Goal: Task Accomplishment & Management: Complete application form

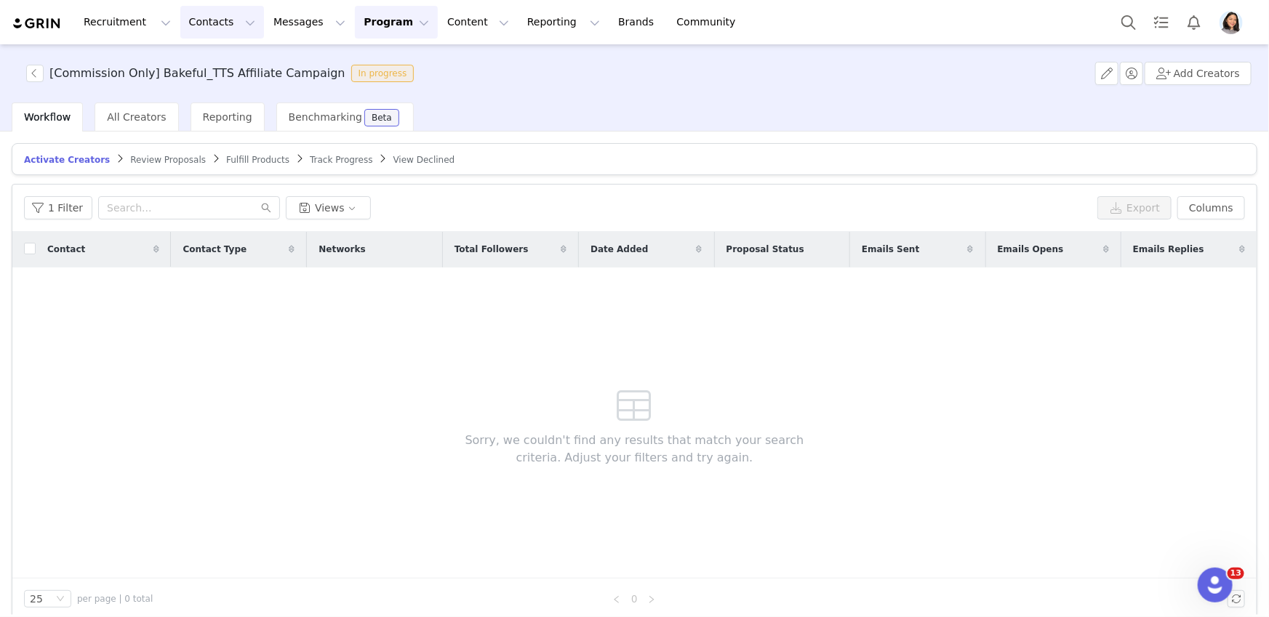
click at [189, 22] on button "Contacts Contacts" at bounding box center [222, 22] width 84 height 33
click at [227, 101] on link "Prospects" at bounding box center [227, 91] width 115 height 27
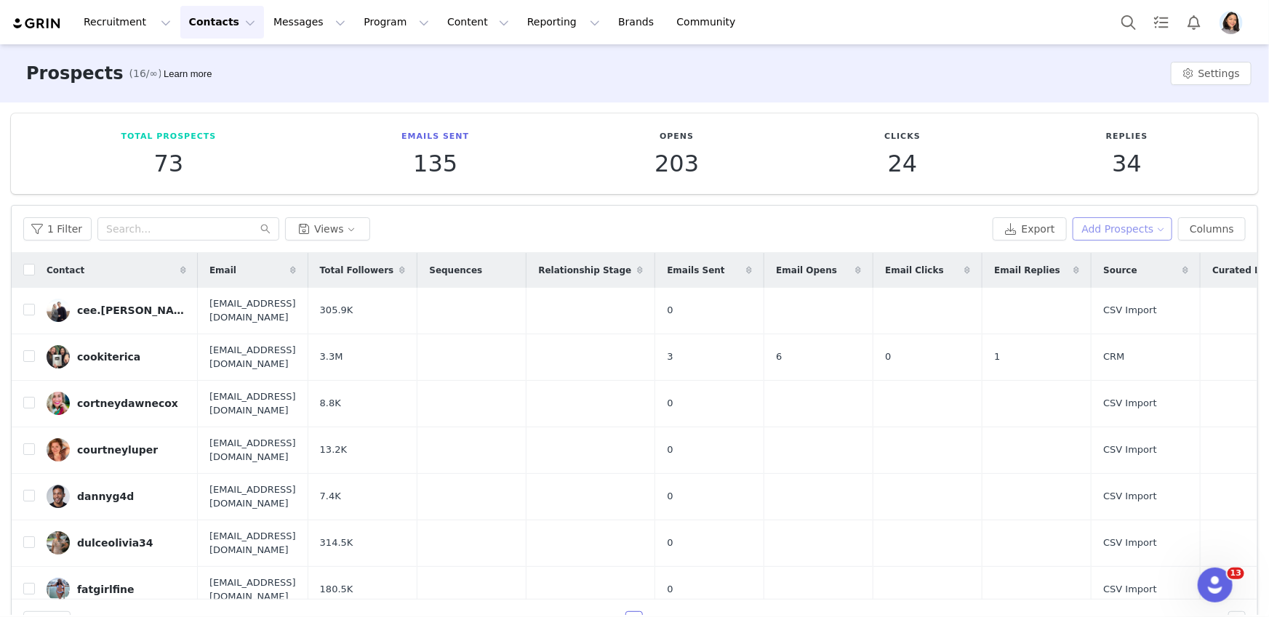
click at [1131, 219] on button "Add Prospects" at bounding box center [1122, 228] width 100 height 23
click at [1098, 257] on span "Add a Prospect" at bounding box center [1114, 257] width 76 height 16
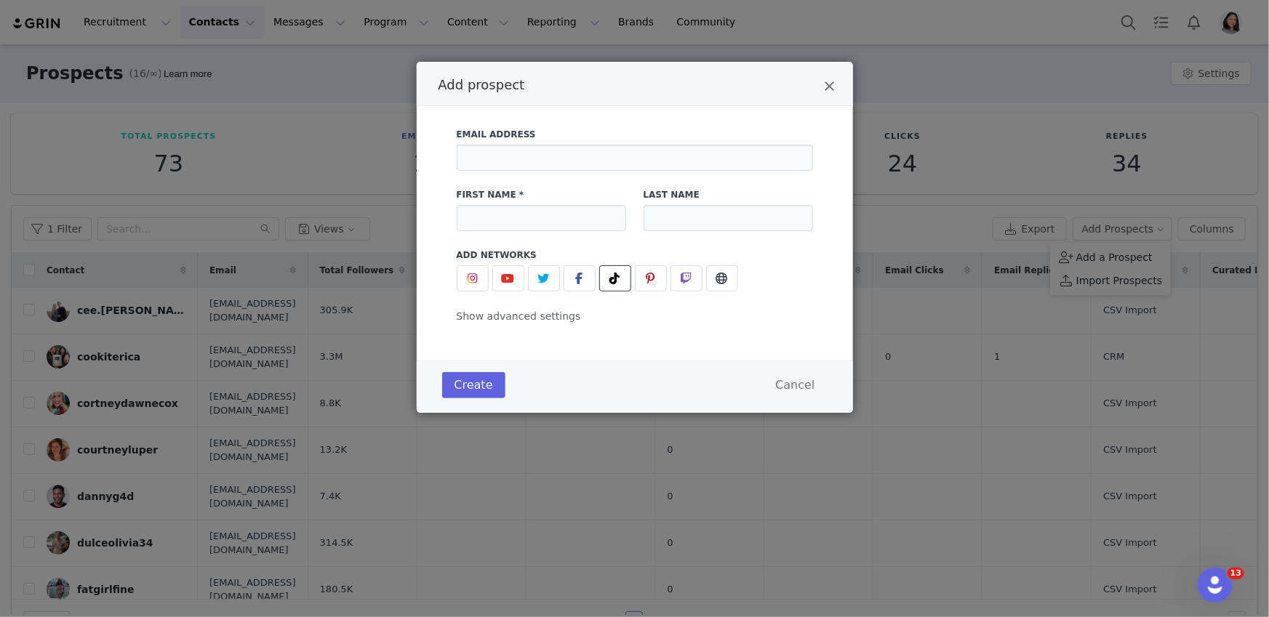
click at [616, 282] on icon "Add prospect" at bounding box center [615, 279] width 10 height 12
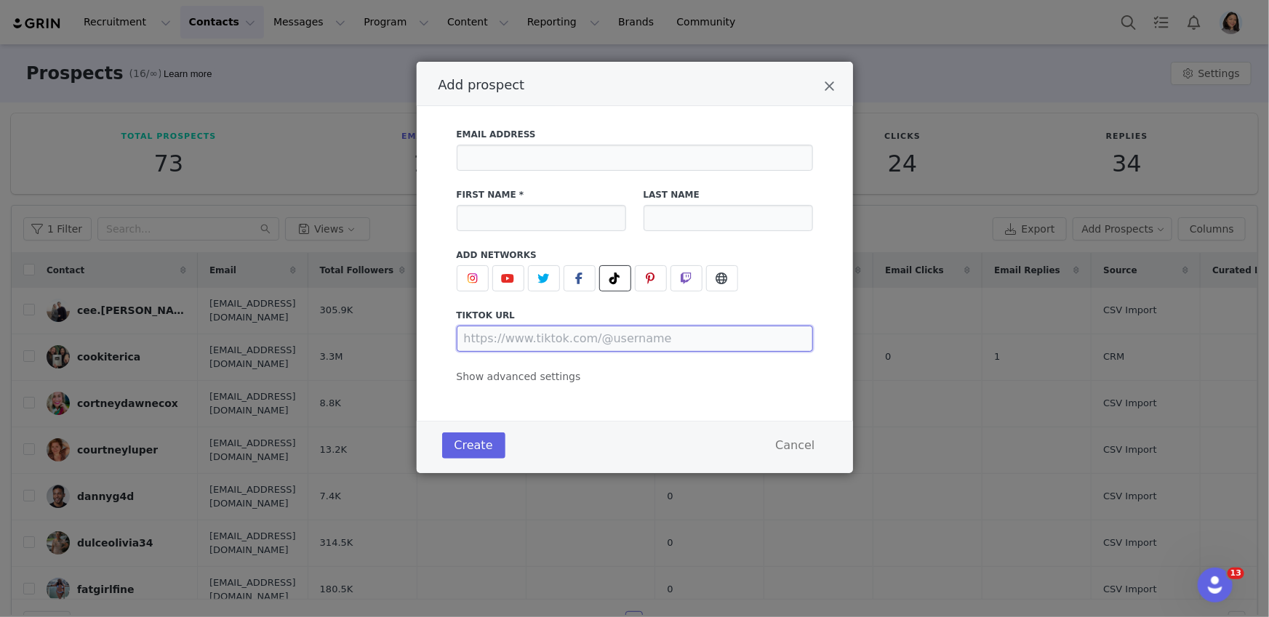
click at [529, 343] on input "Add prospect" at bounding box center [635, 339] width 356 height 26
paste input "https://www.tiktok.com/@nativeegal"
type input "https://www.tiktok.com/@nativeegal"
click at [515, 210] on input "Add prospect" at bounding box center [541, 218] width 169 height 26
paste input "@nativeegal 💫"
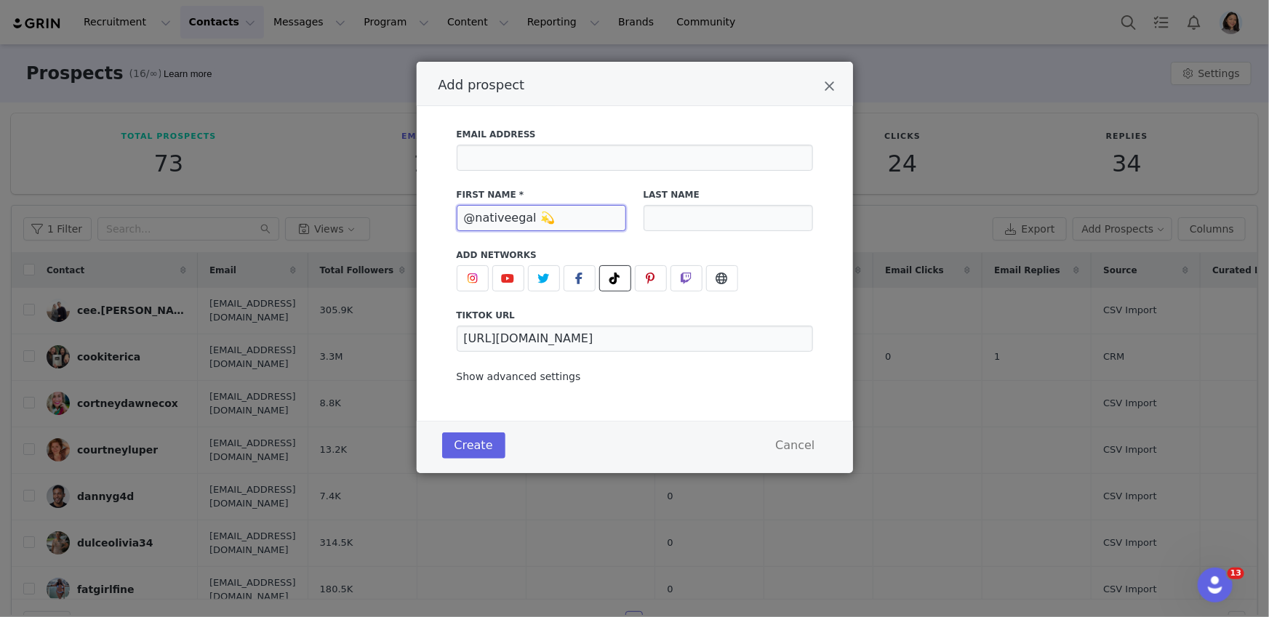
type input "@nativeegal 💫"
click at [524, 378] on span "Show advanced settings" at bounding box center [519, 377] width 124 height 12
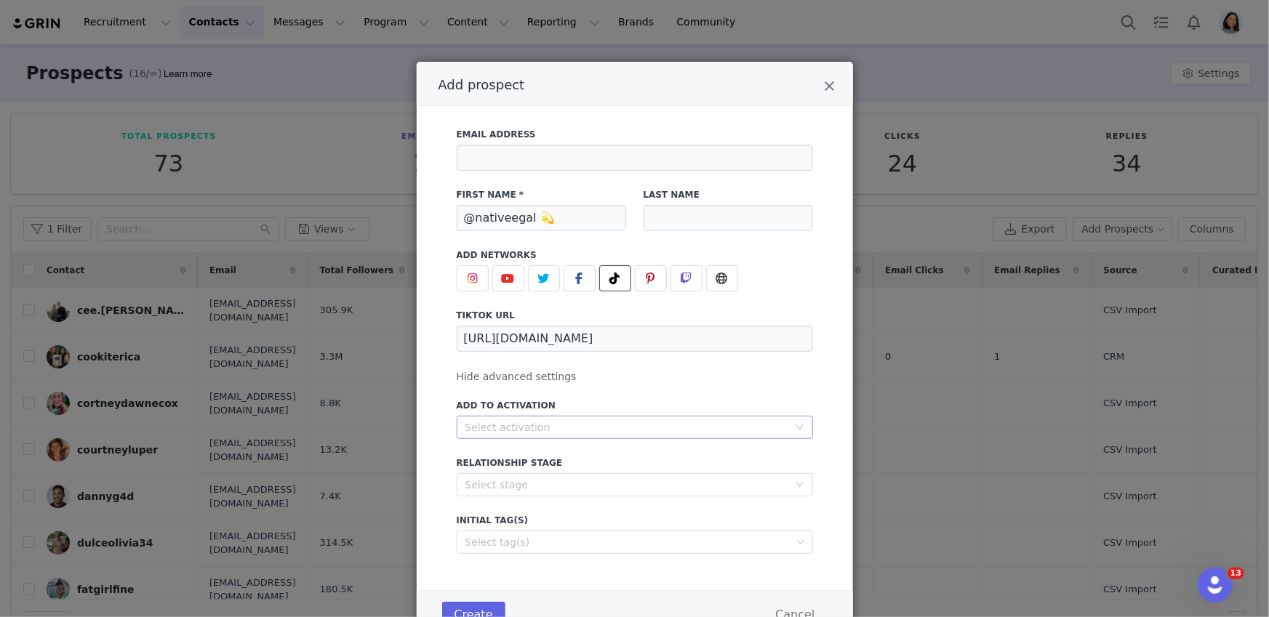
click at [513, 432] on div "Select activation" at bounding box center [626, 427] width 323 height 15
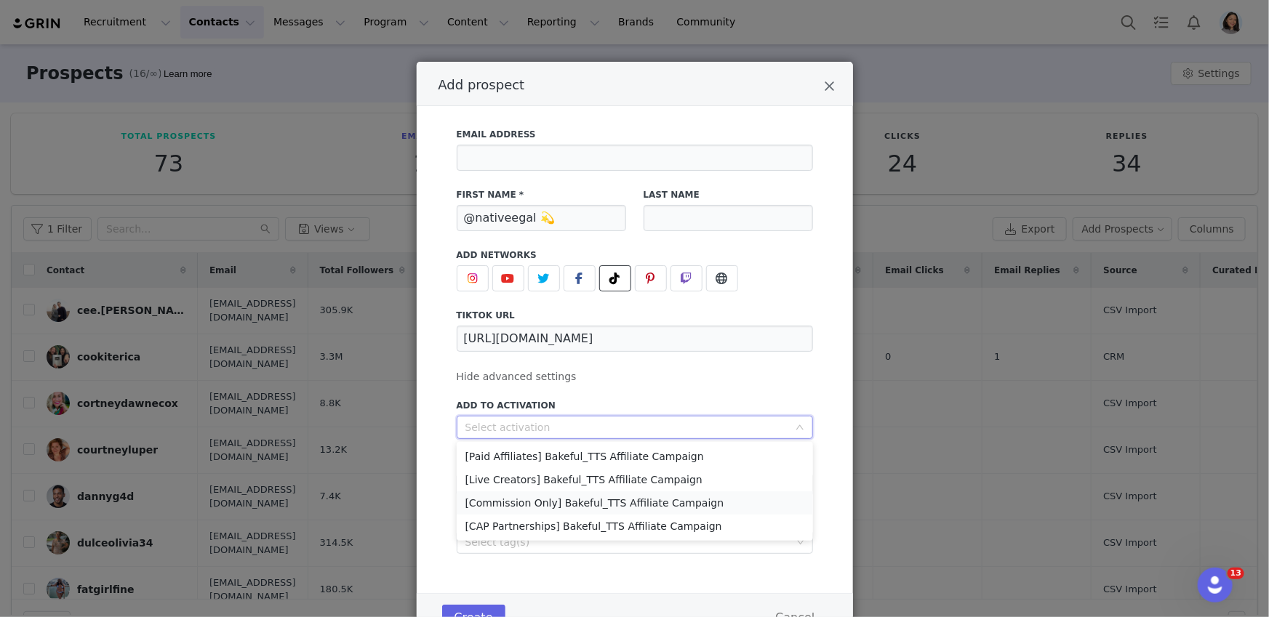
click at [502, 506] on li "[Commission Only] Bakeful_TTS Affiliate Campaign" at bounding box center [635, 502] width 356 height 23
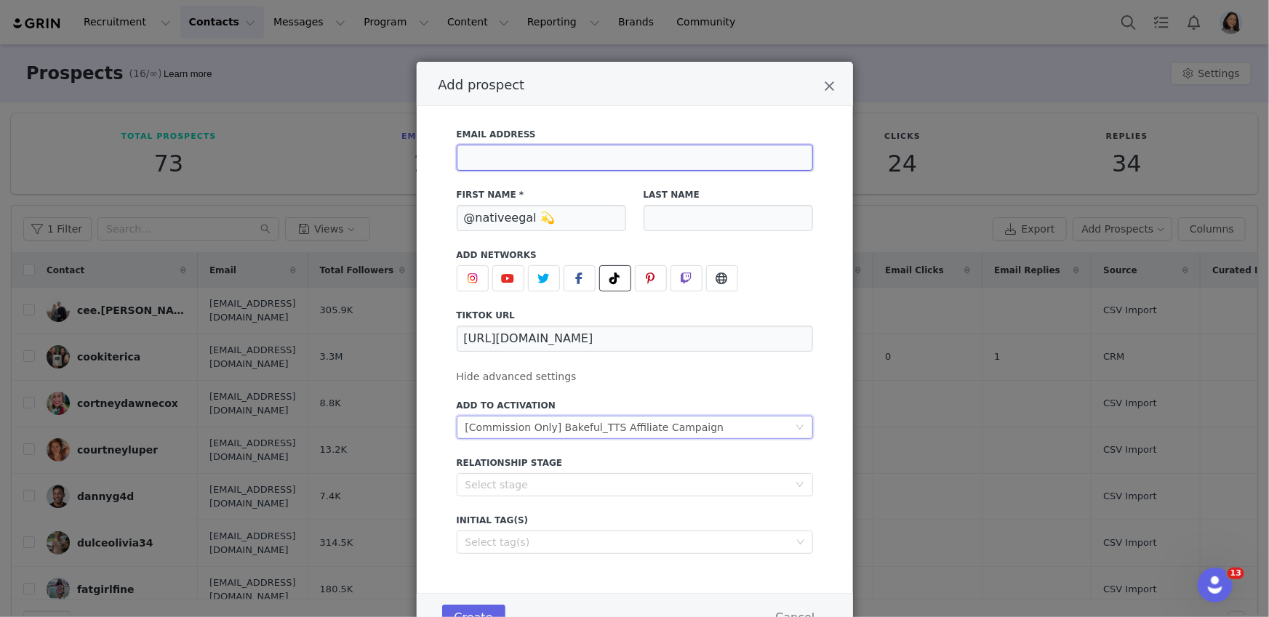
click at [469, 161] on input "Add prospect" at bounding box center [635, 158] width 356 height 26
paste input "thenativeegal@gmail.com"
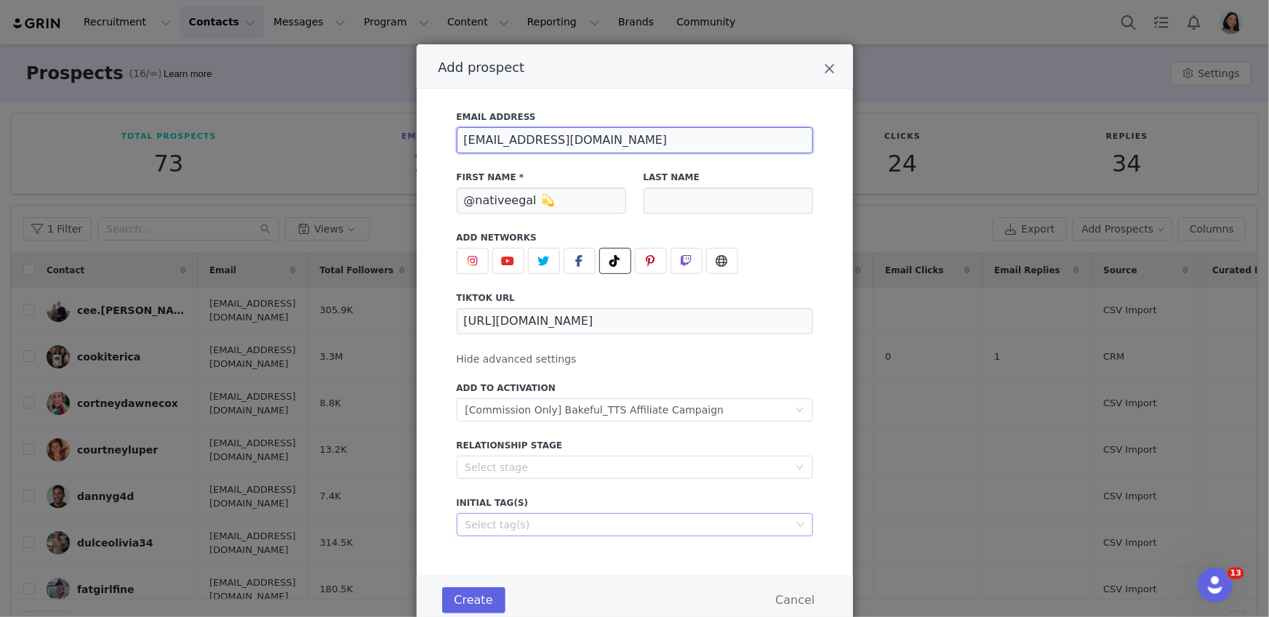
scroll to position [64, 0]
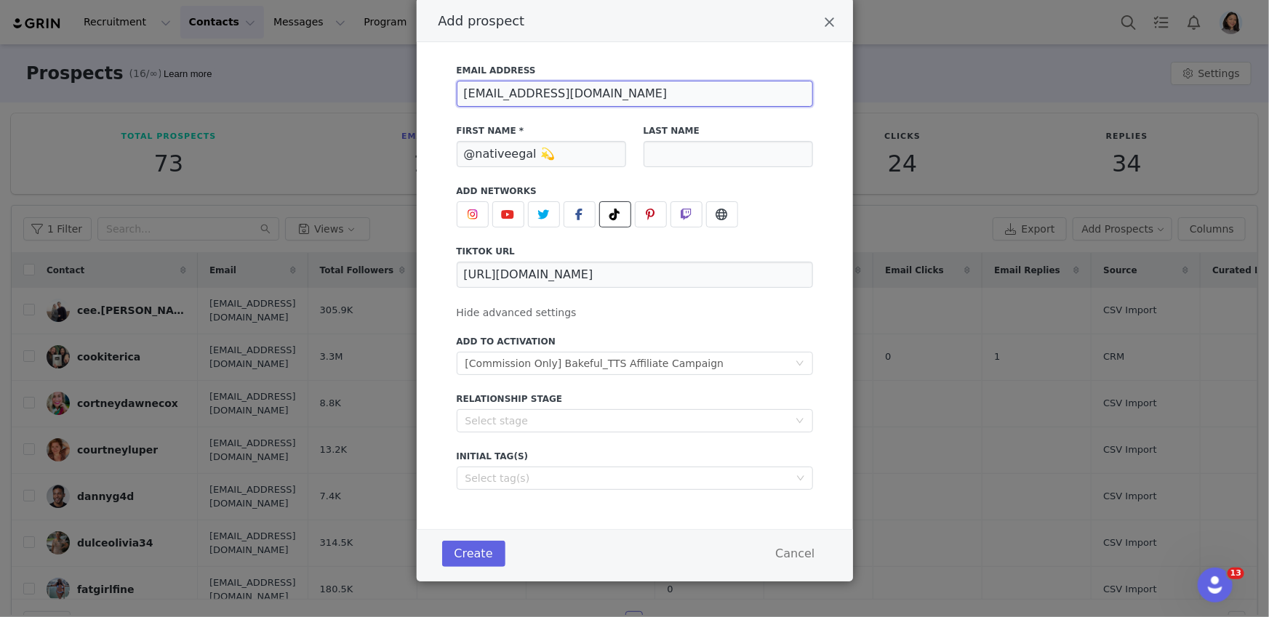
type input "thenativeegal@gmail.com"
click at [465, 550] on button "Create" at bounding box center [473, 554] width 63 height 26
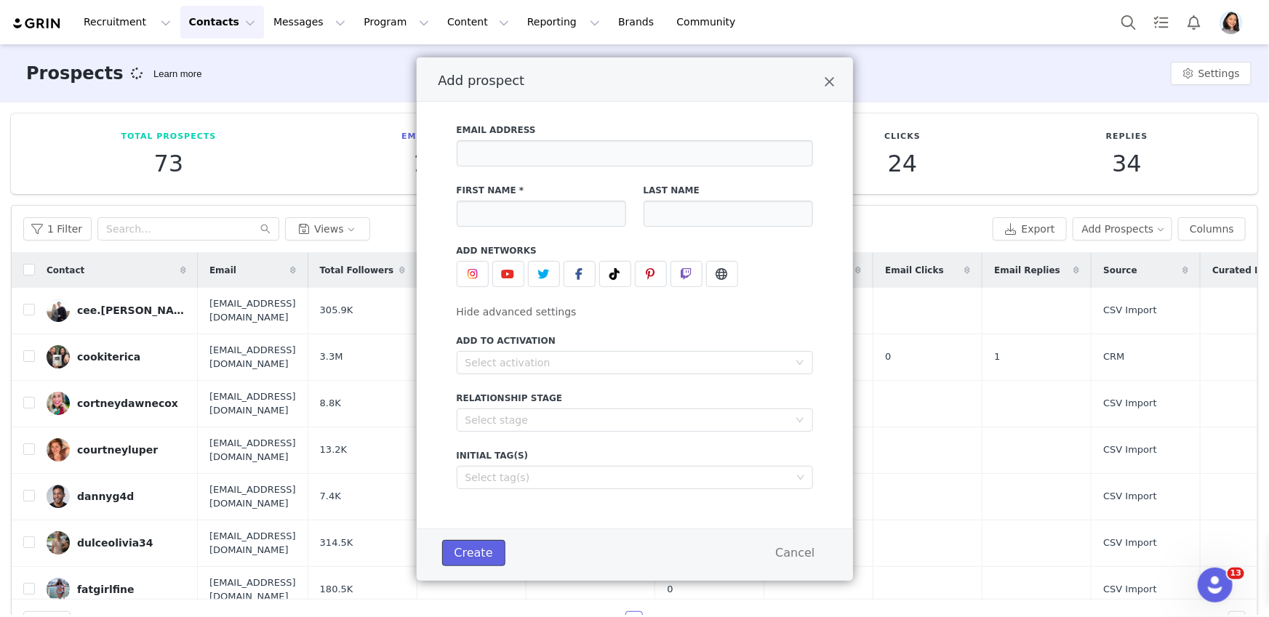
scroll to position [4, 0]
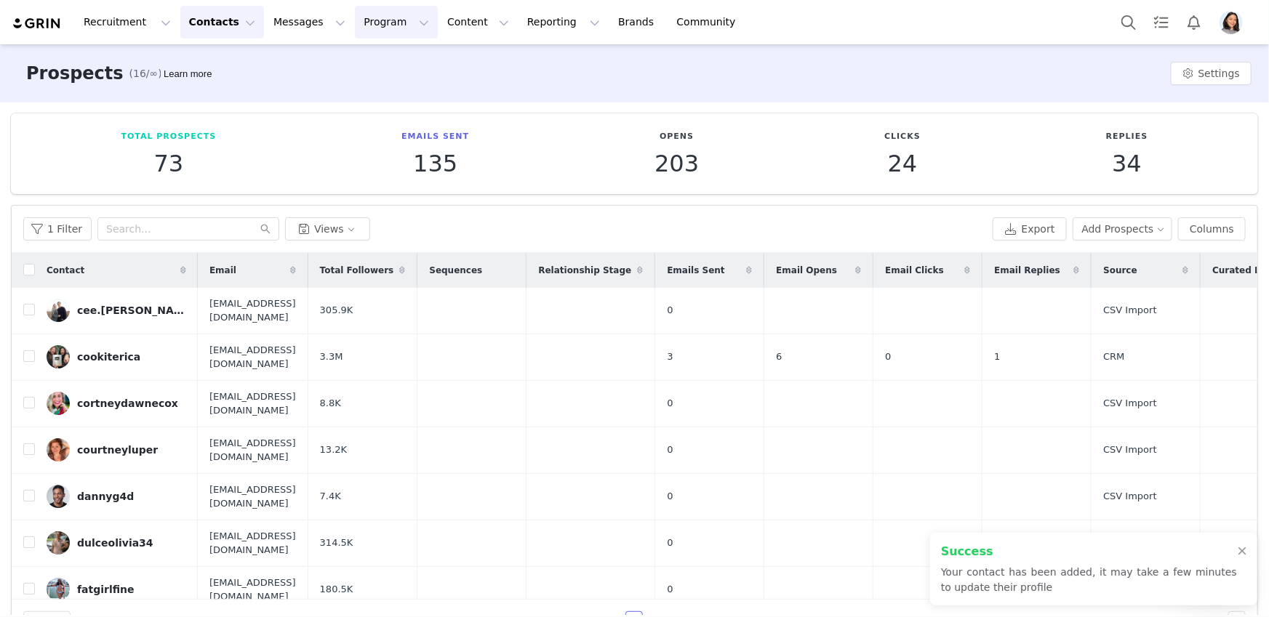
click at [356, 25] on button "Program Program" at bounding box center [396, 22] width 83 height 33
click at [371, 66] on p "Activations" at bounding box center [371, 64] width 56 height 15
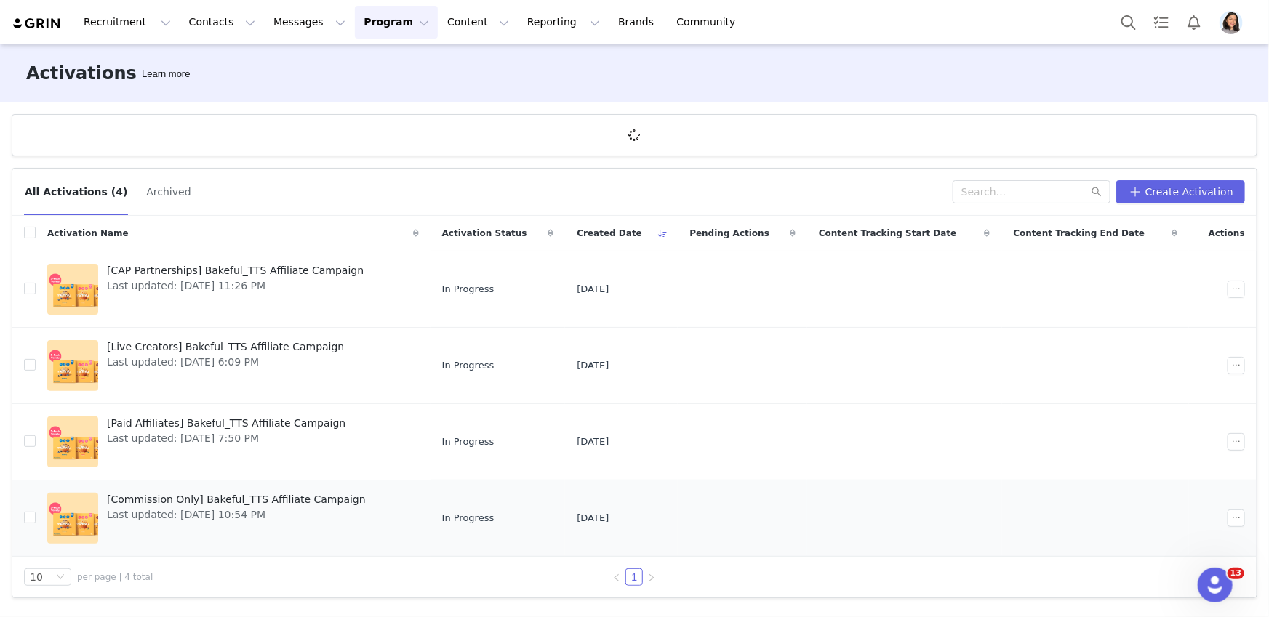
click at [185, 498] on span "[Commission Only] Bakeful_TTS Affiliate Campaign" at bounding box center [236, 499] width 259 height 15
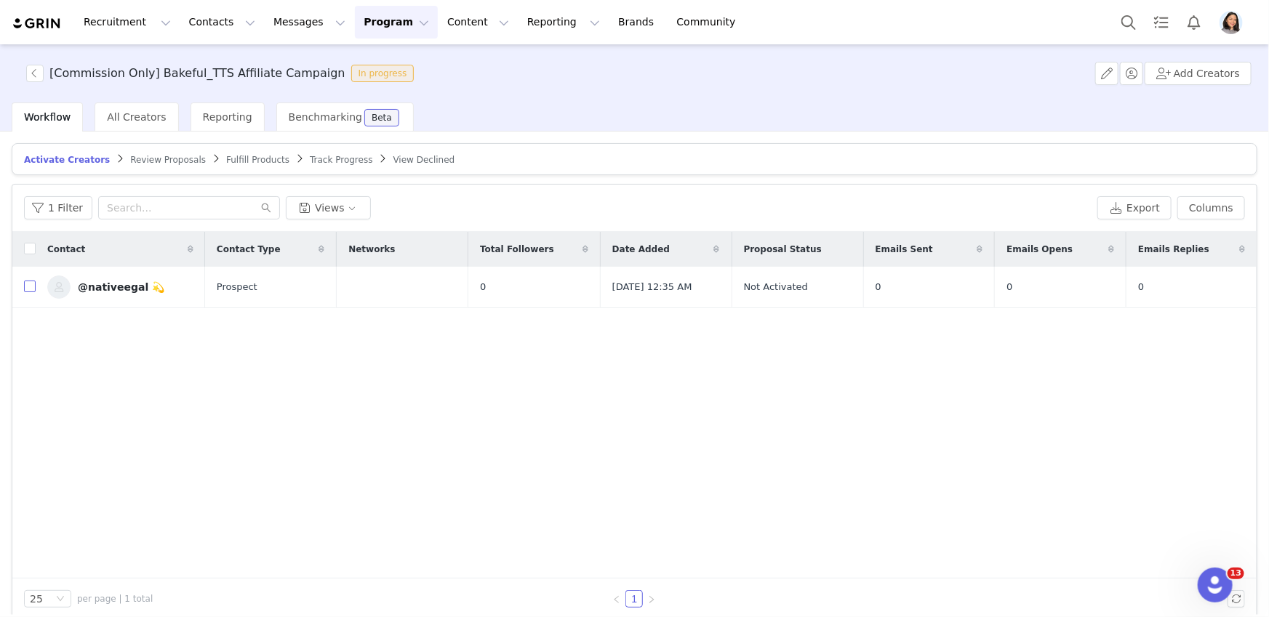
drag, startPoint x: 27, startPoint y: 287, endPoint x: 51, endPoint y: 289, distance: 24.0
click at [27, 288] on input "checkbox" at bounding box center [30, 287] width 12 height 12
checkbox input "true"
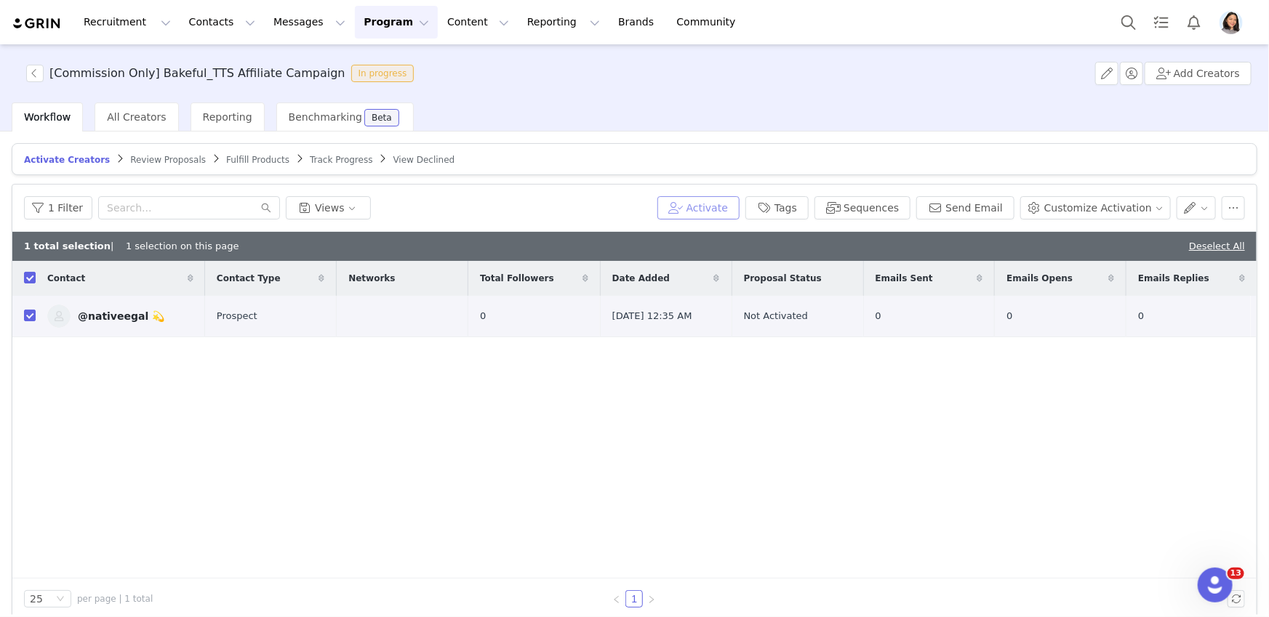
click at [713, 196] on button "Activate" at bounding box center [698, 207] width 82 height 23
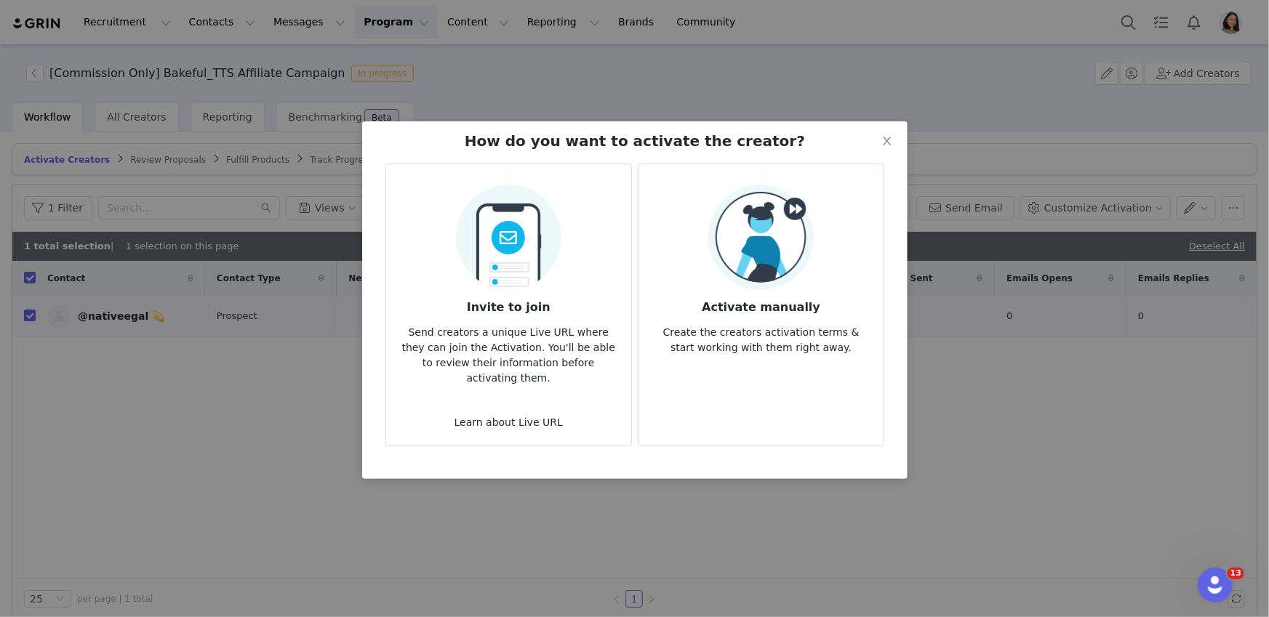
drag, startPoint x: 713, startPoint y: 196, endPoint x: 712, endPoint y: 205, distance: 8.8
click at [712, 205] on img at bounding box center [760, 237] width 105 height 105
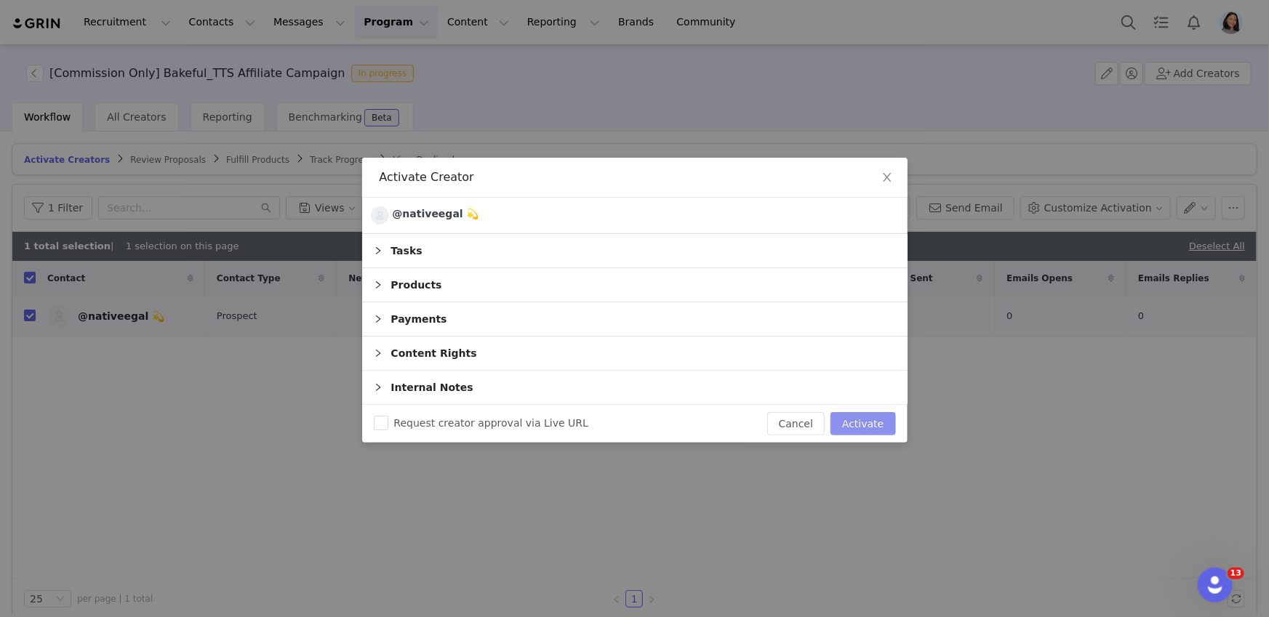
click at [865, 432] on button "Activate" at bounding box center [862, 423] width 65 height 23
checkbox input "false"
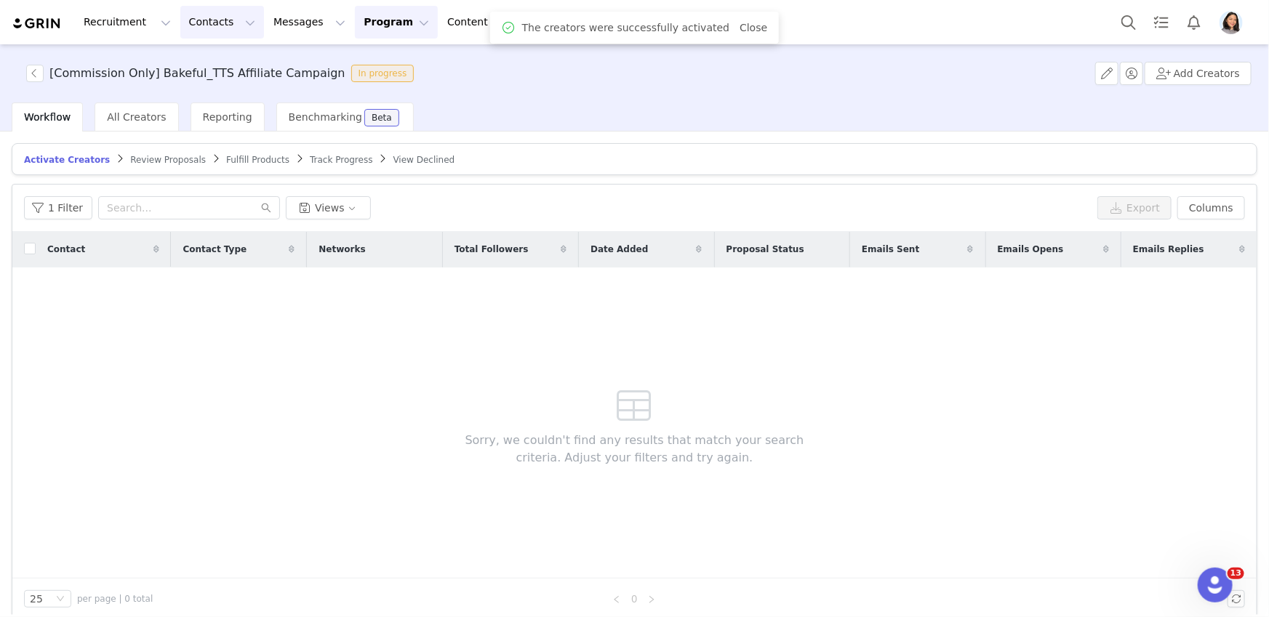
click at [196, 24] on button "Contacts Contacts" at bounding box center [222, 22] width 84 height 33
click at [207, 89] on p "Prospects" at bounding box center [206, 91] width 49 height 15
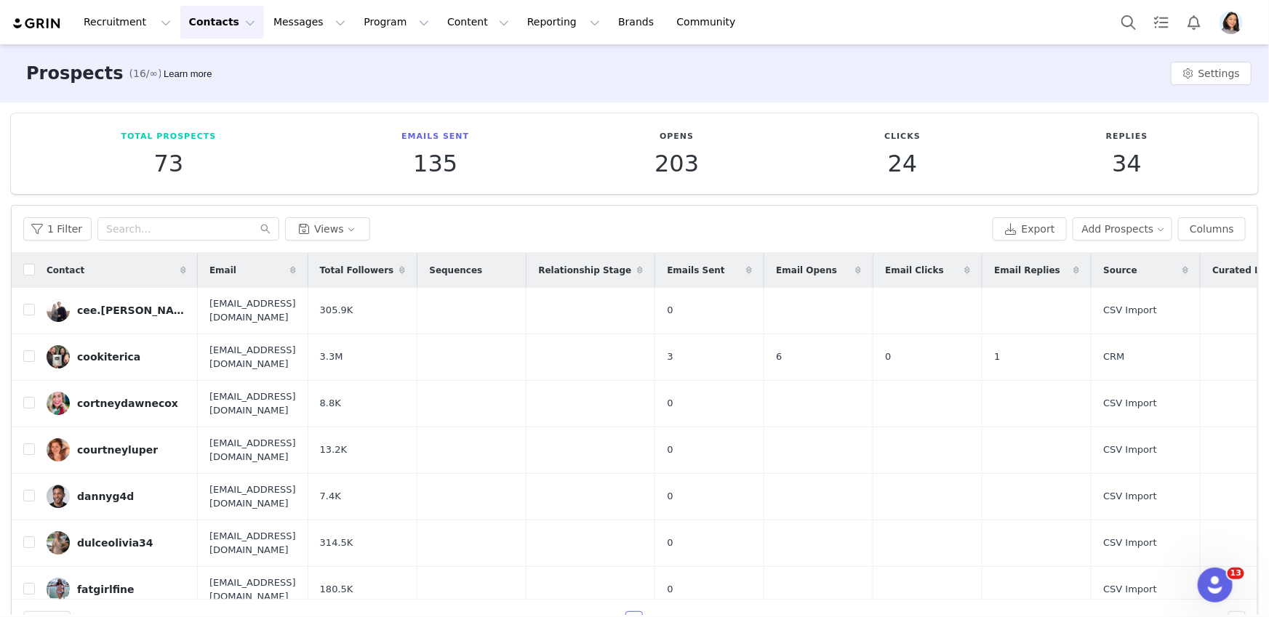
click at [1096, 212] on div "1 Filter Views Export Add Prospects Columns" at bounding box center [634, 229] width 1245 height 47
click at [1096, 231] on button "Add Prospects" at bounding box center [1122, 228] width 100 height 23
click at [1083, 257] on span "Add a Prospect" at bounding box center [1114, 257] width 76 height 16
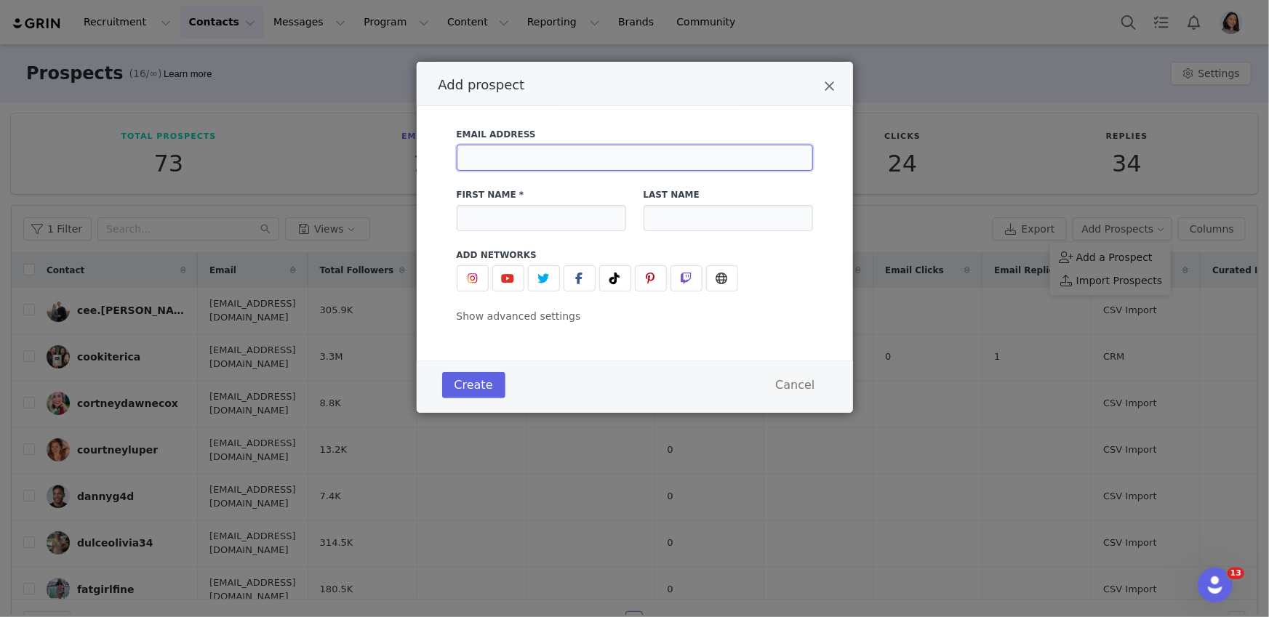
click at [543, 162] on input "Add prospect" at bounding box center [635, 158] width 356 height 26
paste input "Yes Yes"
type input "Yes Yes"
paste input "TikTokManBearPig1991@gmail.com"
type input "TikTokManBearPig1991@gmail.com"
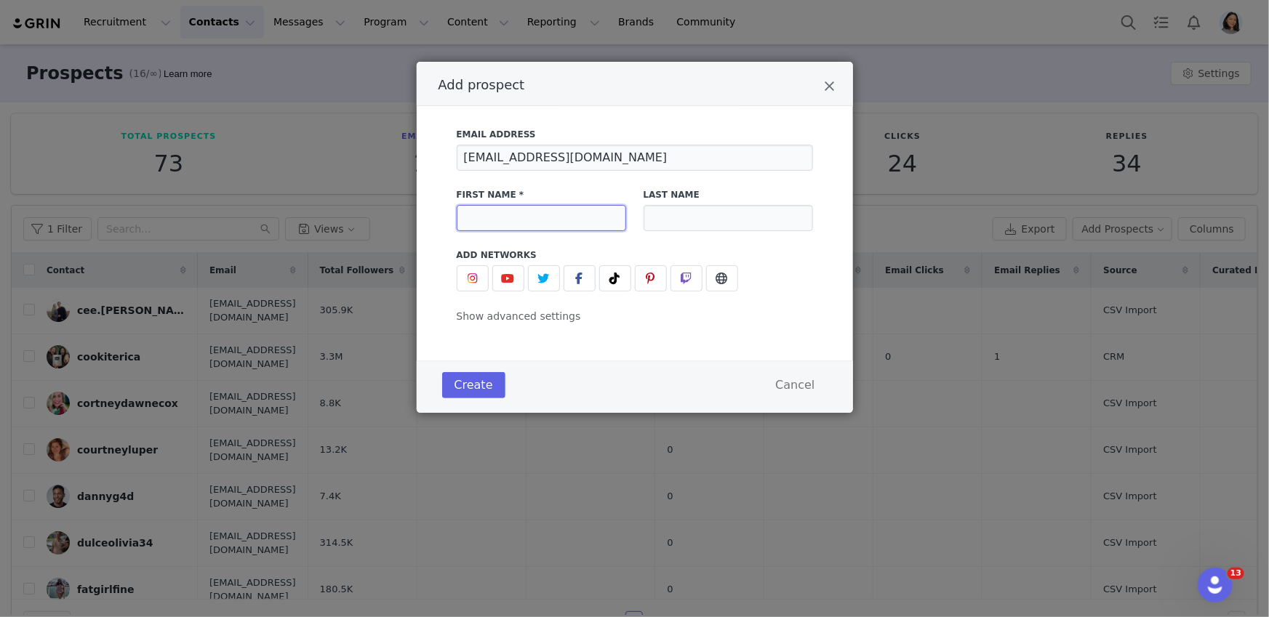
click at [575, 214] on input "Add prospect" at bounding box center [541, 218] width 169 height 26
paste input "ManBearPig"
type input "ManBearPig"
drag, startPoint x: 622, startPoint y: 277, endPoint x: 601, endPoint y: 278, distance: 21.1
click at [622, 276] on span "Add prospect" at bounding box center [614, 278] width 17 height 17
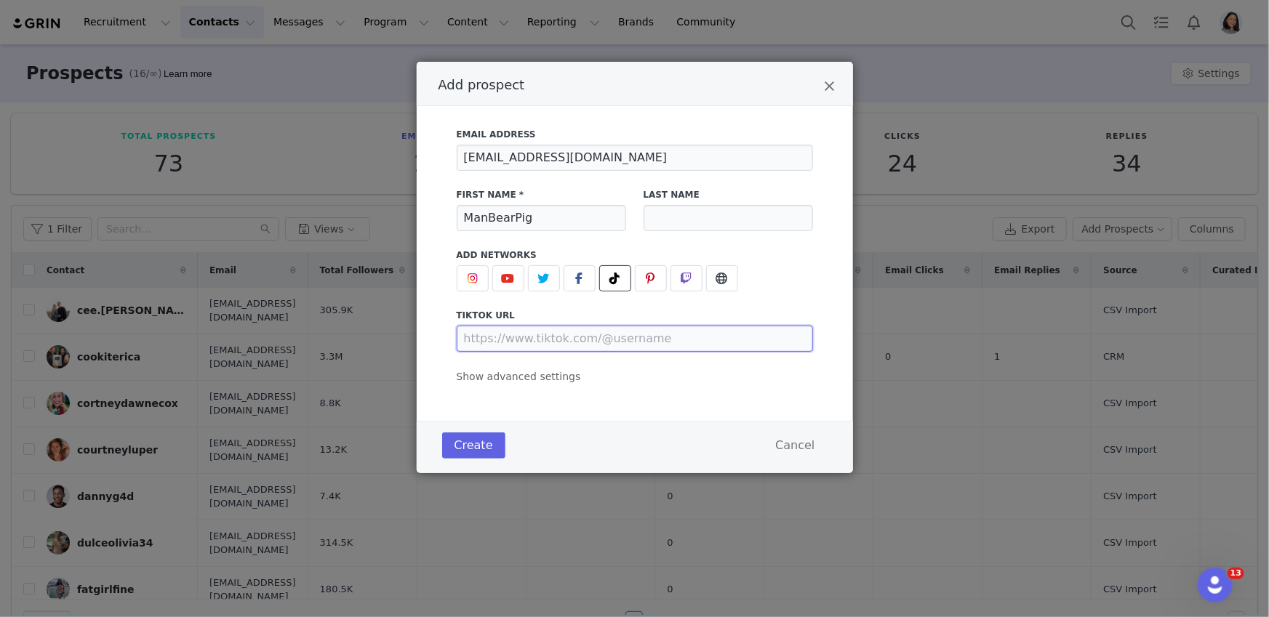
click at [526, 344] on input "Add prospect" at bounding box center [635, 339] width 356 height 26
paste input "https://www.tiktok.com/@manbearpig1991"
type input "https://www.tiktok.com/@manbearpig1991"
click at [521, 372] on span "Show advanced settings" at bounding box center [519, 377] width 124 height 12
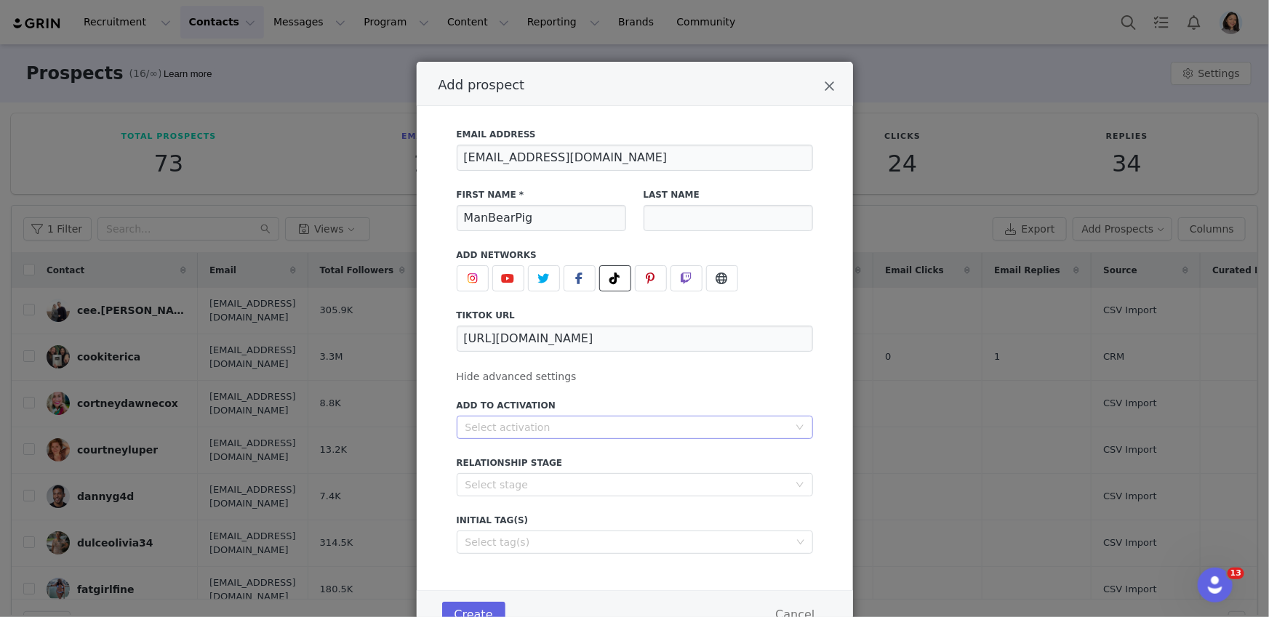
click at [499, 430] on div "Select activation" at bounding box center [626, 427] width 323 height 15
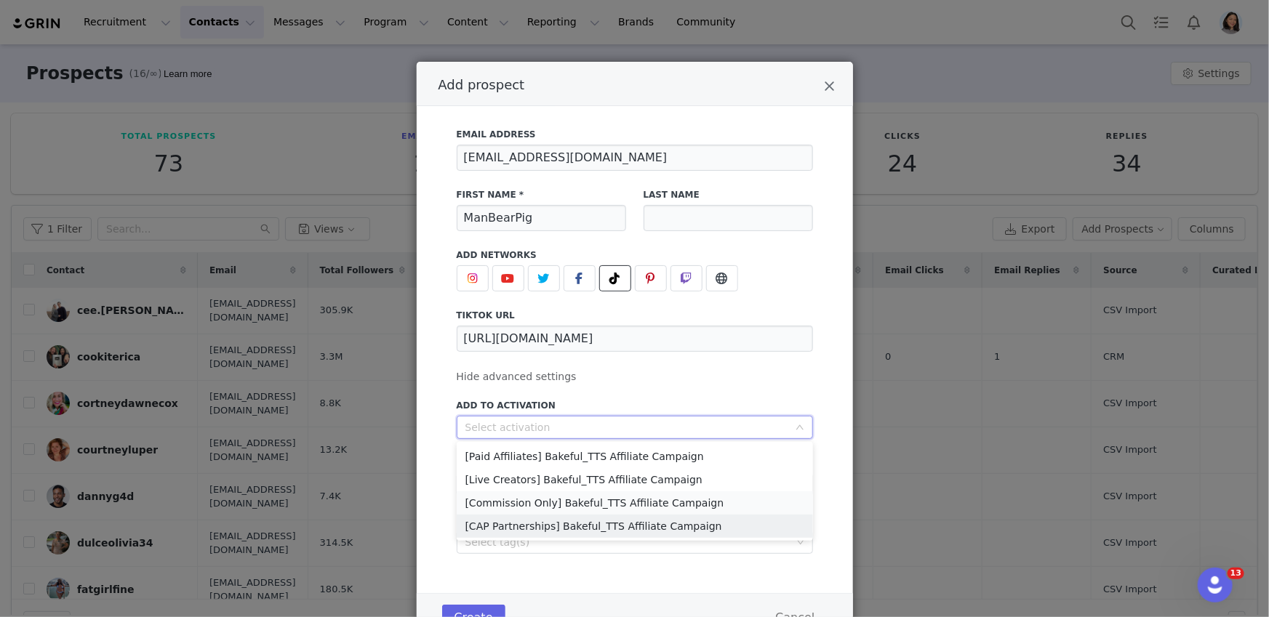
click at [497, 507] on li "[Commission Only] Bakeful_TTS Affiliate Campaign" at bounding box center [635, 502] width 356 height 23
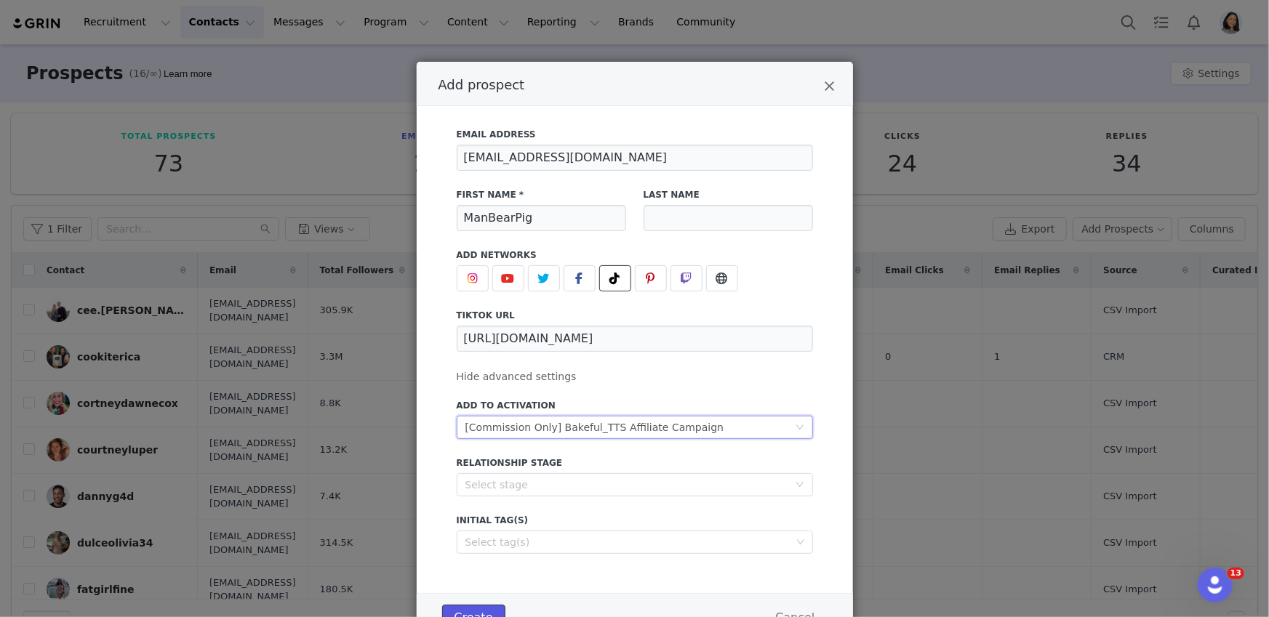
click at [470, 614] on button "Create" at bounding box center [473, 618] width 63 height 26
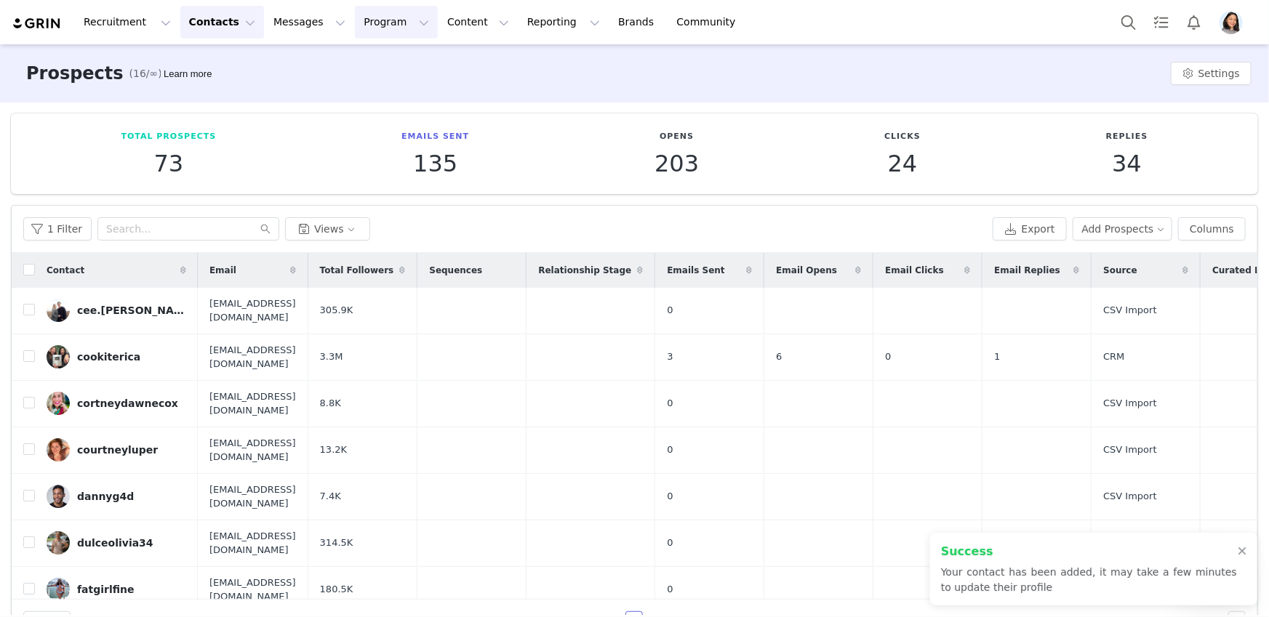
click at [374, 9] on button "Program Program" at bounding box center [396, 22] width 83 height 33
click at [378, 52] on link "Activations" at bounding box center [389, 64] width 115 height 27
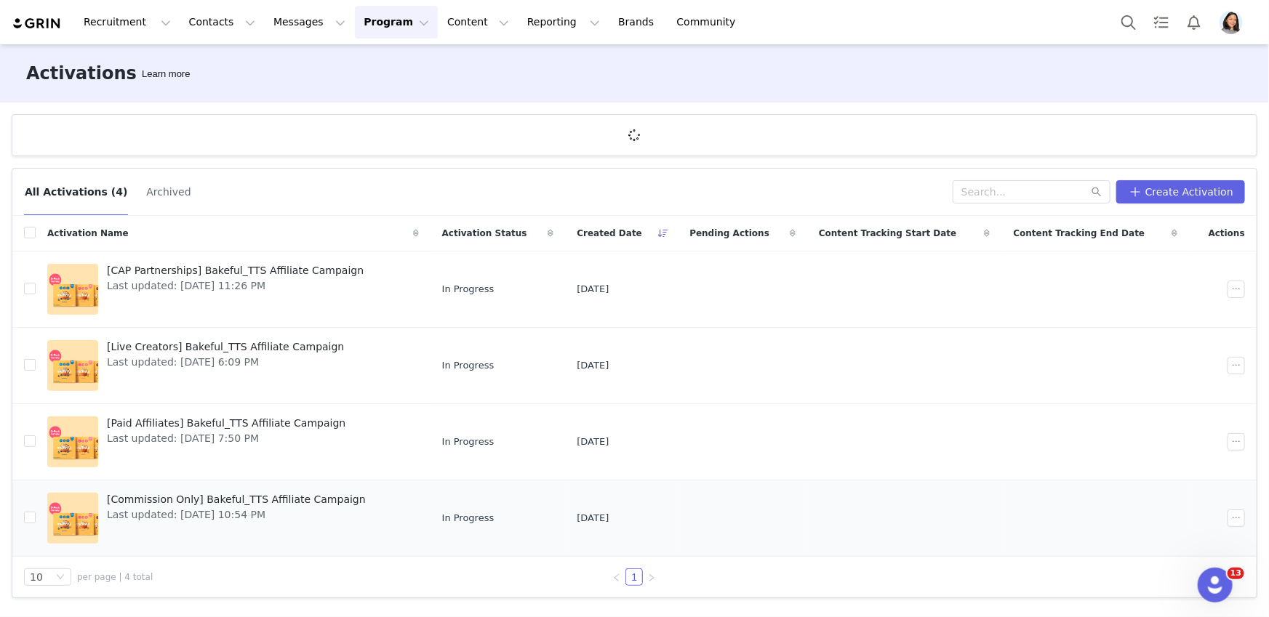
click at [194, 517] on span "Last updated: [DATE] 10:54 PM" at bounding box center [236, 514] width 259 height 15
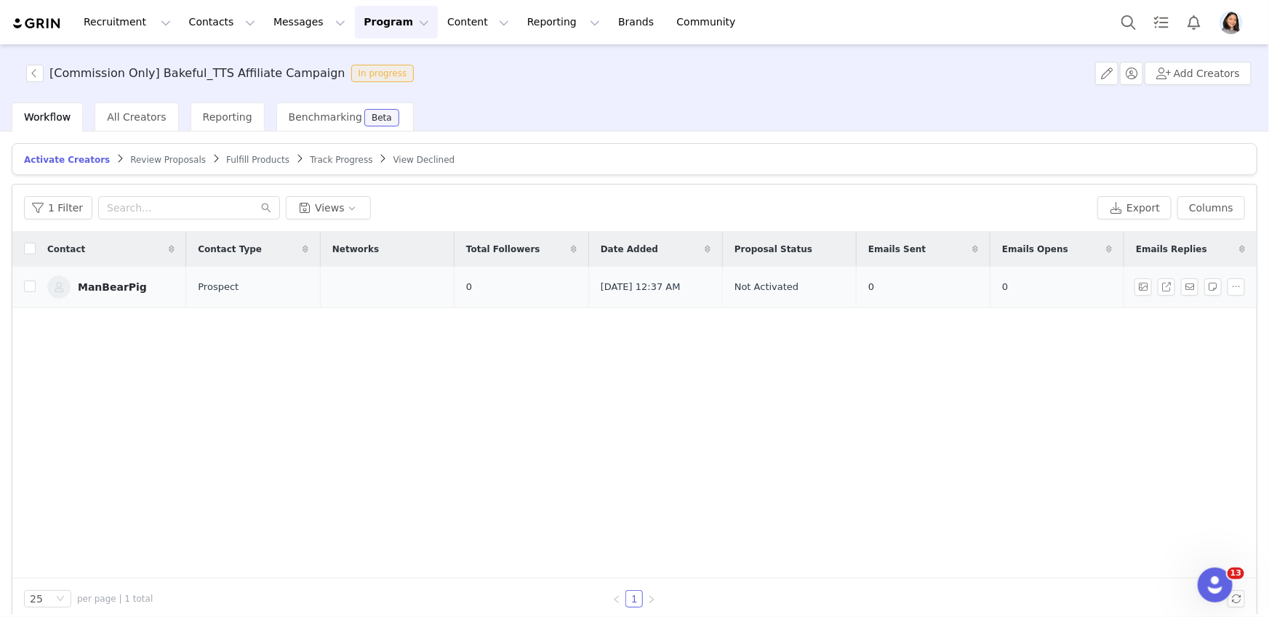
click at [23, 292] on td at bounding box center [23, 287] width 23 height 41
click at [20, 284] on td at bounding box center [23, 287] width 23 height 41
click at [24, 286] on input "checkbox" at bounding box center [30, 287] width 12 height 12
checkbox input "true"
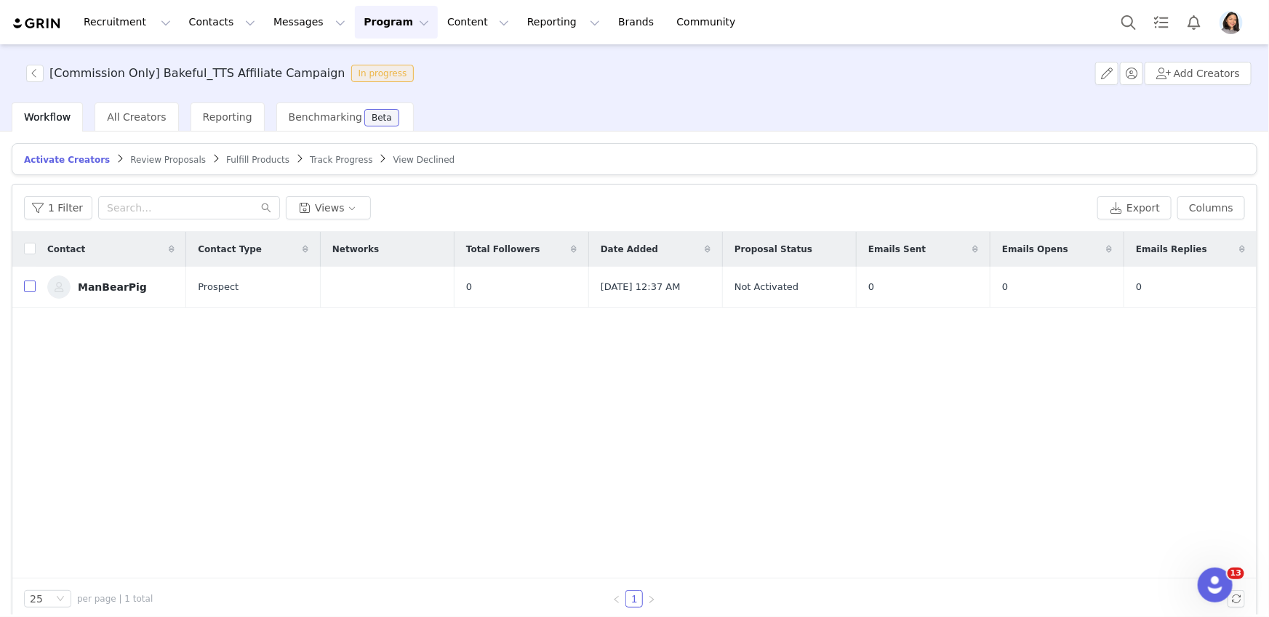
checkbox input "true"
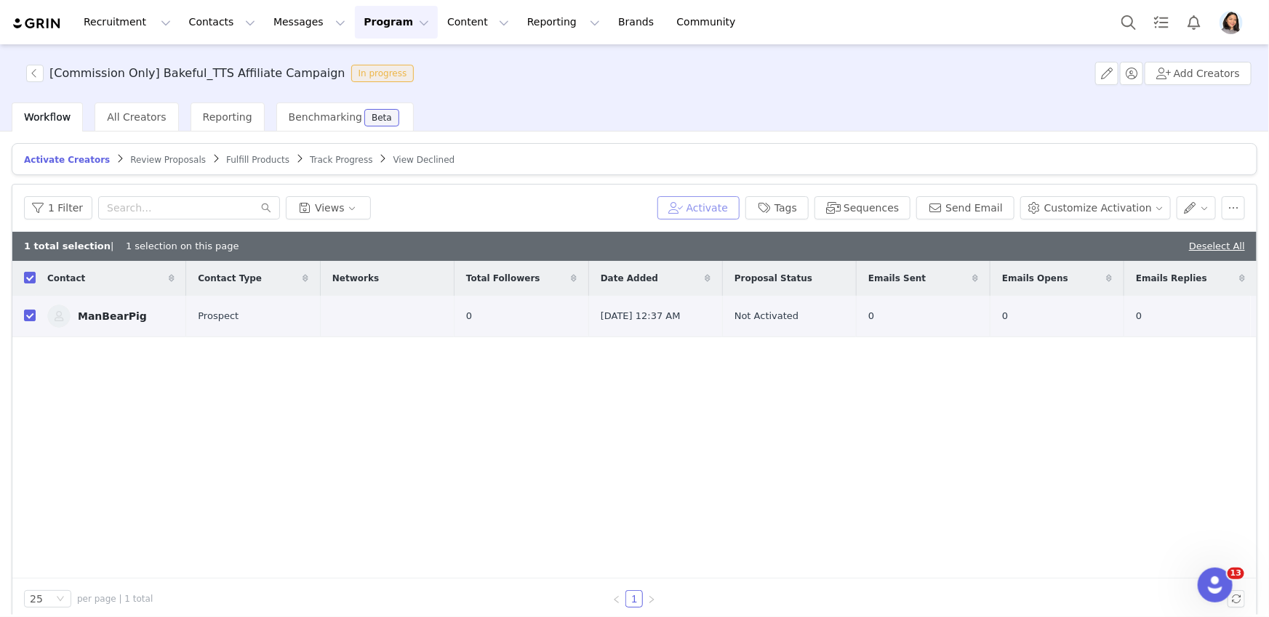
click at [706, 205] on button "Activate" at bounding box center [698, 207] width 82 height 23
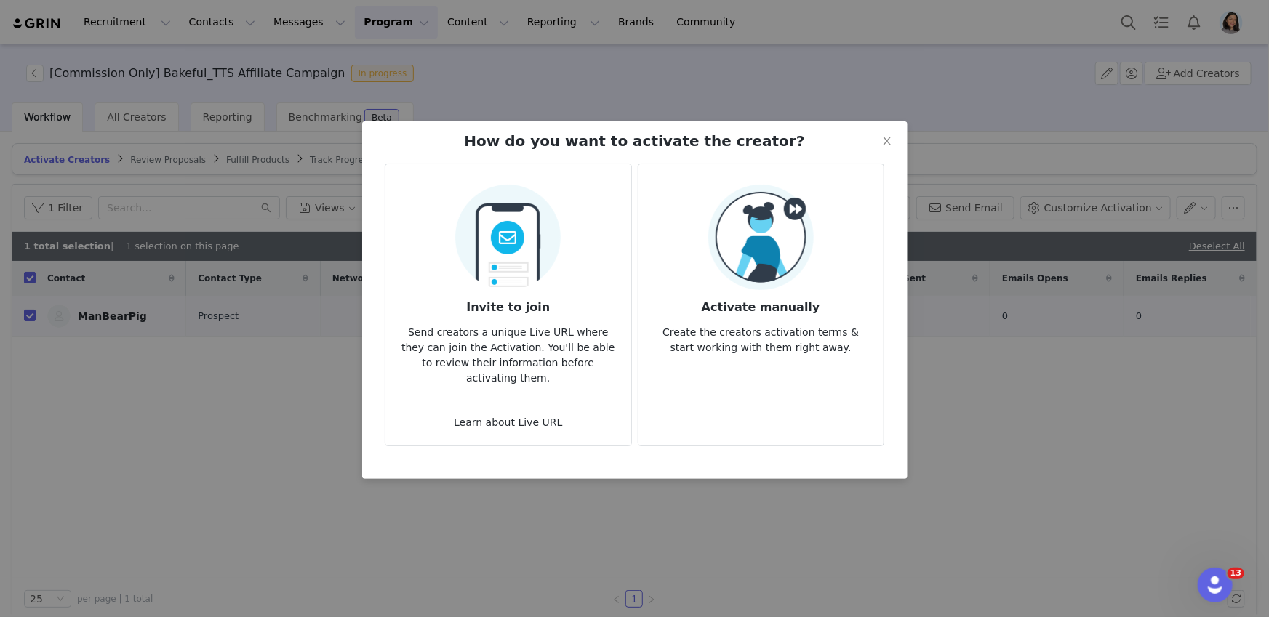
click at [764, 302] on h3 "Activate manually" at bounding box center [761, 303] width 222 height 26
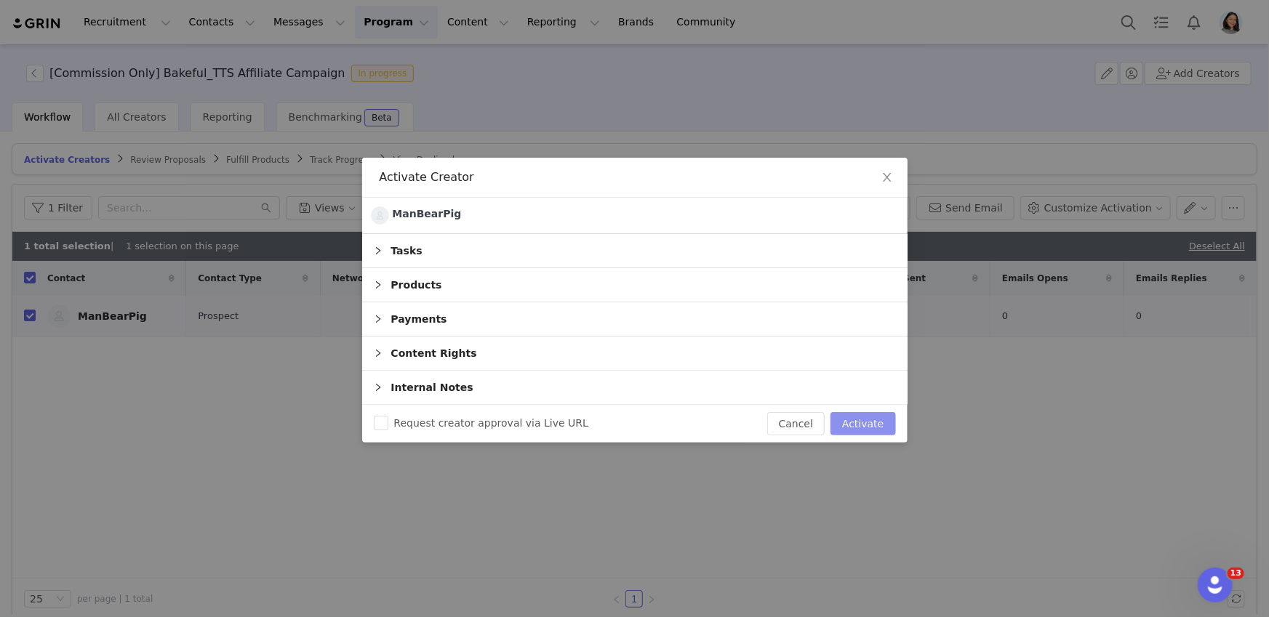
click at [869, 430] on button "Activate" at bounding box center [862, 423] width 65 height 23
checkbox input "false"
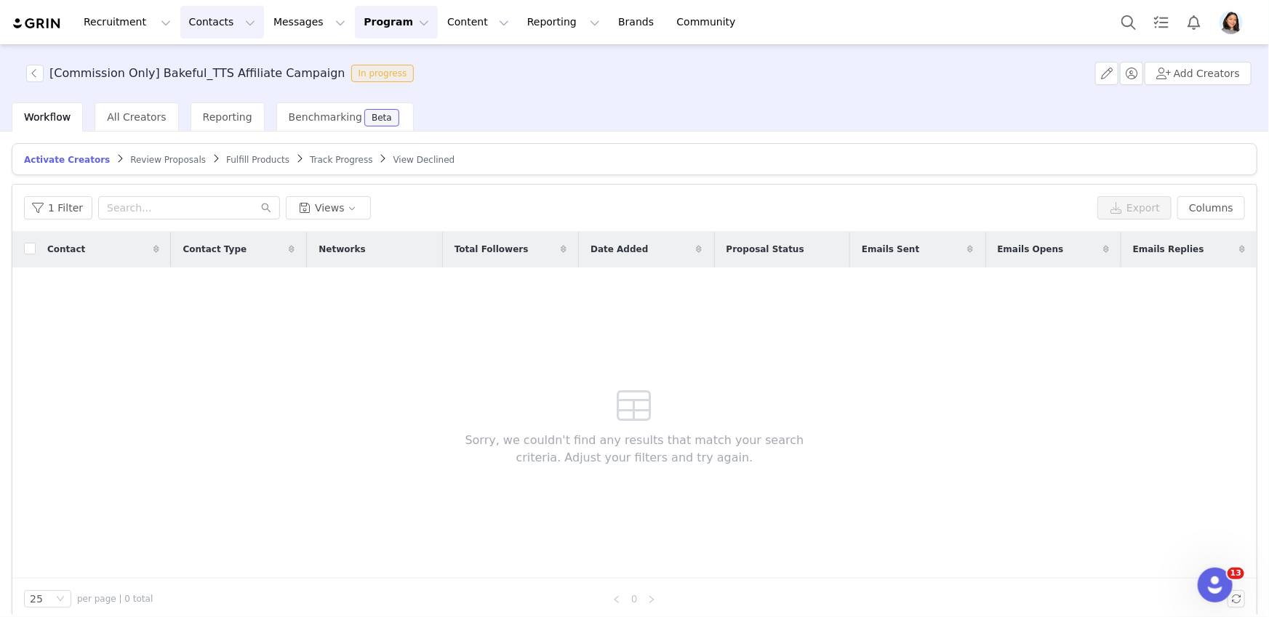
click at [223, 25] on button "Contacts Contacts" at bounding box center [222, 22] width 84 height 33
click at [234, 97] on div "Prospects" at bounding box center [227, 91] width 97 height 15
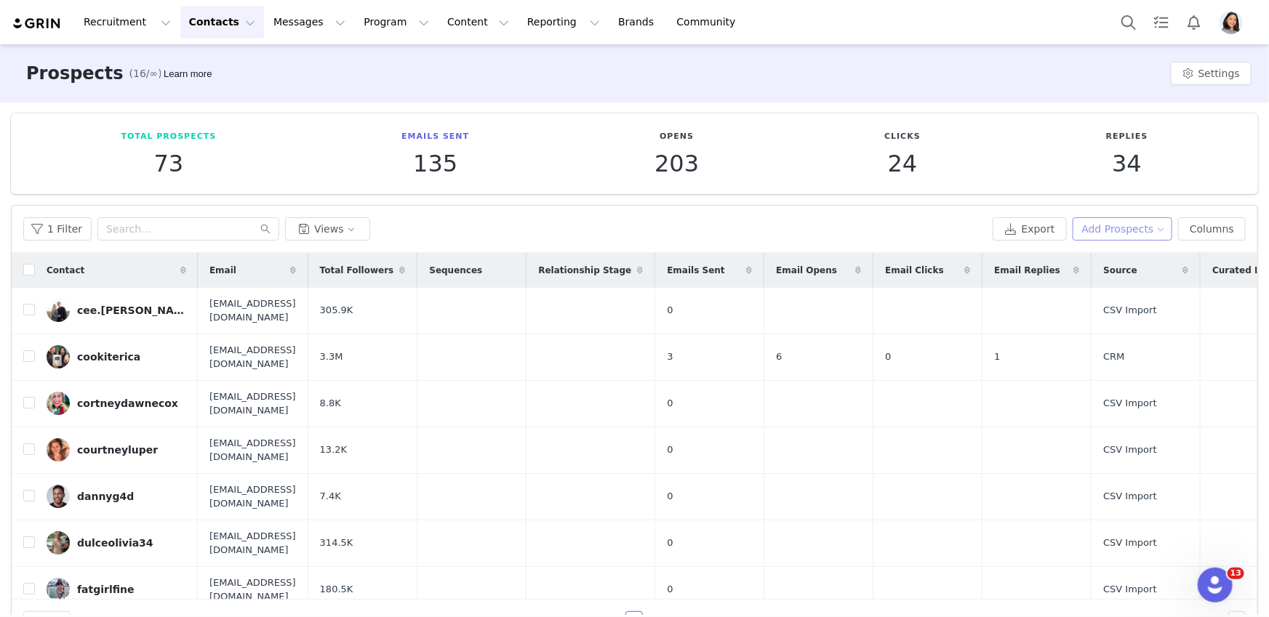
click at [1127, 231] on button "Add Prospects" at bounding box center [1122, 228] width 100 height 23
drag, startPoint x: 1078, startPoint y: 260, endPoint x: 933, endPoint y: 265, distance: 145.5
click at [1078, 260] on span "Add a Prospect" at bounding box center [1114, 257] width 76 height 16
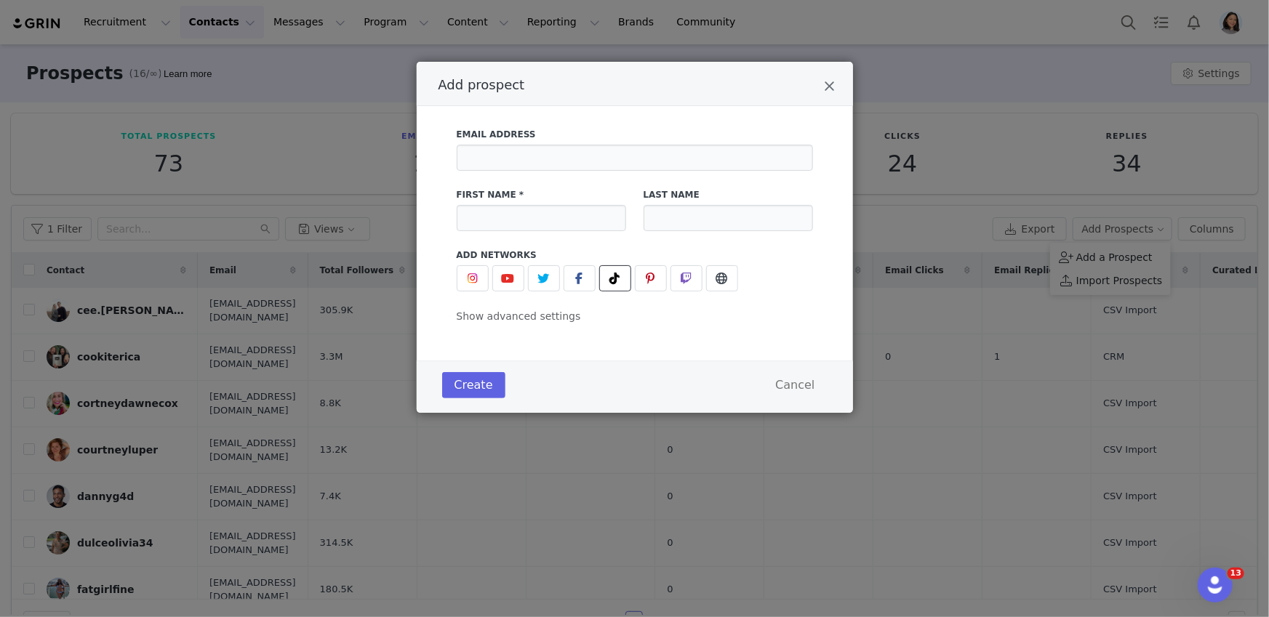
click at [602, 286] on button "Add prospect" at bounding box center [615, 278] width 32 height 26
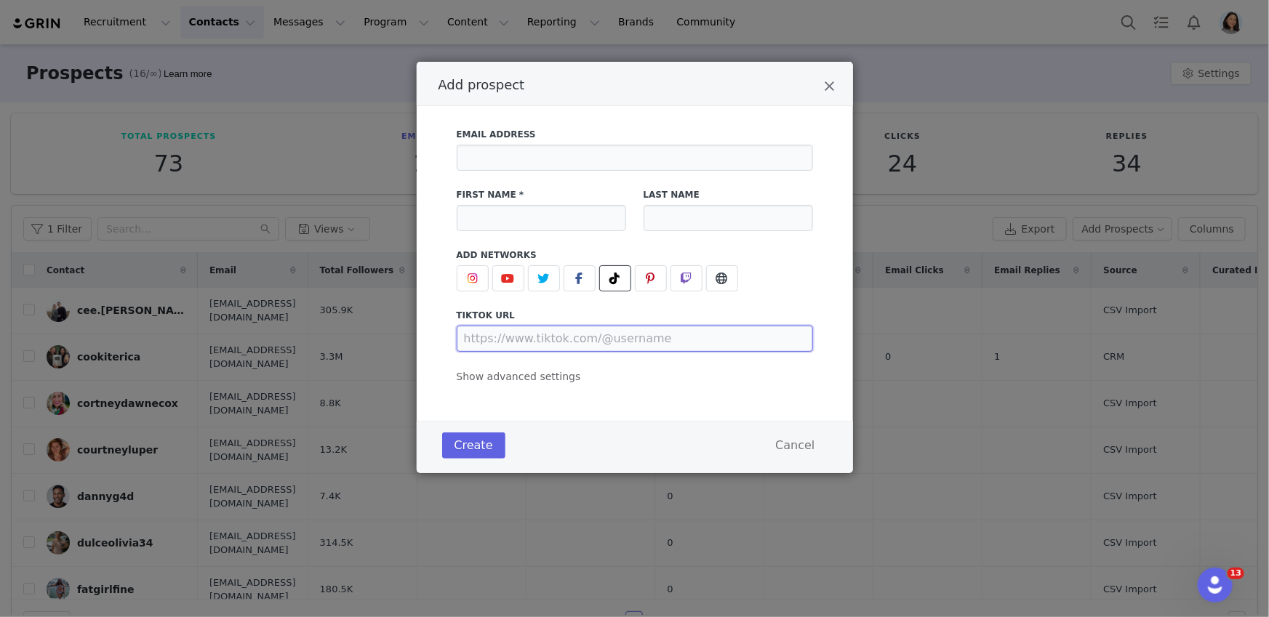
click at [588, 333] on input "Add prospect" at bounding box center [635, 339] width 356 height 26
paste input "https://www.tiktok.com/@kins.poppop"
type input "https://www.tiktok.com/@kins.poppop"
click at [469, 214] on input "Add prospect" at bounding box center [541, 218] width 169 height 26
paste input "PopPop"
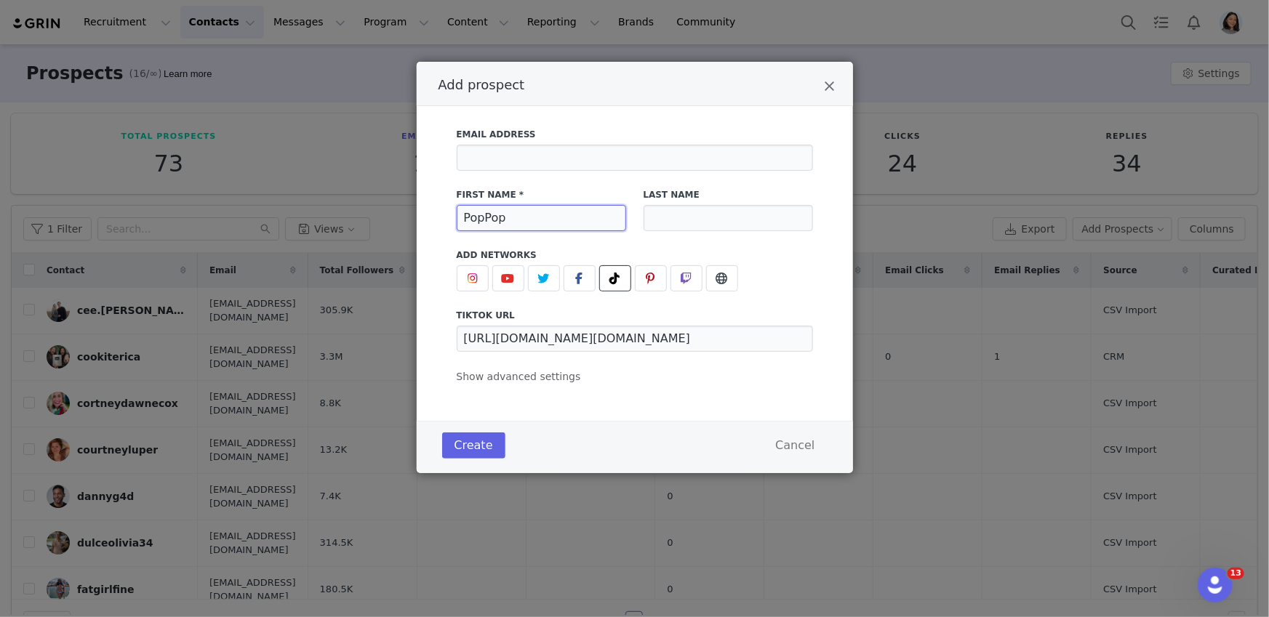
type input "PopPop"
click at [555, 171] on div "Email Address" at bounding box center [635, 149] width 374 height 60
click at [518, 153] on input "Add prospect" at bounding box center [635, 158] width 356 height 26
paste input "[EMAIL_ADDRESS][DOMAIN_NAME]"
type input "[EMAIL_ADDRESS][DOMAIN_NAME]"
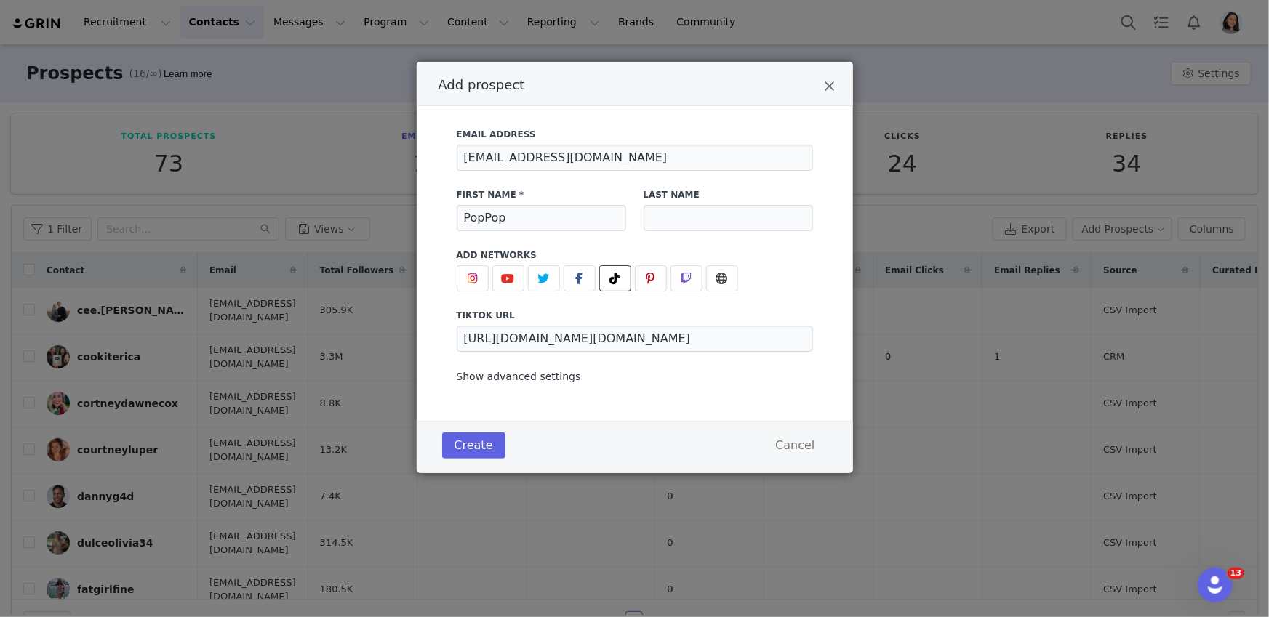
click at [532, 379] on span "Show advanced settings" at bounding box center [519, 377] width 124 height 12
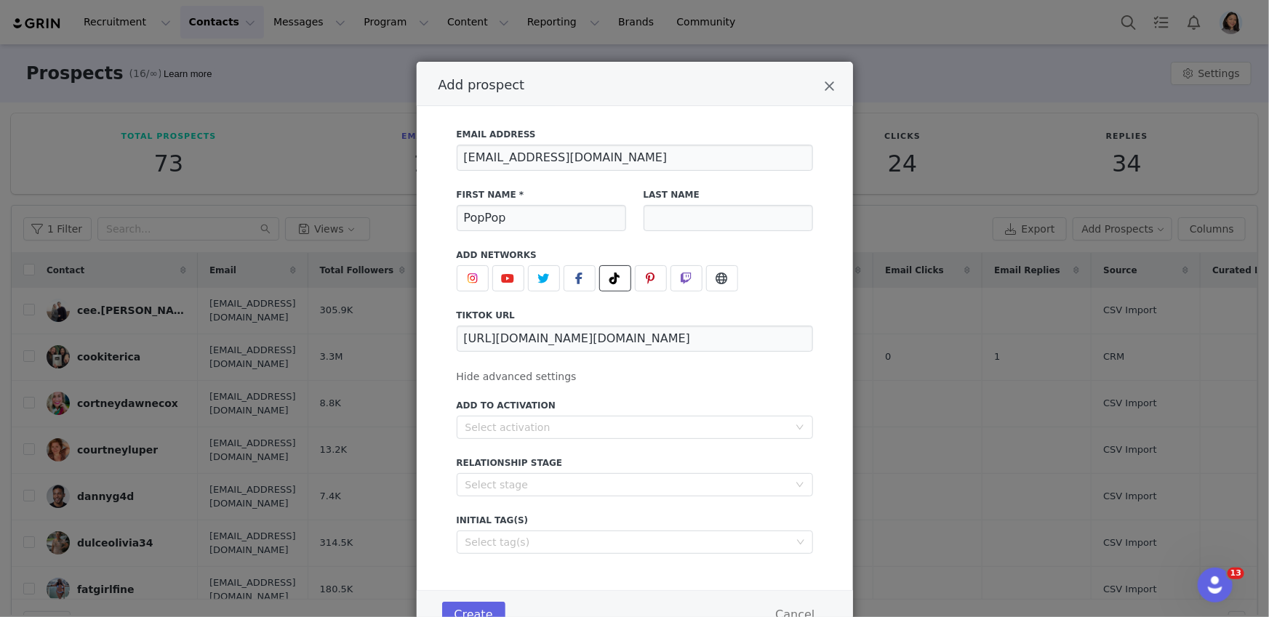
click at [504, 413] on div "Add to Activation Select activation" at bounding box center [635, 419] width 356 height 40
click at [502, 424] on div "Select activation" at bounding box center [626, 427] width 323 height 15
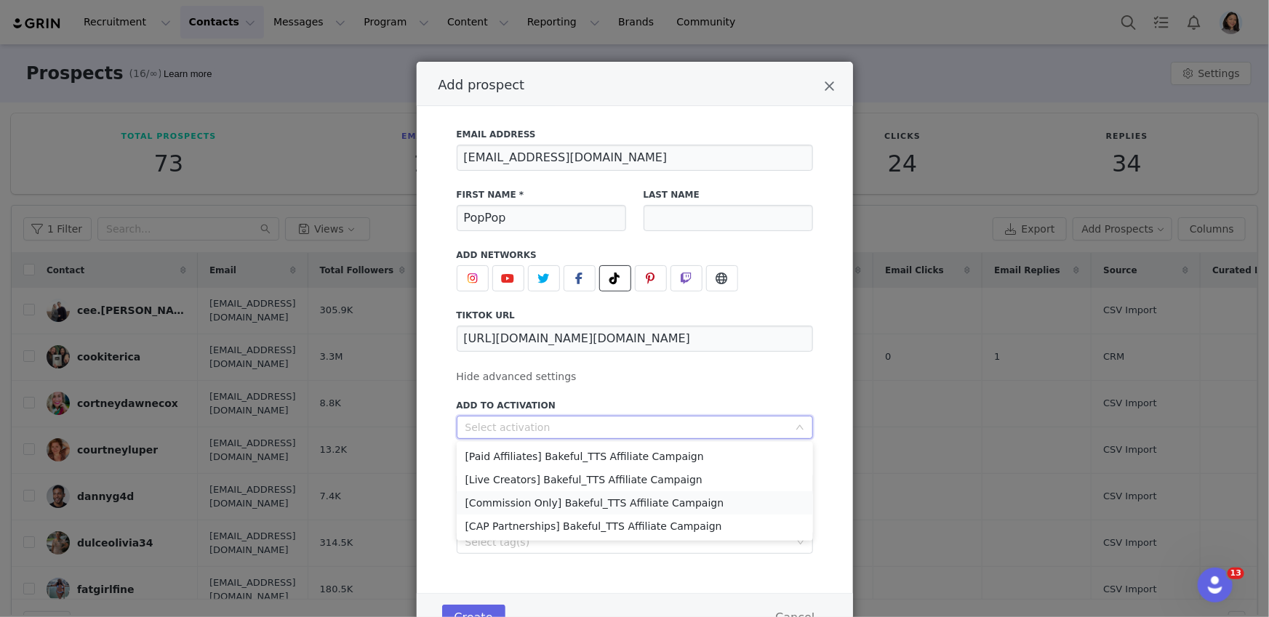
click at [516, 499] on li "[Commission Only] Bakeful_TTS Affiliate Campaign" at bounding box center [635, 502] width 356 height 23
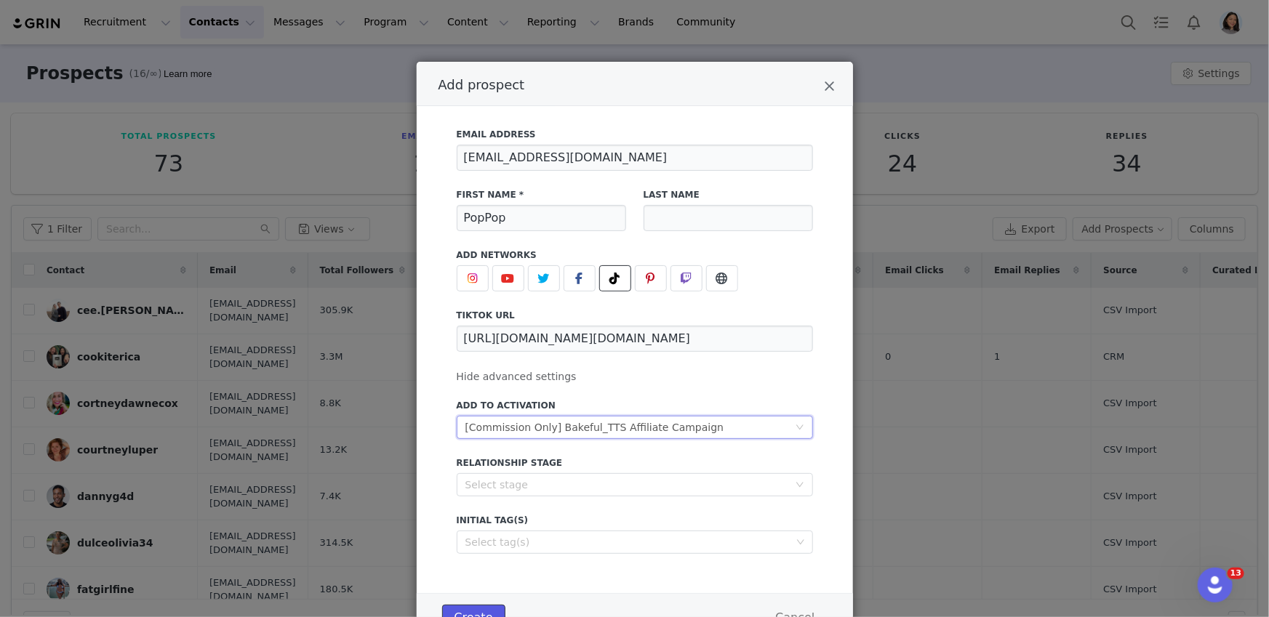
click at [473, 605] on button "Create" at bounding box center [473, 618] width 63 height 26
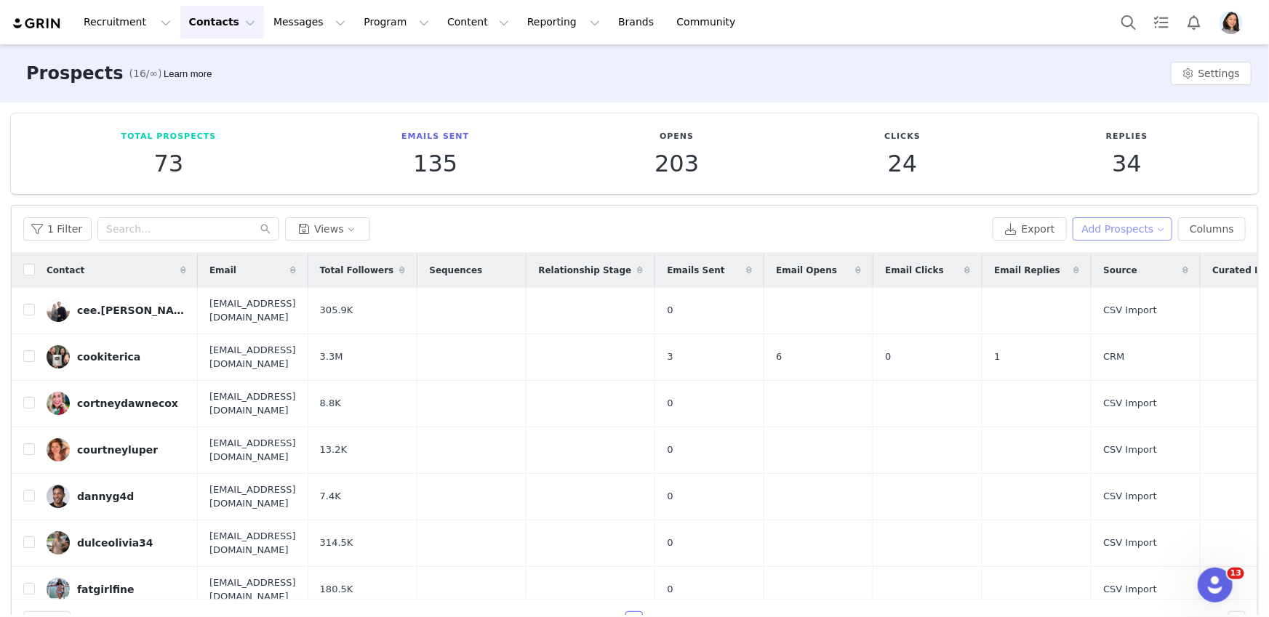
click at [1095, 233] on button "Add Prospects" at bounding box center [1122, 228] width 100 height 23
click at [1086, 255] on span "Add a Prospect" at bounding box center [1114, 257] width 76 height 16
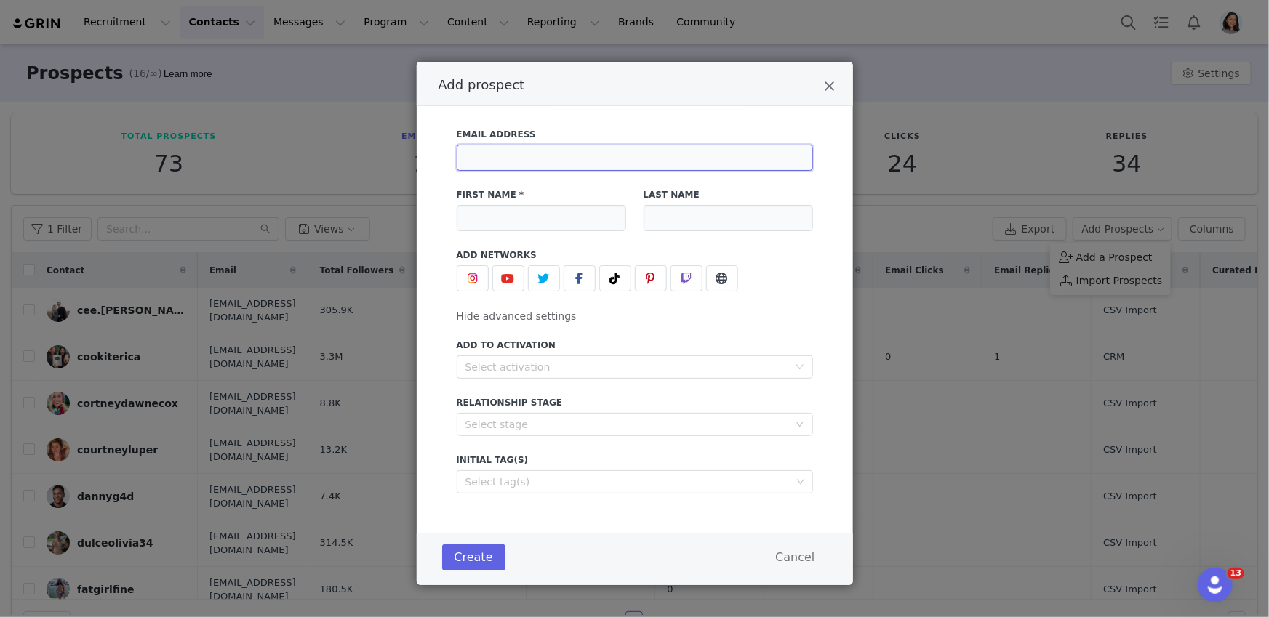
click at [622, 166] on input "Add prospect" at bounding box center [635, 158] width 356 height 26
paste input "[PERSON_NAME][EMAIL_ADDRESS][PERSON_NAME][DOMAIN_NAME]"
type input "[PERSON_NAME][EMAIL_ADDRESS][PERSON_NAME][DOMAIN_NAME]"
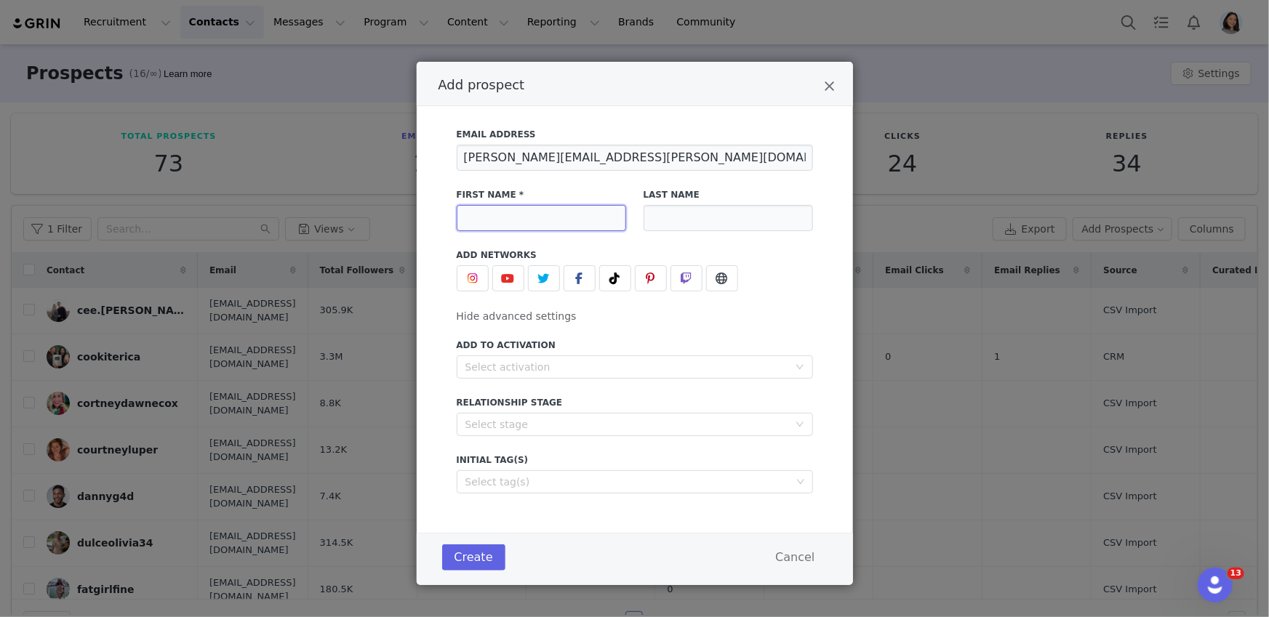
click at [518, 228] on input "Add prospect" at bounding box center [541, 218] width 169 height 26
paste input "https://www.tiktok.com/@deannamariedesigns"
type input "https://www.tiktok.com/@deannamariedesigns"
click at [606, 281] on span "Add prospect" at bounding box center [614, 278] width 17 height 17
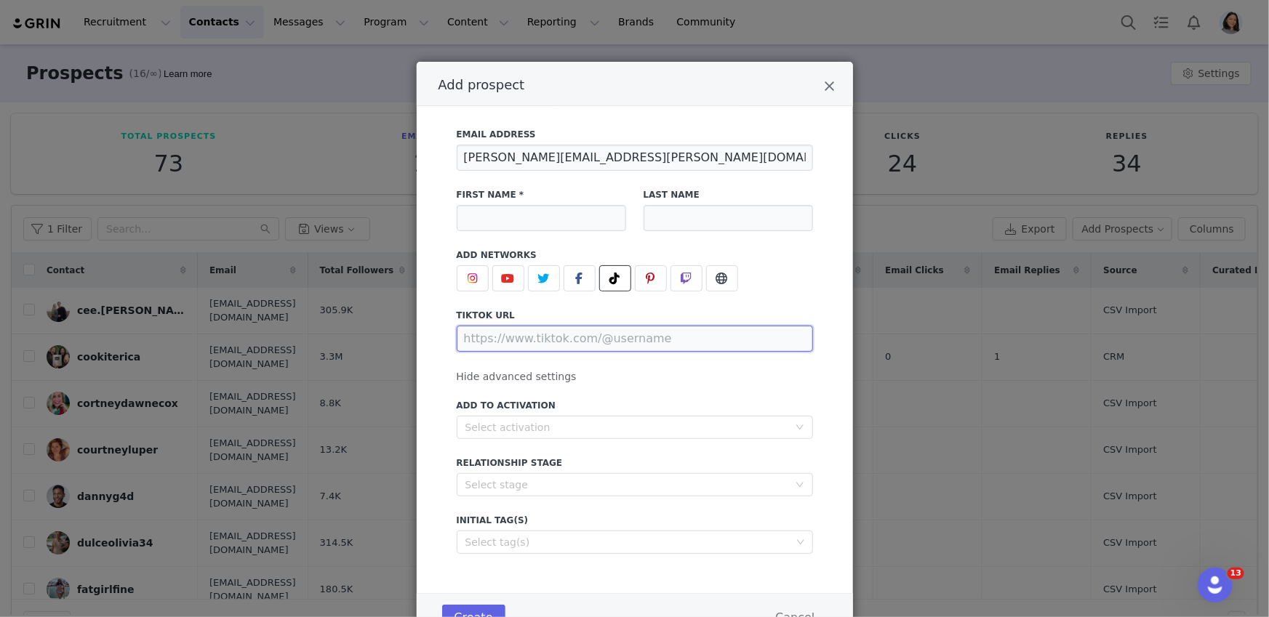
click at [540, 339] on input "Add prospect" at bounding box center [635, 339] width 356 height 26
paste input "https://www.tiktok.com/@deannamariedesigns"
click at [531, 420] on div "Select activation" at bounding box center [626, 427] width 323 height 15
type input "https://www.tiktok.com/@deannamariedesigns"
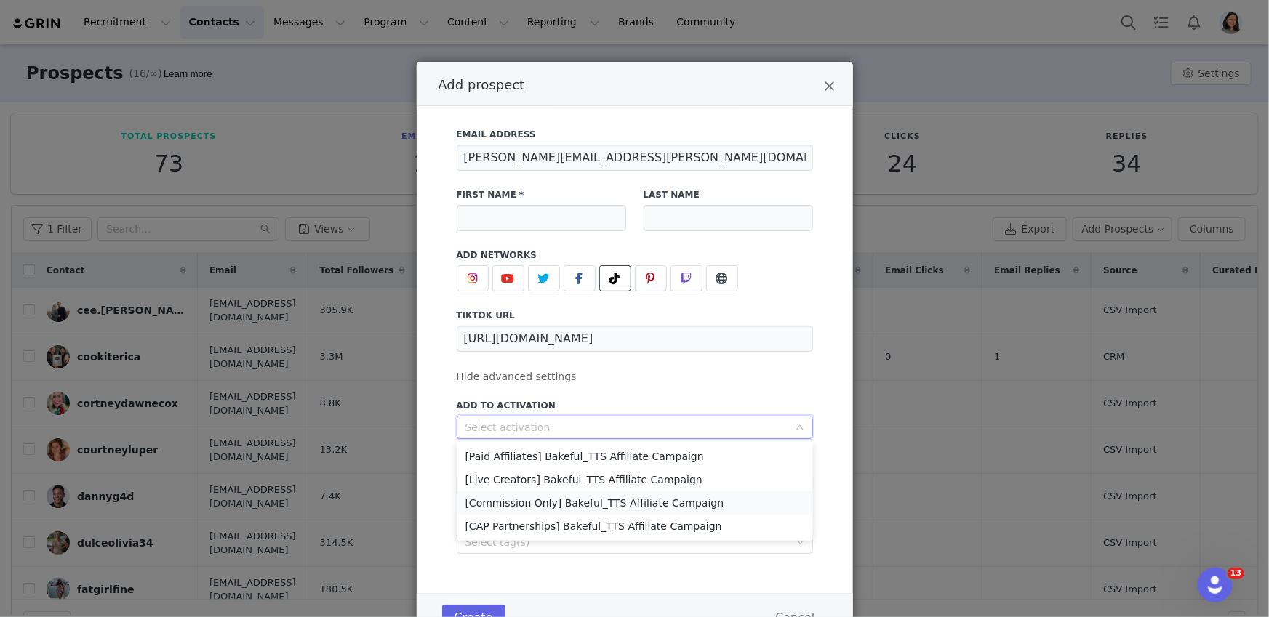
click at [521, 497] on li "[Commission Only] Bakeful_TTS Affiliate Campaign" at bounding box center [635, 502] width 356 height 23
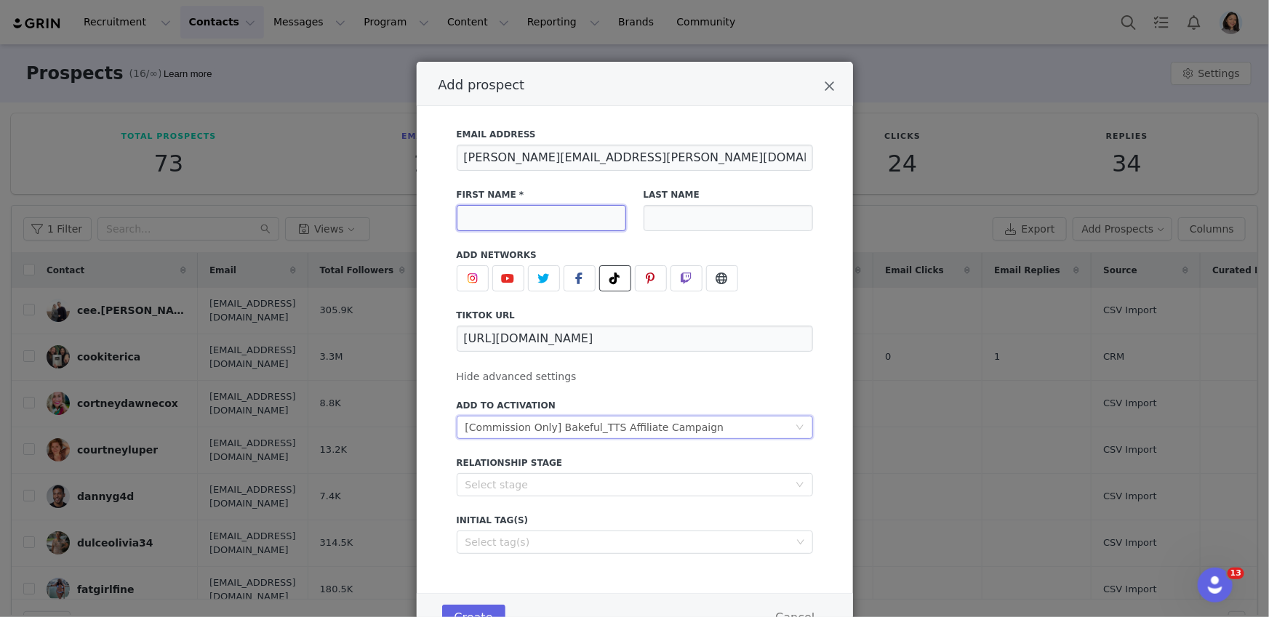
click at [471, 216] on input "Add prospect" at bounding box center [541, 218] width 169 height 26
paste input "[PERSON_NAME] [PERSON_NAME] 💕 🐕 🐾"
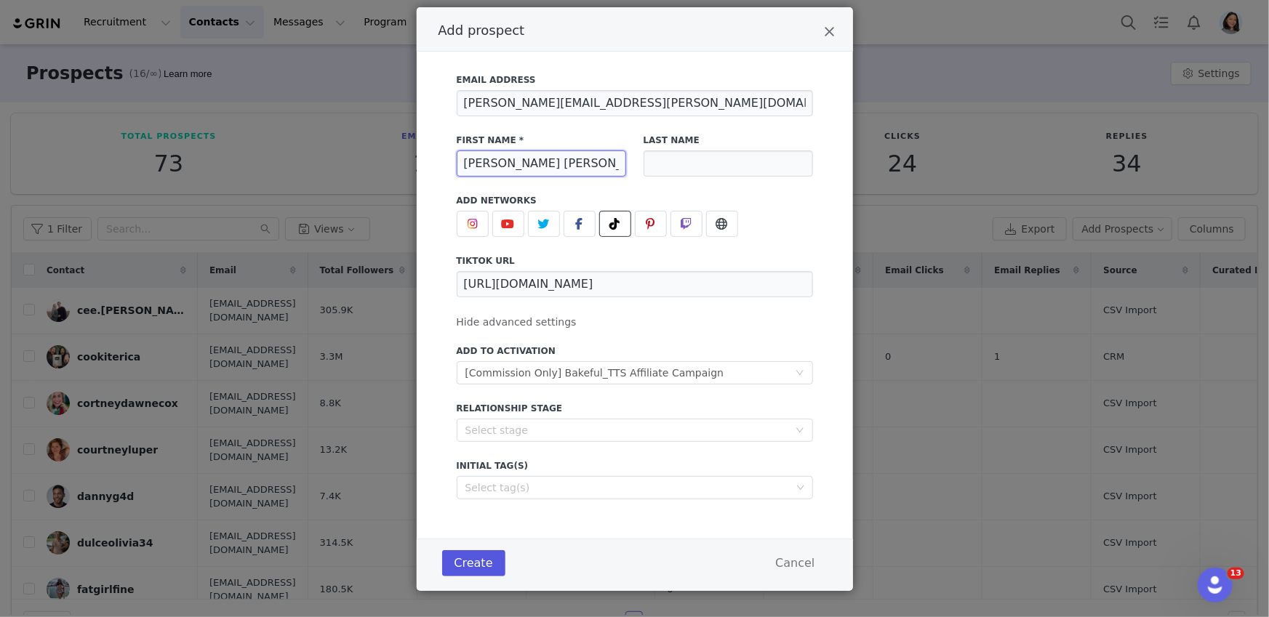
scroll to position [64, 0]
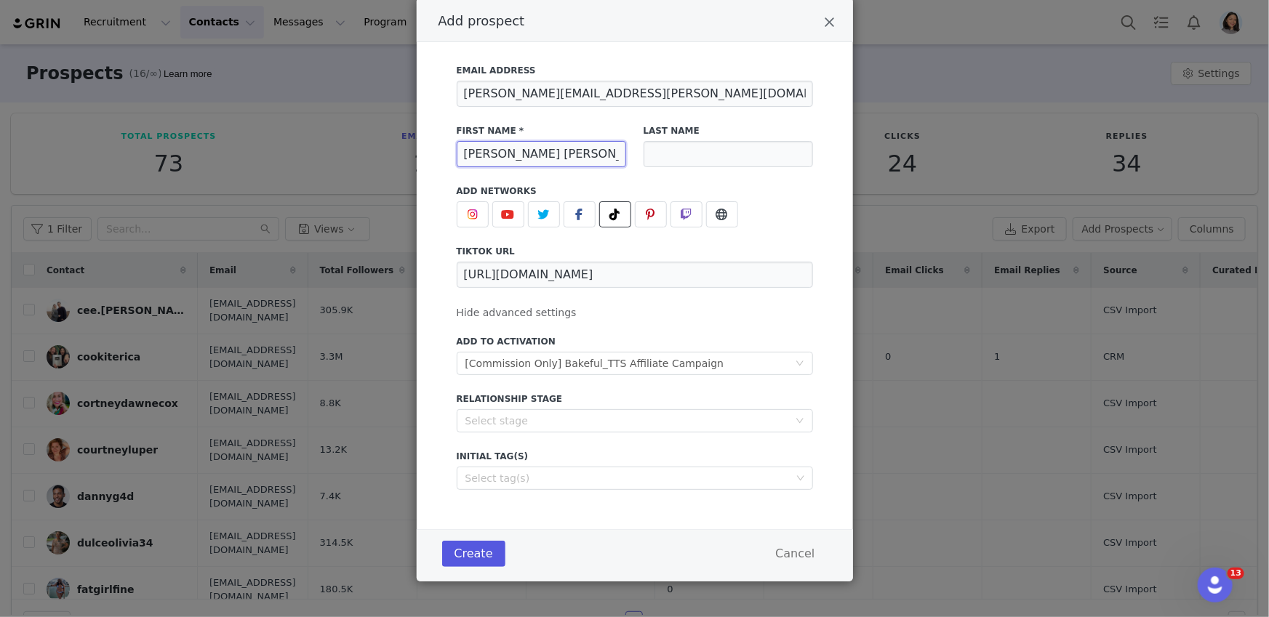
type input "[PERSON_NAME] [PERSON_NAME] 💕 🐕 🐾"
click at [480, 558] on button "Create" at bounding box center [473, 554] width 63 height 26
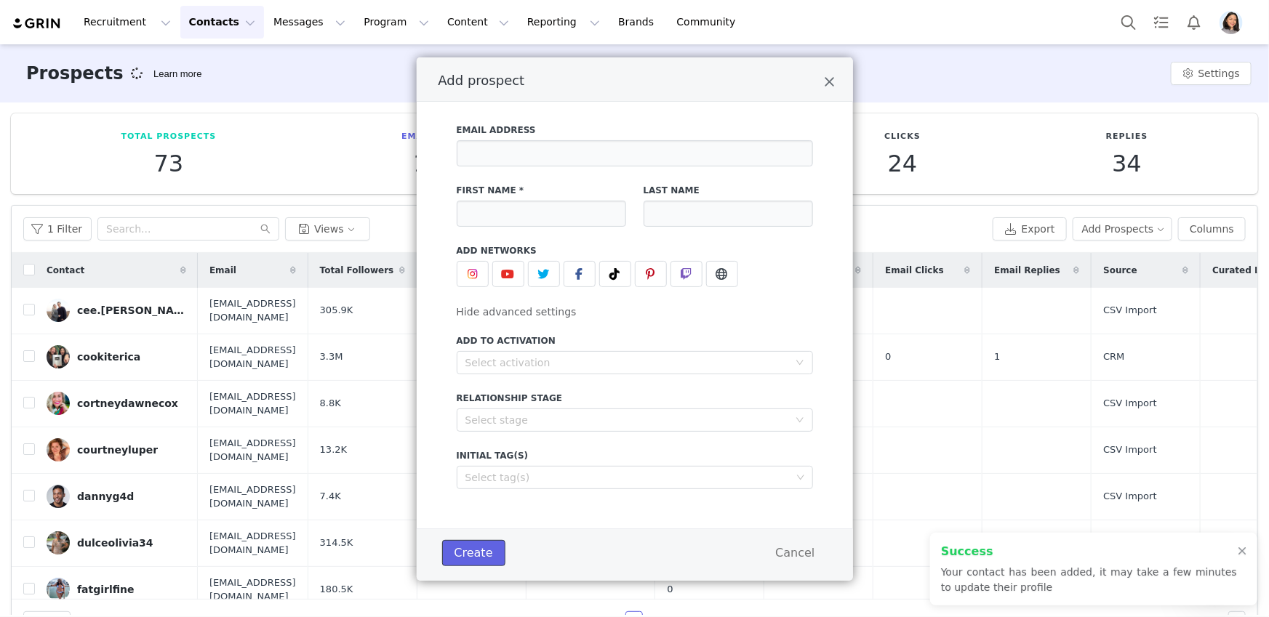
scroll to position [4, 0]
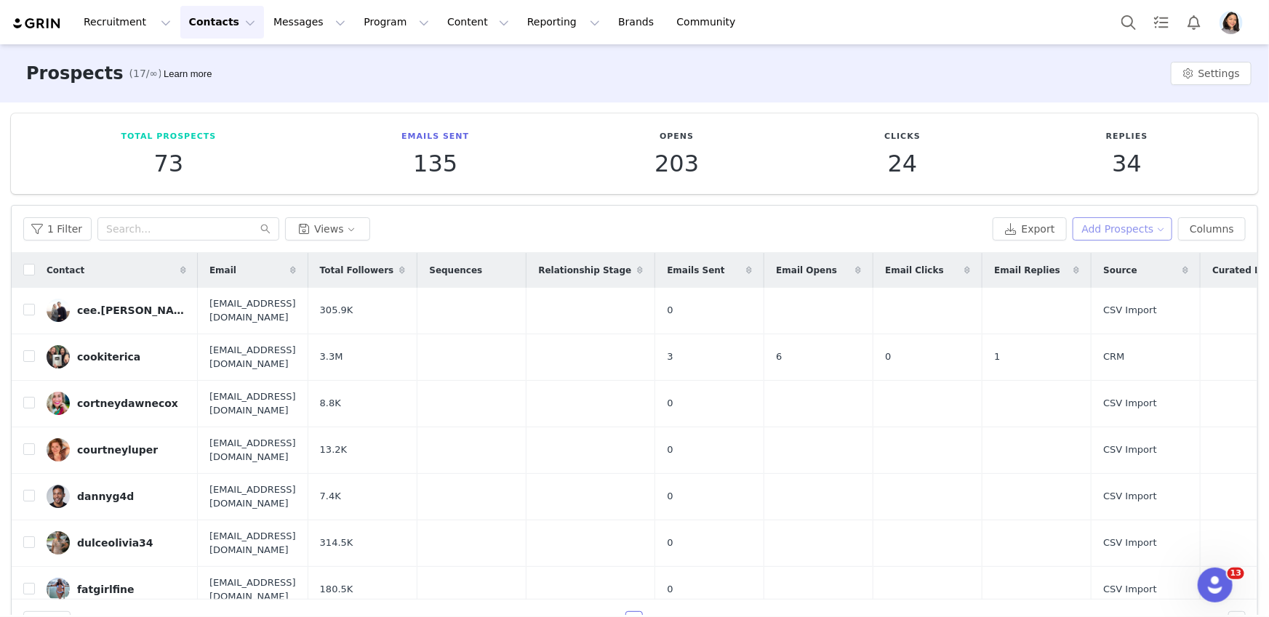
click at [1104, 220] on button "Add Prospects" at bounding box center [1122, 228] width 100 height 23
click at [1104, 228] on button "Add Prospects" at bounding box center [1122, 228] width 100 height 23
click at [1106, 230] on button "Add Prospects" at bounding box center [1122, 228] width 100 height 23
click at [1070, 258] on span at bounding box center [1066, 257] width 15 height 16
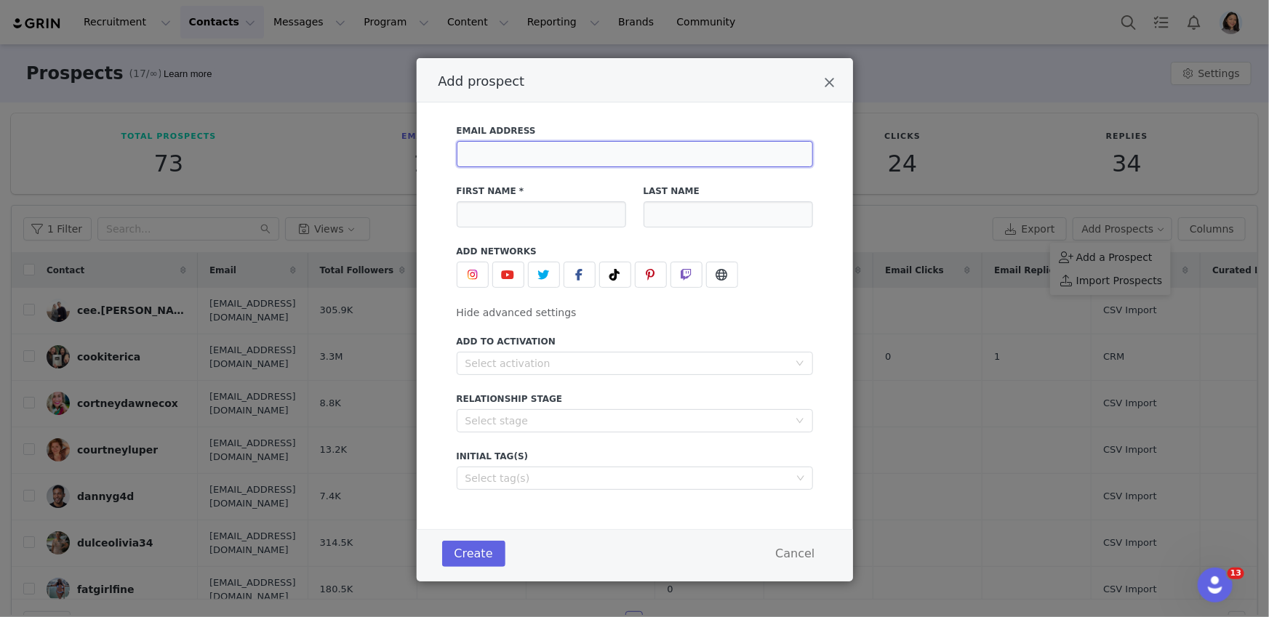
click at [540, 156] on input "Add prospect" at bounding box center [635, 154] width 356 height 26
paste input "[EMAIL_ADDRESS][DOMAIN_NAME]"
type input "[EMAIL_ADDRESS][DOMAIN_NAME]"
click at [610, 269] on icon "Add prospect" at bounding box center [615, 275] width 10 height 12
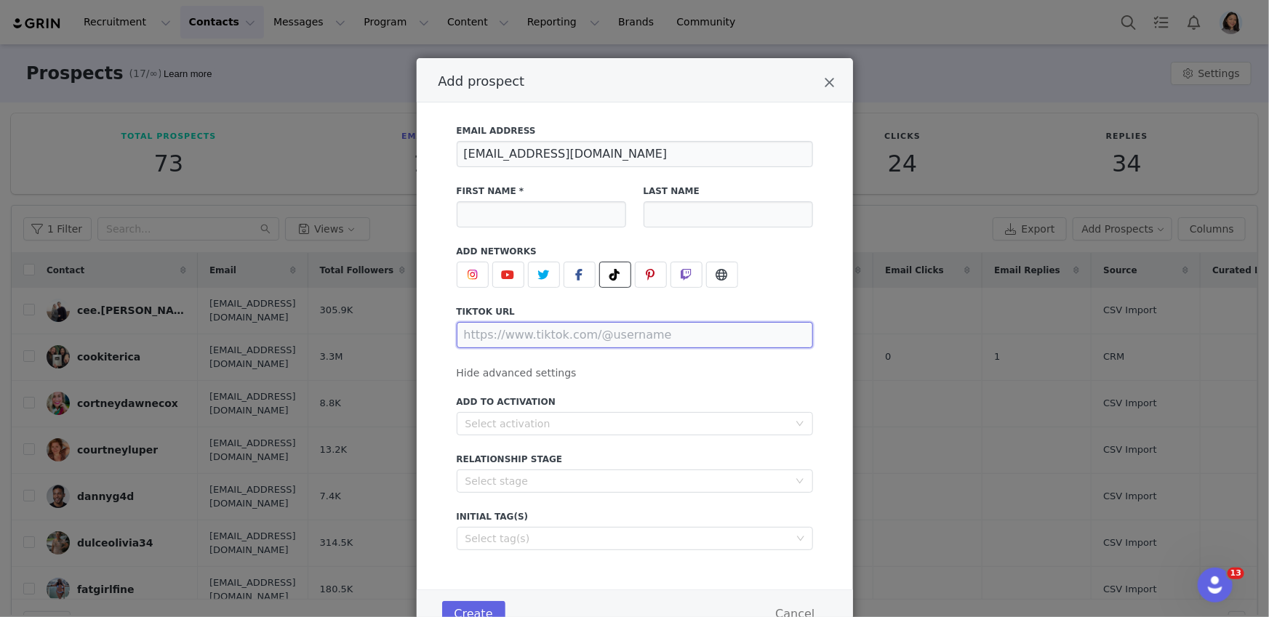
click at [567, 333] on input "Add prospect" at bounding box center [635, 335] width 356 height 26
paste input "https://www.tiktok.com/@itsdebbiedarlin"
type input "https://www.tiktok.com/@itsdebbiedarlin"
click at [472, 193] on label "First Name *" at bounding box center [541, 191] width 169 height 13
click at [474, 199] on div "First Name *" at bounding box center [541, 206] width 169 height 43
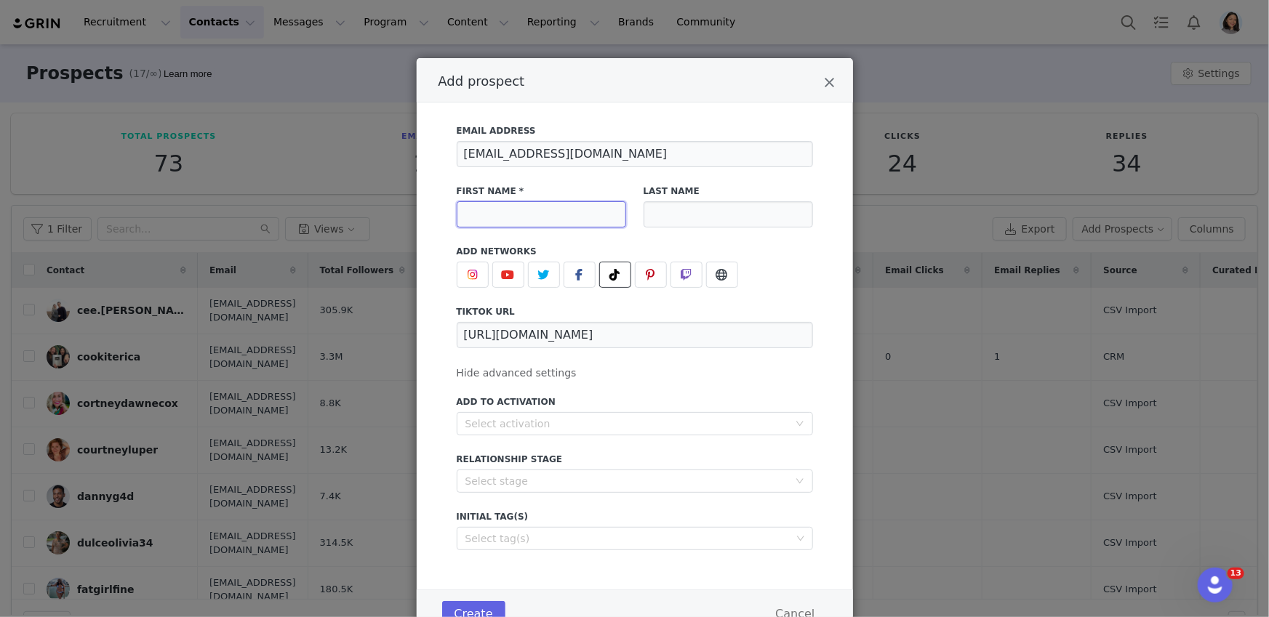
click at [476, 209] on input "Add prospect" at bounding box center [541, 214] width 169 height 26
paste input "ItsDebbieDarlin-TTS 📲"
click at [524, 418] on div "Select activation" at bounding box center [626, 424] width 323 height 15
type input "ItsDebbieDarlin-TTS 📲"
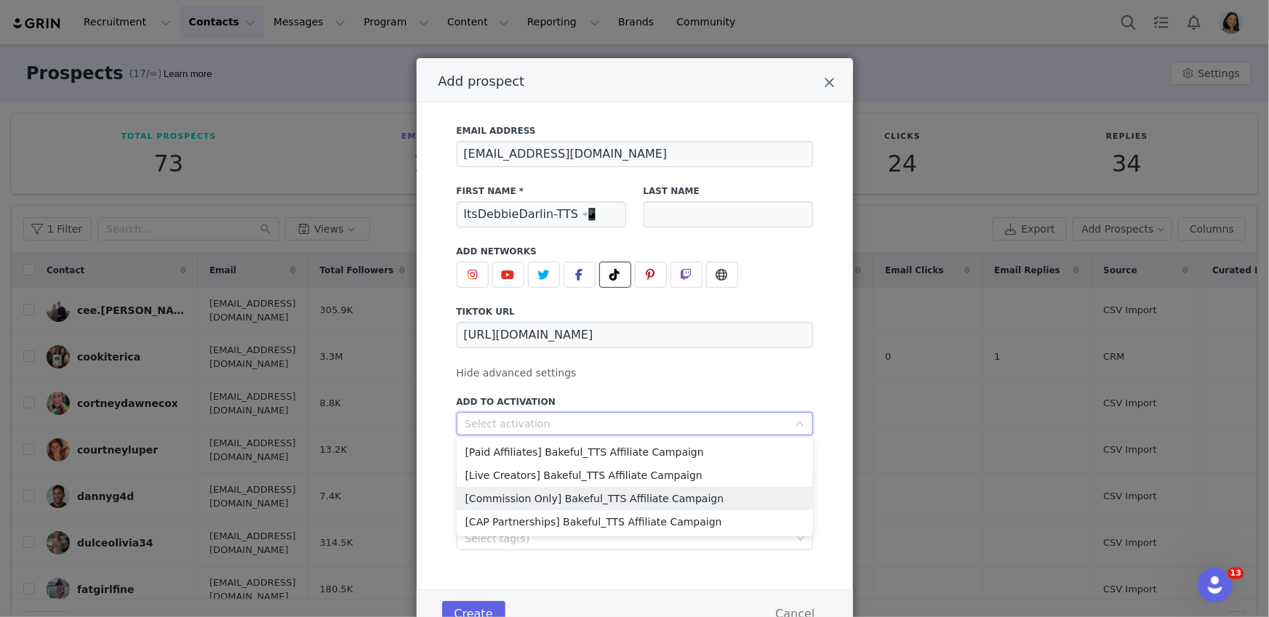
click at [499, 500] on li "[Commission Only] Bakeful_TTS Affiliate Campaign" at bounding box center [635, 498] width 356 height 23
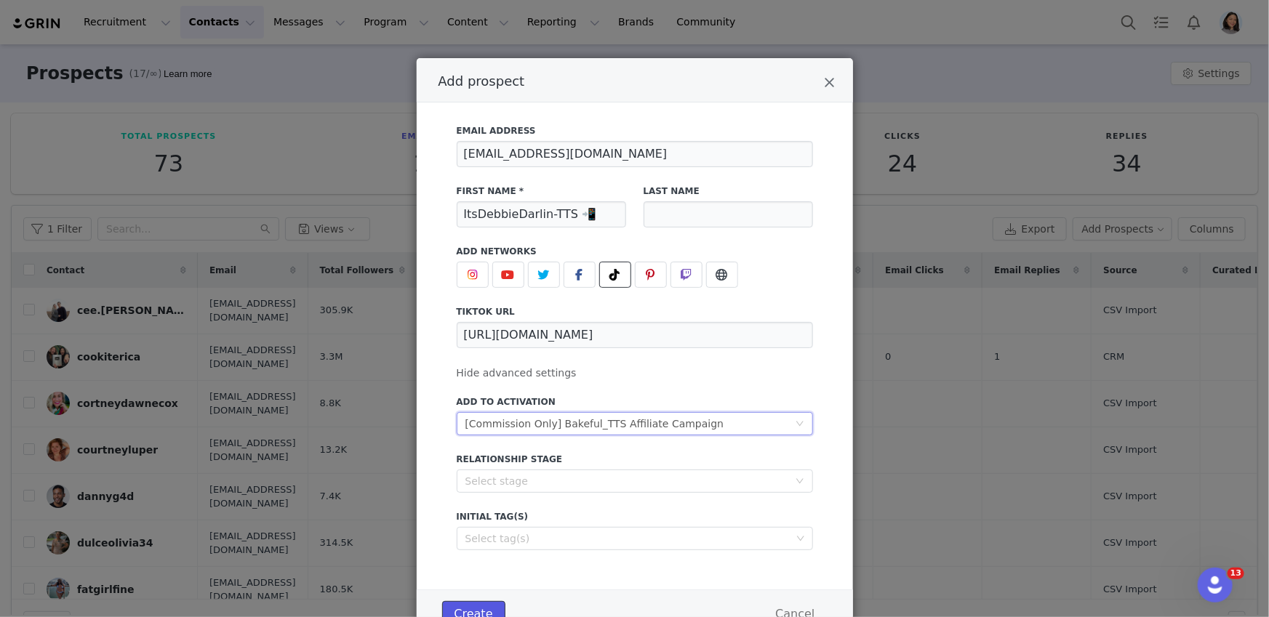
click at [476, 609] on button "Create" at bounding box center [473, 614] width 63 height 26
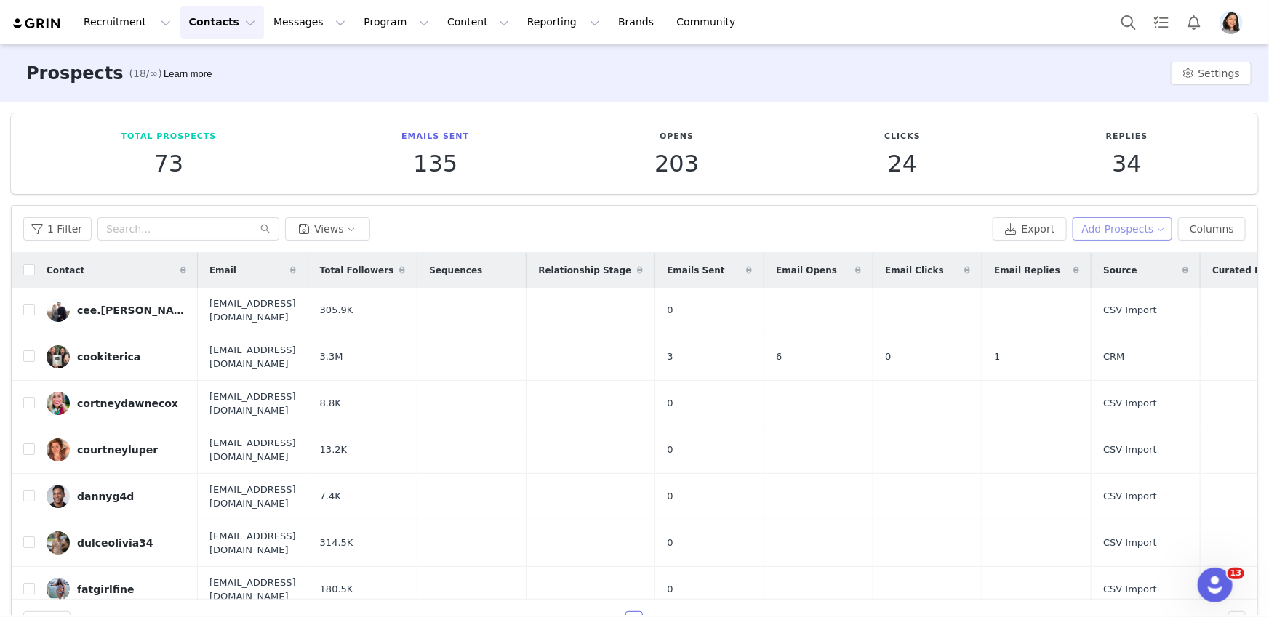
click at [1123, 218] on button "Add Prospects" at bounding box center [1122, 228] width 100 height 23
click at [1088, 253] on span "Add a Prospect" at bounding box center [1114, 257] width 76 height 16
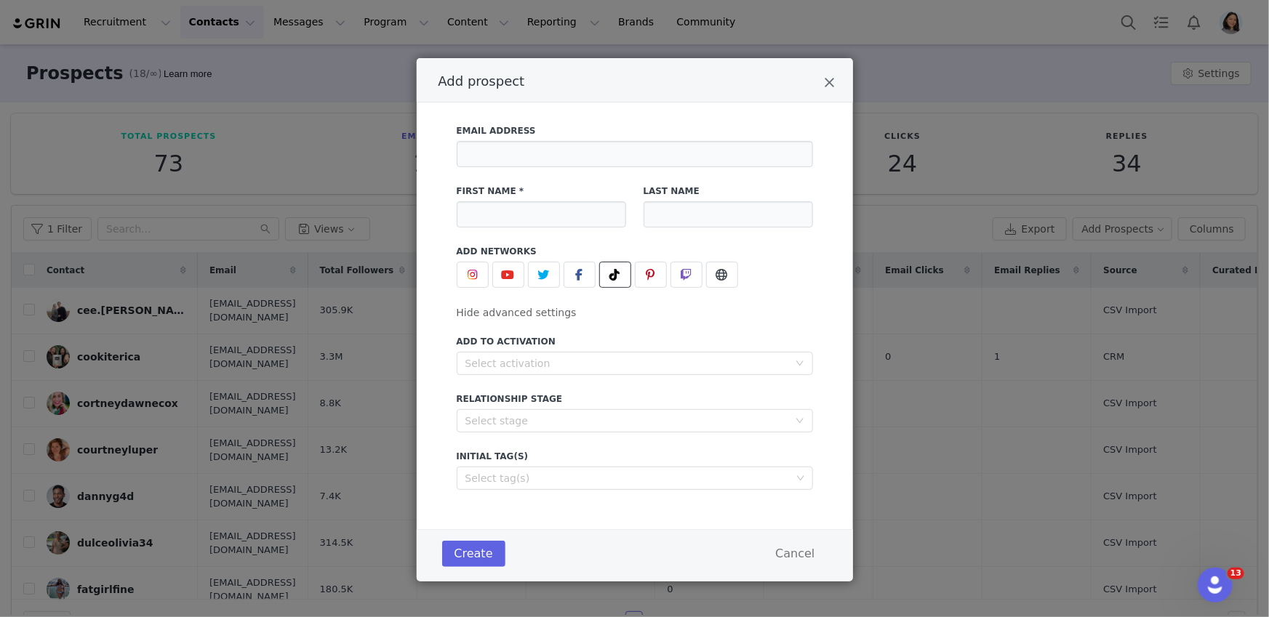
click at [610, 278] on icon "Add prospect" at bounding box center [615, 275] width 10 height 12
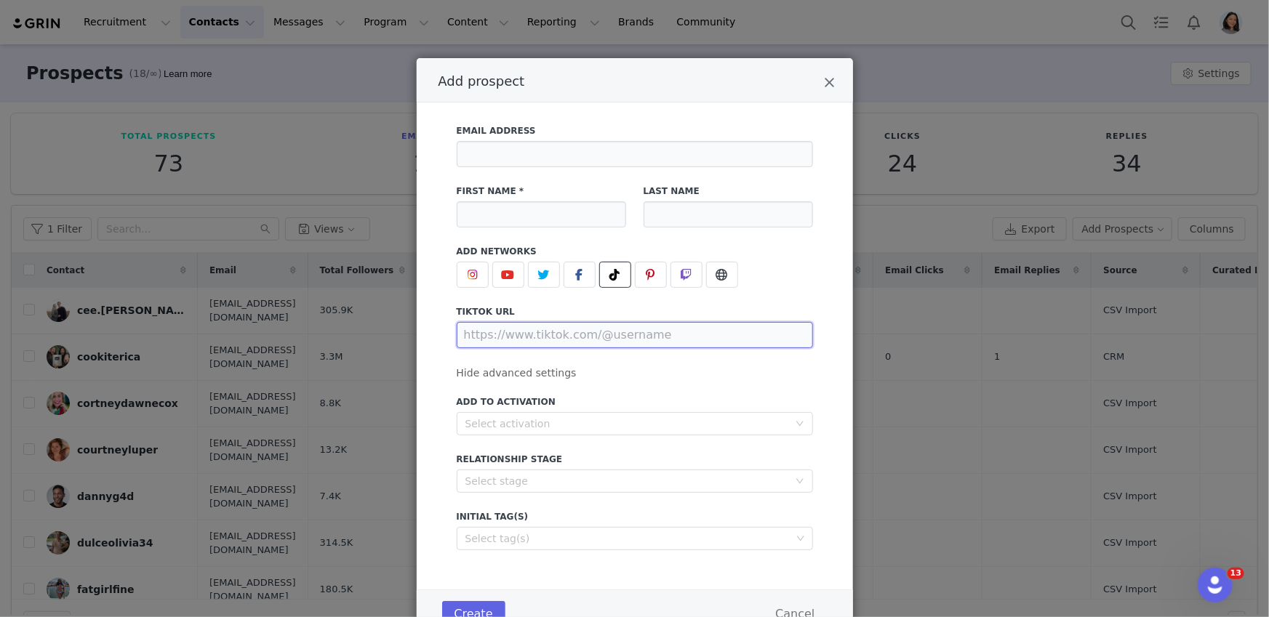
click at [546, 338] on input "Add prospect" at bounding box center [635, 335] width 356 height 26
click at [539, 161] on input "Add prospect" at bounding box center [635, 154] width 356 height 26
paste input "AmberMason222@yahoo.com"
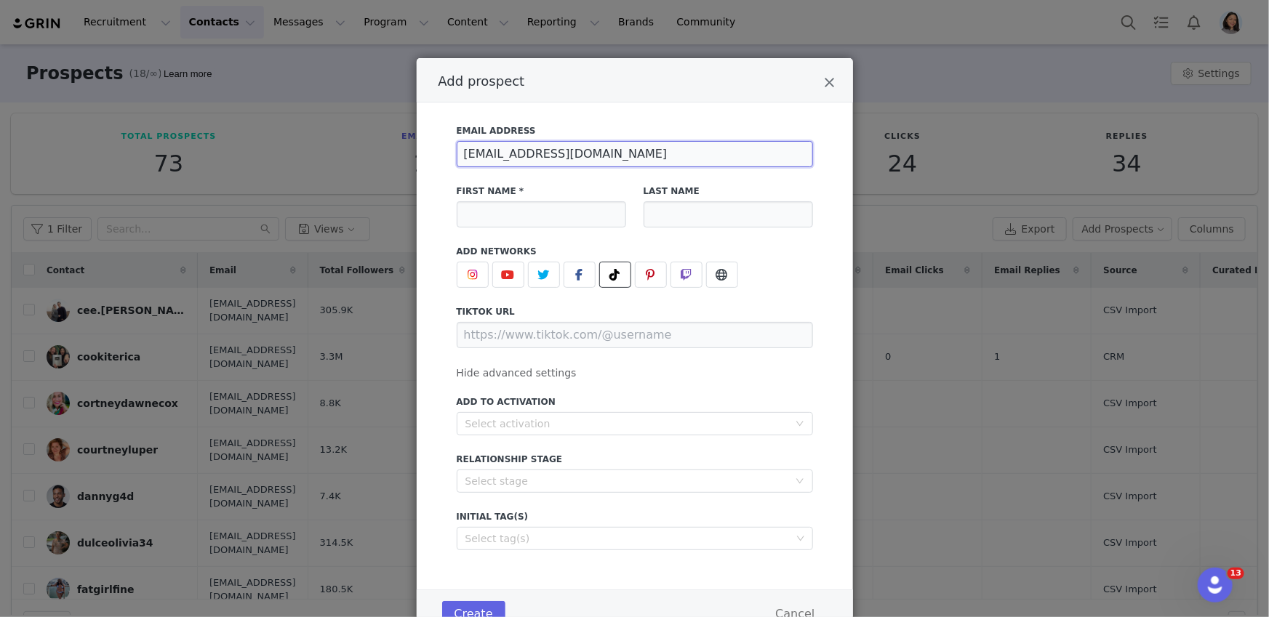
type input "AmberMason222@yahoo.com"
click at [587, 350] on div "Email Address AmberMason222@yahoo.com First Name * Last Name Add Networks insta…" at bounding box center [635, 333] width 356 height 435
click at [589, 334] on input "Add prospect" at bounding box center [635, 335] width 356 height 26
paste input "https://www.tiktok.com/@yagirlamberrose"
type input "https://www.tiktok.com/@yagirlamberrose"
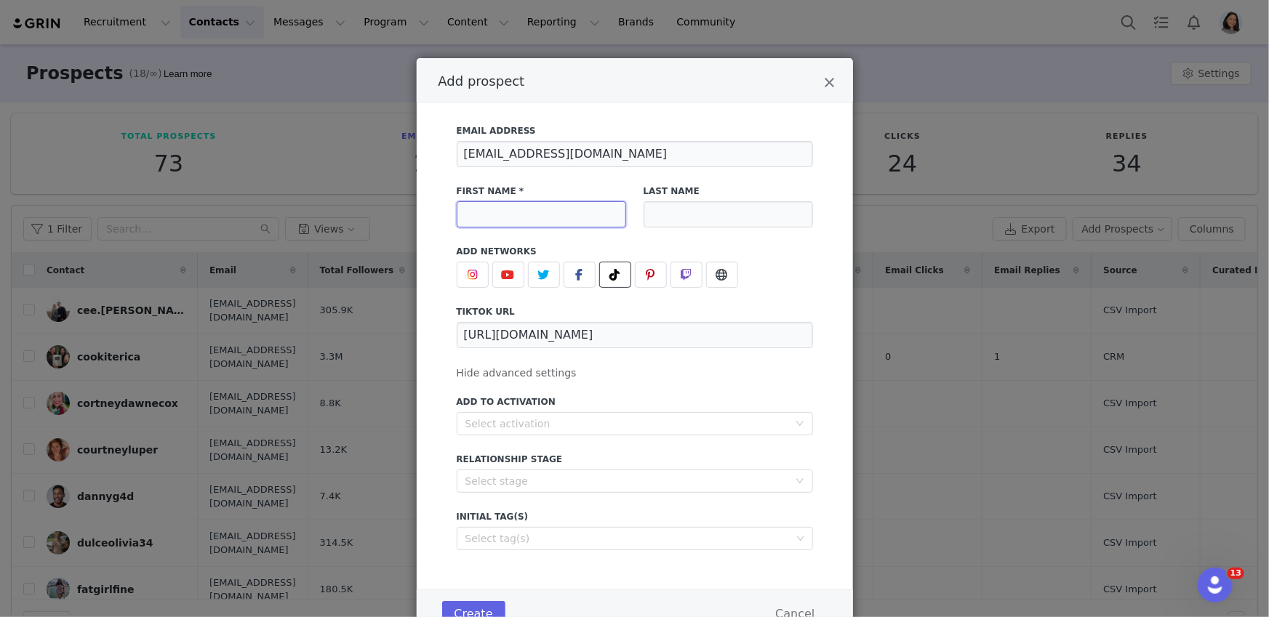
click at [559, 214] on input "Add prospect" at bounding box center [541, 214] width 169 height 26
paste input "YaGirlAmberRose"
click at [518, 422] on div "Select activation" at bounding box center [626, 424] width 323 height 15
type input "YaGirlAmberRose"
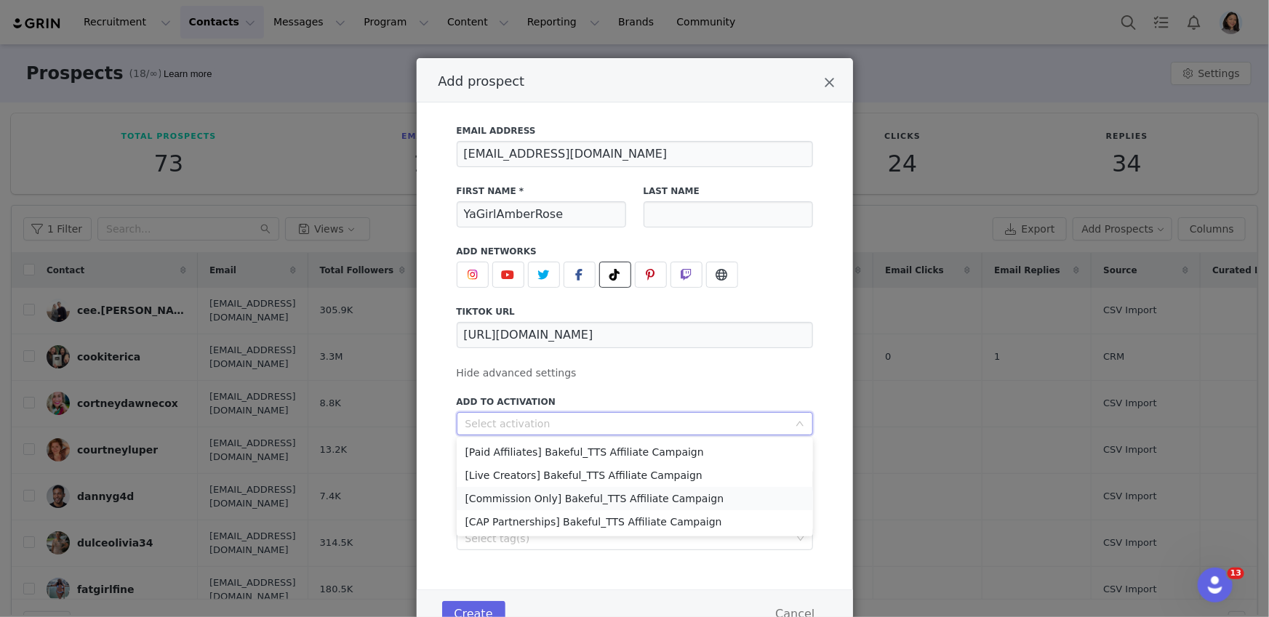
click at [518, 494] on li "[Commission Only] Bakeful_TTS Affiliate Campaign" at bounding box center [635, 498] width 356 height 23
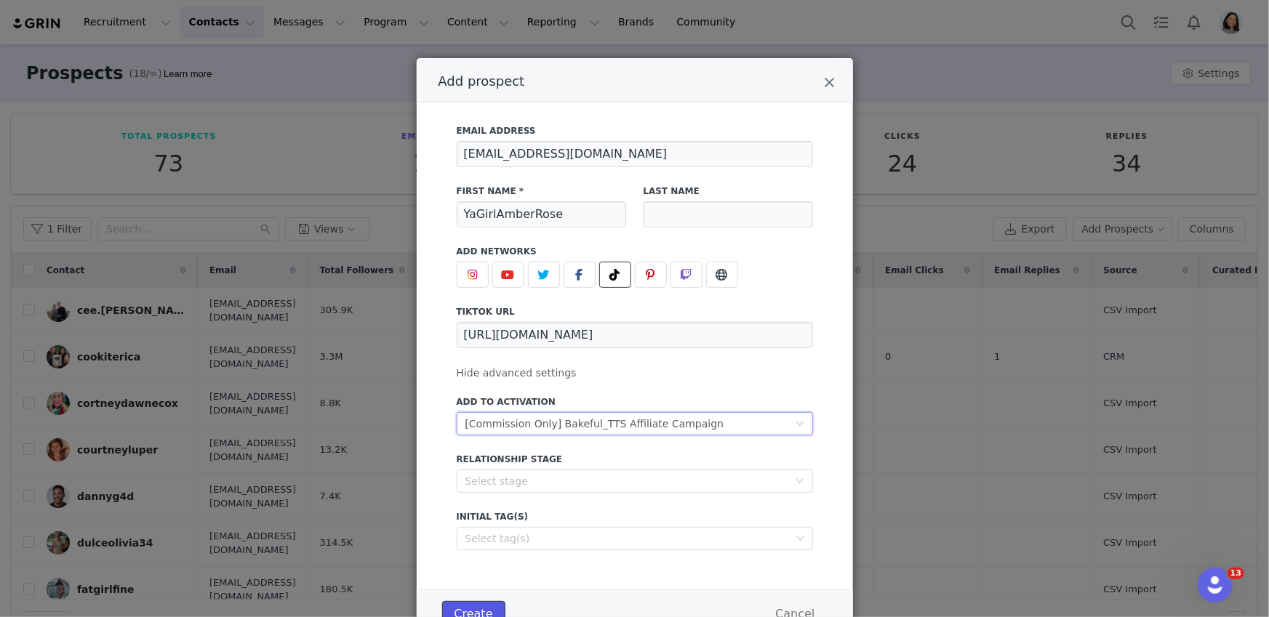
click at [480, 606] on button "Create" at bounding box center [473, 614] width 63 height 26
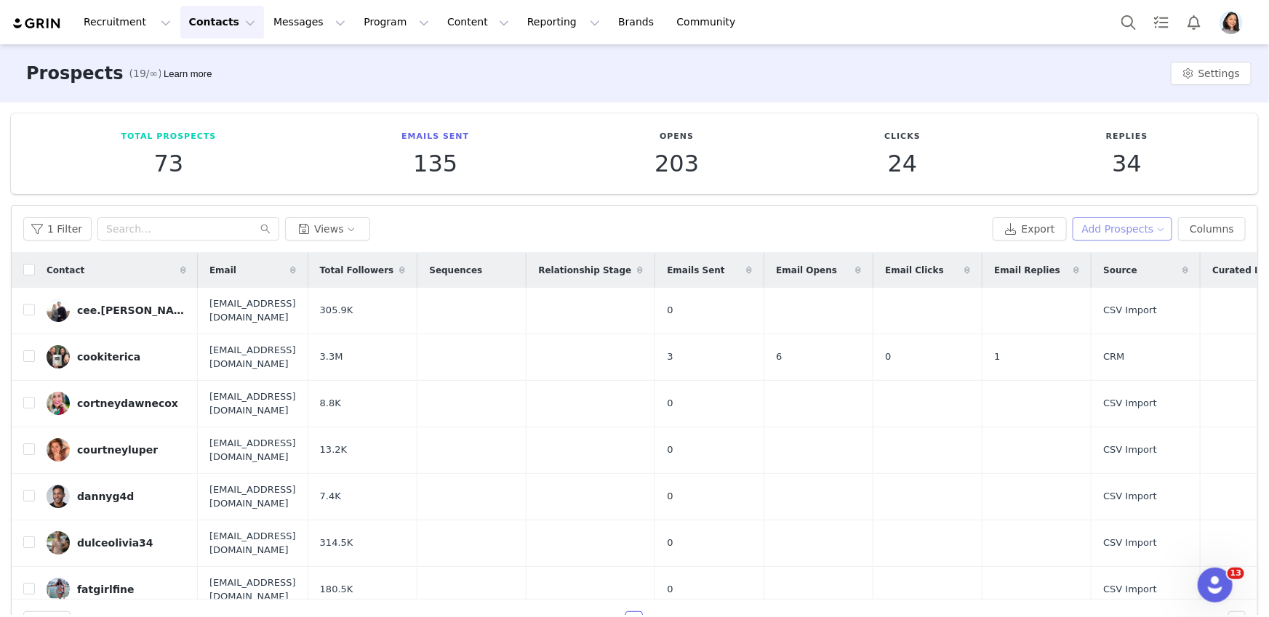
click at [1110, 230] on button "Add Prospects" at bounding box center [1122, 228] width 100 height 23
click at [1085, 264] on span "Add a Prospect" at bounding box center [1114, 257] width 76 height 16
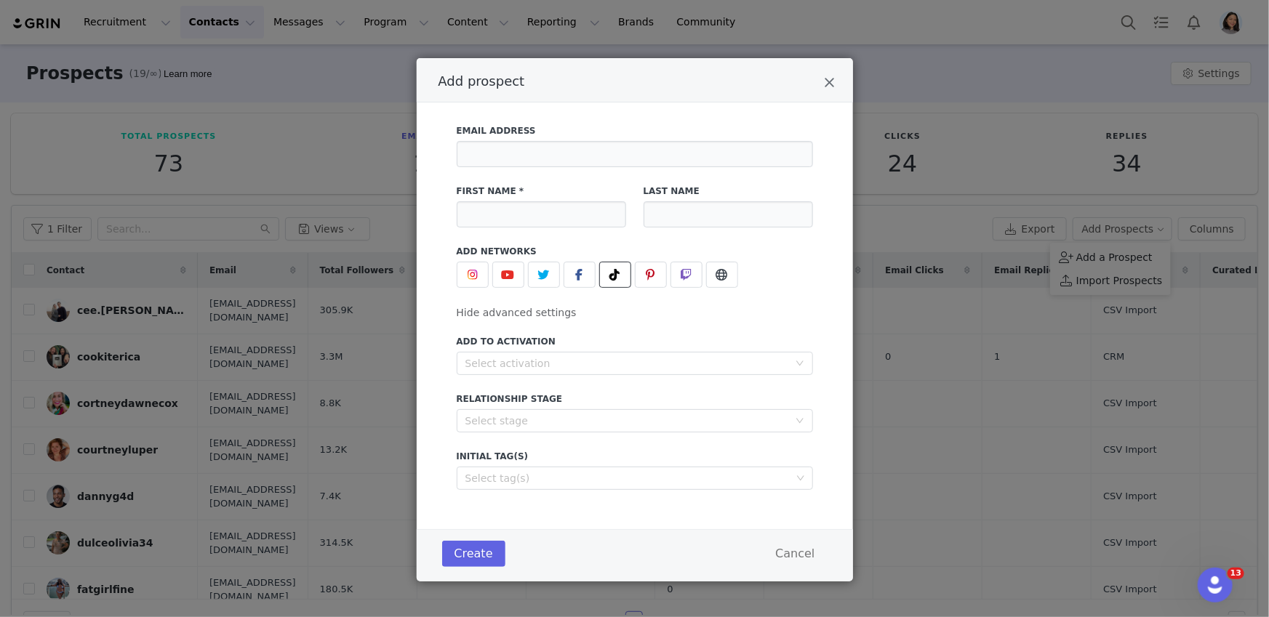
click at [614, 269] on icon "Add prospect" at bounding box center [615, 275] width 10 height 12
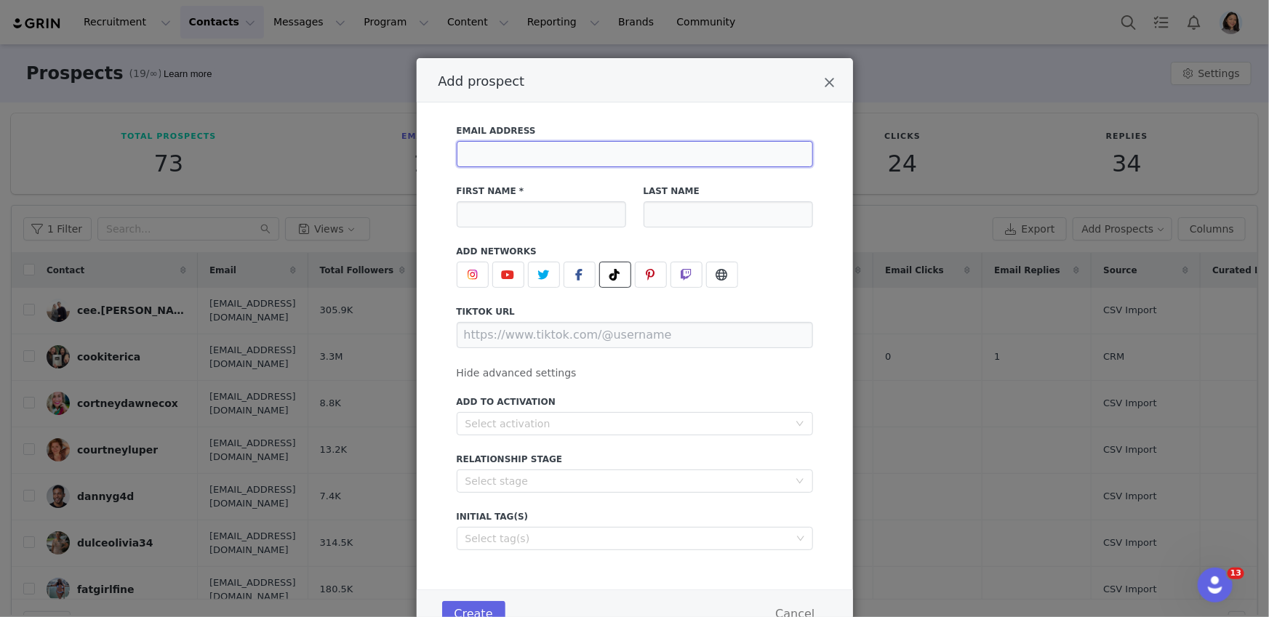
click at [523, 156] on input "Add prospect" at bounding box center [635, 154] width 356 height 26
paste input "[EMAIL_ADDRESS][DOMAIN_NAME]"
type input "[EMAIL_ADDRESS][DOMAIN_NAME]"
click at [619, 342] on input "Add prospect" at bounding box center [635, 335] width 356 height 26
paste input "https://www.tiktok.com/@lizziemakesmagic"
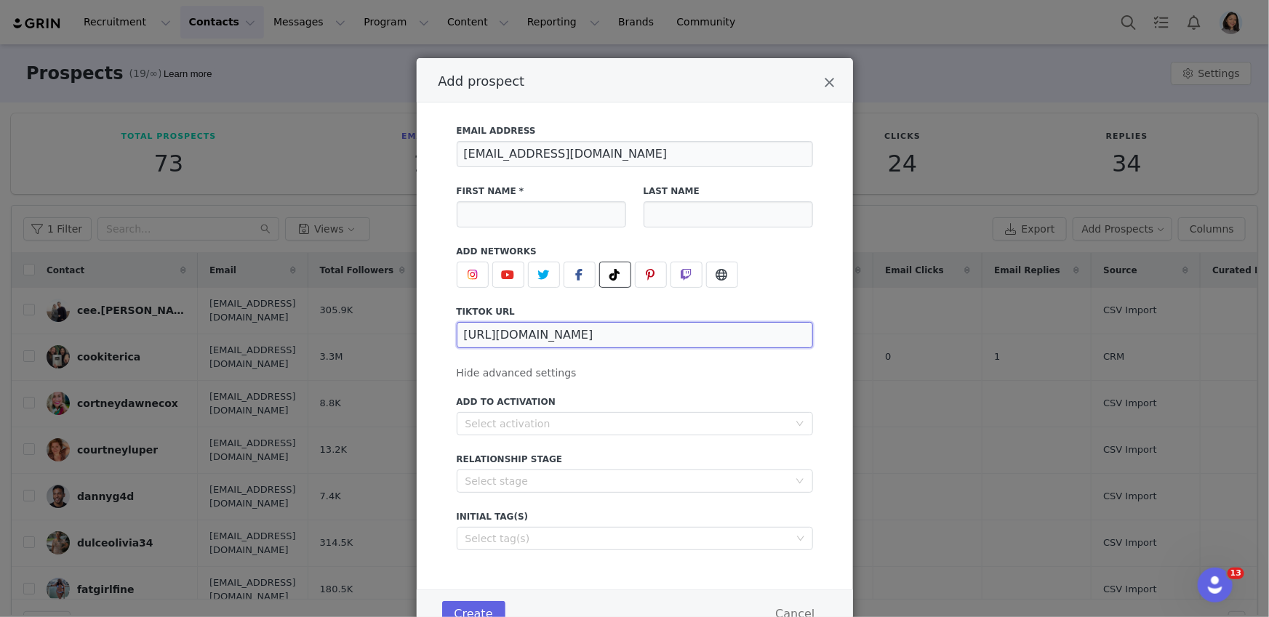
type input "https://www.tiktok.com/@lizziemakesmagic"
click at [489, 219] on input "Add prospect" at bounding box center [541, 214] width 169 height 26
paste input "[PERSON_NAME] Makes Magic"
click at [530, 420] on div "Select activation" at bounding box center [626, 424] width 323 height 15
type input "[PERSON_NAME] Makes Magic"
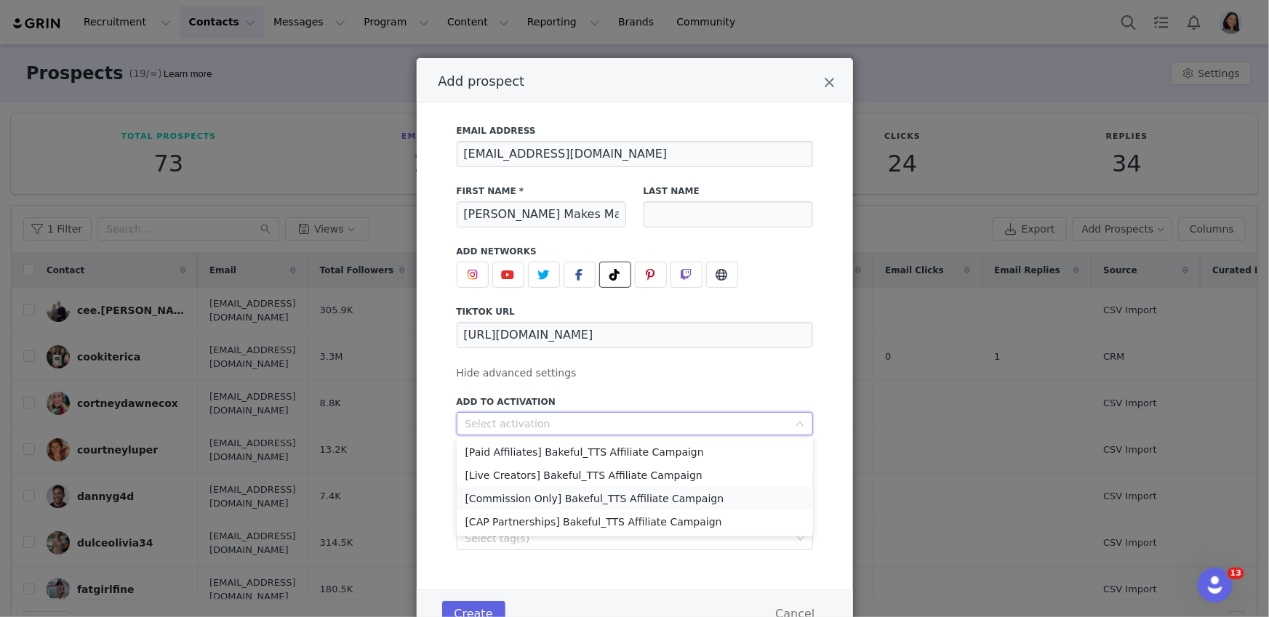
click at [523, 494] on li "[Commission Only] Bakeful_TTS Affiliate Campaign" at bounding box center [635, 498] width 356 height 23
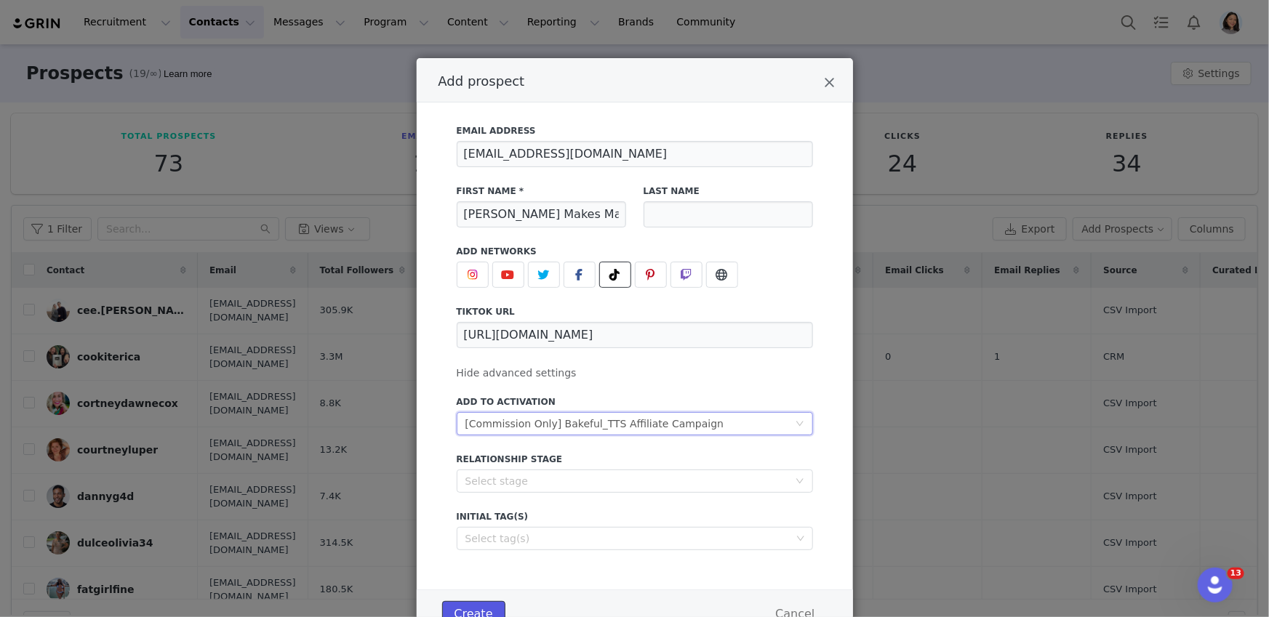
click at [480, 608] on button "Create" at bounding box center [473, 614] width 63 height 26
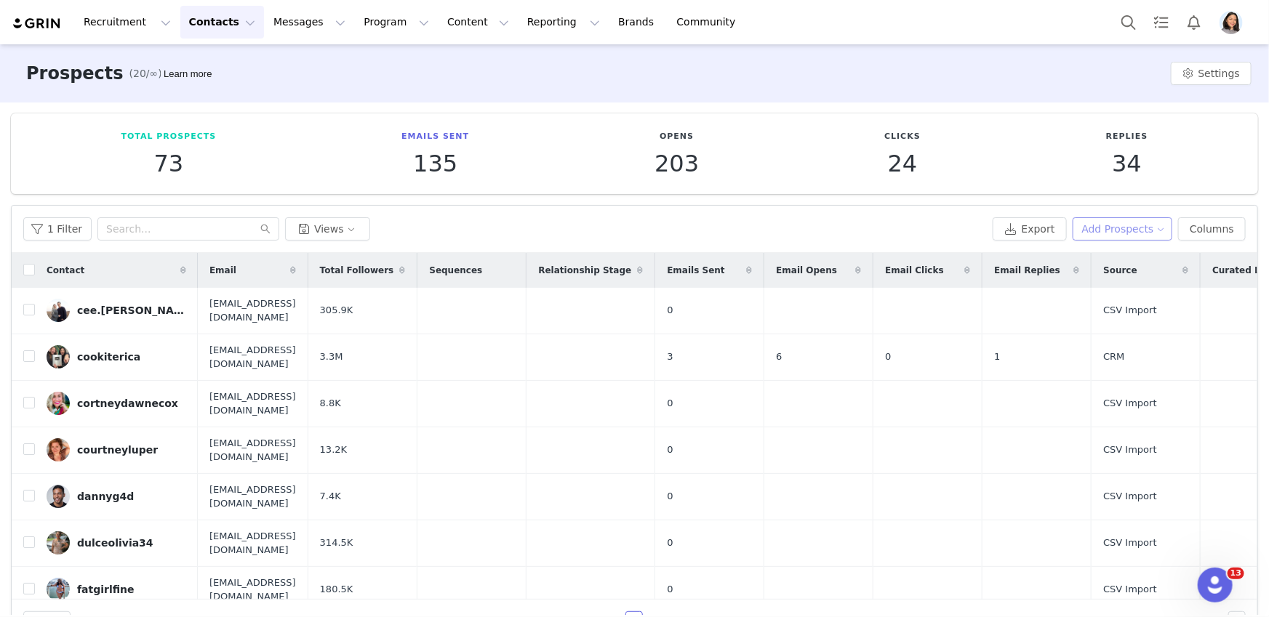
click at [1112, 222] on button "Add Prospects" at bounding box center [1122, 228] width 100 height 23
click at [1083, 259] on span "Add a Prospect" at bounding box center [1114, 257] width 76 height 16
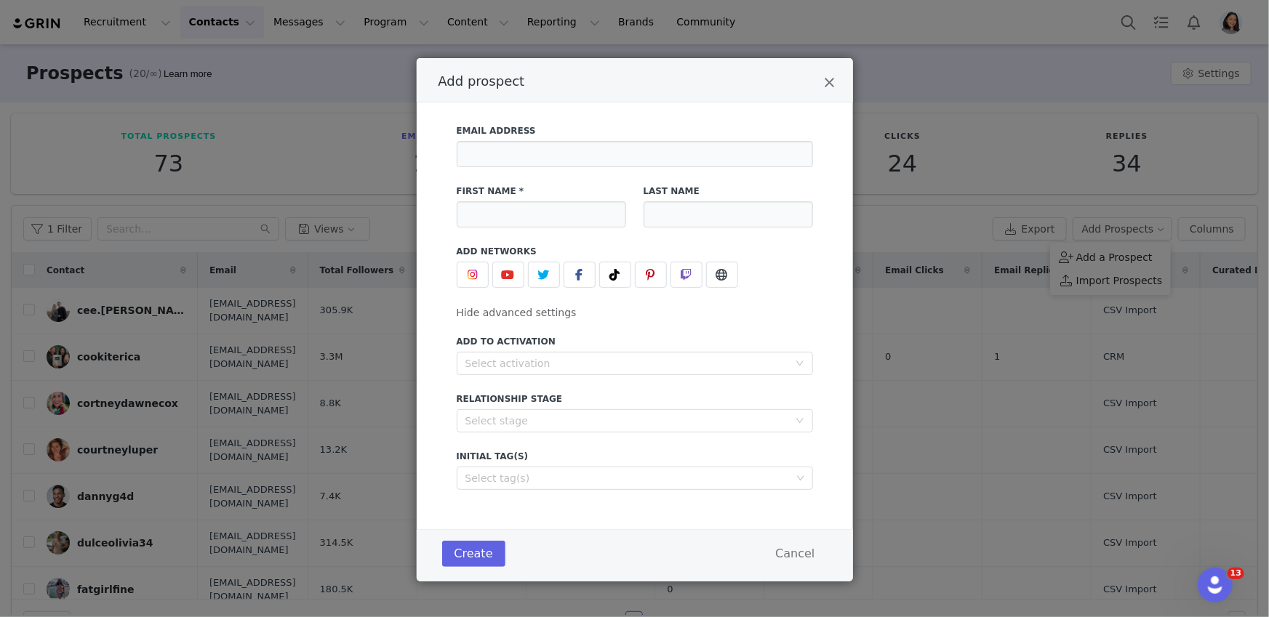
click at [612, 172] on div "Email Address" at bounding box center [635, 146] width 374 height 60
click at [612, 153] on input "Add prospect" at bounding box center [635, 154] width 356 height 26
paste input "Commission Only Yes Yes"
type input "Commission Only Yes Yes"
click at [497, 156] on input "Add prospect" at bounding box center [635, 154] width 356 height 26
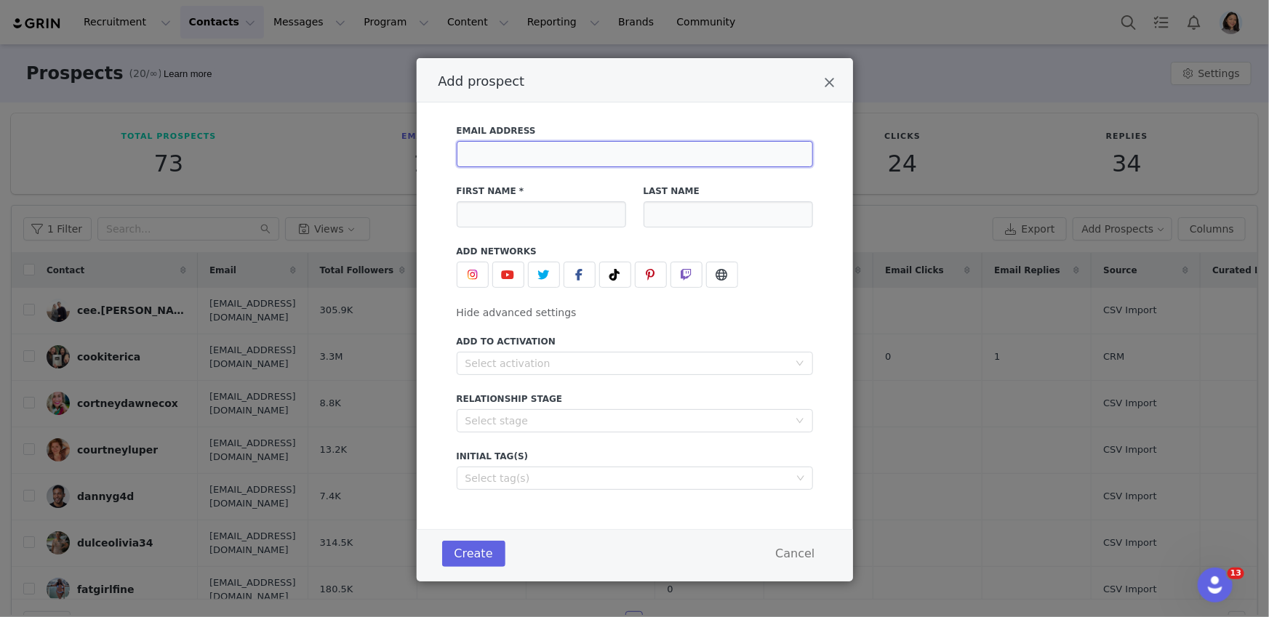
paste input "[EMAIL_ADDRESS][DOMAIN_NAME]"
type input "[EMAIL_ADDRESS][DOMAIN_NAME]"
click at [604, 284] on button "Add prospect" at bounding box center [615, 275] width 32 height 26
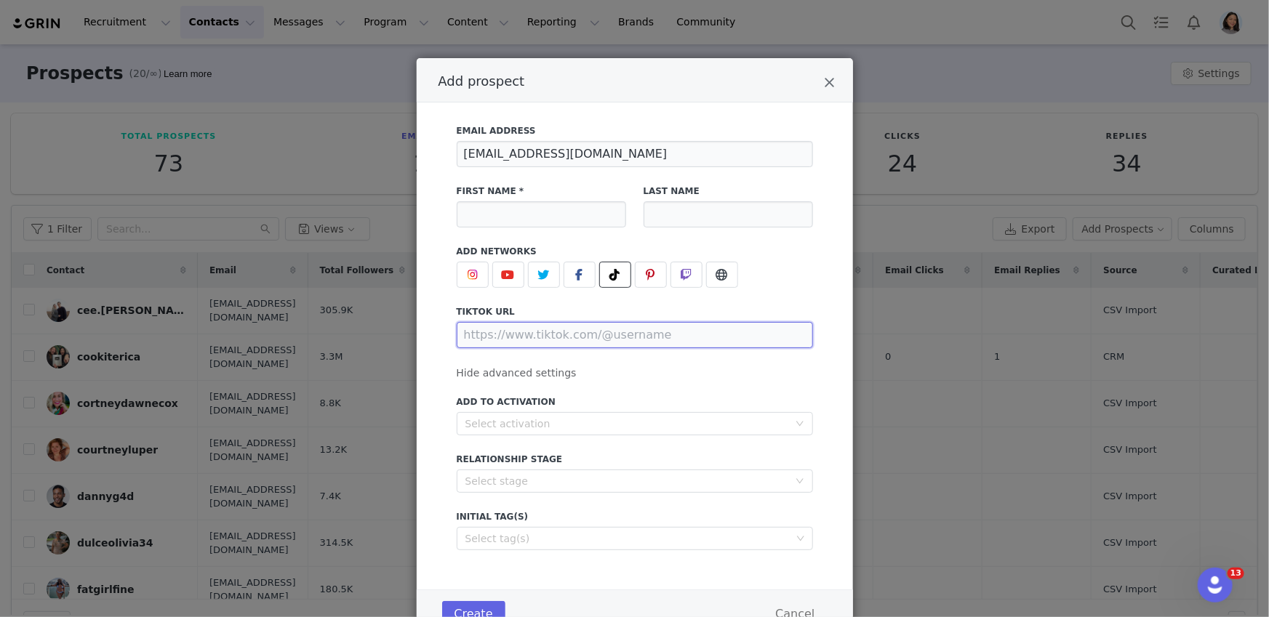
click at [566, 340] on input "Add prospect" at bounding box center [635, 335] width 356 height 26
paste input "https://www.tiktok.com/@faith.robertsonnn"
type input "https://www.tiktok.com/@faith.robertsonnn"
click at [562, 431] on div "Select activation" at bounding box center [629, 424] width 329 height 22
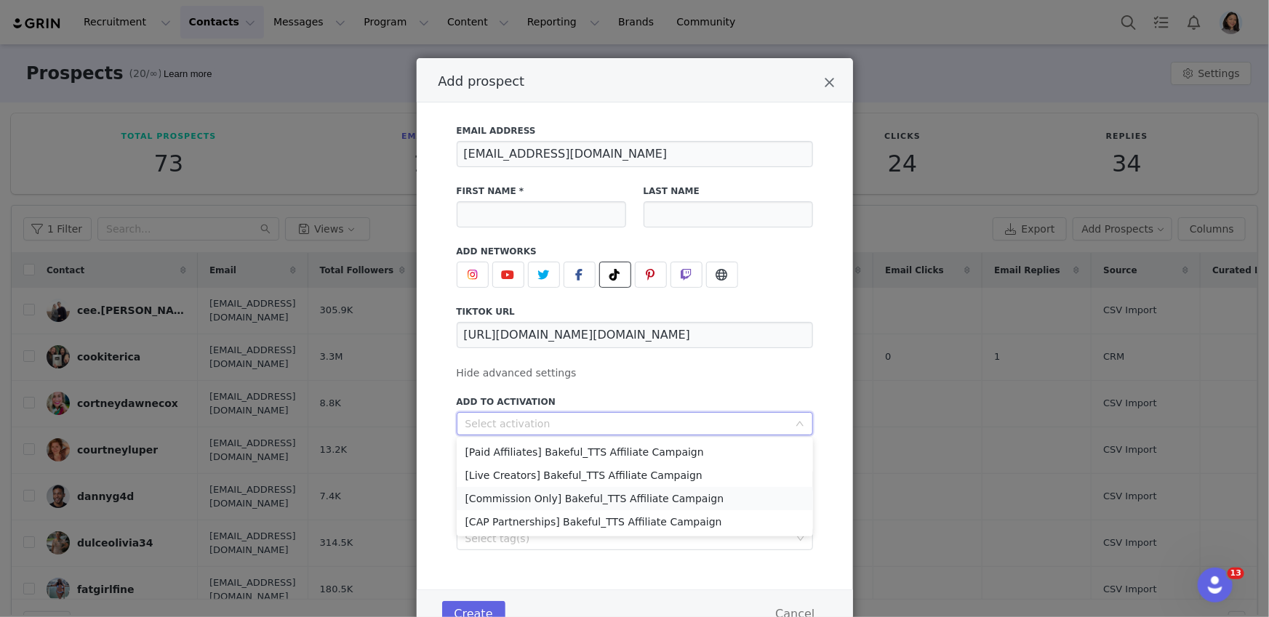
click at [530, 506] on li "[Commission Only] Bakeful_TTS Affiliate Campaign" at bounding box center [635, 498] width 356 height 23
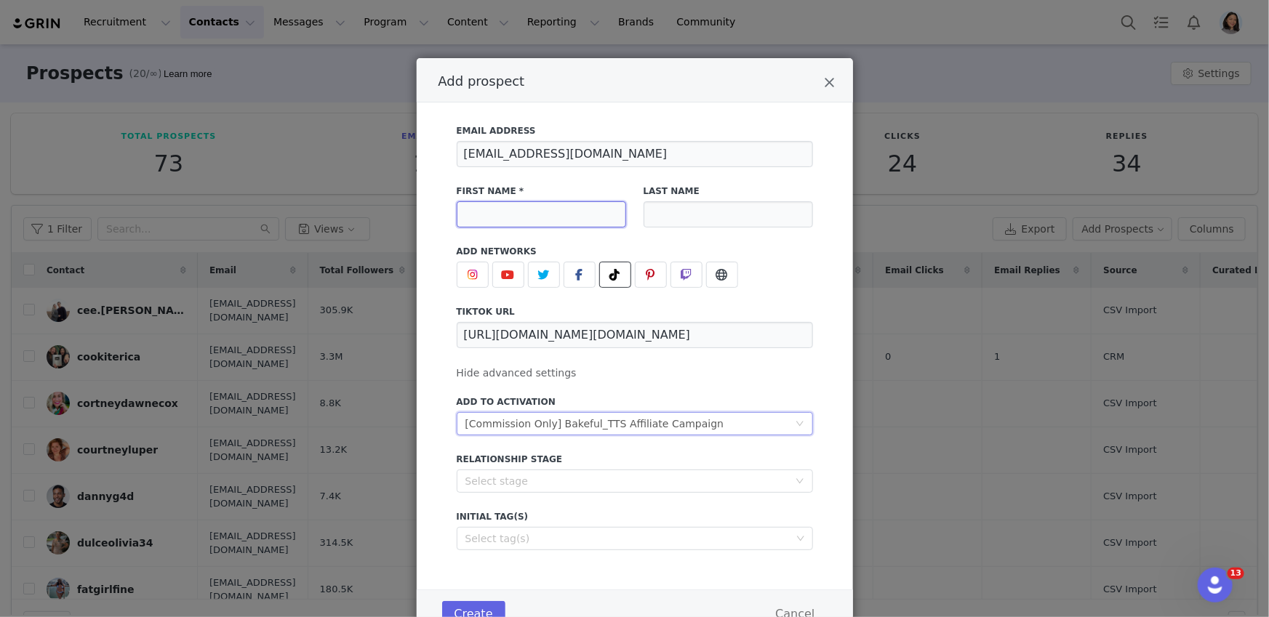
click at [489, 221] on input "Add prospect" at bounding box center [541, 214] width 169 height 26
paste input "[PERSON_NAME]"
type input "[PERSON_NAME]"
click at [471, 610] on button "Create" at bounding box center [473, 614] width 63 height 26
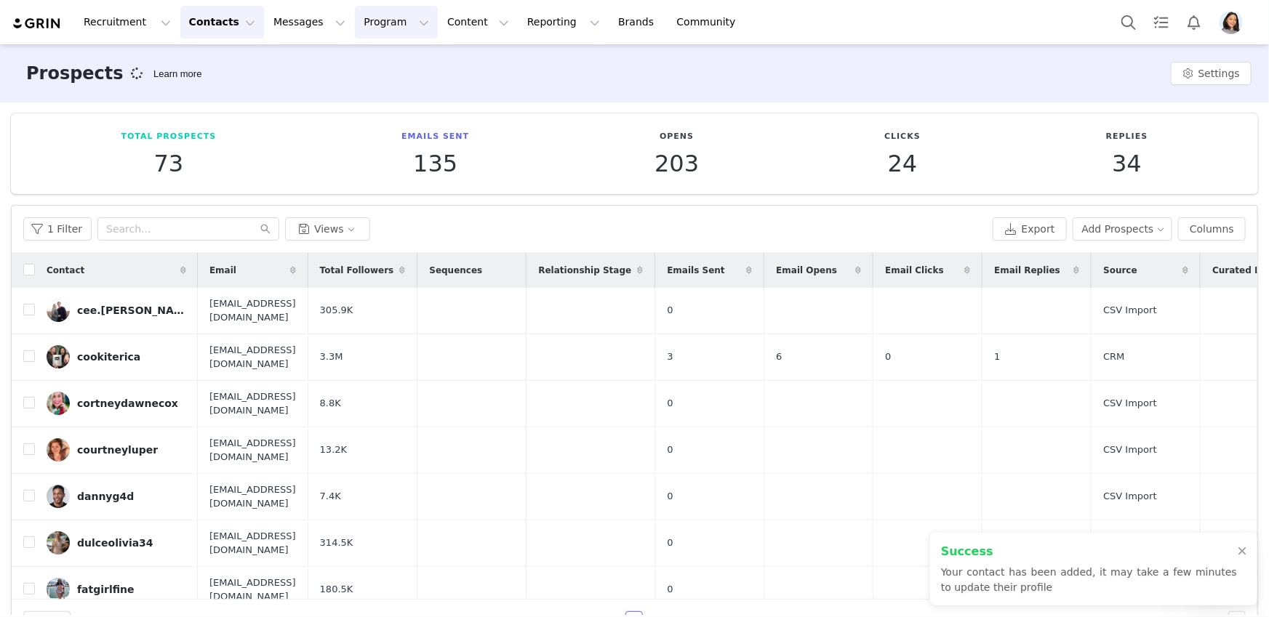
click at [362, 23] on button "Program Program" at bounding box center [396, 22] width 83 height 33
drag, startPoint x: 364, startPoint y: 41, endPoint x: 362, endPoint y: 56, distance: 14.7
click at [364, 43] on div "Recruitment Recruitment Creator Search Curated Lists Landing Pages Web Extensio…" at bounding box center [634, 22] width 1269 height 44
click at [362, 40] on div "Recruitment Recruitment Creator Search Curated Lists Landing Pages Web Extensio…" at bounding box center [634, 22] width 1269 height 44
click at [360, 17] on button "Program Program" at bounding box center [396, 22] width 83 height 33
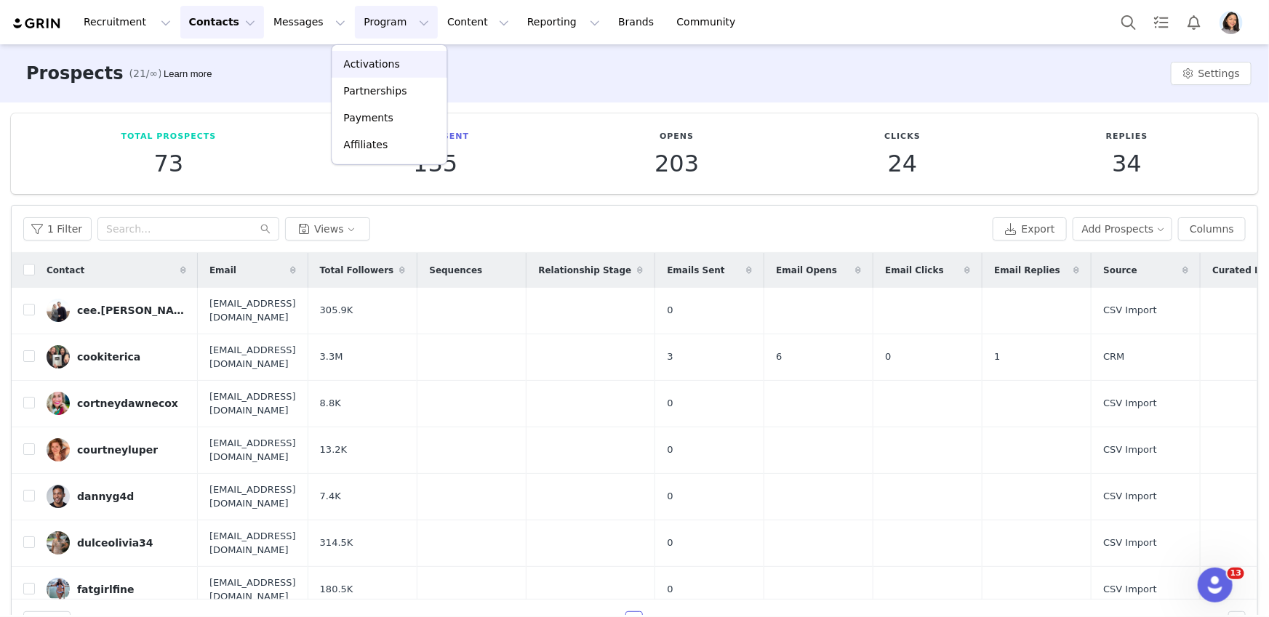
click at [365, 57] on p "Activations" at bounding box center [371, 64] width 56 height 15
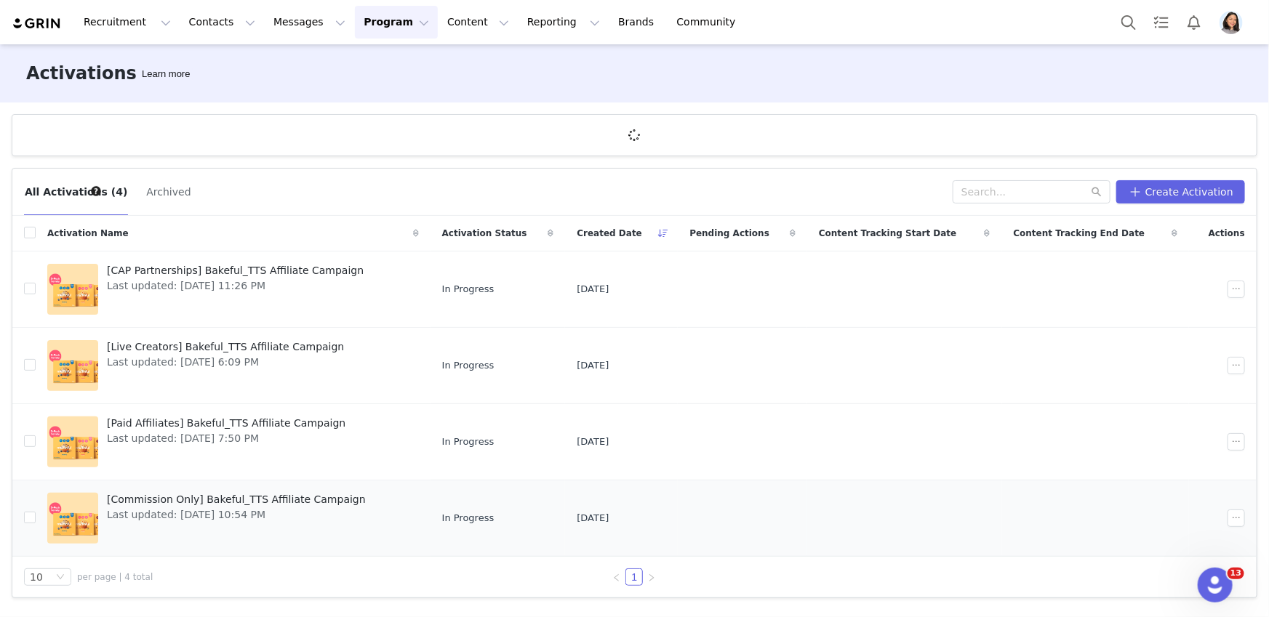
click at [174, 484] on td "[Commission Only] Bakeful_TTS Affiliate Campaign Last updated: [DATE] 10:54 PM" at bounding box center [233, 519] width 395 height 76
click at [157, 509] on span "Last updated: [DATE] 10:54 PM" at bounding box center [236, 514] width 259 height 15
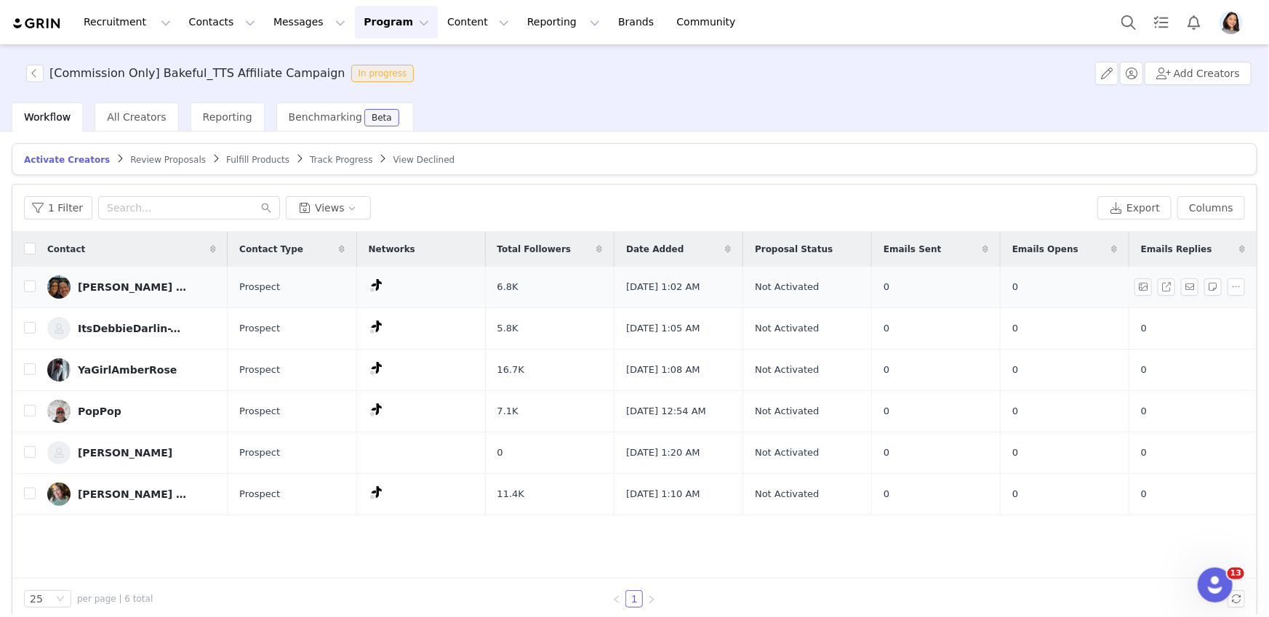
click at [23, 283] on td at bounding box center [23, 287] width 23 height 41
click at [24, 285] on input "checkbox" at bounding box center [30, 287] width 12 height 12
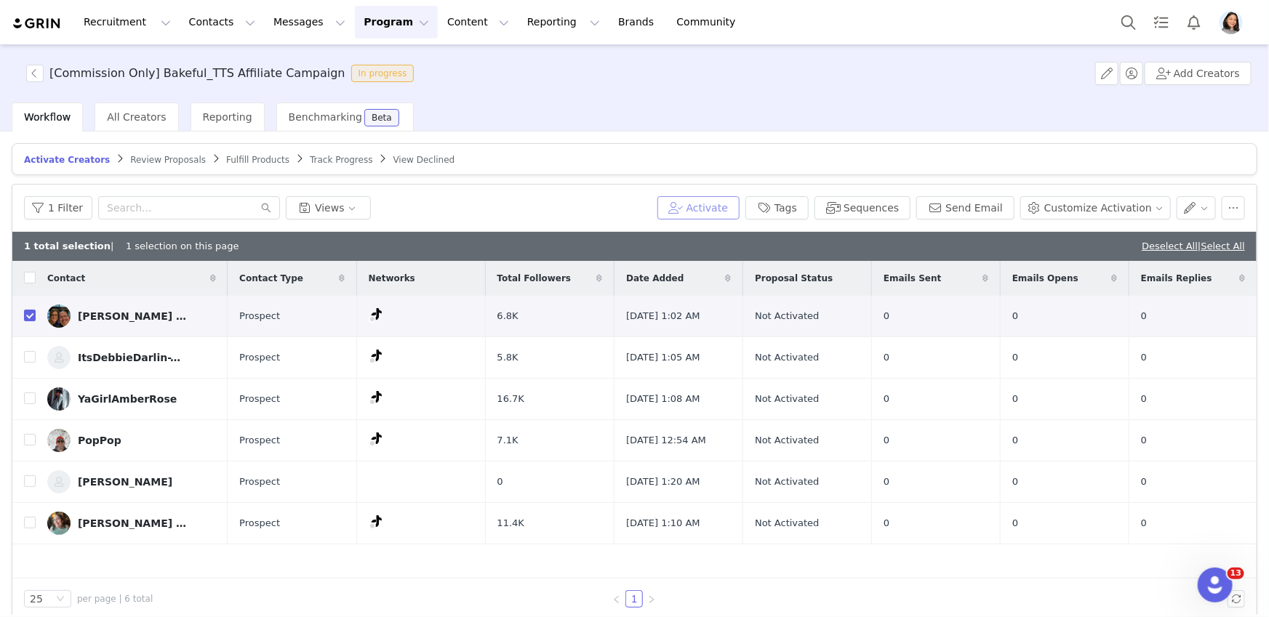
click at [731, 209] on button "Activate" at bounding box center [698, 207] width 82 height 23
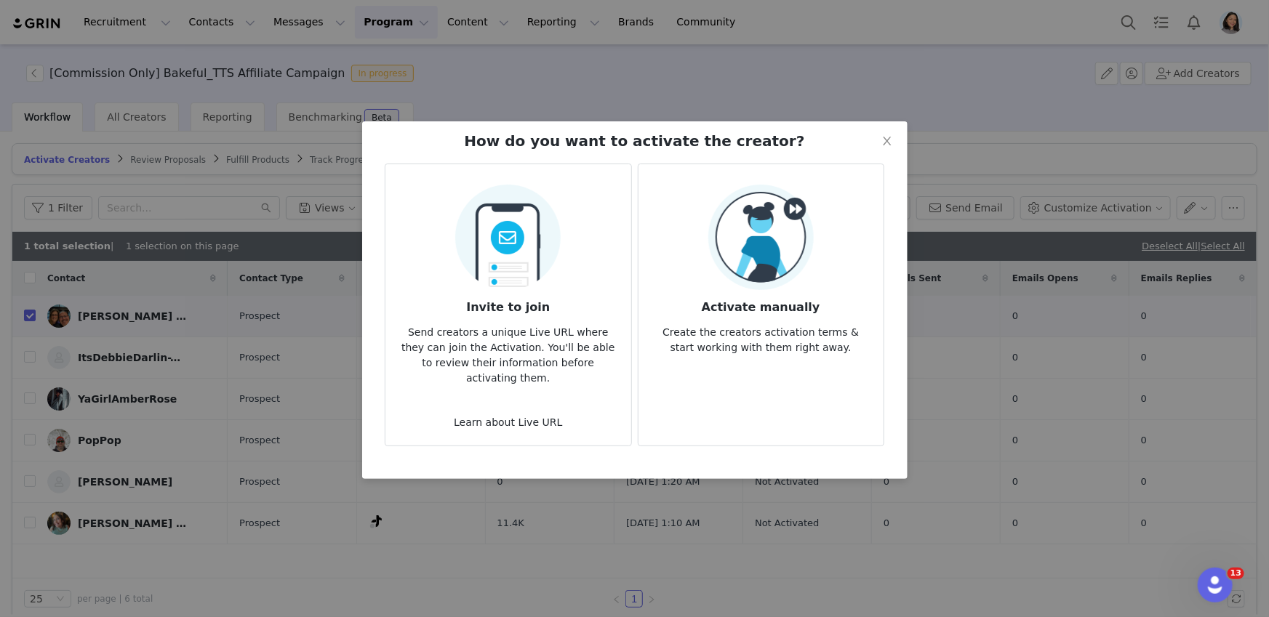
click at [765, 244] on img at bounding box center [760, 237] width 105 height 105
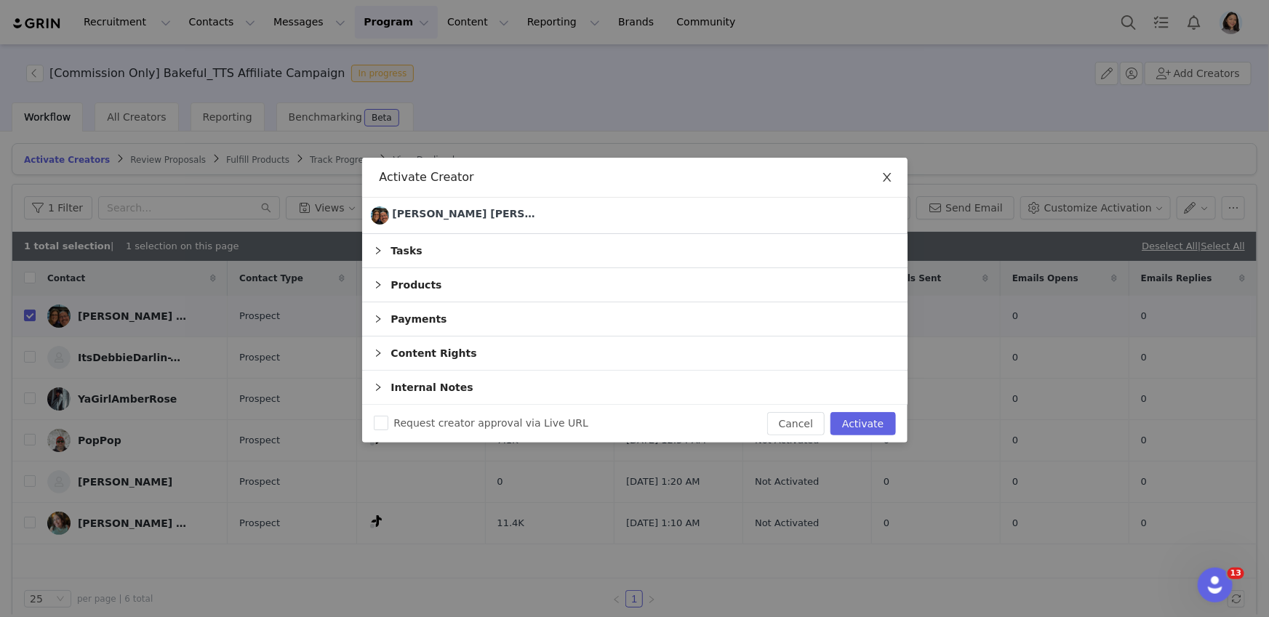
click at [883, 173] on icon "icon: close" at bounding box center [887, 178] width 12 height 12
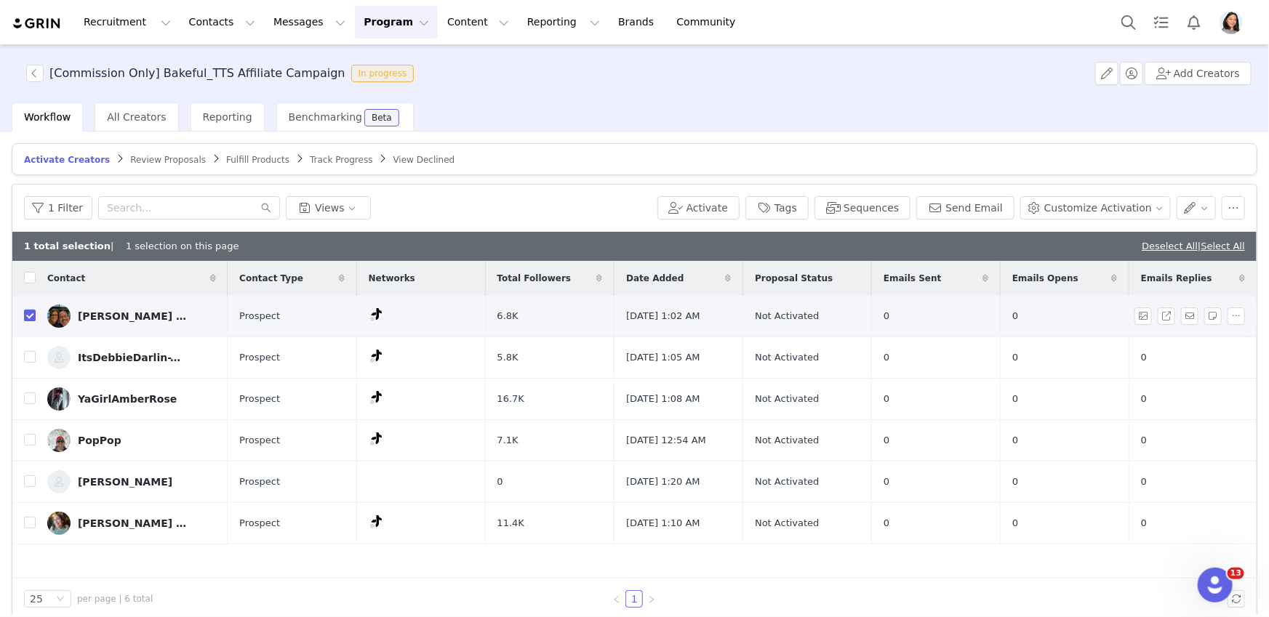
click at [27, 316] on input "checkbox" at bounding box center [30, 316] width 12 height 12
checkbox input "false"
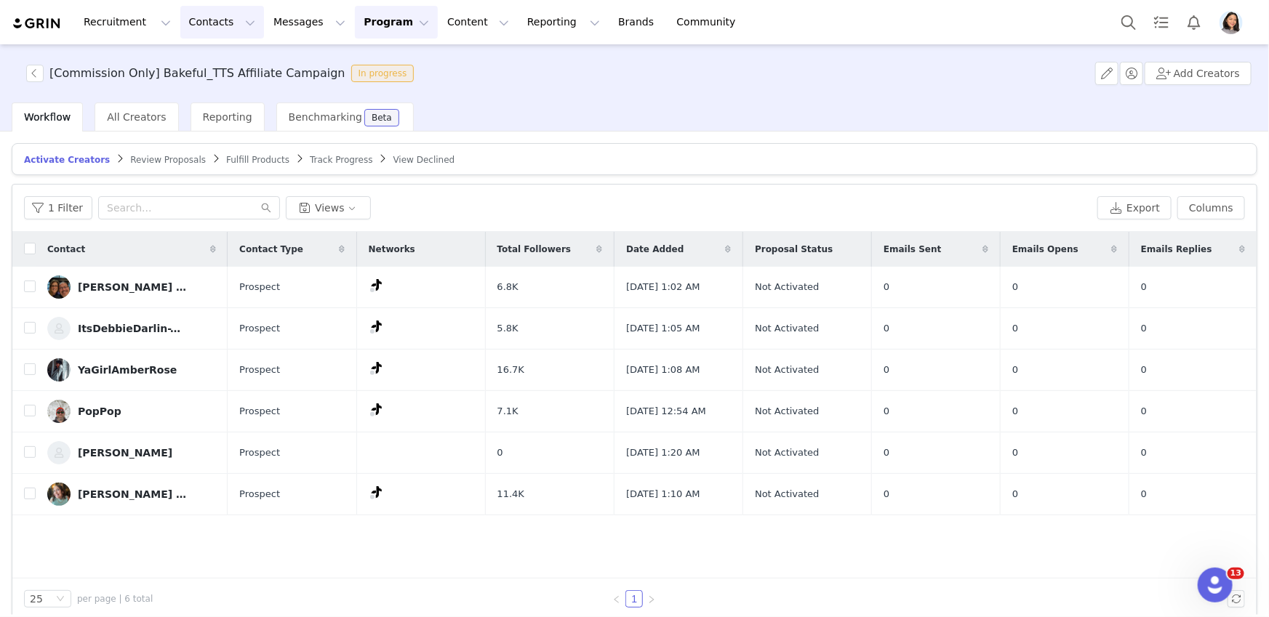
click at [214, 20] on button "Contacts Contacts" at bounding box center [222, 22] width 84 height 33
click at [209, 87] on p "Prospects" at bounding box center [206, 91] width 49 height 15
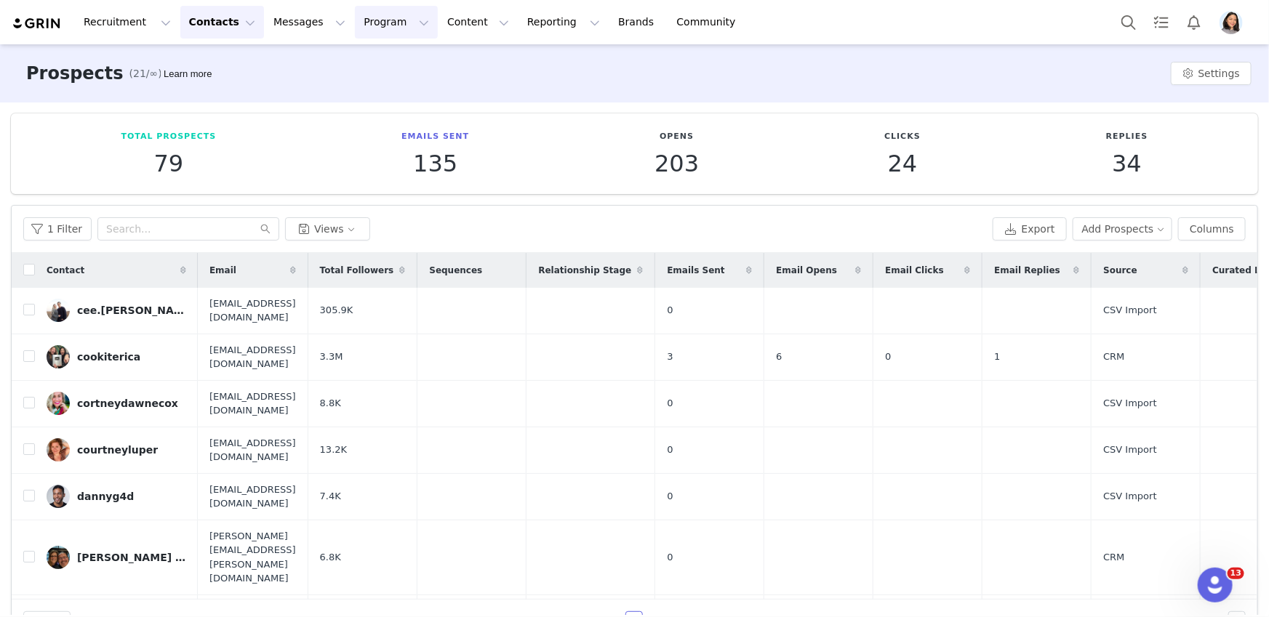
click at [355, 38] on button "Program Program" at bounding box center [396, 22] width 83 height 33
click at [355, 31] on button "Program Program" at bounding box center [396, 22] width 83 height 33
click at [358, 20] on button "Program Program" at bounding box center [396, 22] width 83 height 33
click at [353, 64] on p "Activations" at bounding box center [371, 64] width 56 height 15
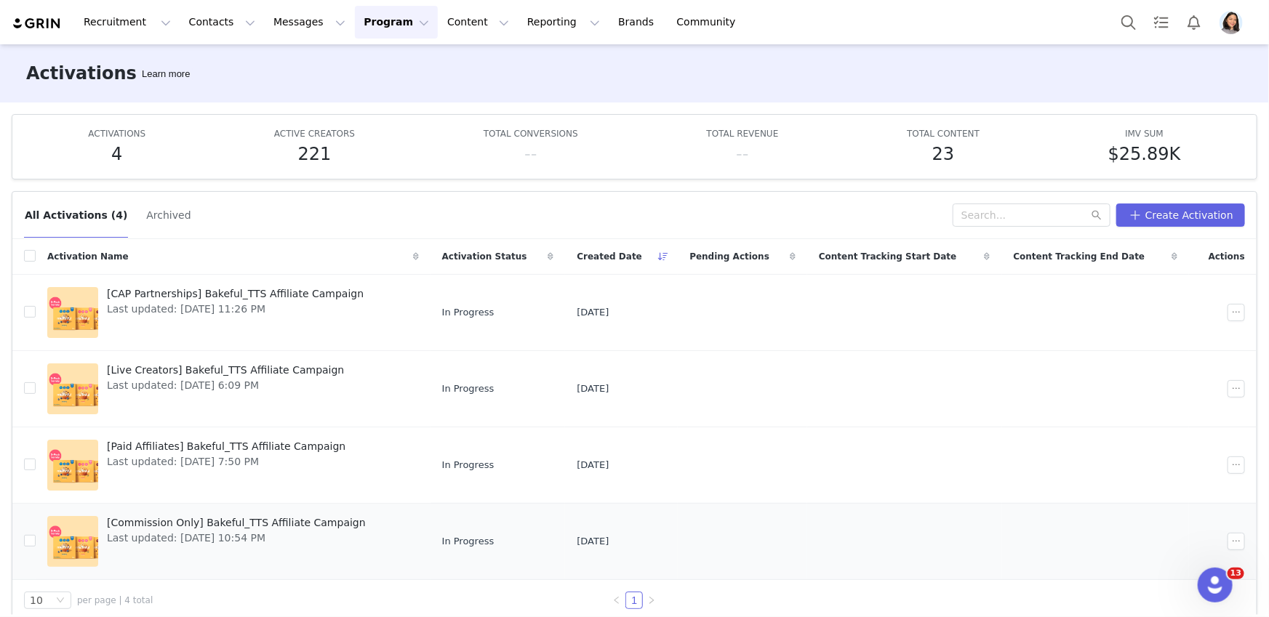
click at [161, 539] on span "Last updated: [DATE] 10:54 PM" at bounding box center [236, 538] width 259 height 15
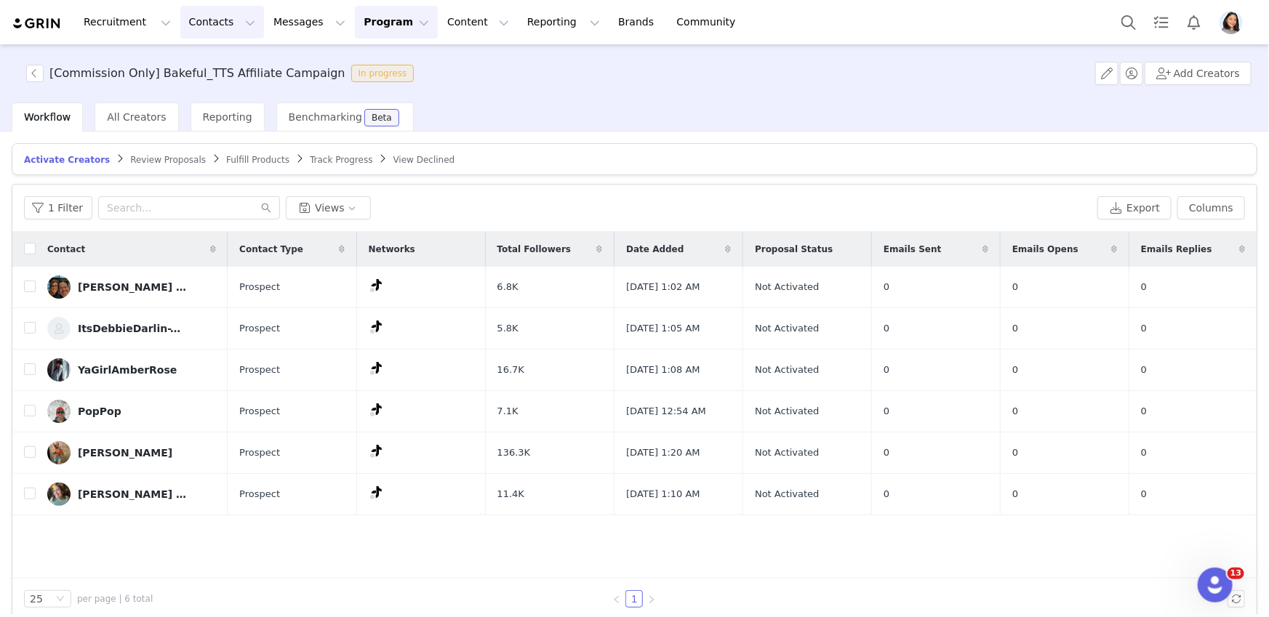
click at [195, 17] on button "Contacts Contacts" at bounding box center [222, 22] width 84 height 33
click at [214, 60] on p "Creators" at bounding box center [204, 64] width 44 height 15
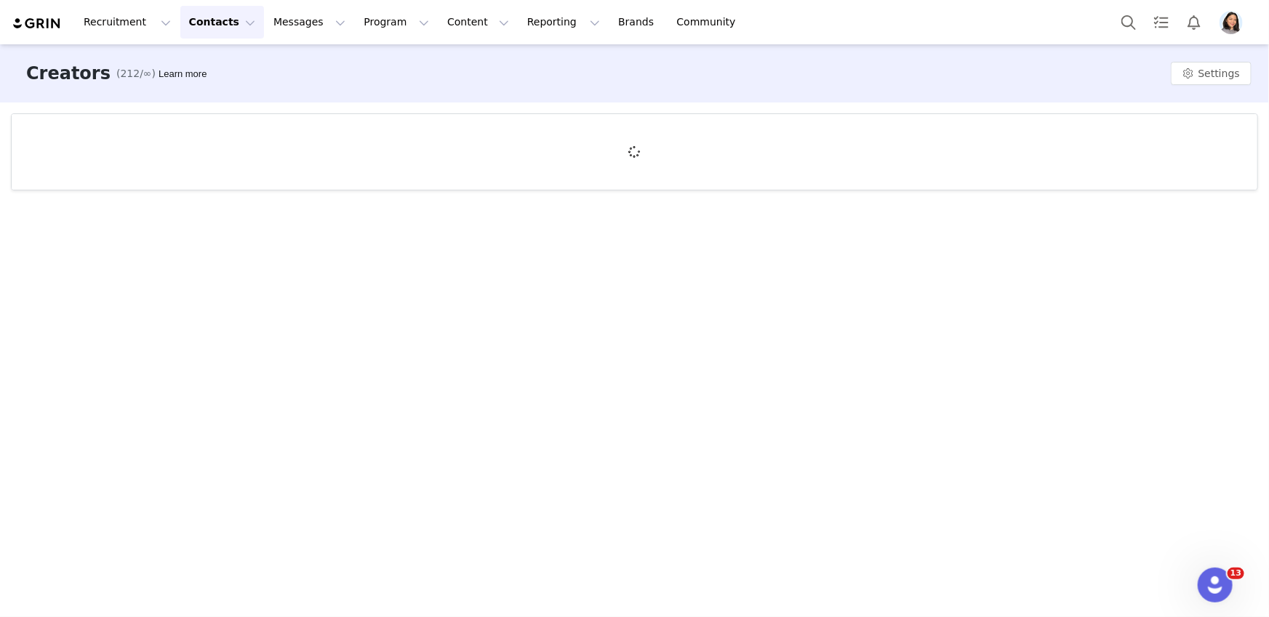
click at [225, 23] on button "Contacts Contacts" at bounding box center [222, 22] width 84 height 33
click at [250, 94] on div "Prospects" at bounding box center [227, 91] width 97 height 15
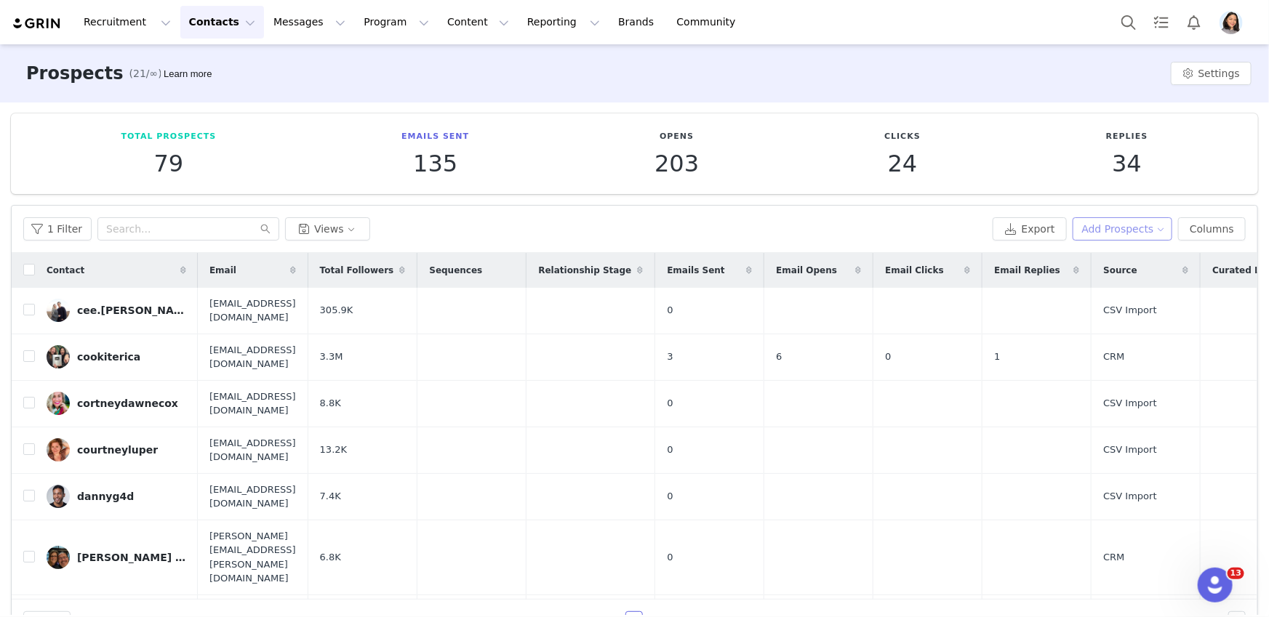
click at [1141, 223] on button "Add Prospects" at bounding box center [1122, 228] width 100 height 23
drag, startPoint x: 1115, startPoint y: 254, endPoint x: 993, endPoint y: 281, distance: 124.2
click at [1115, 255] on span "Add a Prospect" at bounding box center [1114, 257] width 76 height 16
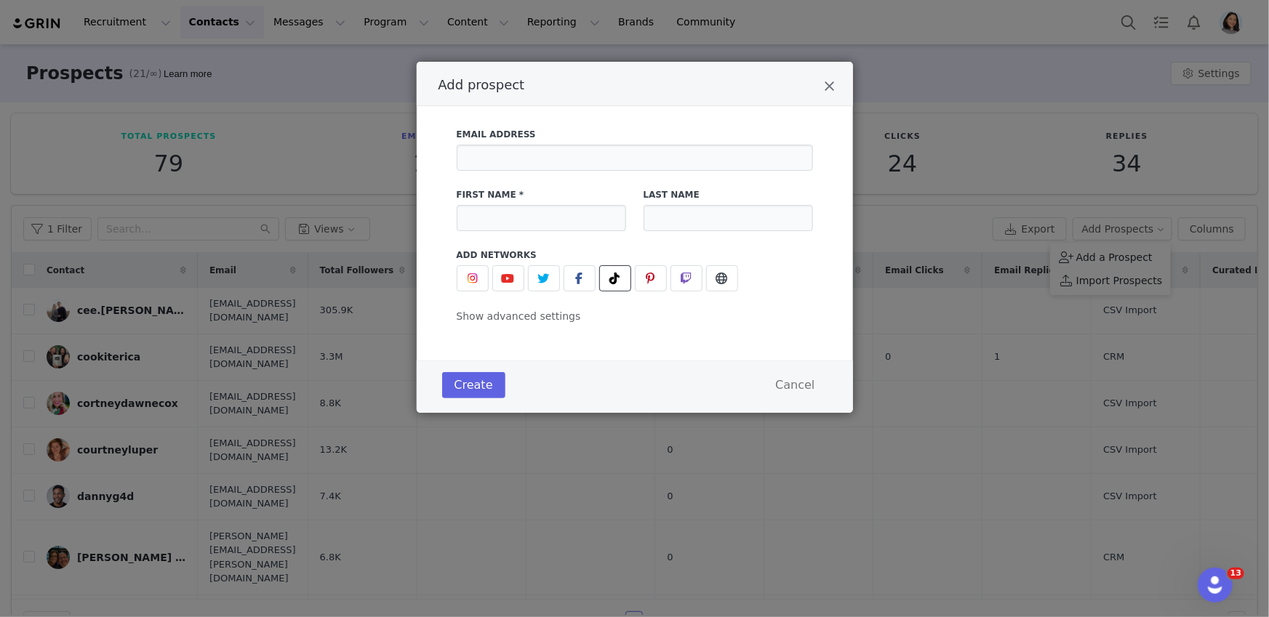
click at [610, 275] on icon "Add prospect" at bounding box center [615, 279] width 10 height 12
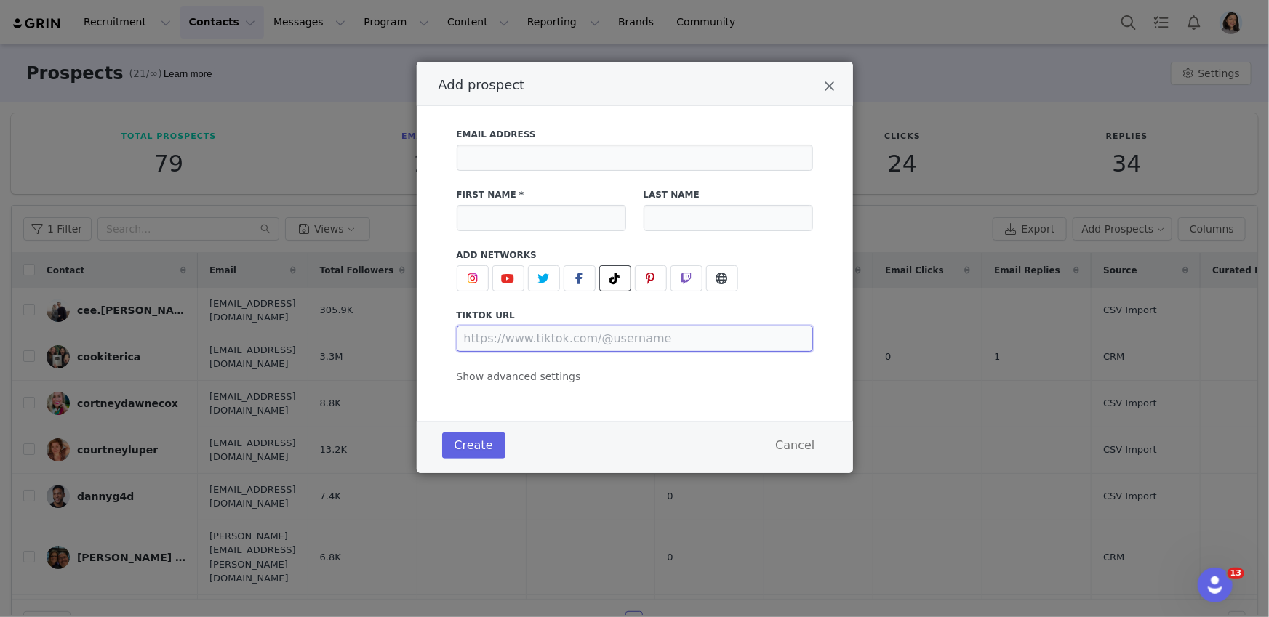
click at [537, 340] on input "Add prospect" at bounding box center [635, 339] width 356 height 26
paste input "https://www.tiktok.com/@tyler.s.reviews"
type input "https://www.tiktok.com/@tyler.s.reviews"
click at [553, 170] on div "Email Address" at bounding box center [635, 149] width 374 height 60
paste input "Tyler.sandell07@gmail.com"
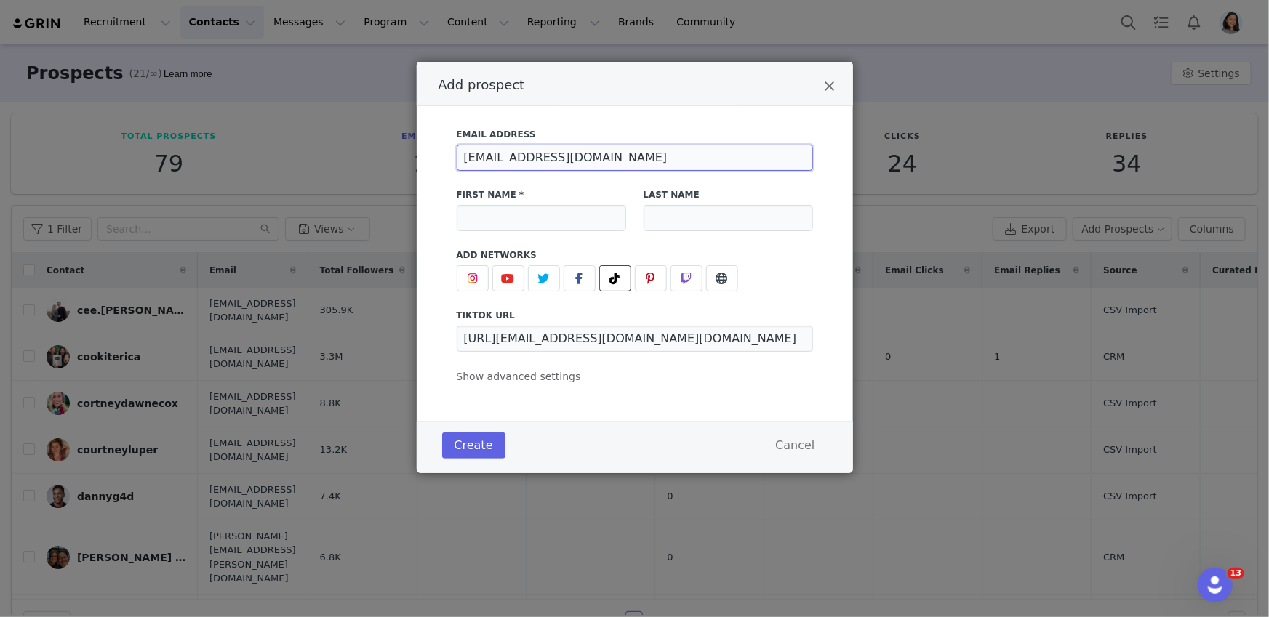
type input "Tyler.sandell07@gmail.com"
click at [501, 224] on input "Add prospect" at bounding box center [541, 218] width 169 height 26
paste input "[PERSON_NAME].[PERSON_NAME]"
type input "[PERSON_NAME].[PERSON_NAME]"
click at [553, 371] on span "Show advanced settings" at bounding box center [519, 377] width 124 height 12
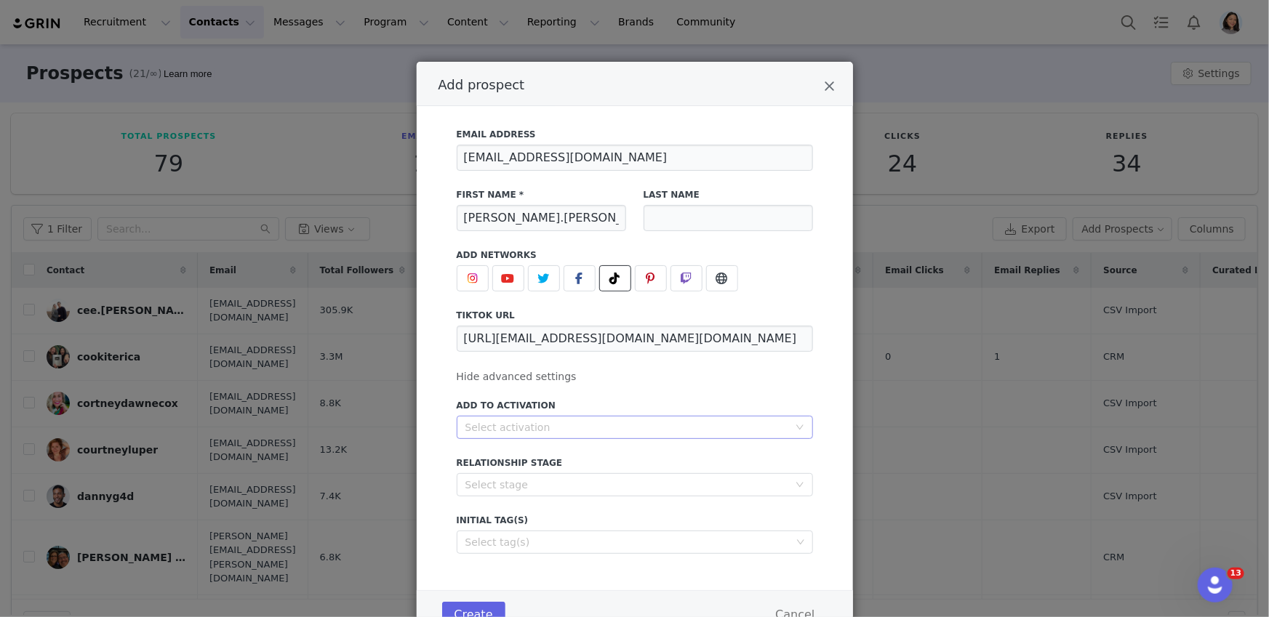
click at [516, 427] on div "Select activation" at bounding box center [626, 427] width 323 height 15
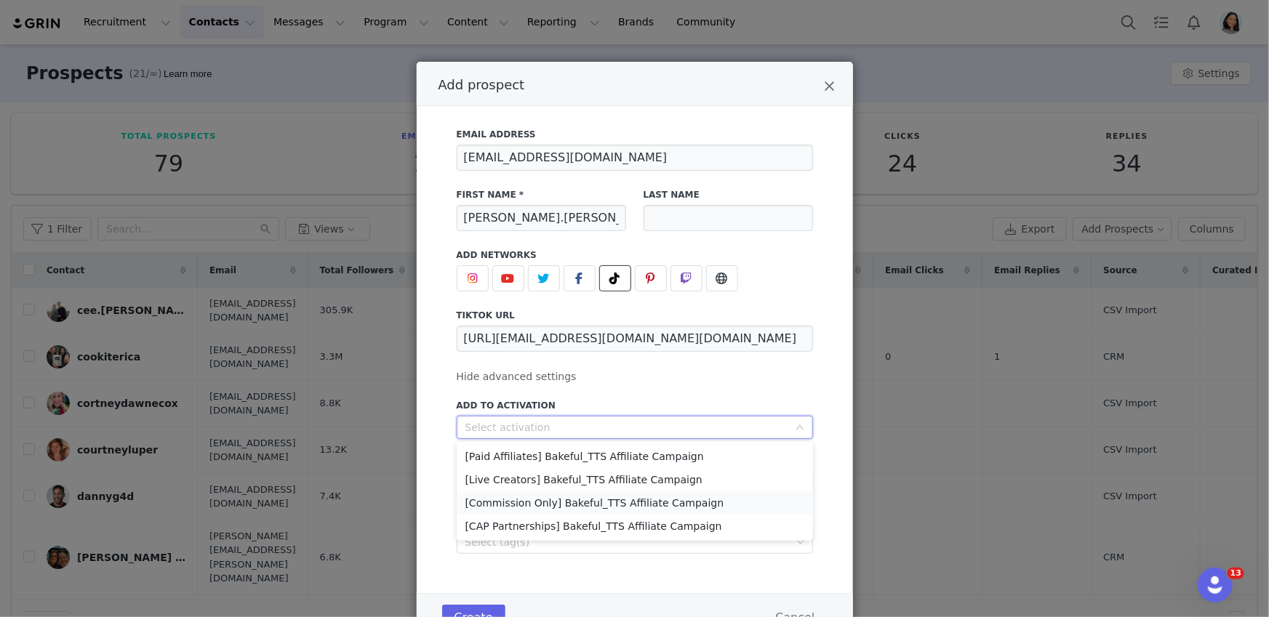
click at [493, 503] on li "[Commission Only] Bakeful_TTS Affiliate Campaign" at bounding box center [635, 502] width 356 height 23
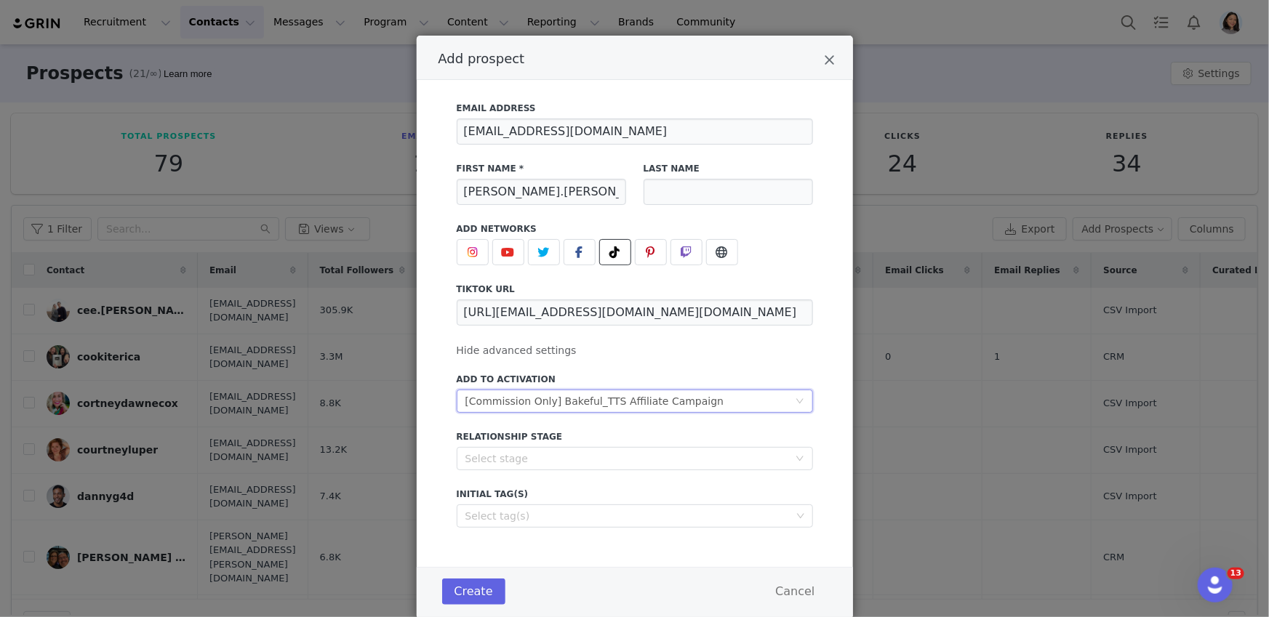
scroll to position [34, 0]
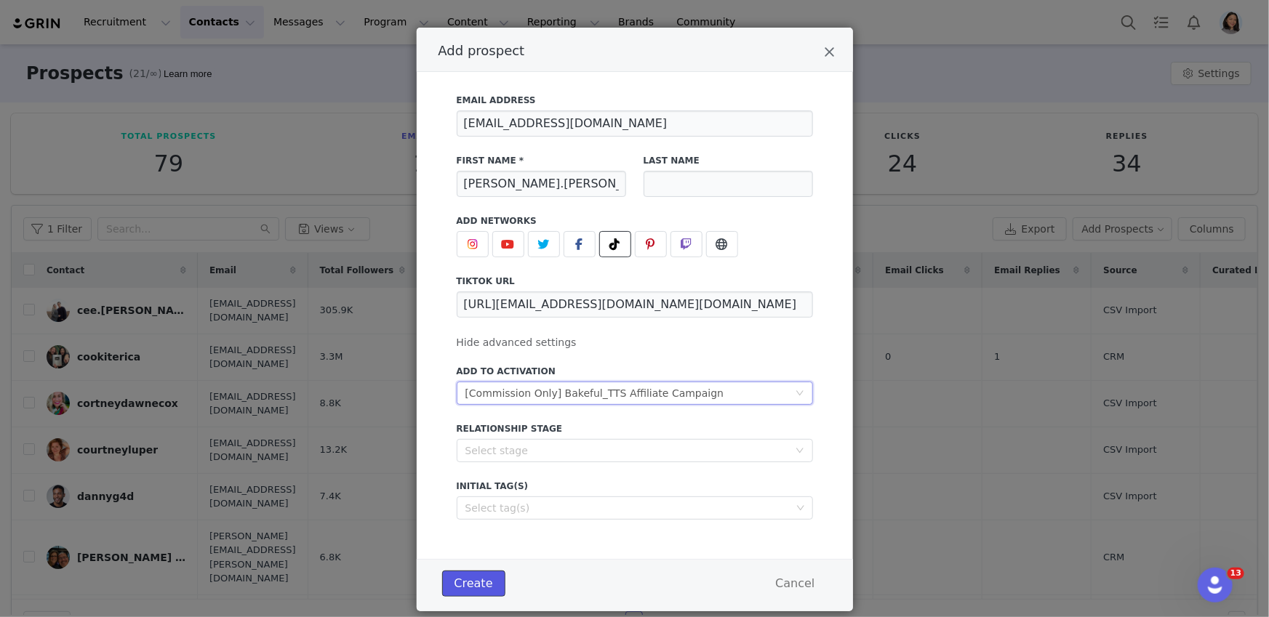
click at [447, 582] on button "Create" at bounding box center [473, 584] width 63 height 26
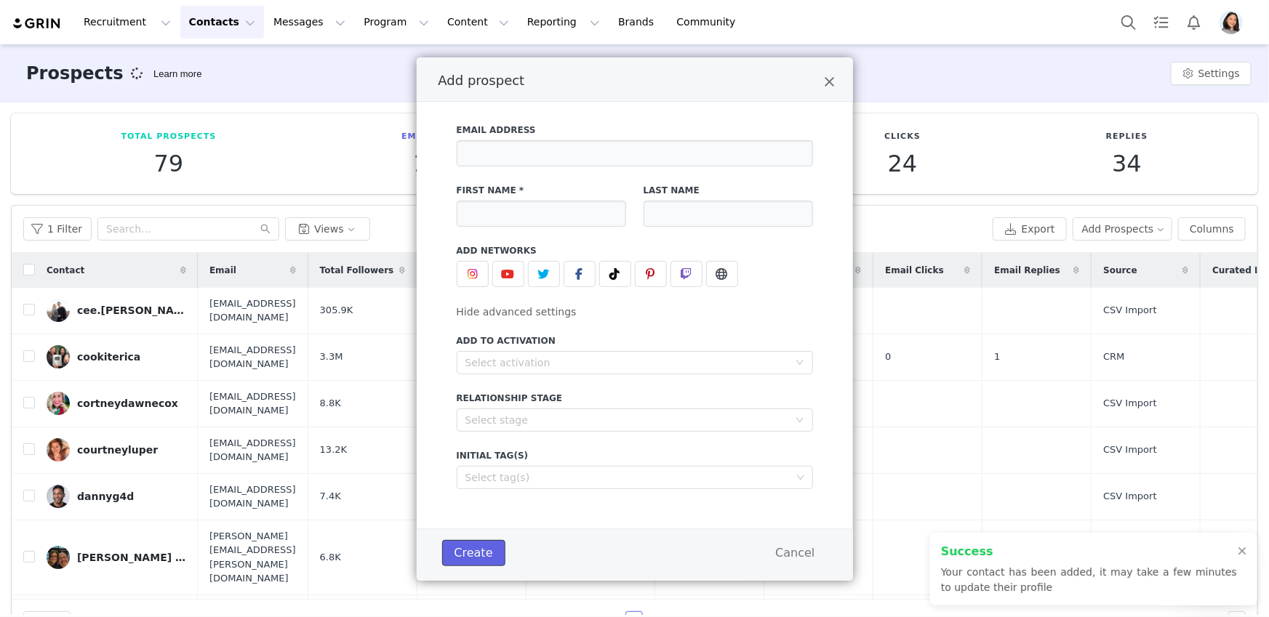
scroll to position [4, 0]
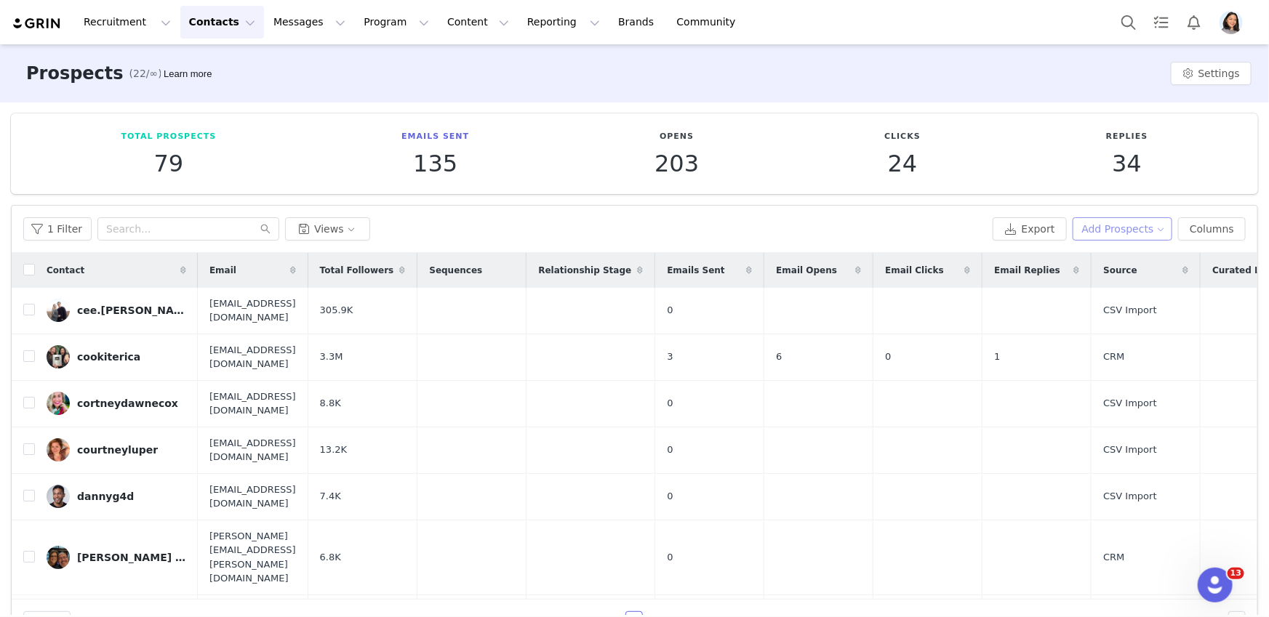
click at [1115, 220] on button "Add Prospects" at bounding box center [1122, 228] width 100 height 23
click at [1086, 254] on span "Add a Prospect" at bounding box center [1114, 257] width 76 height 16
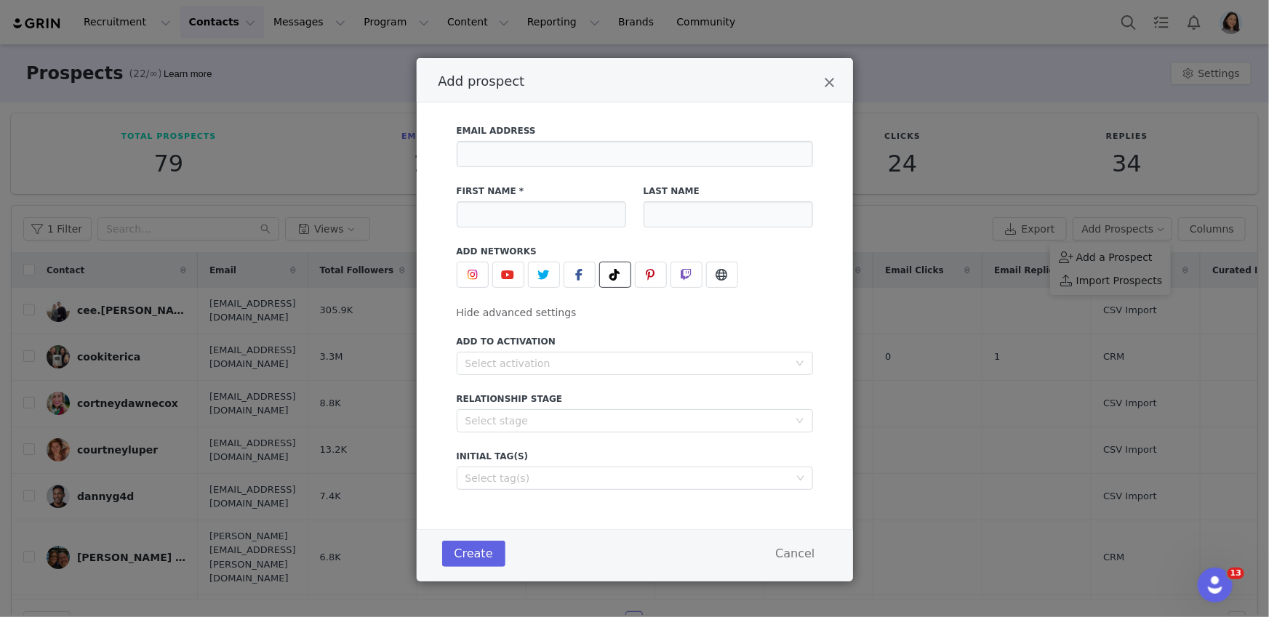
click at [610, 269] on icon "Add prospect" at bounding box center [615, 275] width 10 height 12
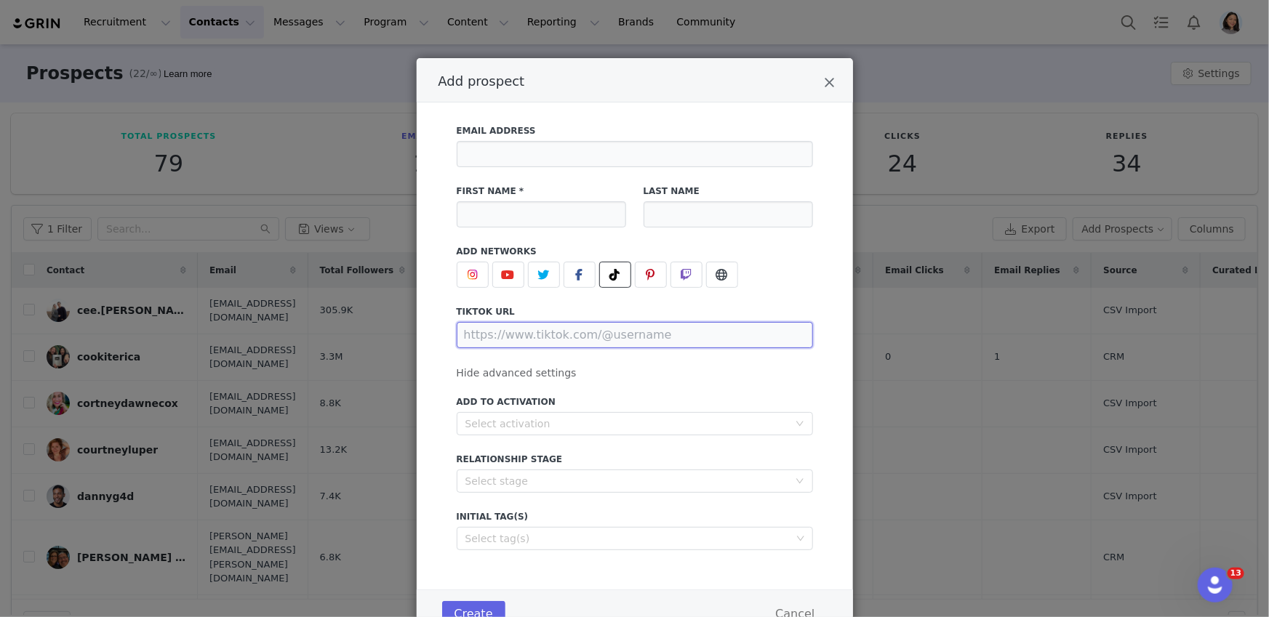
click at [591, 345] on input "Add prospect" at bounding box center [635, 335] width 356 height 26
paste input "https://www.tiktok.com/@christina_1040"
type input "https://www.tiktok.com/@christina_1040"
click at [485, 223] on input "Add prospect" at bounding box center [541, 214] width 169 height 26
paste input "[PERSON_NAME]"
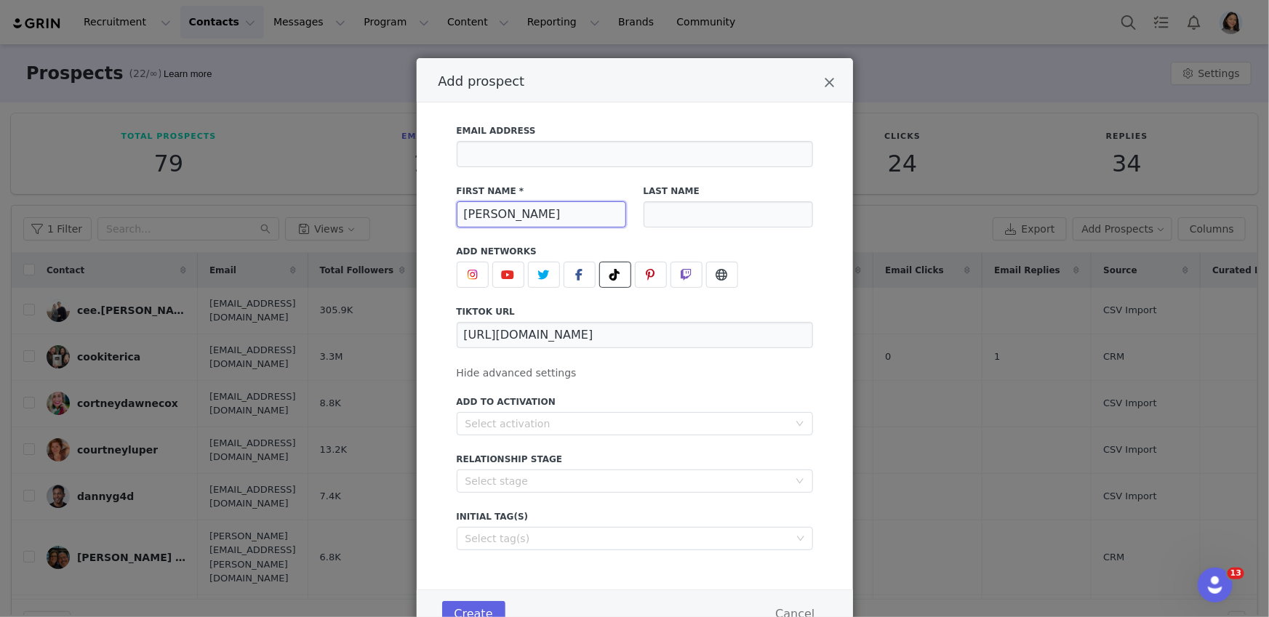
type input "[PERSON_NAME]"
click at [526, 154] on input "Add prospect" at bounding box center [635, 154] width 356 height 26
paste input "[EMAIL_ADDRESS][DOMAIN_NAME]"
click at [462, 153] on input "[EMAIL_ADDRESS][DOMAIN_NAME]" at bounding box center [635, 154] width 356 height 26
click at [635, 422] on div "Select activation" at bounding box center [626, 424] width 323 height 15
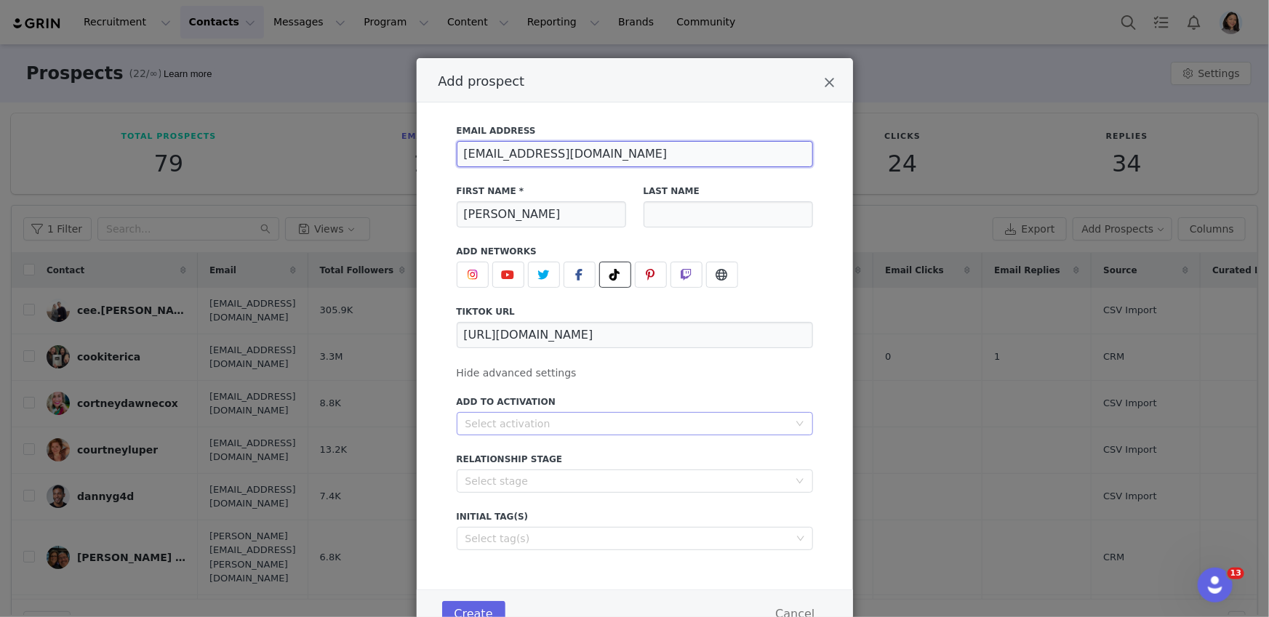
type input "[EMAIL_ADDRESS][DOMAIN_NAME]"
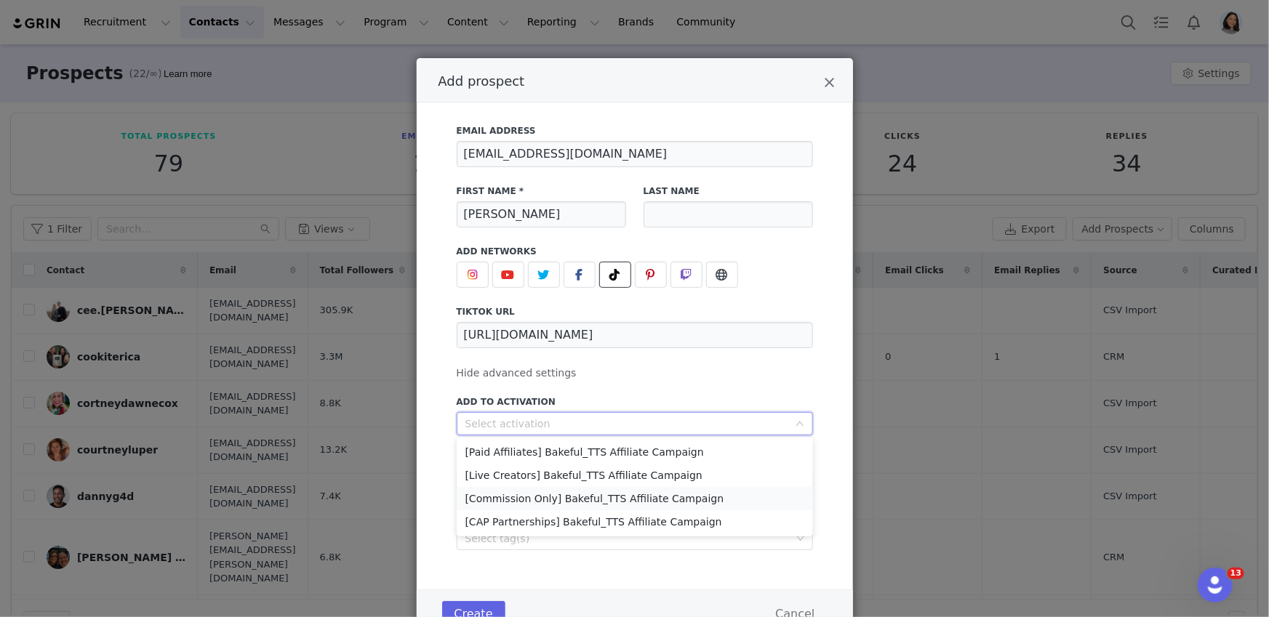
click at [537, 498] on li "[Commission Only] Bakeful_TTS Affiliate Campaign" at bounding box center [635, 498] width 356 height 23
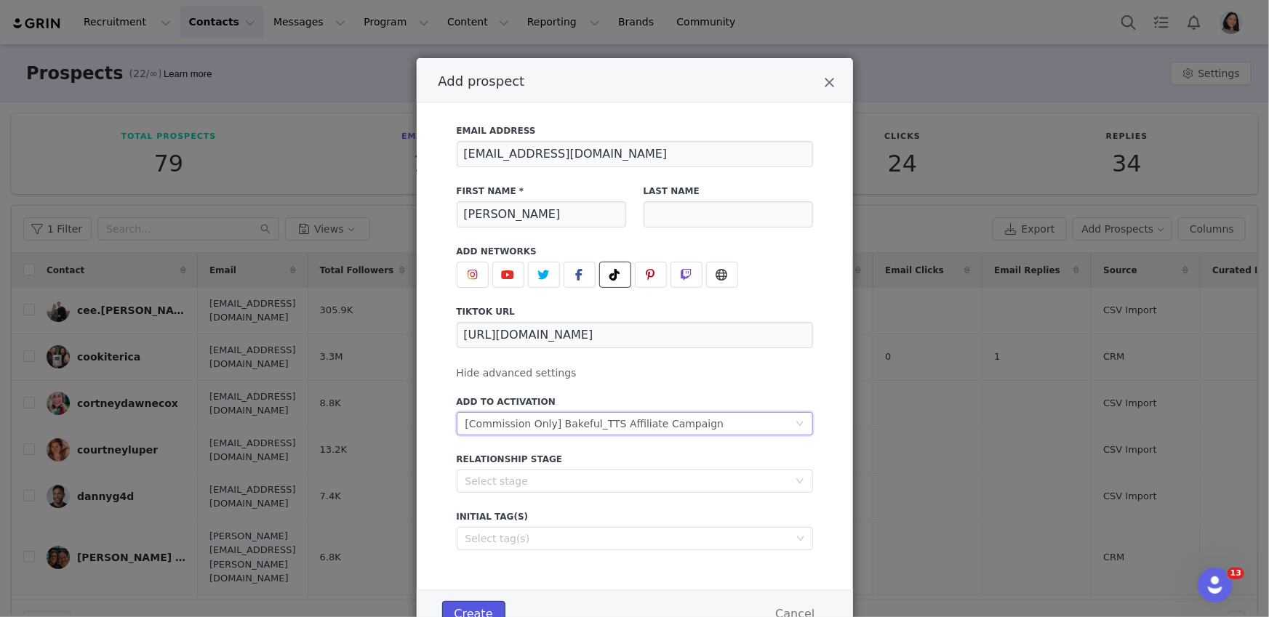
click at [454, 606] on button "Create" at bounding box center [473, 614] width 63 height 26
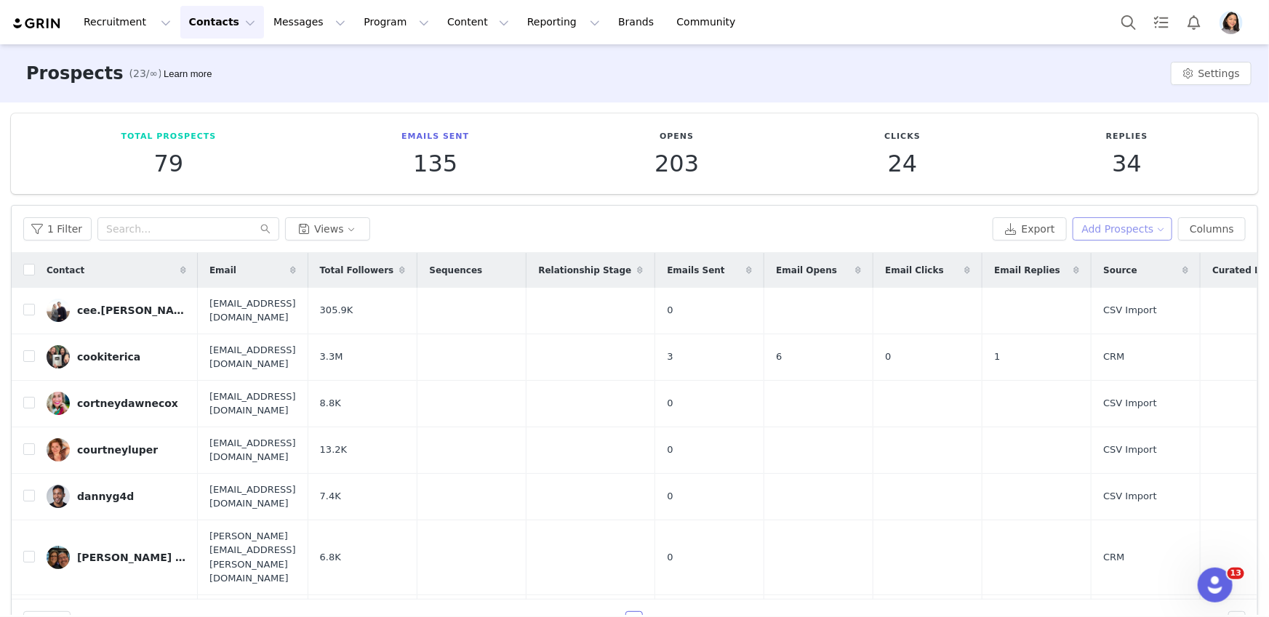
click at [1107, 225] on button "Add Prospects" at bounding box center [1122, 228] width 100 height 23
click at [1082, 253] on span "Add a Prospect" at bounding box center [1114, 257] width 76 height 16
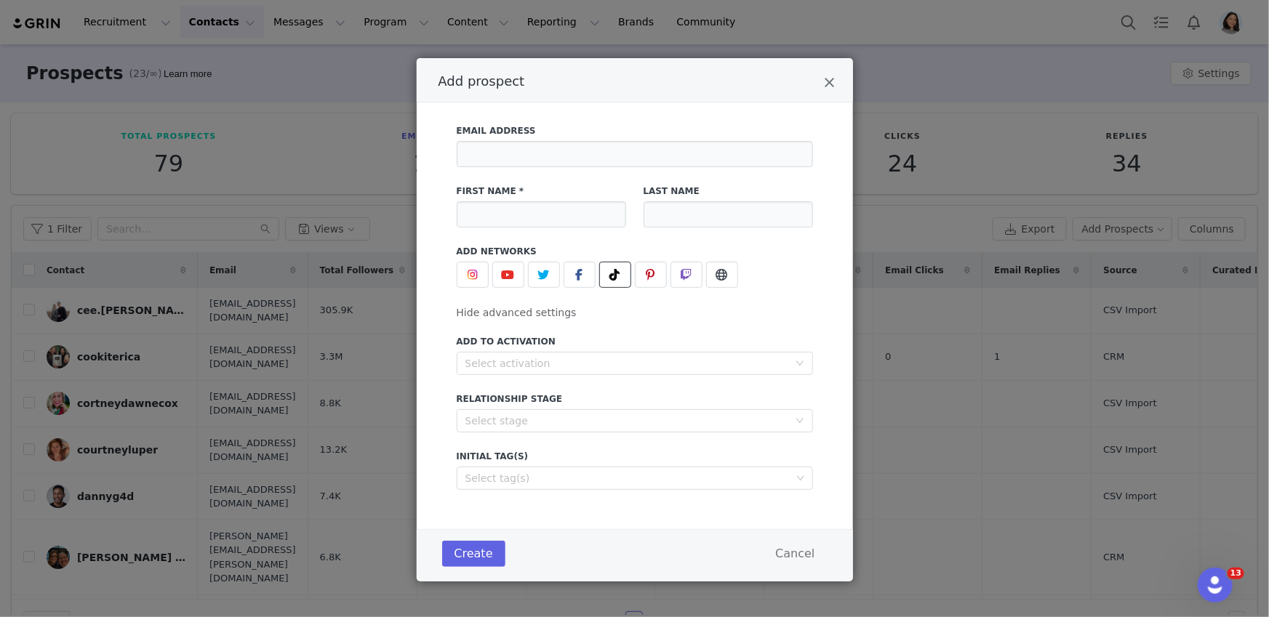
drag, startPoint x: 604, startPoint y: 271, endPoint x: 563, endPoint y: 315, distance: 60.2
click at [610, 271] on icon "Add prospect" at bounding box center [615, 275] width 10 height 12
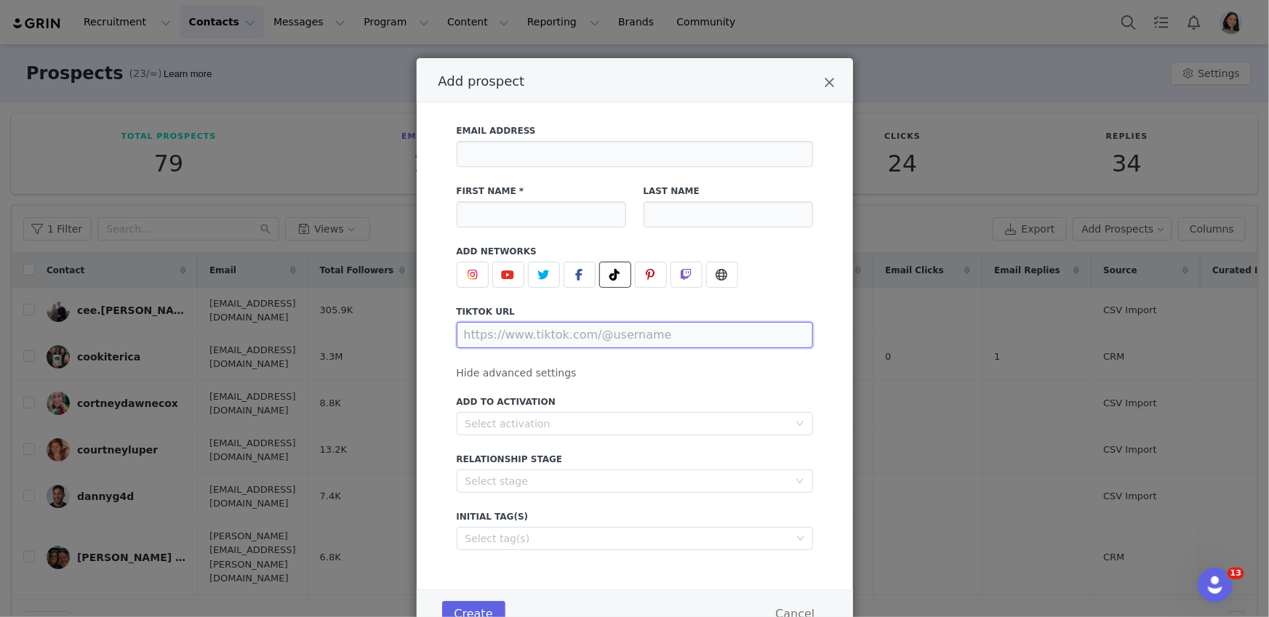
click at [536, 329] on input "Add prospect" at bounding box center [635, 335] width 356 height 26
paste input "https://www.tiktok.com/@thekimberlysharee"
type input "https://www.tiktok.com/@thekimberlysharee"
click at [515, 406] on label "Add to Activation" at bounding box center [635, 402] width 356 height 13
click at [513, 417] on div "Select activation" at bounding box center [626, 424] width 323 height 15
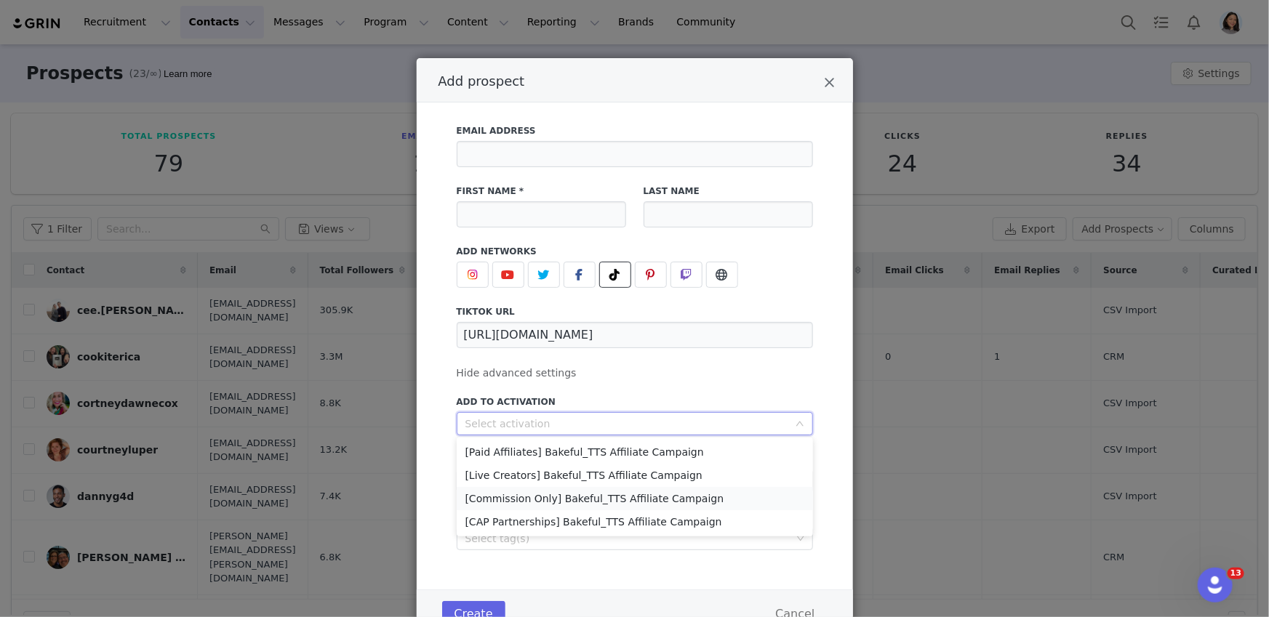
click at [499, 496] on li "[Commission Only] Bakeful_TTS Affiliate Campaign" at bounding box center [635, 498] width 356 height 23
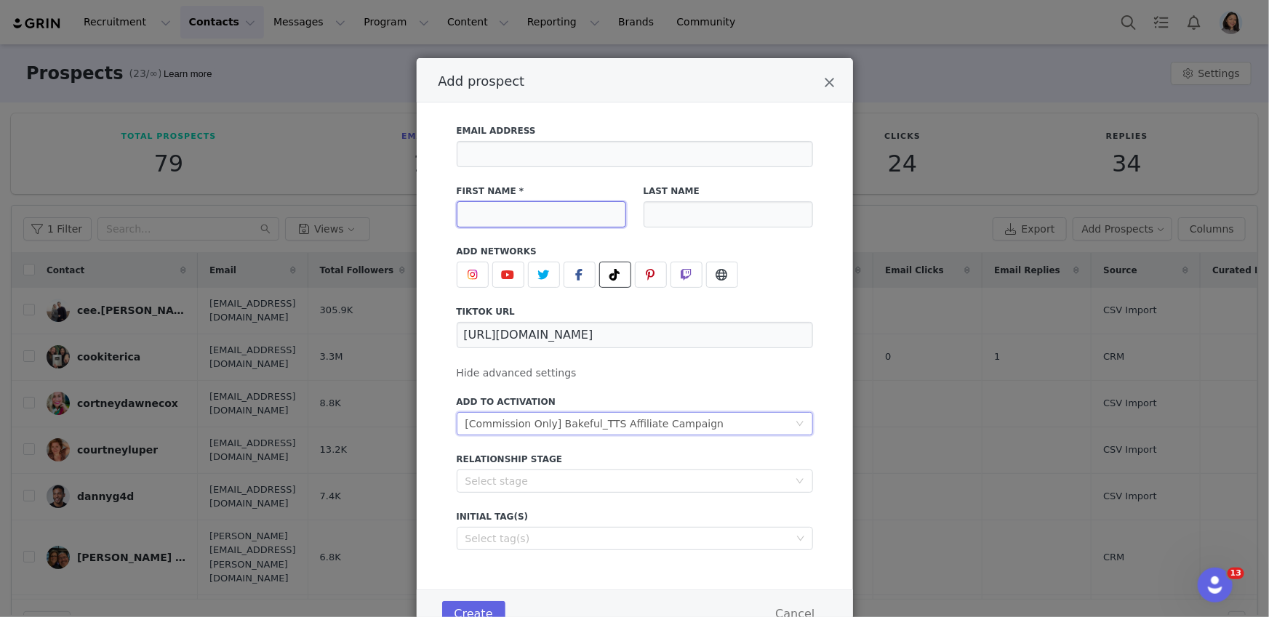
click at [511, 218] on input "Add prospect" at bounding box center [541, 214] width 169 height 26
paste input "thekimberlysharee"
type input "thekimberlysharee"
click at [502, 159] on input "Add prospect" at bounding box center [635, 154] width 356 height 26
paste input "[EMAIL_ADDRESS][DOMAIN_NAME]"
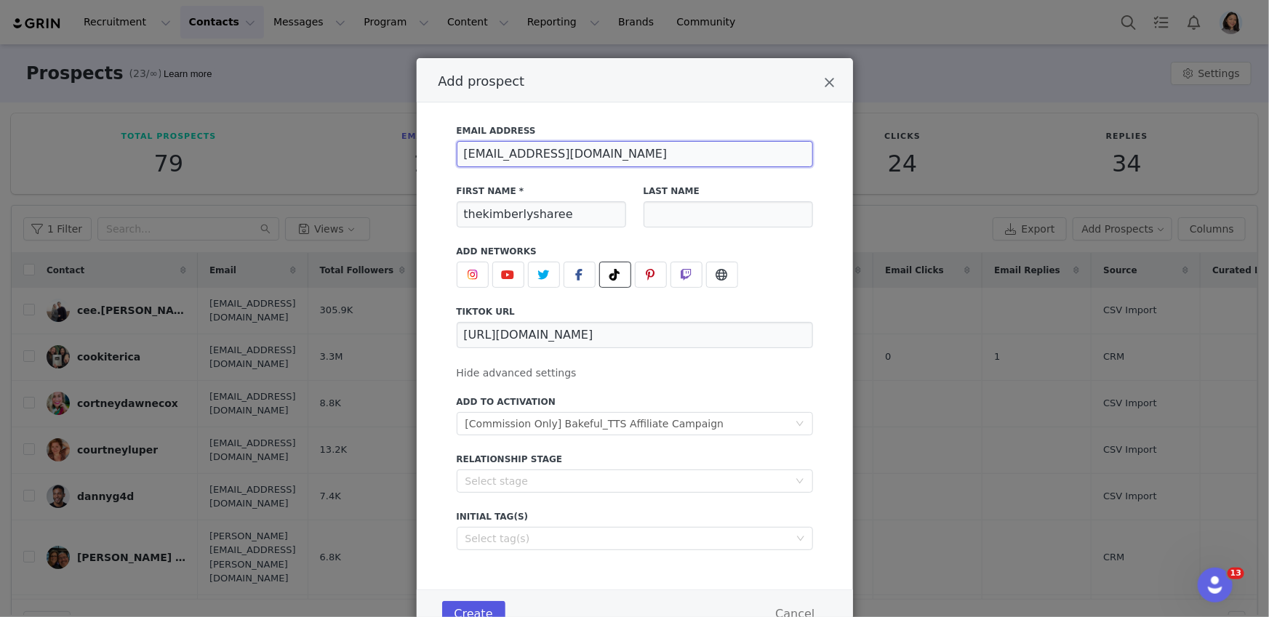
type input "[EMAIL_ADDRESS][DOMAIN_NAME]"
click at [484, 606] on button "Create" at bounding box center [473, 614] width 63 height 26
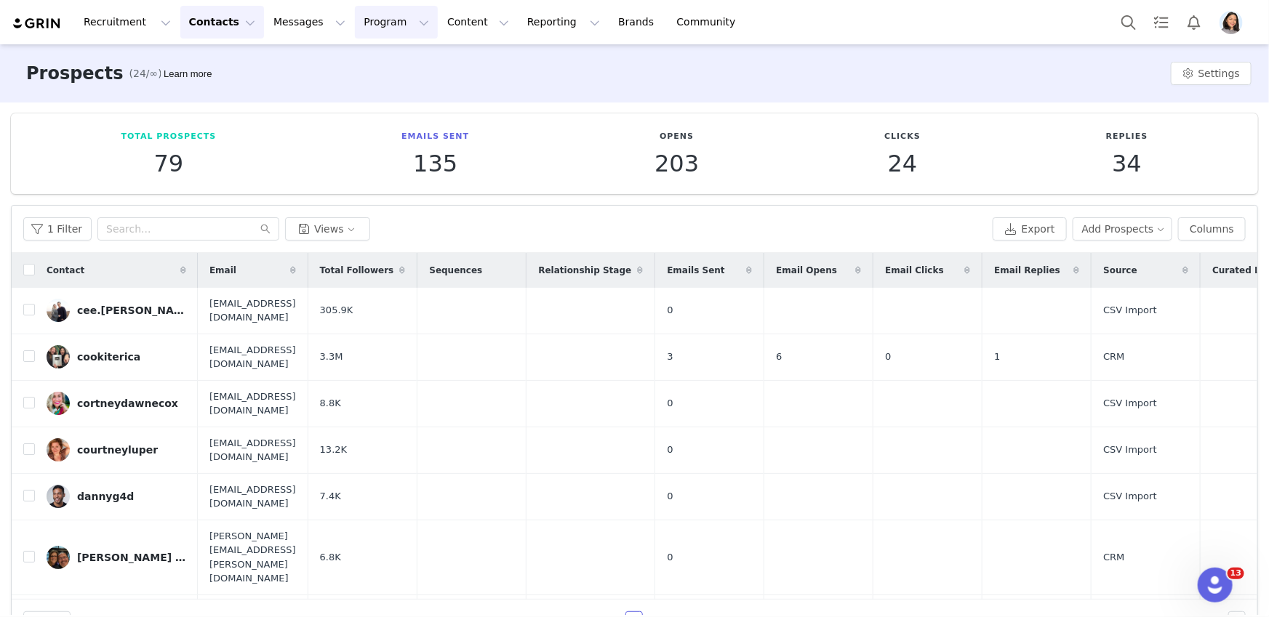
click at [393, 17] on button "Program Program" at bounding box center [396, 22] width 83 height 33
click at [396, 55] on link "Activations" at bounding box center [389, 64] width 115 height 27
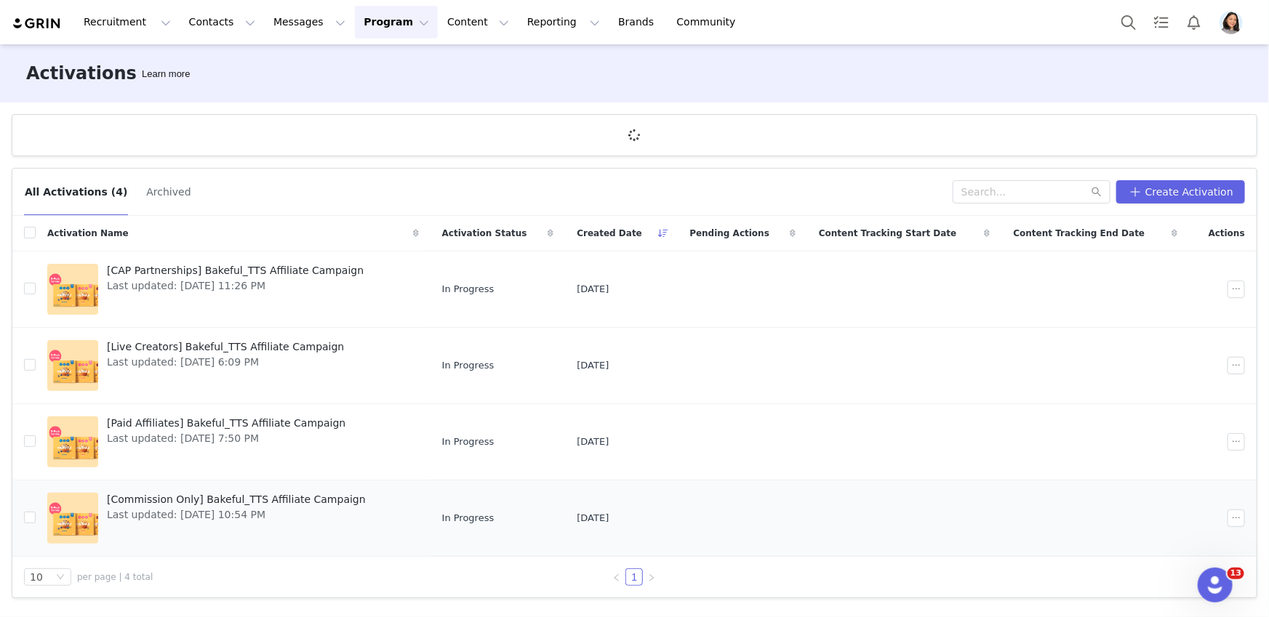
click at [174, 523] on div "[Commission Only] Bakeful_TTS Affiliate Campaign Last updated: [DATE] 10:54 PM" at bounding box center [236, 518] width 276 height 58
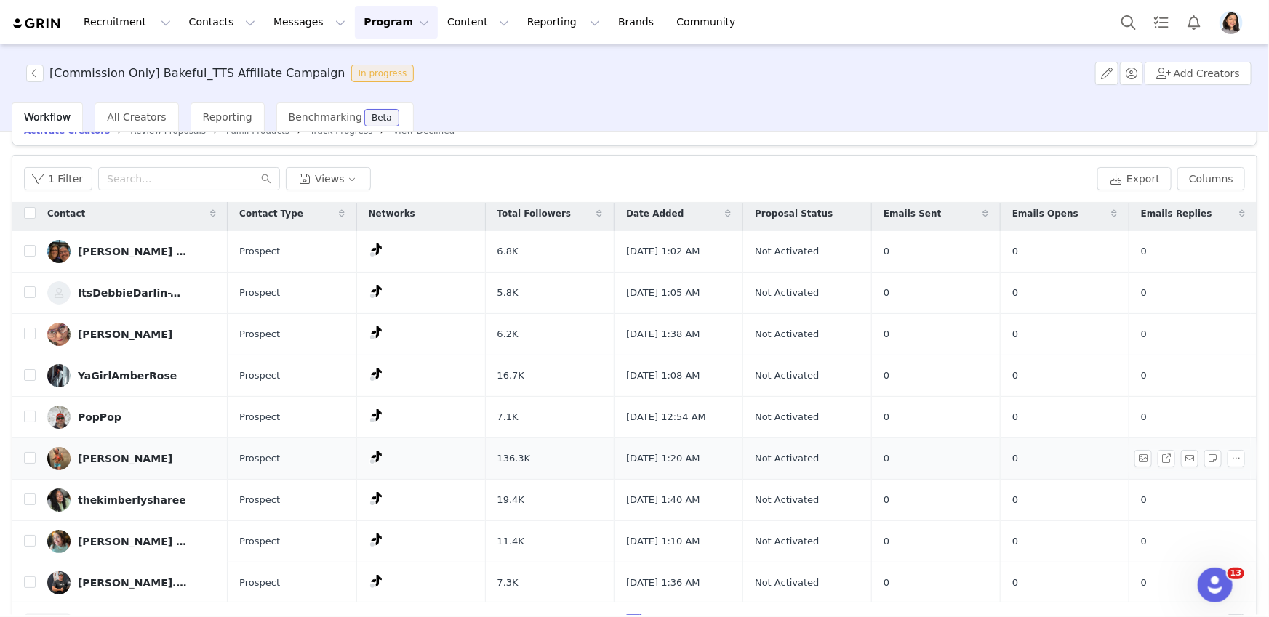
scroll to position [69, 0]
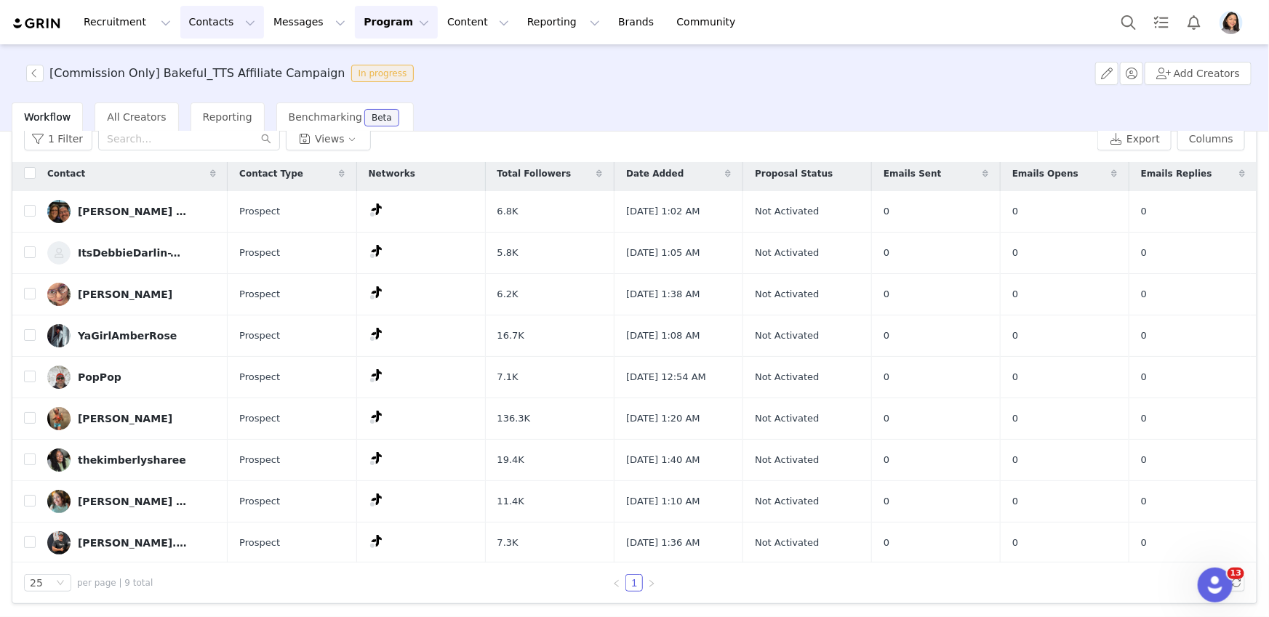
click at [200, 7] on button "Contacts Contacts" at bounding box center [222, 22] width 84 height 33
click at [238, 91] on div "Prospects" at bounding box center [227, 91] width 97 height 15
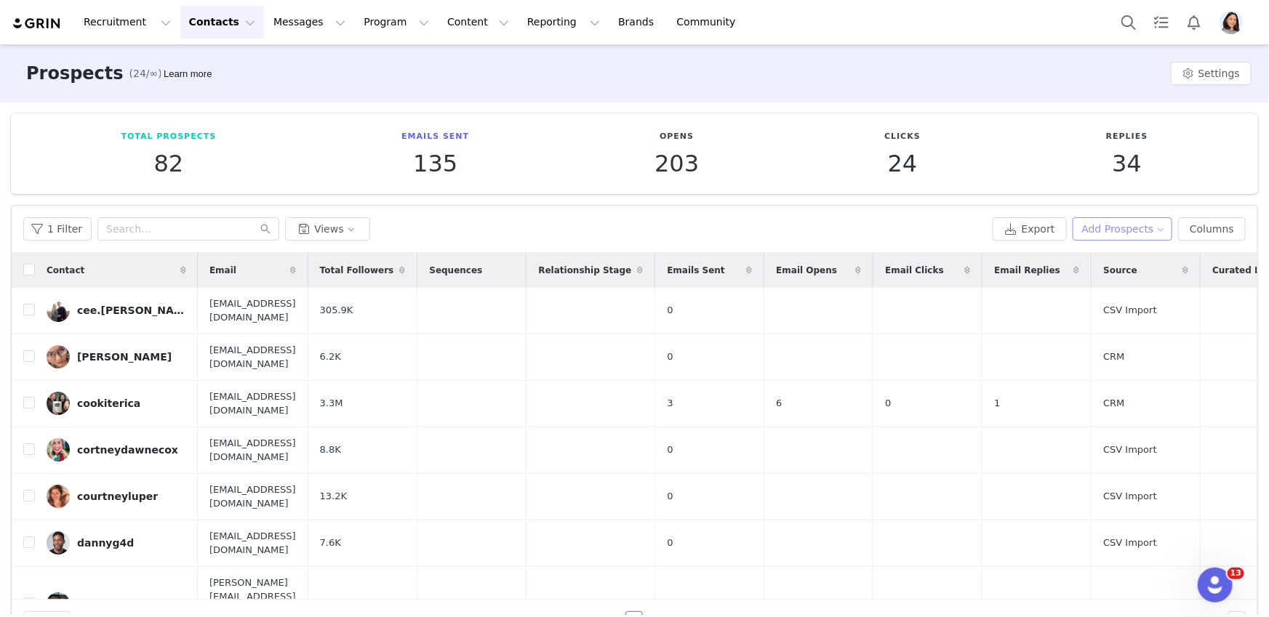
click at [1102, 225] on button "Add Prospects" at bounding box center [1122, 228] width 100 height 23
click at [1069, 260] on span at bounding box center [1066, 257] width 15 height 16
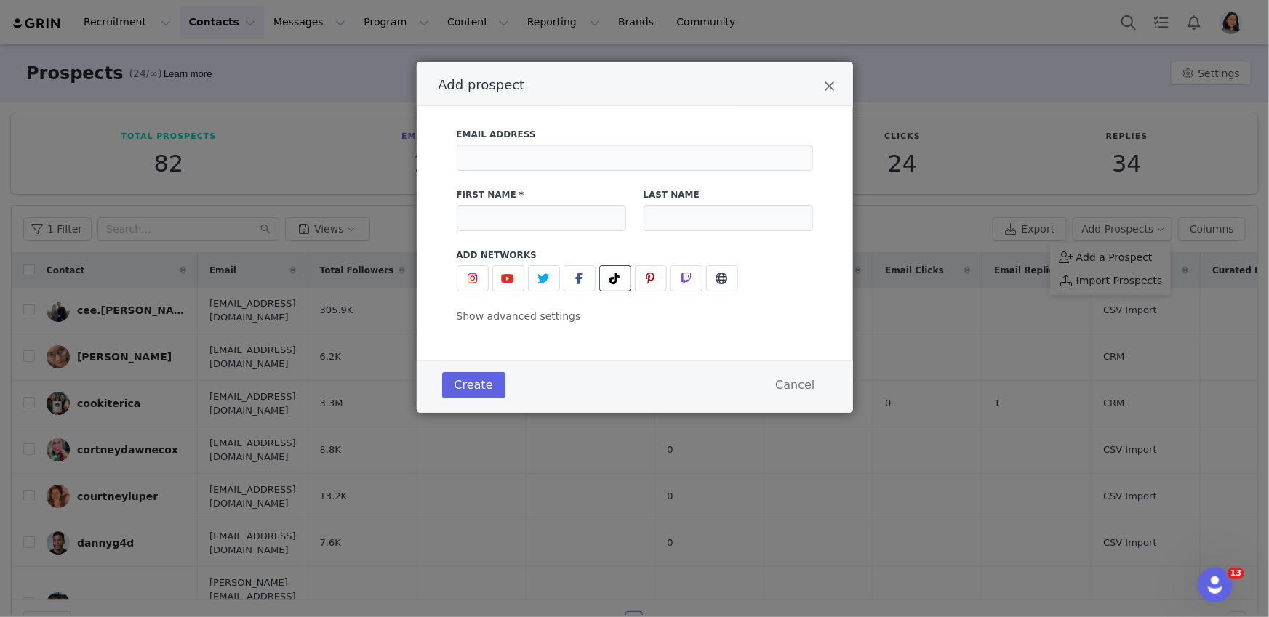
click at [610, 274] on icon "Add prospect" at bounding box center [615, 279] width 10 height 12
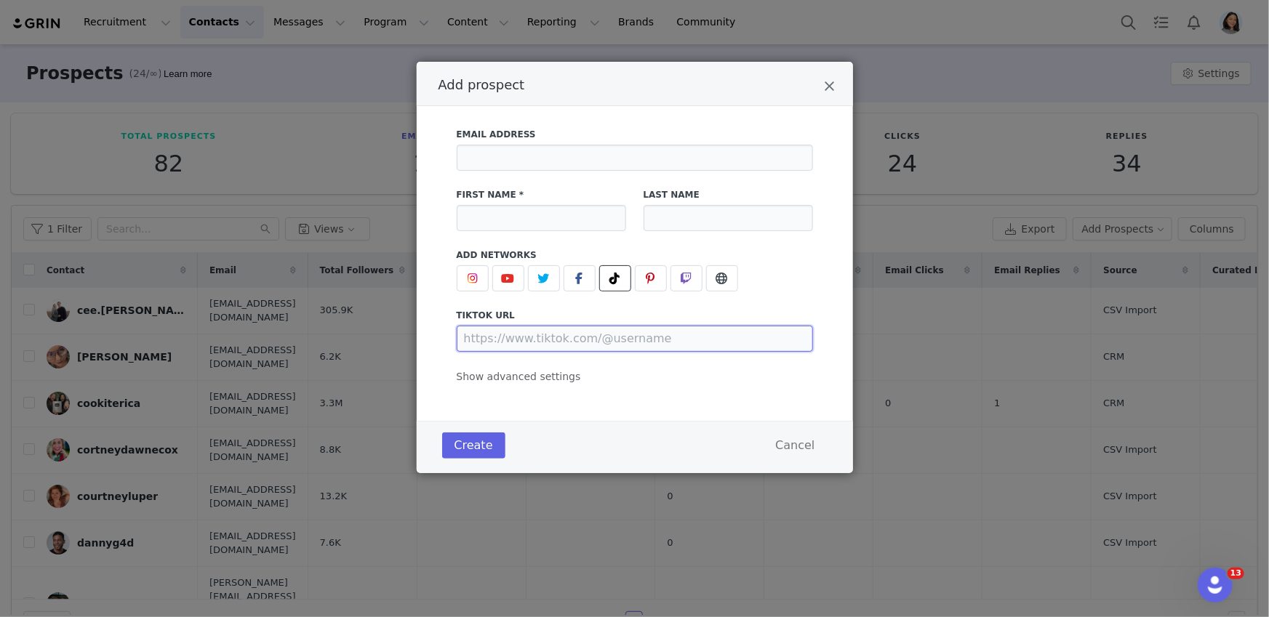
click at [554, 334] on input "Add prospect" at bounding box center [635, 339] width 356 height 26
paste input "https://www.tiktok.com/@wavystv"
type input "https://www.tiktok.com/@wavystv"
click at [498, 233] on div "First Name *" at bounding box center [541, 210] width 187 height 60
click at [502, 206] on input "Add prospect" at bounding box center [541, 218] width 169 height 26
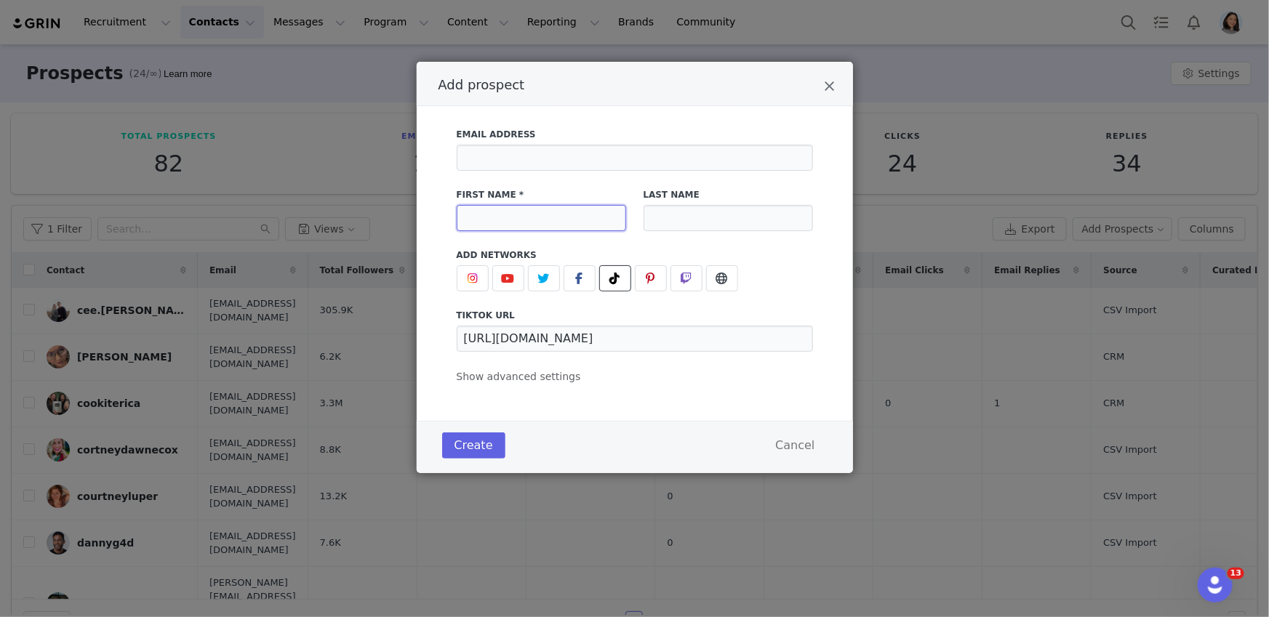
paste input "Wavys"
type input "Wavys"
click at [550, 146] on input "Add prospect" at bounding box center [635, 158] width 356 height 26
paste input "wavystv@gmail.com"
type input "wavystv@gmail.com"
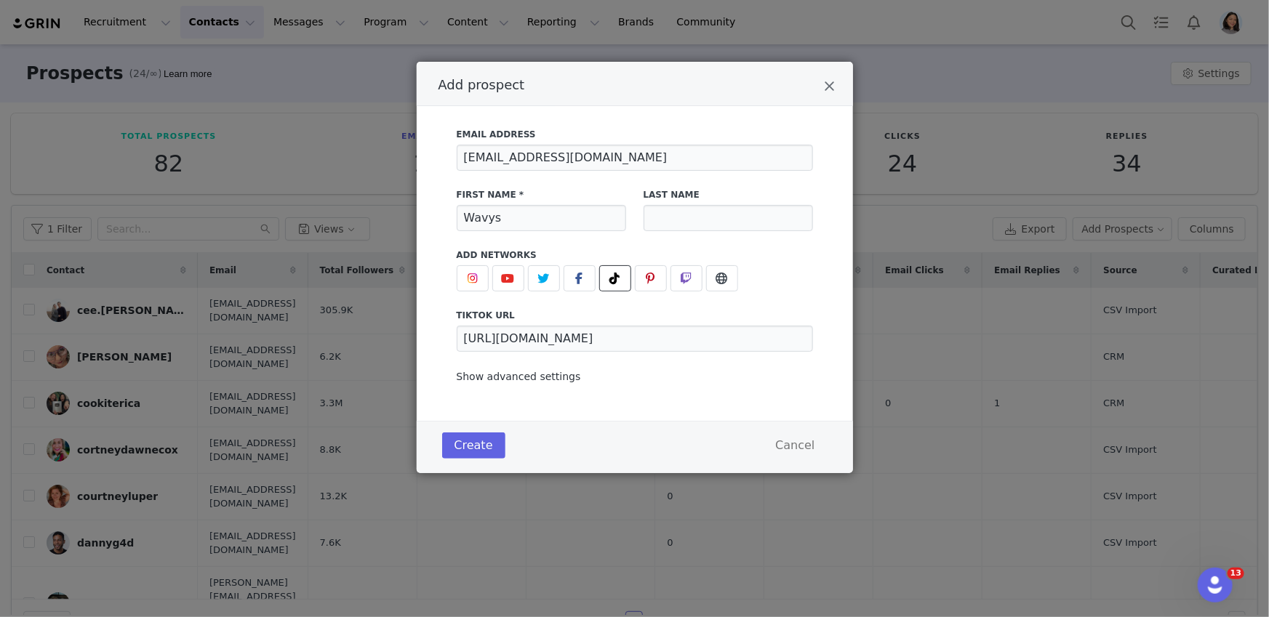
click at [520, 379] on span "Show advanced settings" at bounding box center [519, 377] width 124 height 12
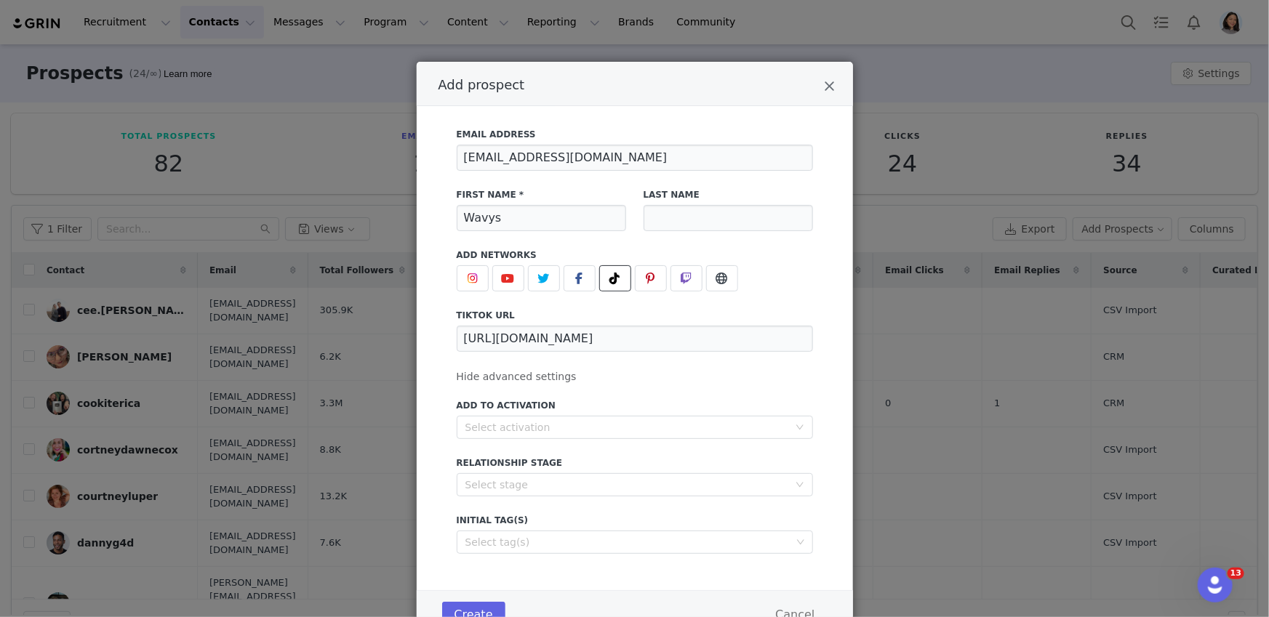
click at [527, 438] on div "Add to Activation Select activation" at bounding box center [635, 418] width 374 height 57
click at [533, 433] on div "Select activation" at bounding box center [626, 427] width 323 height 15
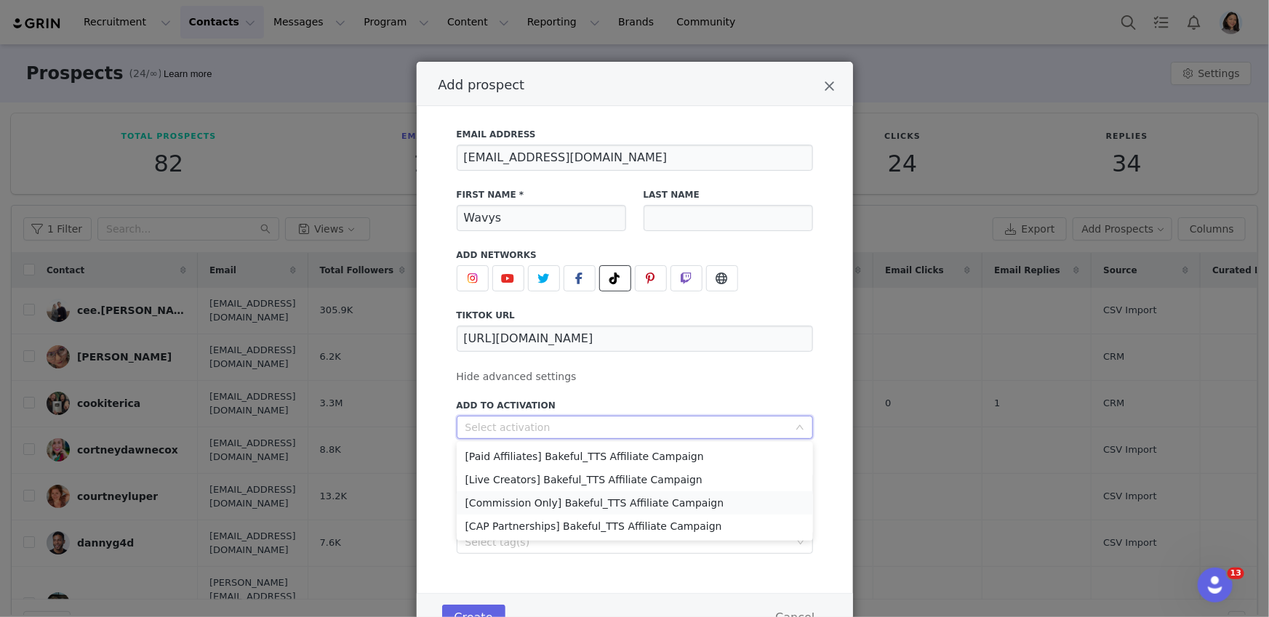
click at [531, 506] on li "[Commission Only] Bakeful_TTS Affiliate Campaign" at bounding box center [635, 502] width 356 height 23
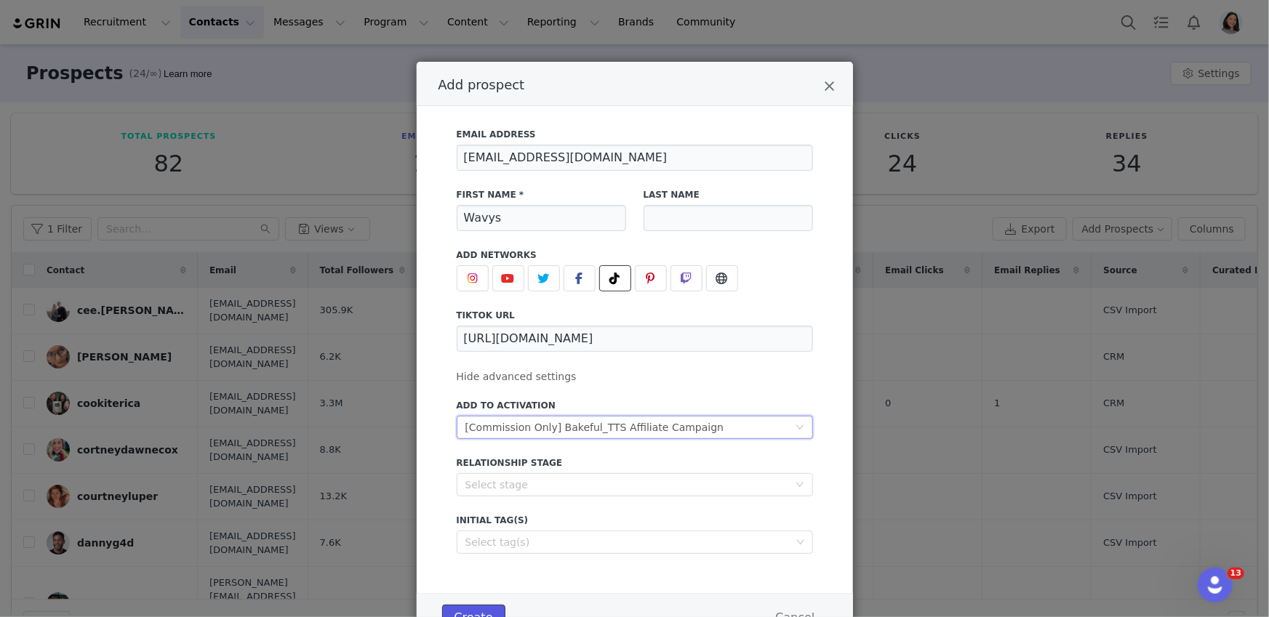
click at [477, 606] on button "Create" at bounding box center [473, 618] width 63 height 26
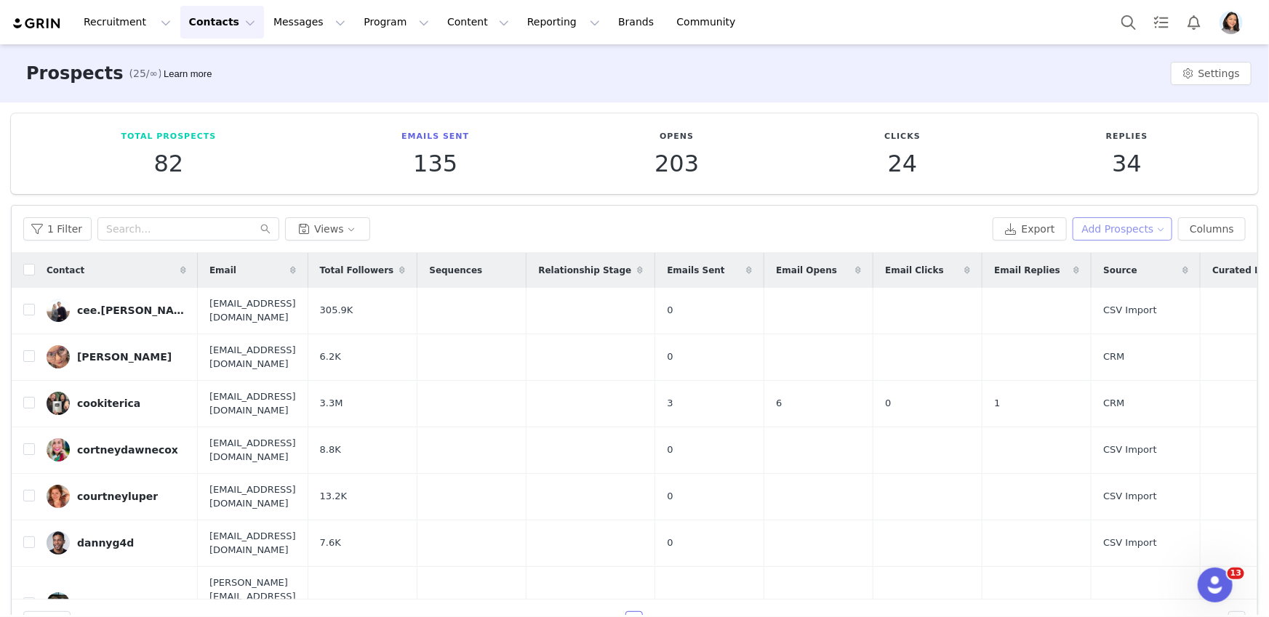
click at [1110, 227] on button "Add Prospects" at bounding box center [1122, 228] width 100 height 23
drag, startPoint x: 1101, startPoint y: 259, endPoint x: 1088, endPoint y: 261, distance: 13.3
click at [1101, 259] on span "Add a Prospect" at bounding box center [1114, 257] width 76 height 16
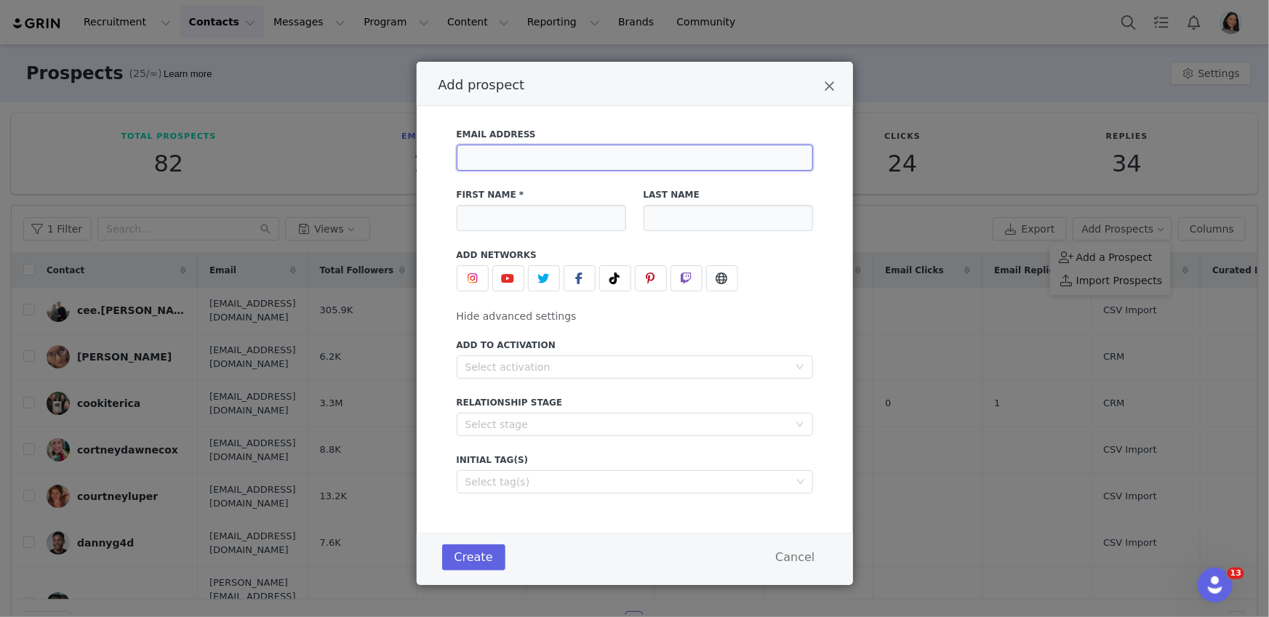
click at [529, 161] on input "Add prospect" at bounding box center [635, 158] width 356 height 26
paste input "Commission Only Yes Yes"
type input "Commission Only Yes Yes"
click at [479, 203] on div "First Name *" at bounding box center [541, 209] width 169 height 43
click at [607, 285] on span "Add prospect" at bounding box center [614, 278] width 17 height 17
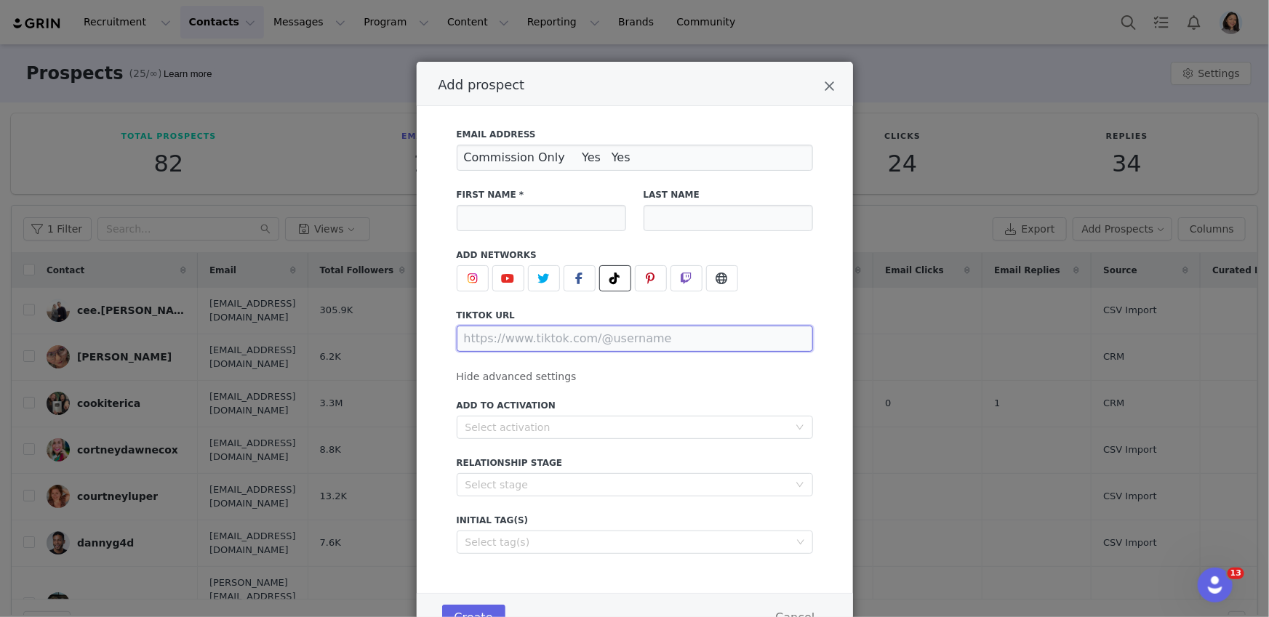
click at [571, 341] on input "Add prospect" at bounding box center [635, 339] width 356 height 26
paste input "https://www.tiktok.com/@learning.as.we.doggo"
type input "https://www.tiktok.com/@learning.as.we.doggo"
click at [523, 438] on div "Select activation" at bounding box center [635, 427] width 356 height 23
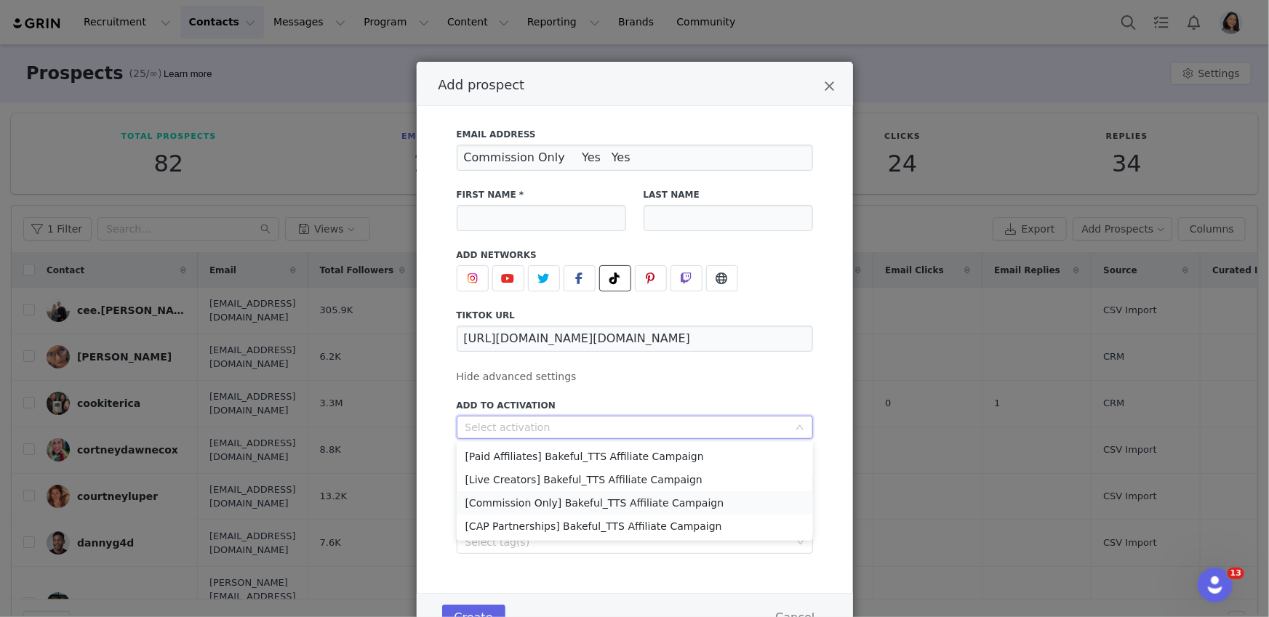
click at [517, 497] on li "[Commission Only] Bakeful_TTS Affiliate Campaign" at bounding box center [635, 502] width 356 height 23
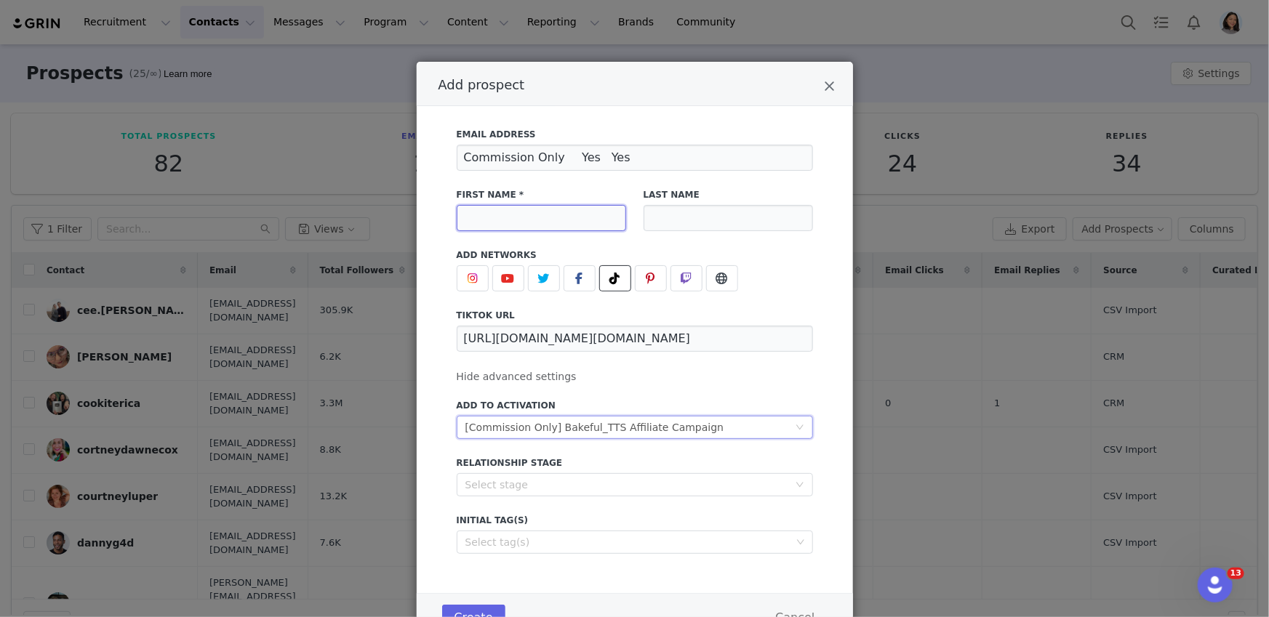
click at [488, 212] on input "Add prospect" at bounding box center [541, 218] width 169 height 26
paste input "LearningAsWeDoggo TikTok Shop"
click at [489, 213] on input "LearningAsWeDoggo TikTok Shop" at bounding box center [541, 218] width 169 height 26
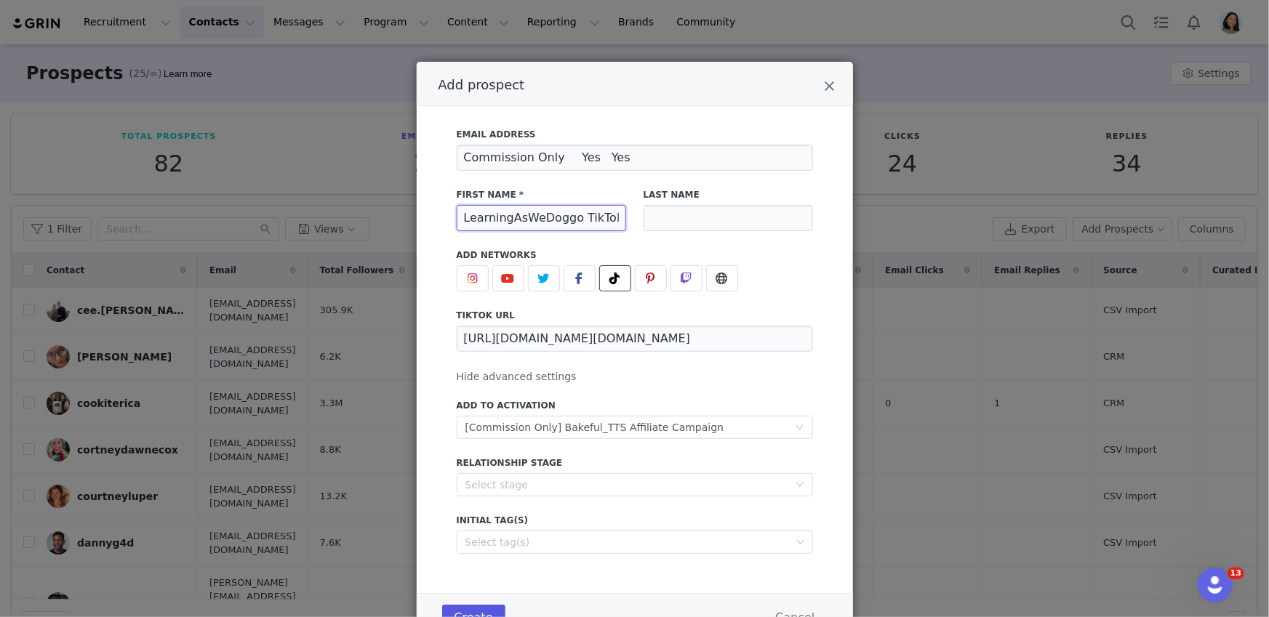
type input "LearningAsWeDoggo TikTok Shop"
click at [465, 610] on button "Create" at bounding box center [473, 618] width 63 height 26
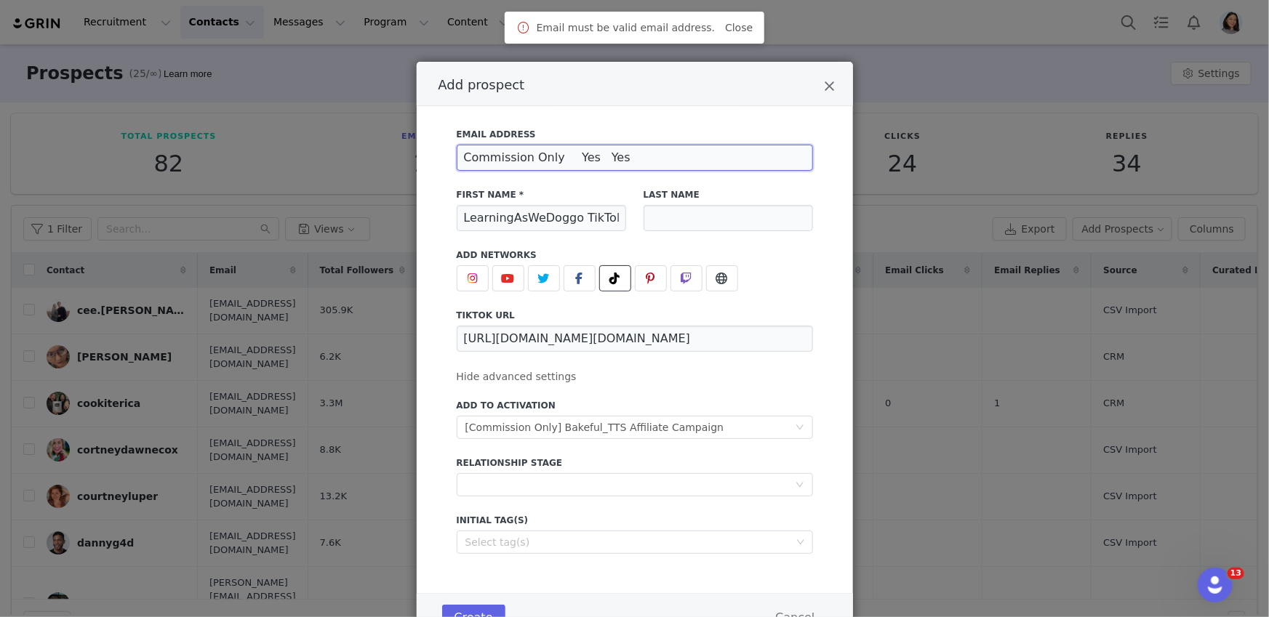
click at [578, 156] on input "Commission Only Yes Yes" at bounding box center [635, 158] width 356 height 26
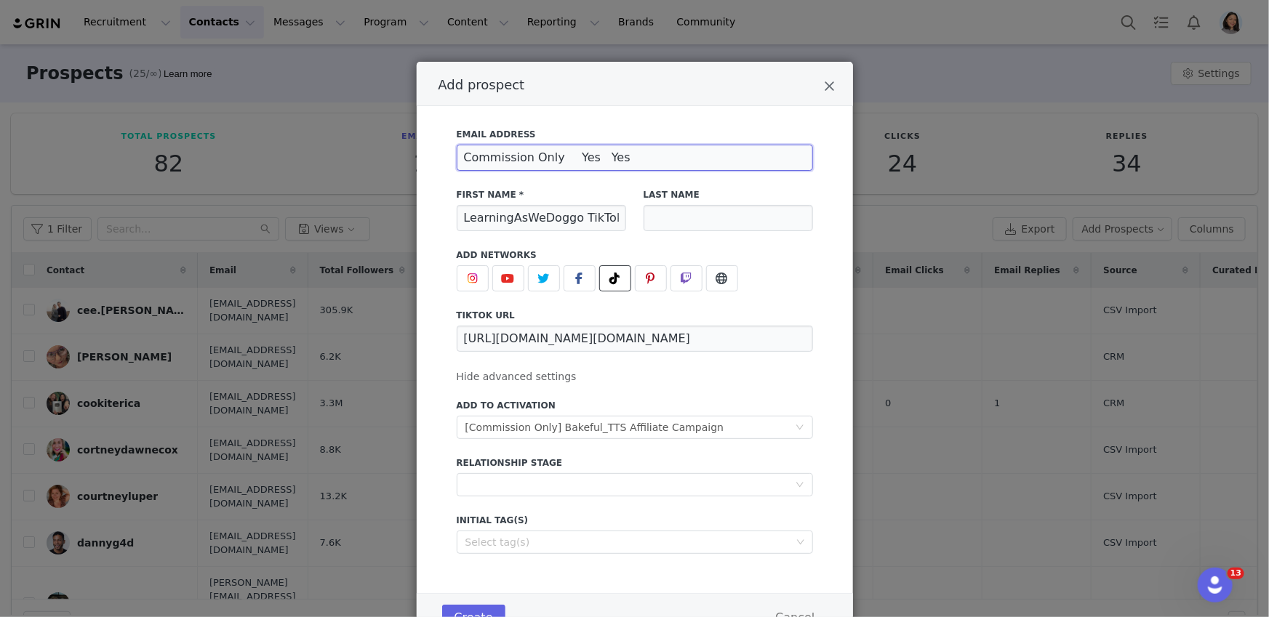
paste input "[EMAIL_ADDRESS][DOMAIN_NAME]"
type input "[EMAIL_ADDRESS][DOMAIN_NAME]"
click at [468, 608] on button "Create" at bounding box center [473, 618] width 63 height 26
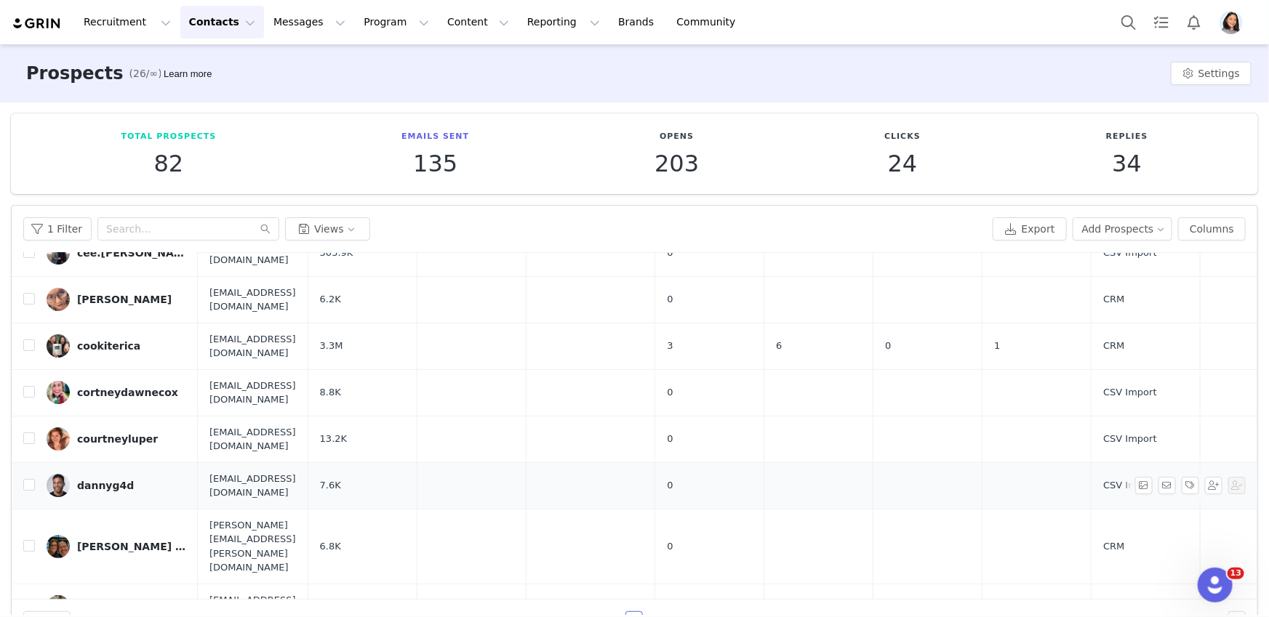
scroll to position [118, 0]
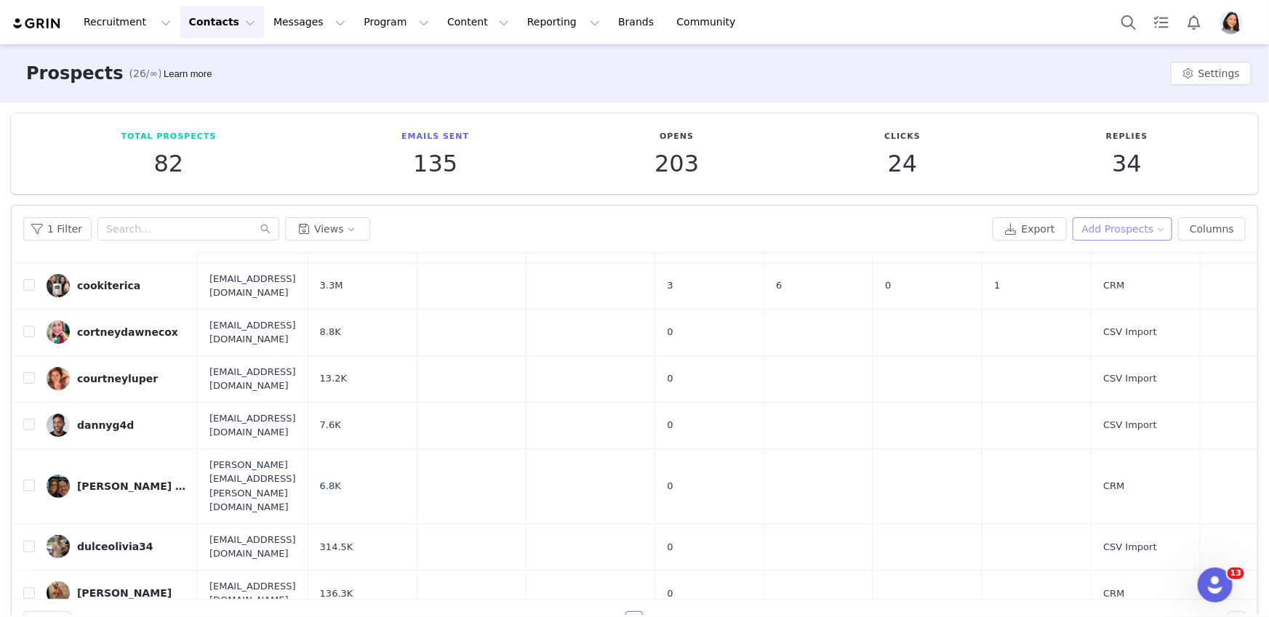
click at [1132, 231] on button "Add Prospects" at bounding box center [1122, 228] width 100 height 23
click at [1114, 244] on ul "Add a Prospect Import Prospects" at bounding box center [1110, 269] width 121 height 52
click at [1108, 256] on span "Add a Prospect" at bounding box center [1114, 257] width 76 height 16
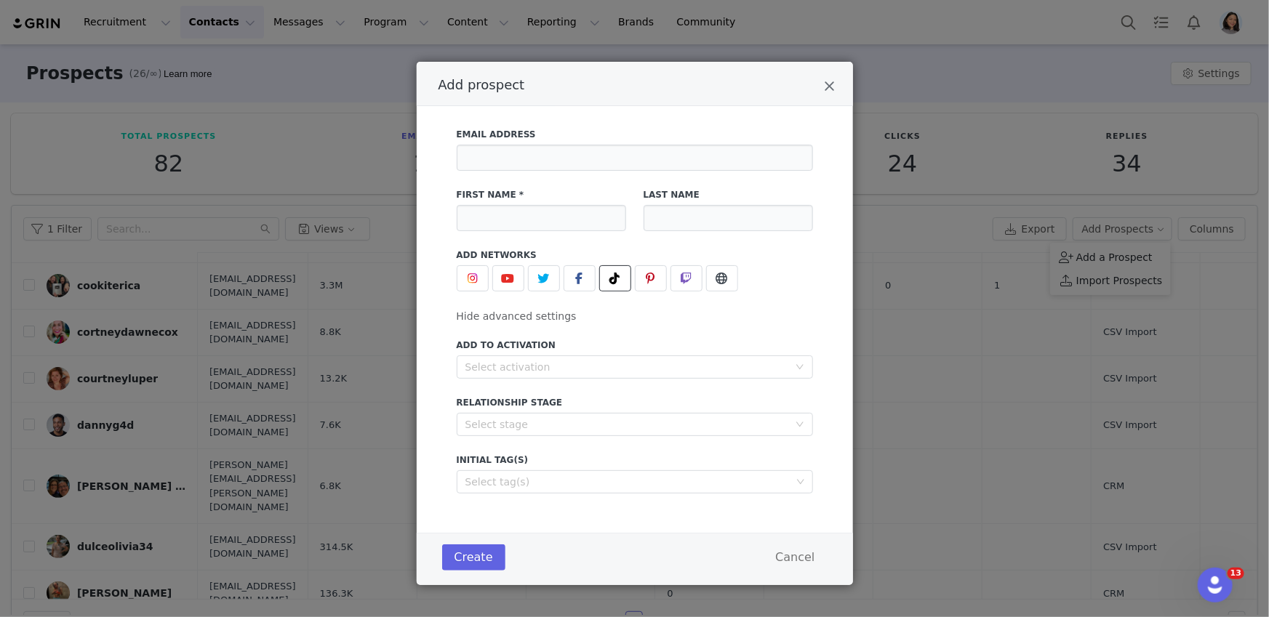
click at [617, 281] on span "Add prospect" at bounding box center [614, 278] width 17 height 17
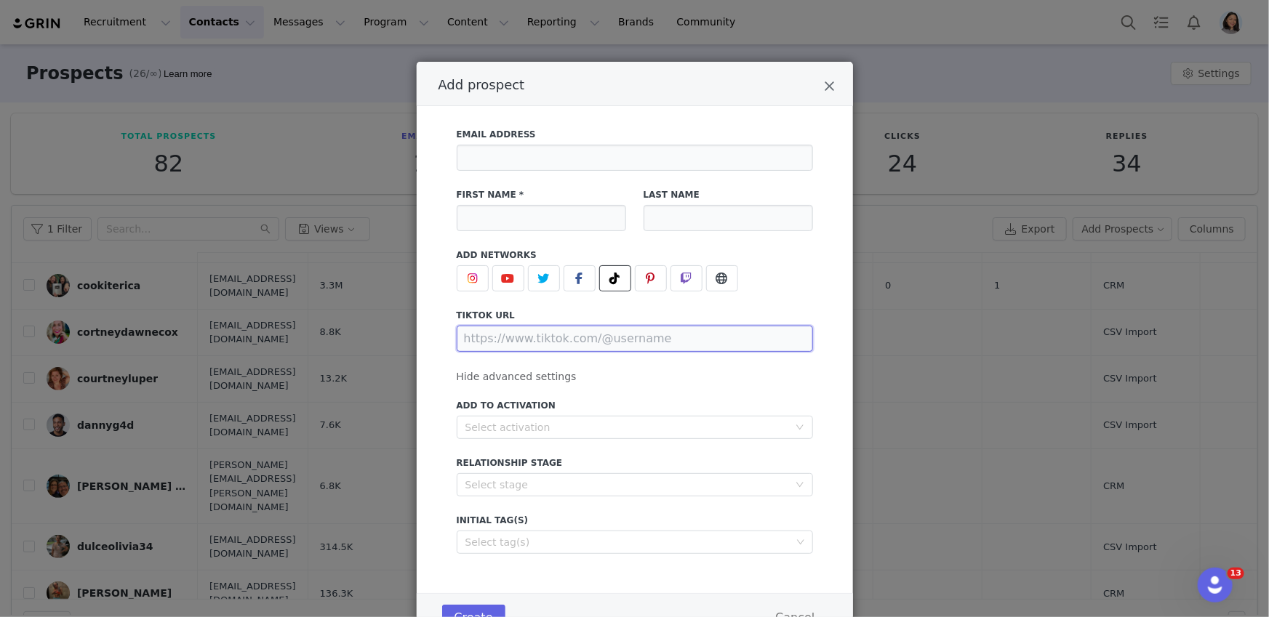
click at [566, 348] on input "Add prospect" at bounding box center [635, 339] width 356 height 26
paste input "https://www.tiktok.com/@kaylieshops"
click at [521, 420] on div "Select activation" at bounding box center [626, 427] width 323 height 15
type input "https://www.tiktok.com/@kaylieshops"
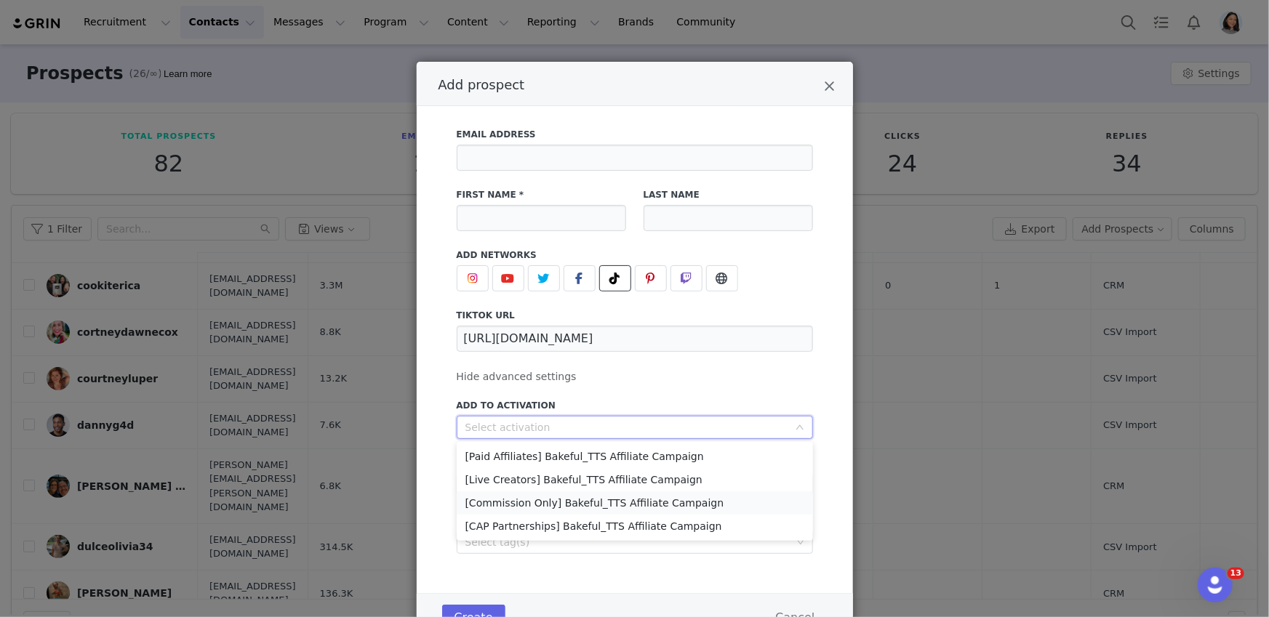
click at [513, 497] on li "[Commission Only] Bakeful_TTS Affiliate Campaign" at bounding box center [635, 502] width 356 height 23
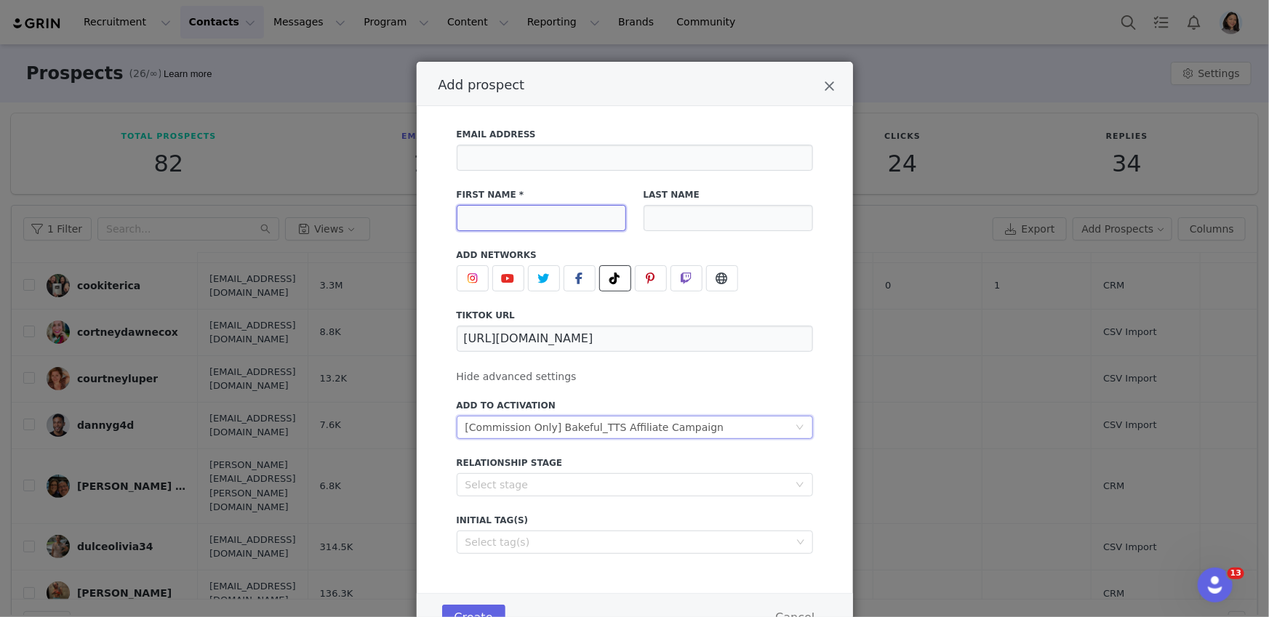
click at [508, 209] on input "Add prospect" at bounding box center [541, 218] width 169 height 26
paste input "KAYLIE 🤍"
type input "KAYLIE 🤍"
click at [505, 175] on div "Email Address" at bounding box center [635, 149] width 374 height 60
click at [506, 169] on input "Add prospect" at bounding box center [635, 158] width 356 height 26
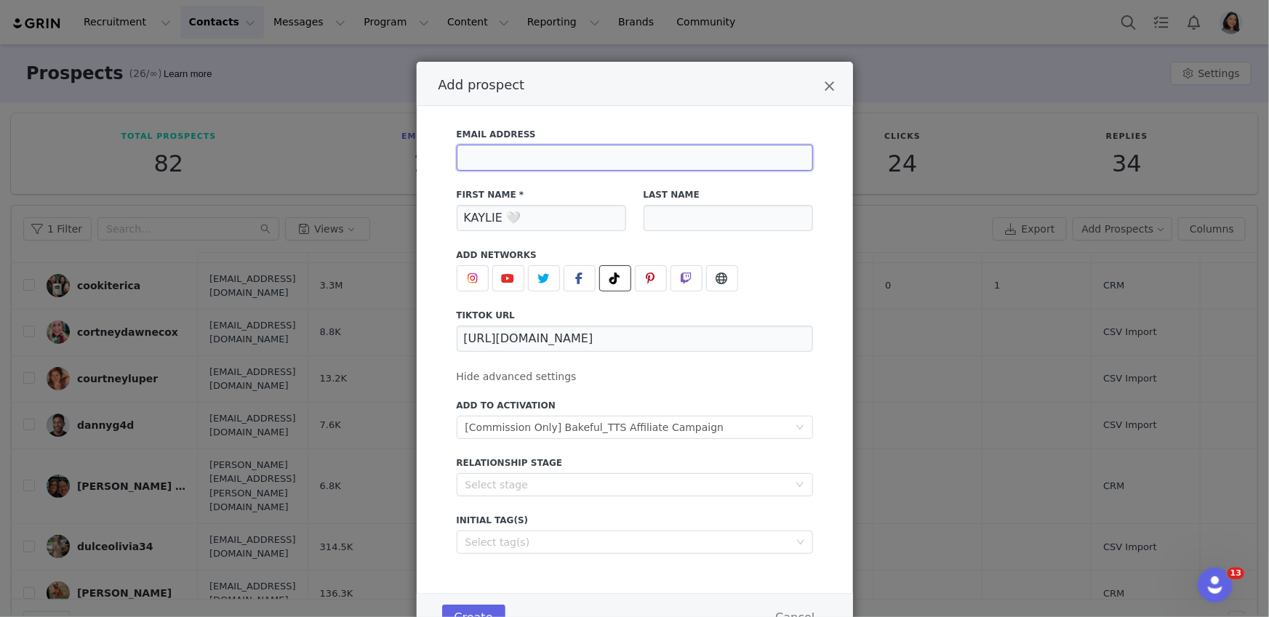
paste input "[EMAIL_ADDRESS][DOMAIN_NAME]"
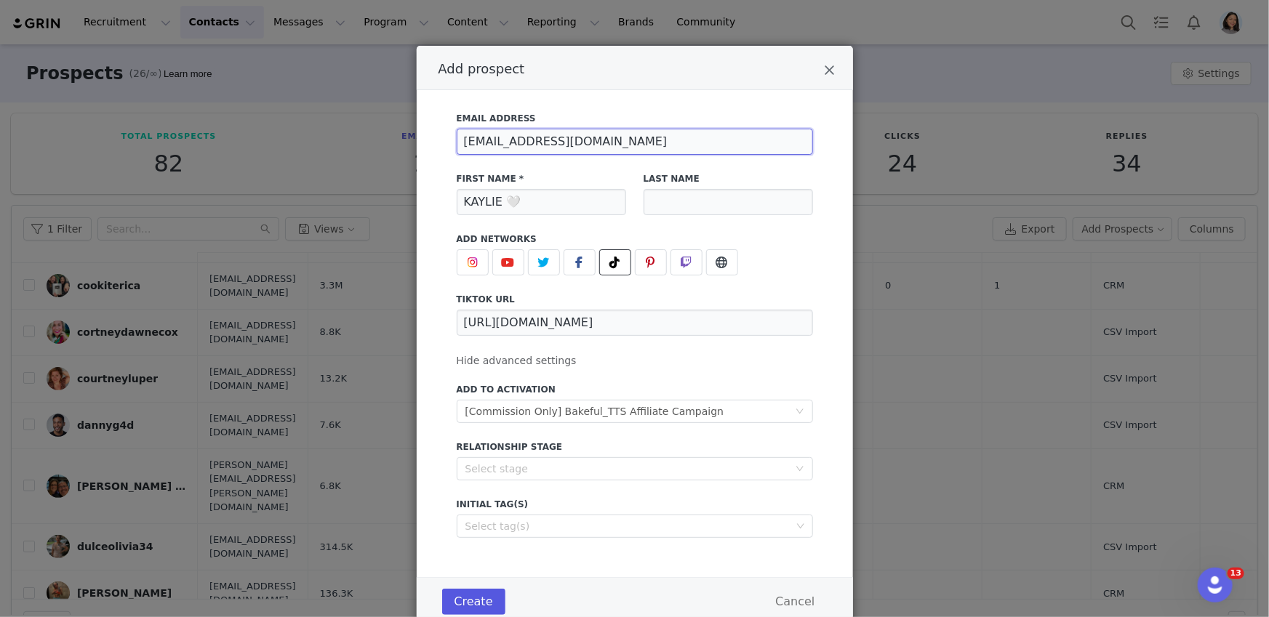
type input "[EMAIL_ADDRESS][DOMAIN_NAME]"
click at [490, 593] on button "Create" at bounding box center [473, 602] width 63 height 26
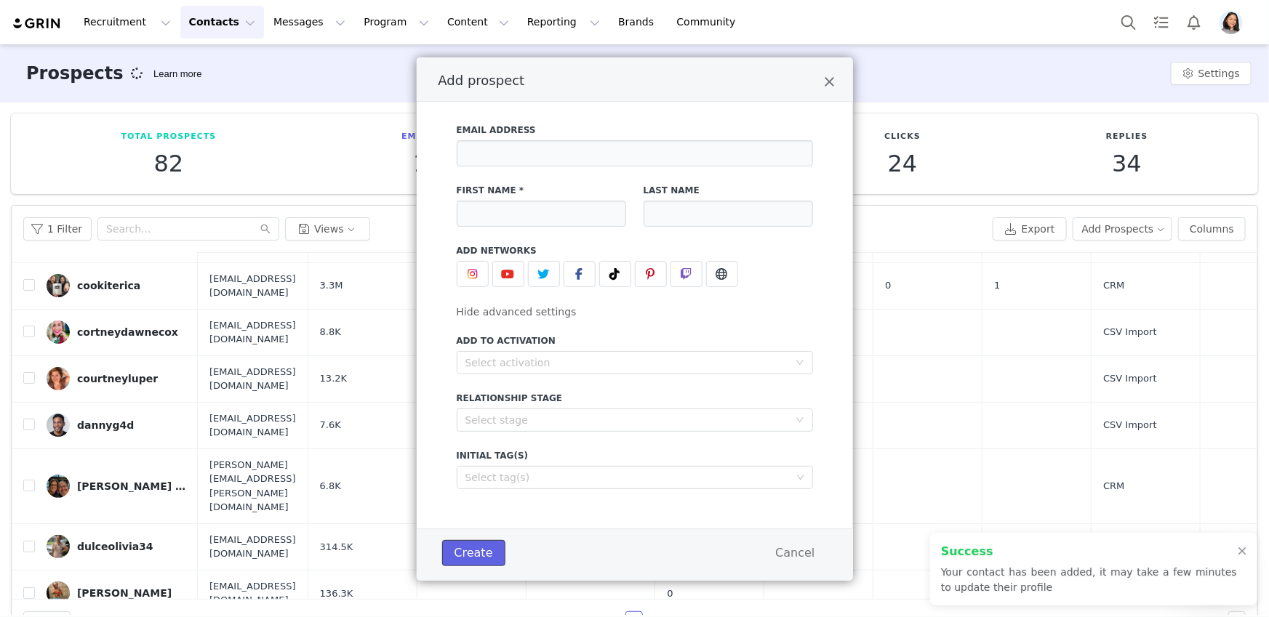
scroll to position [4, 0]
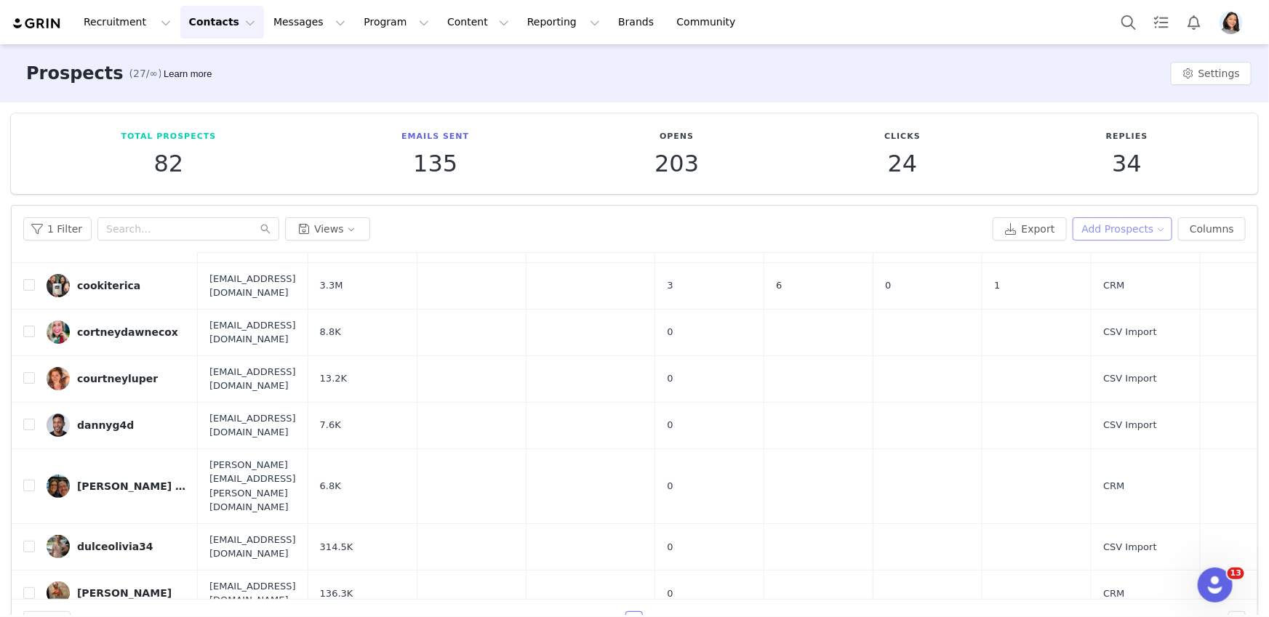
click at [1134, 218] on button "Add Prospects" at bounding box center [1122, 228] width 100 height 23
drag, startPoint x: 1102, startPoint y: 263, endPoint x: 1078, endPoint y: 270, distance: 25.8
click at [1102, 264] on span "Add a Prospect" at bounding box center [1114, 257] width 76 height 16
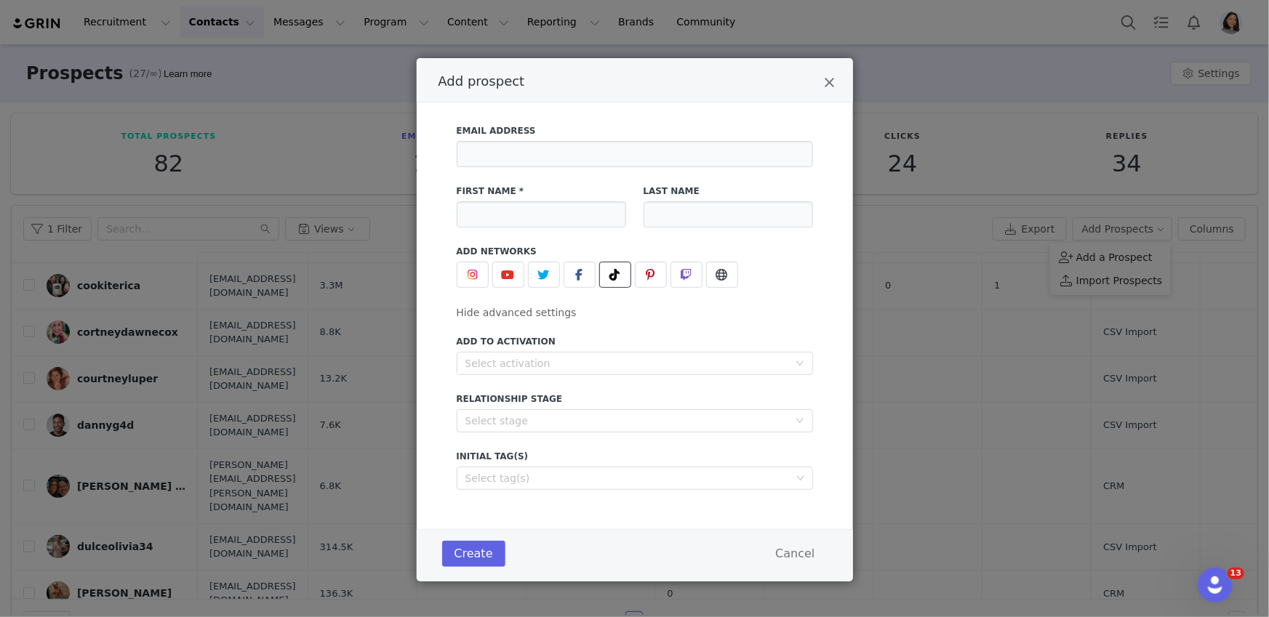
click at [599, 281] on button "Add prospect" at bounding box center [615, 275] width 32 height 26
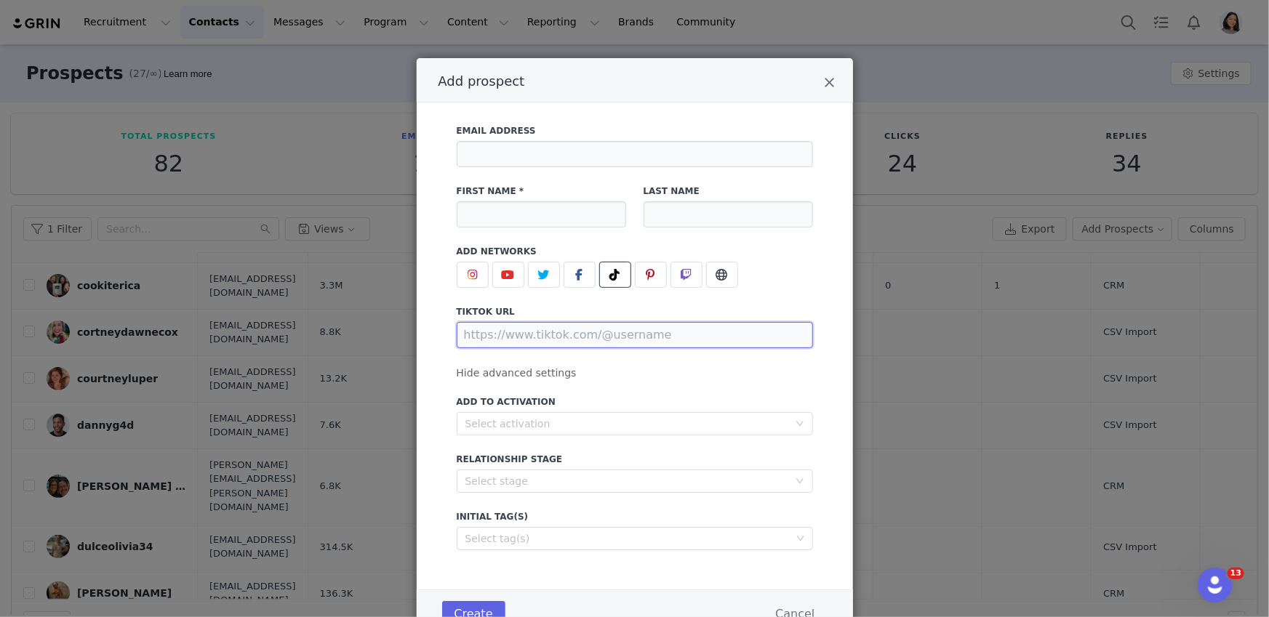
click at [523, 339] on input "Add prospect" at bounding box center [635, 335] width 356 height 26
paste input "https://www.tiktok.com/@kaitlynparrishh"
click at [502, 421] on div "Select activation" at bounding box center [626, 424] width 323 height 15
type input "https://www.tiktok.com/@kaitlynparrishh"
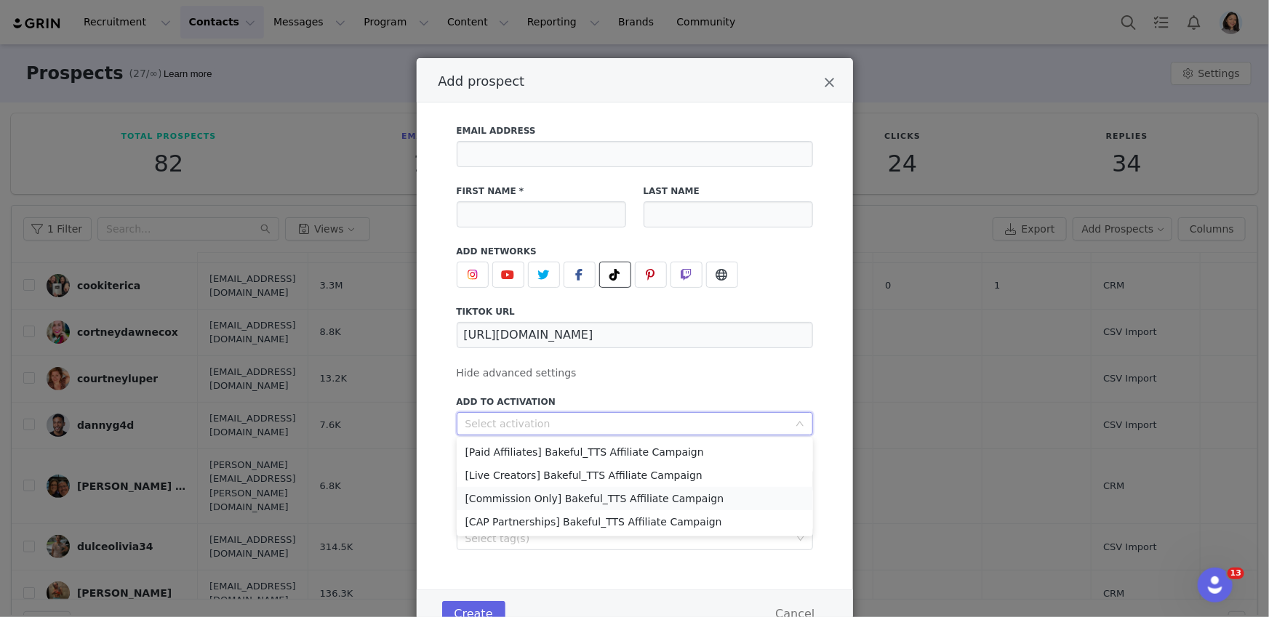
click at [500, 498] on li "[Commission Only] Bakeful_TTS Affiliate Campaign" at bounding box center [635, 498] width 356 height 23
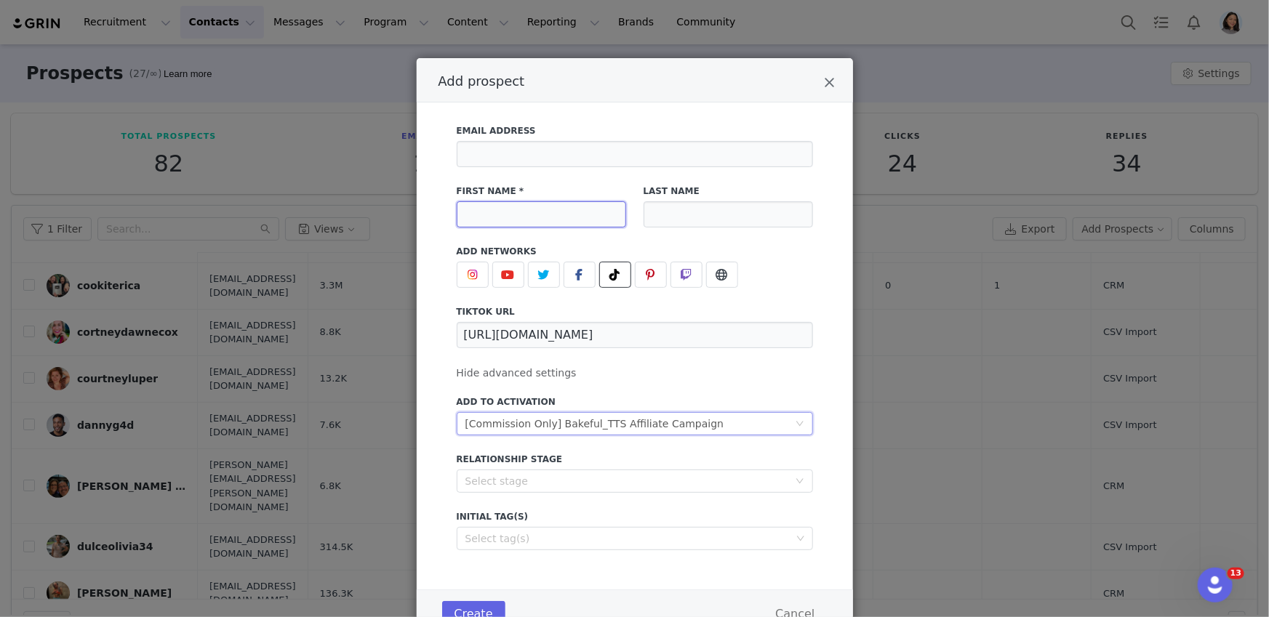
click at [491, 211] on input "Add prospect" at bounding box center [541, 214] width 169 height 26
paste input "[PERSON_NAME]"
type input "[PERSON_NAME]"
click at [536, 153] on input "Add prospect" at bounding box center [635, 154] width 356 height 26
paste input "[EMAIL_ADDRESS][DOMAIN_NAME]"
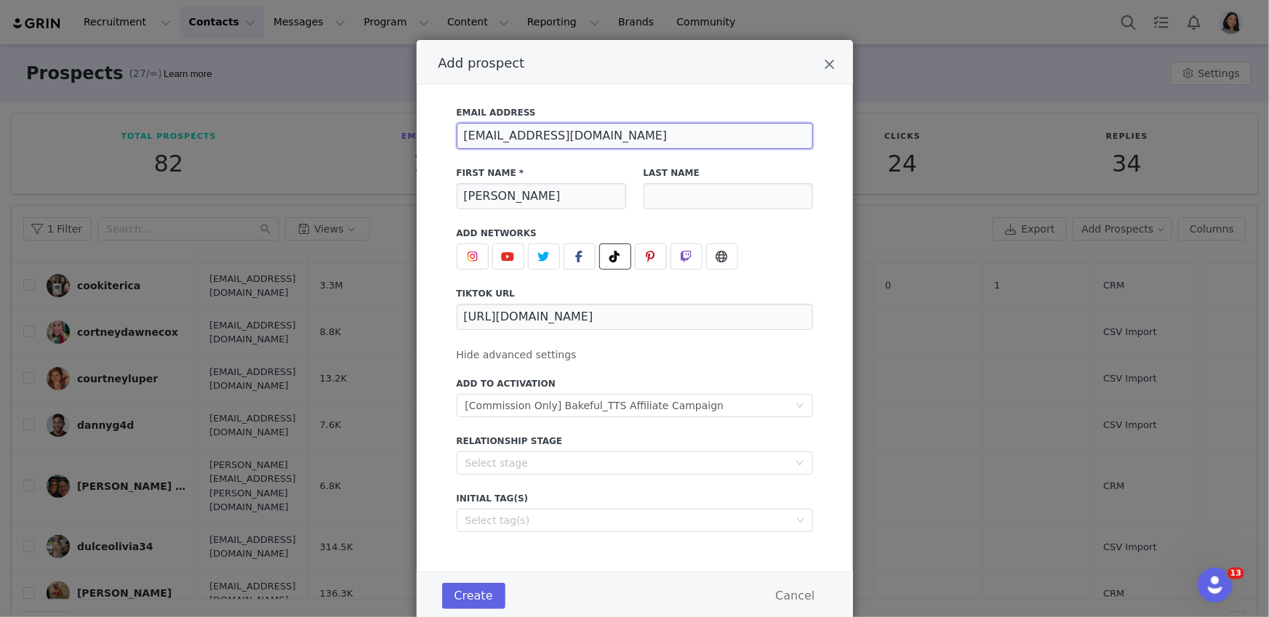
scroll to position [64, 0]
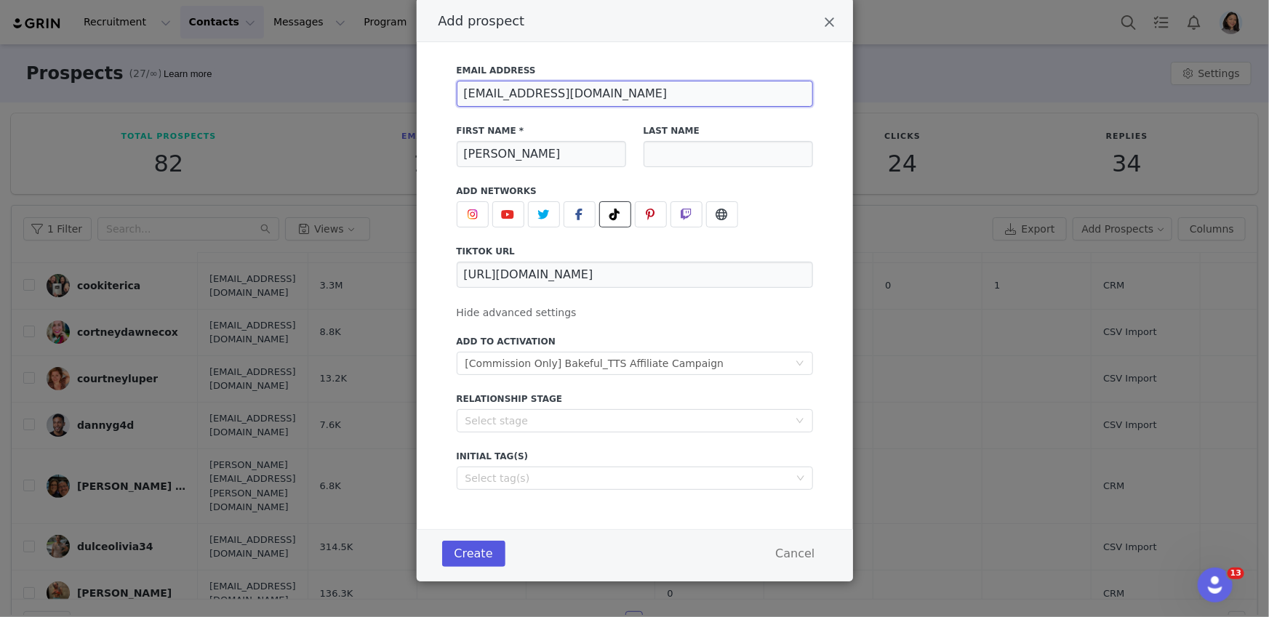
type input "[EMAIL_ADDRESS][DOMAIN_NAME]"
click at [459, 563] on button "Create" at bounding box center [473, 554] width 63 height 26
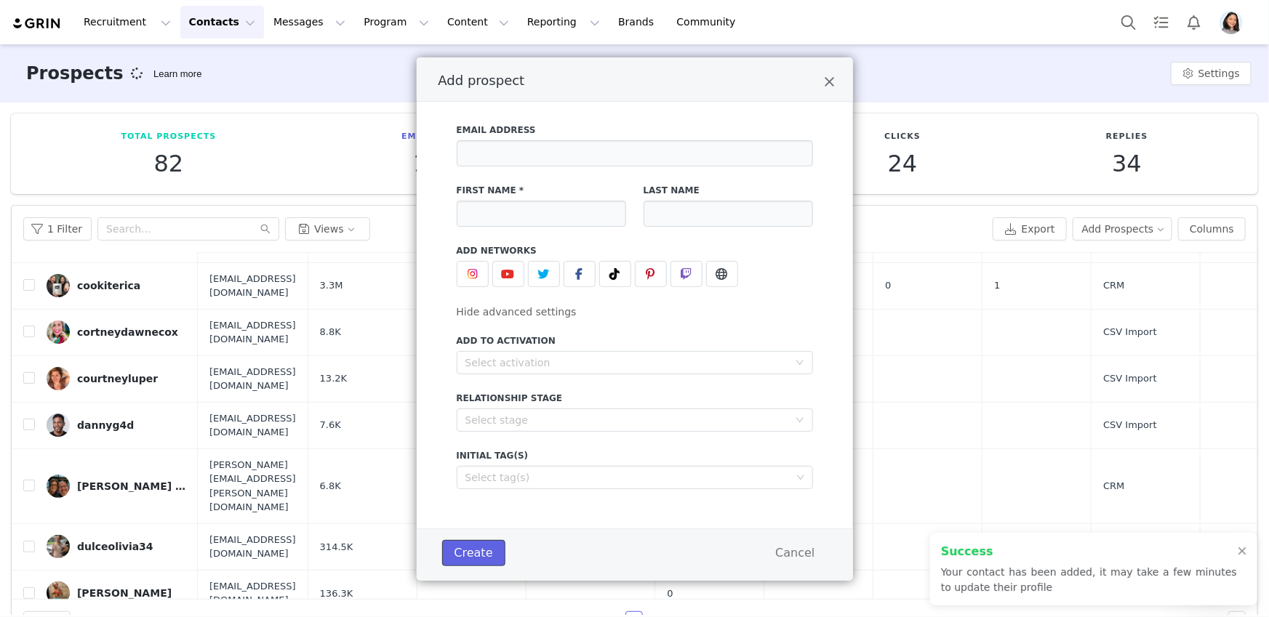
scroll to position [4, 0]
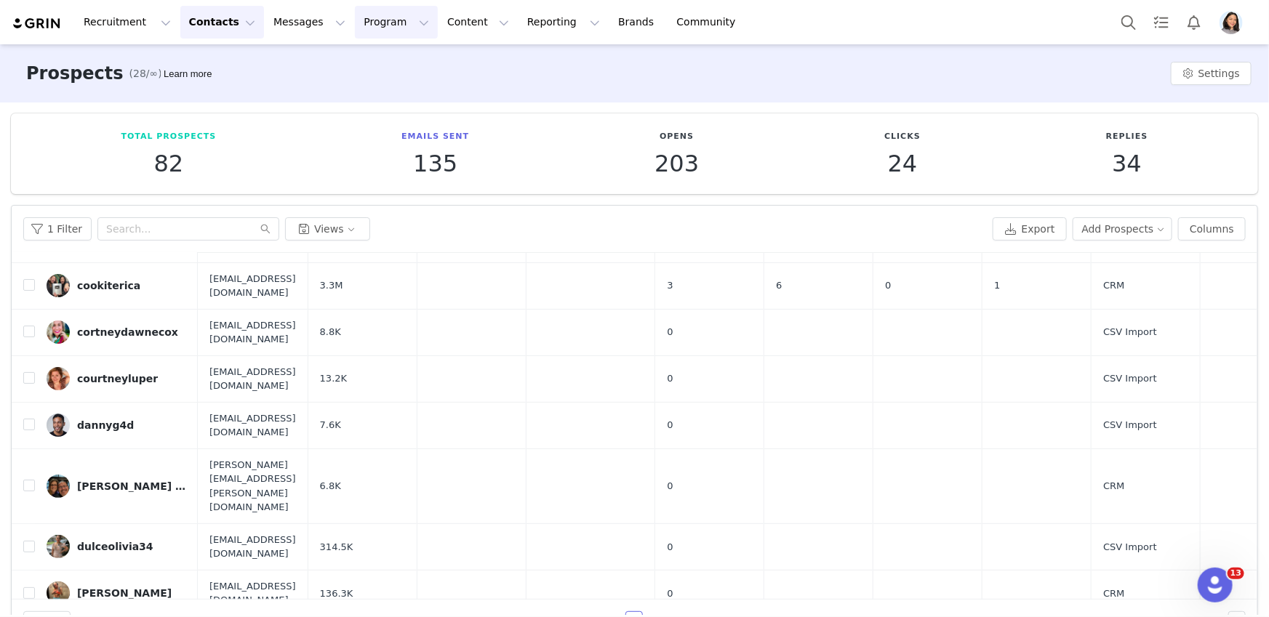
click at [372, 22] on button "Program Program" at bounding box center [396, 22] width 83 height 33
click at [385, 71] on p "Activations" at bounding box center [371, 64] width 56 height 15
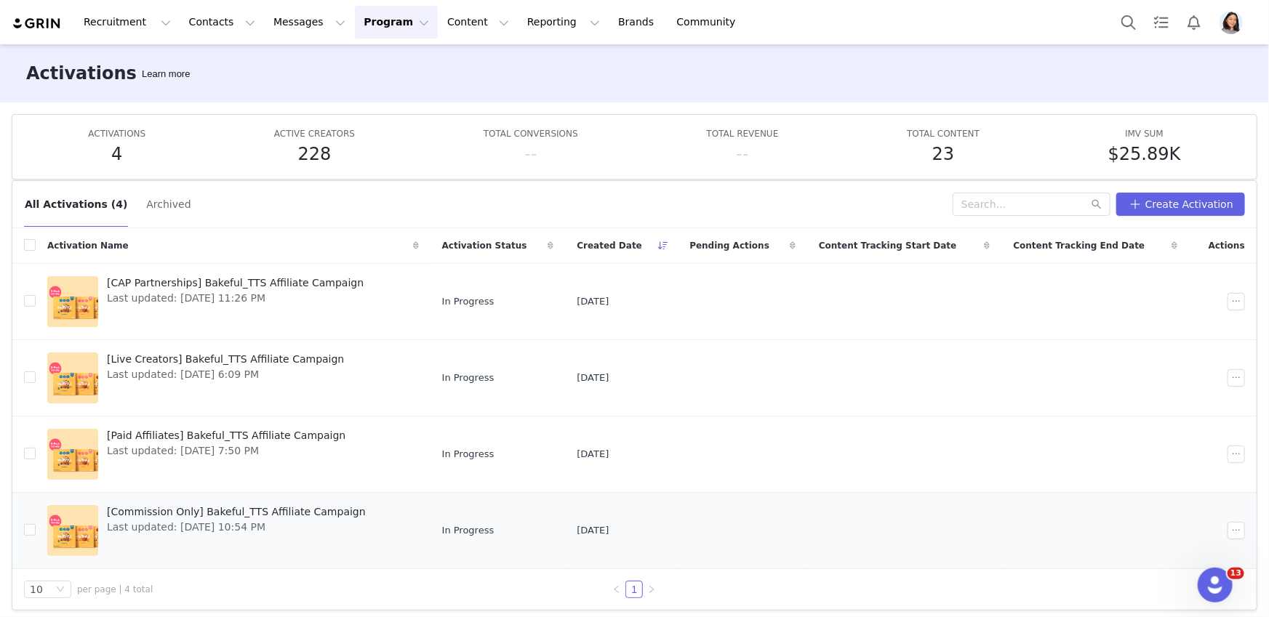
scroll to position [17, 0]
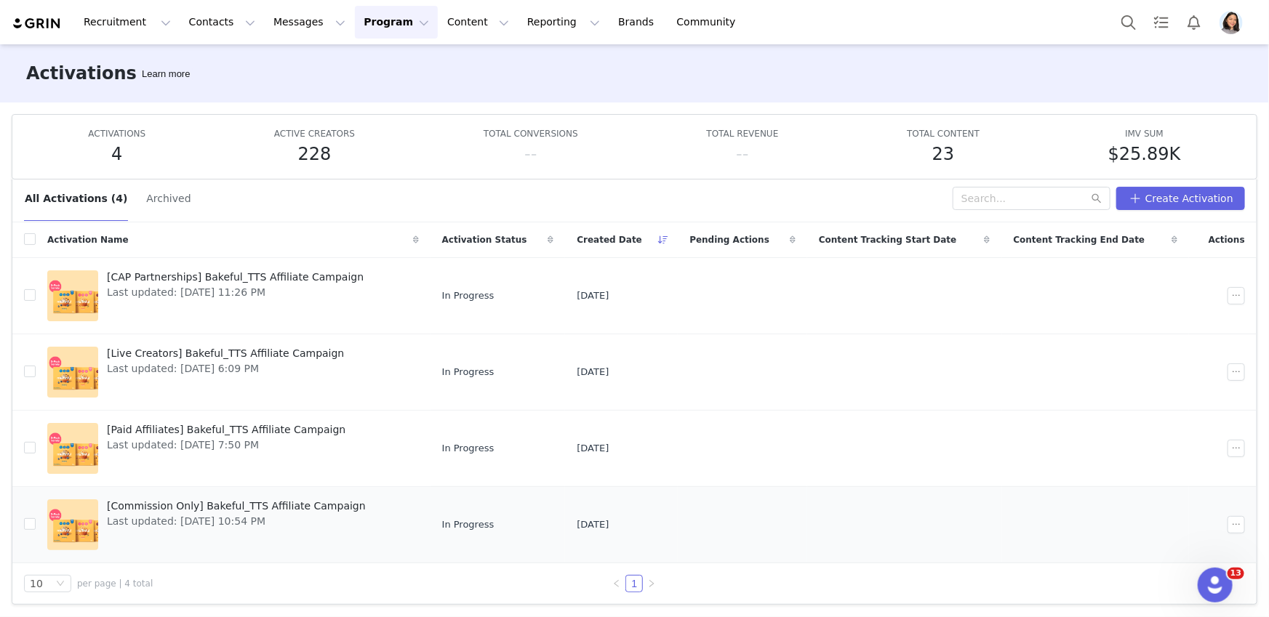
click at [256, 506] on span "[Commission Only] Bakeful_TTS Affiliate Campaign" at bounding box center [236, 506] width 259 height 15
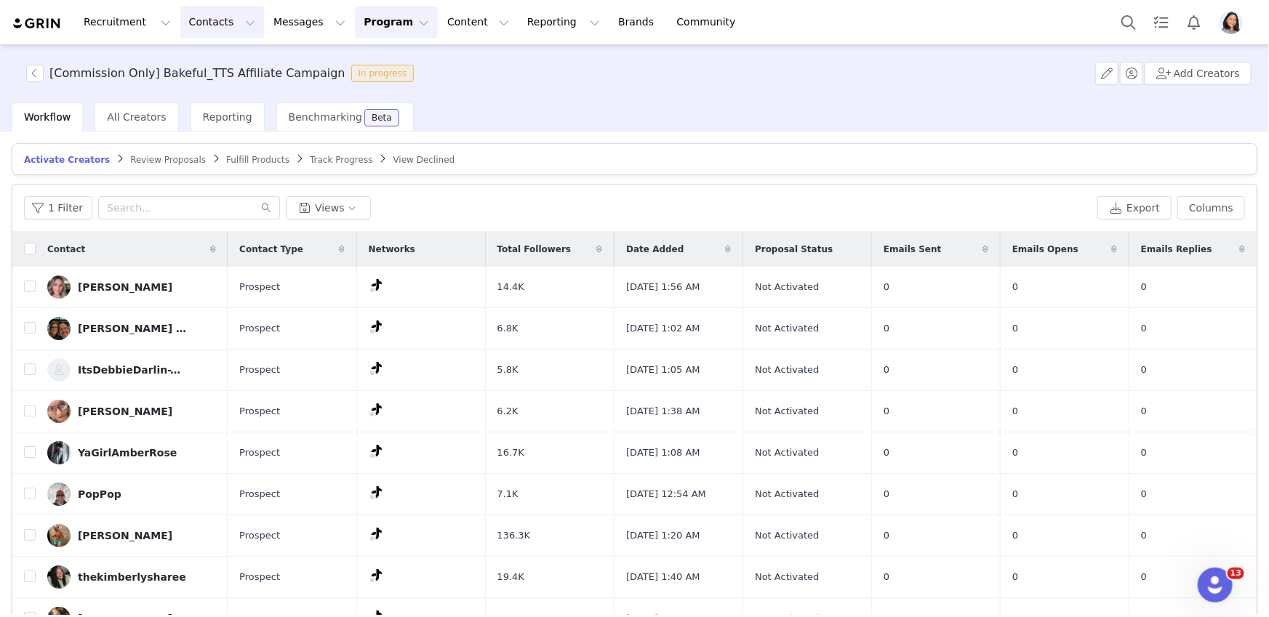
click at [199, 15] on button "Contacts Contacts" at bounding box center [222, 22] width 84 height 33
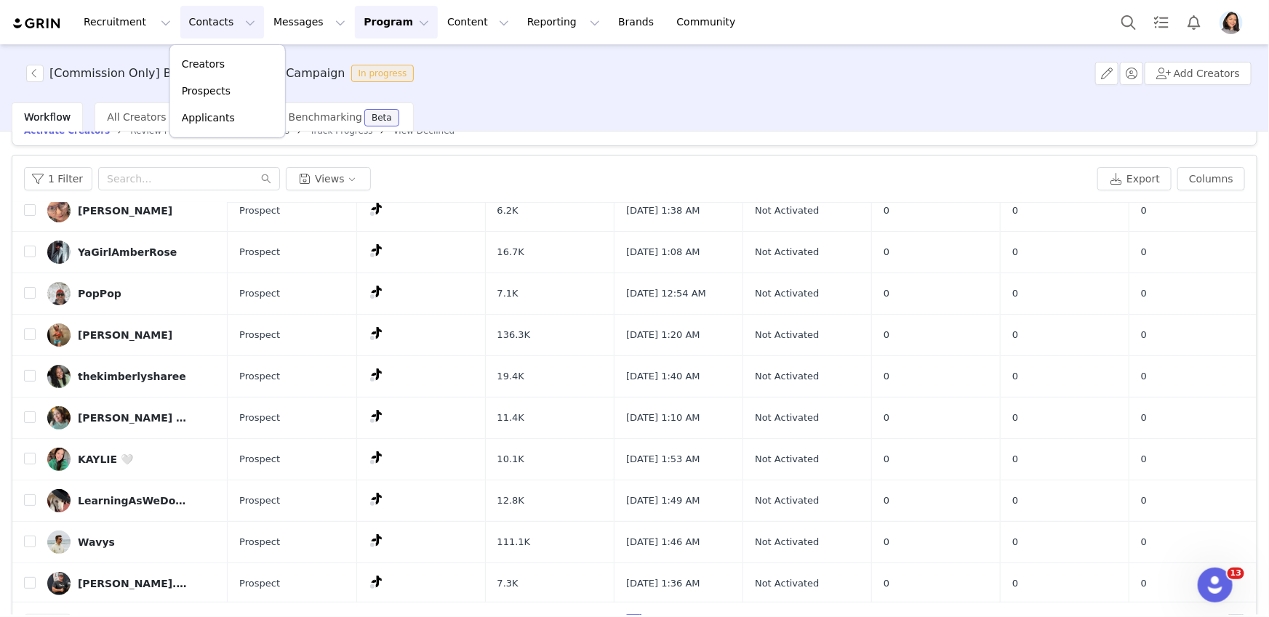
scroll to position [69, 0]
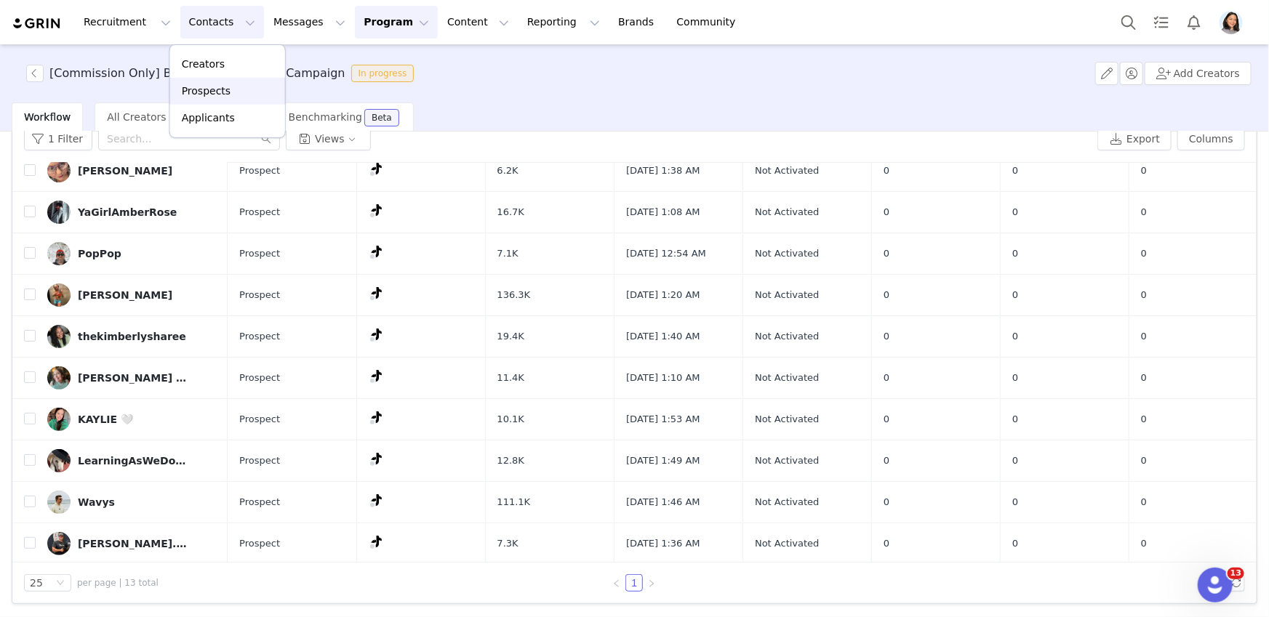
click at [196, 91] on p "Prospects" at bounding box center [206, 91] width 49 height 15
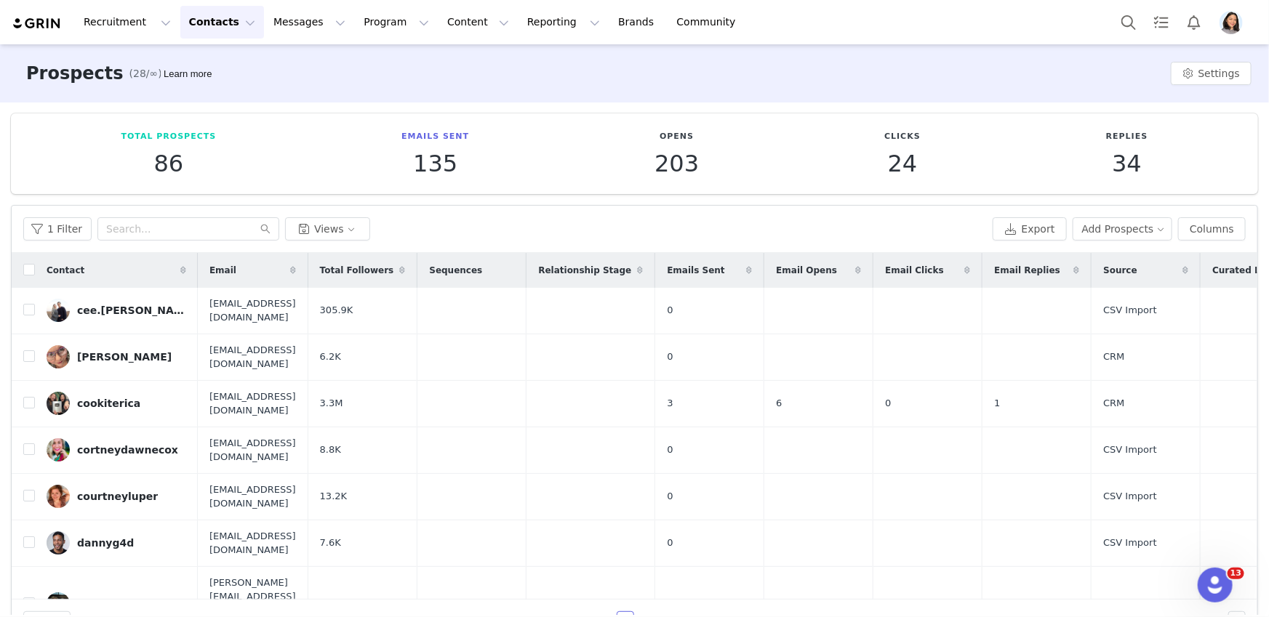
click at [1233, 24] on img "Profile" at bounding box center [1230, 22] width 23 height 23
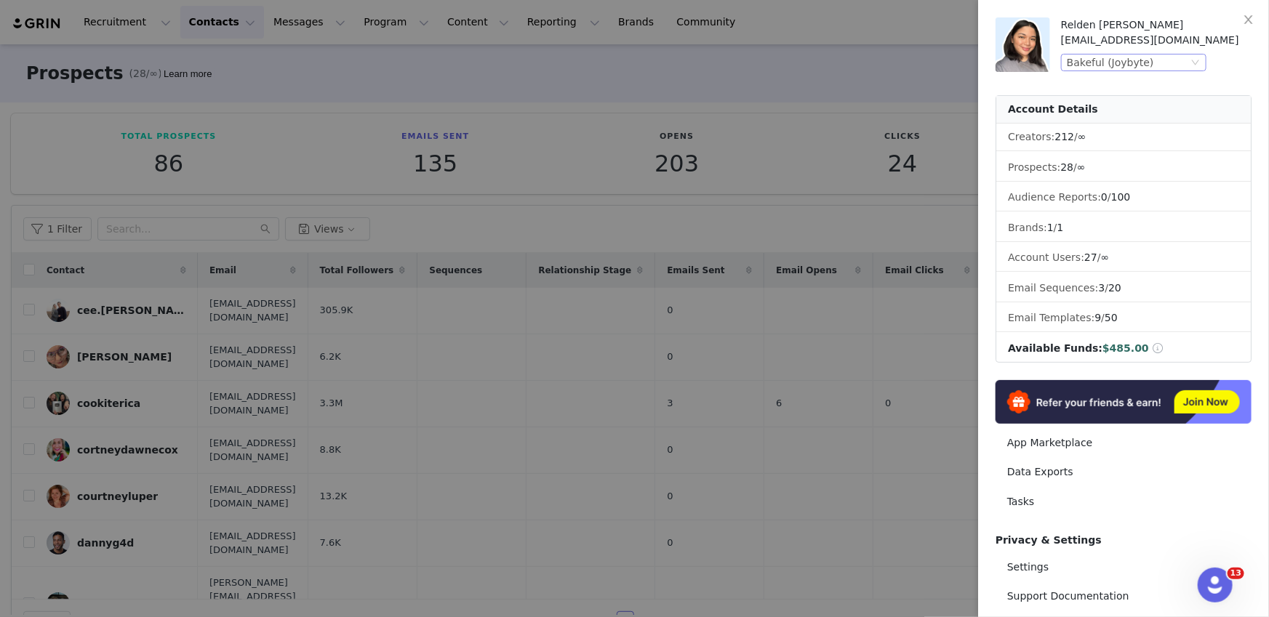
click at [1123, 66] on div "Bakeful (Joybyte)" at bounding box center [1110, 63] width 87 height 16
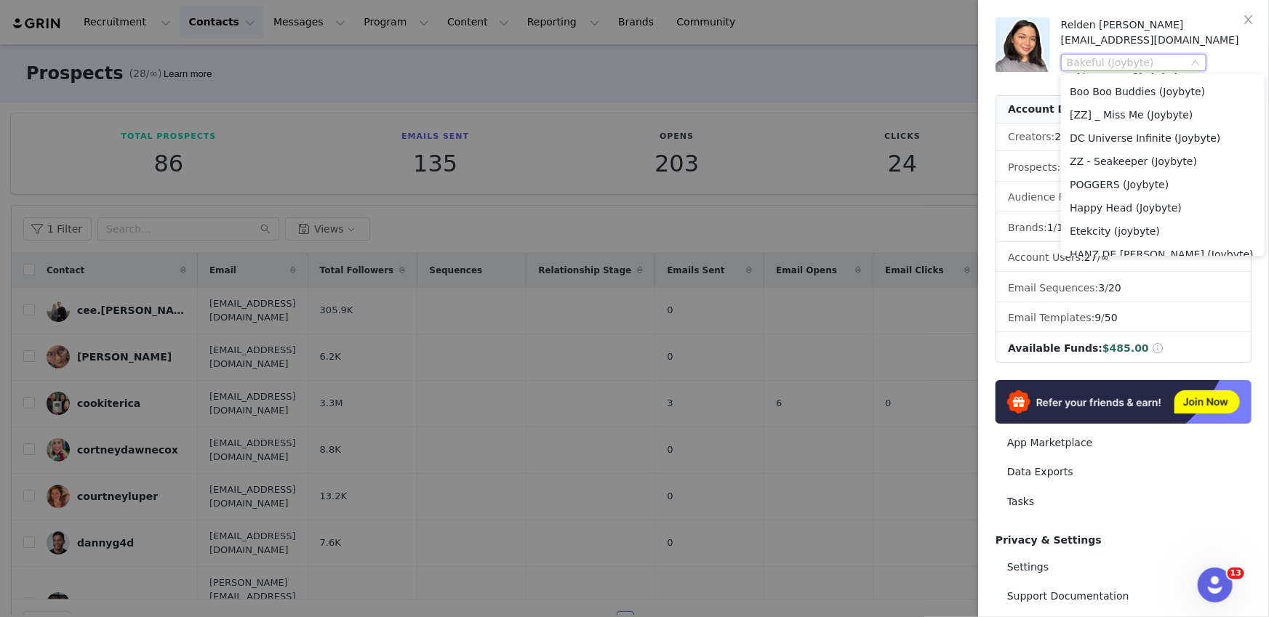
scroll to position [237, 0]
click at [1144, 113] on li "Boo Boo Buddies (Joybyte)" at bounding box center [1163, 107] width 204 height 23
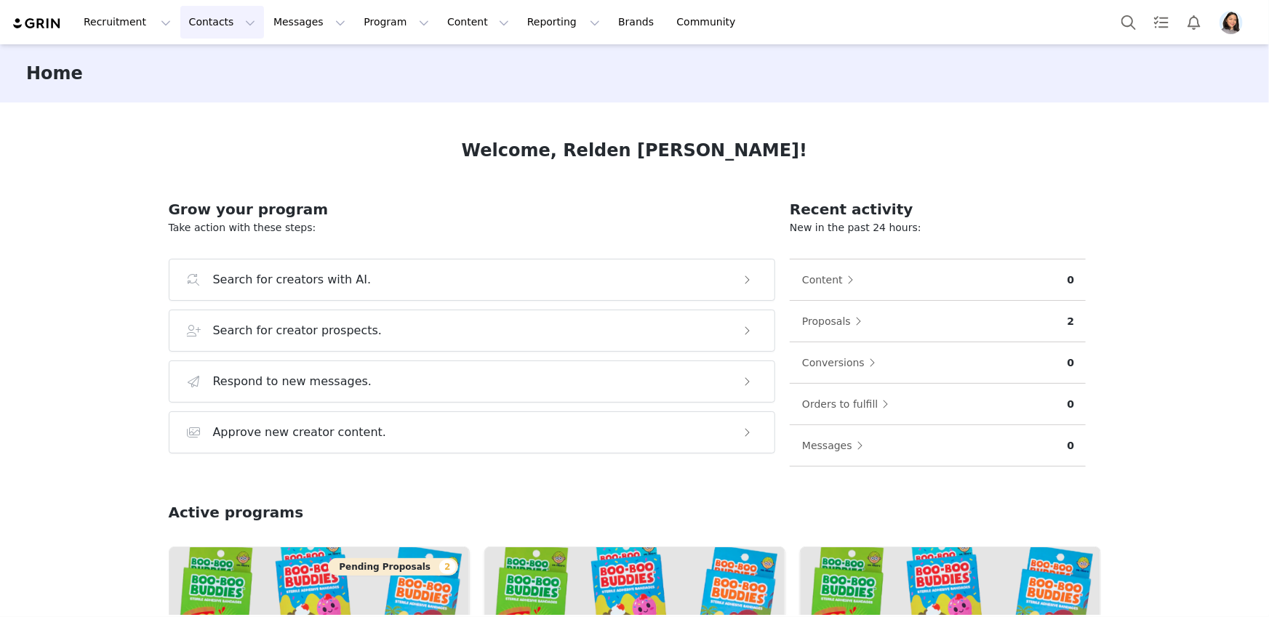
click at [225, 21] on button "Contacts Contacts" at bounding box center [222, 22] width 84 height 33
click at [225, 92] on p "Prospects" at bounding box center [206, 91] width 49 height 15
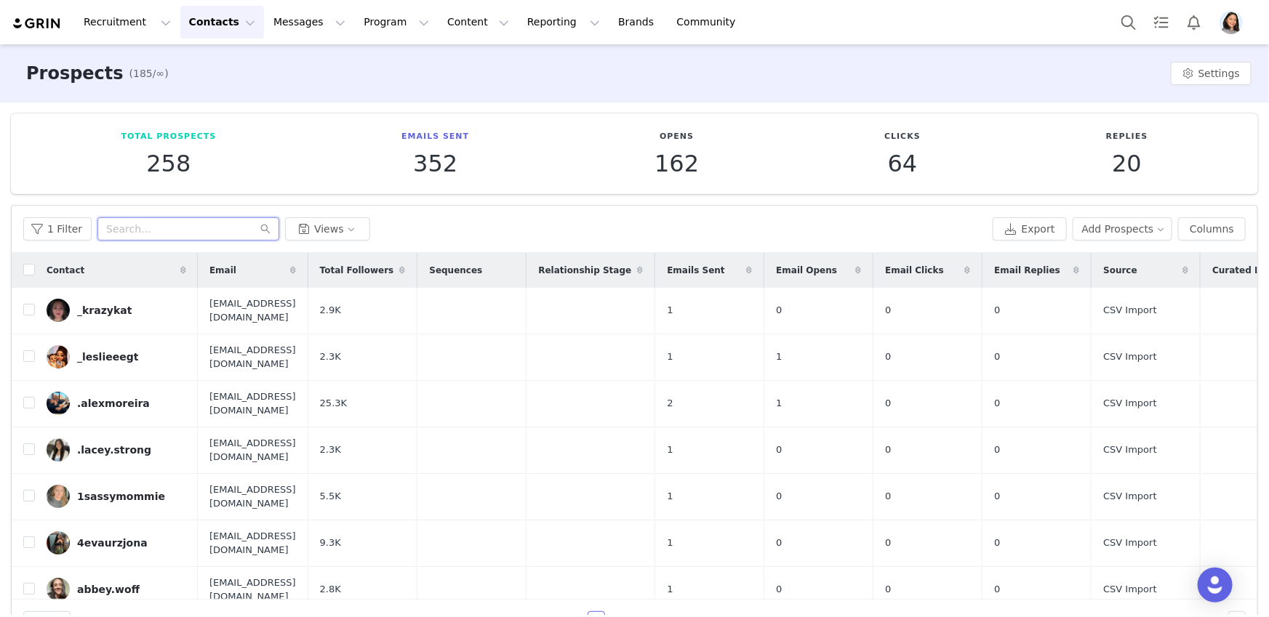
click at [177, 236] on input "text" at bounding box center [188, 228] width 182 height 23
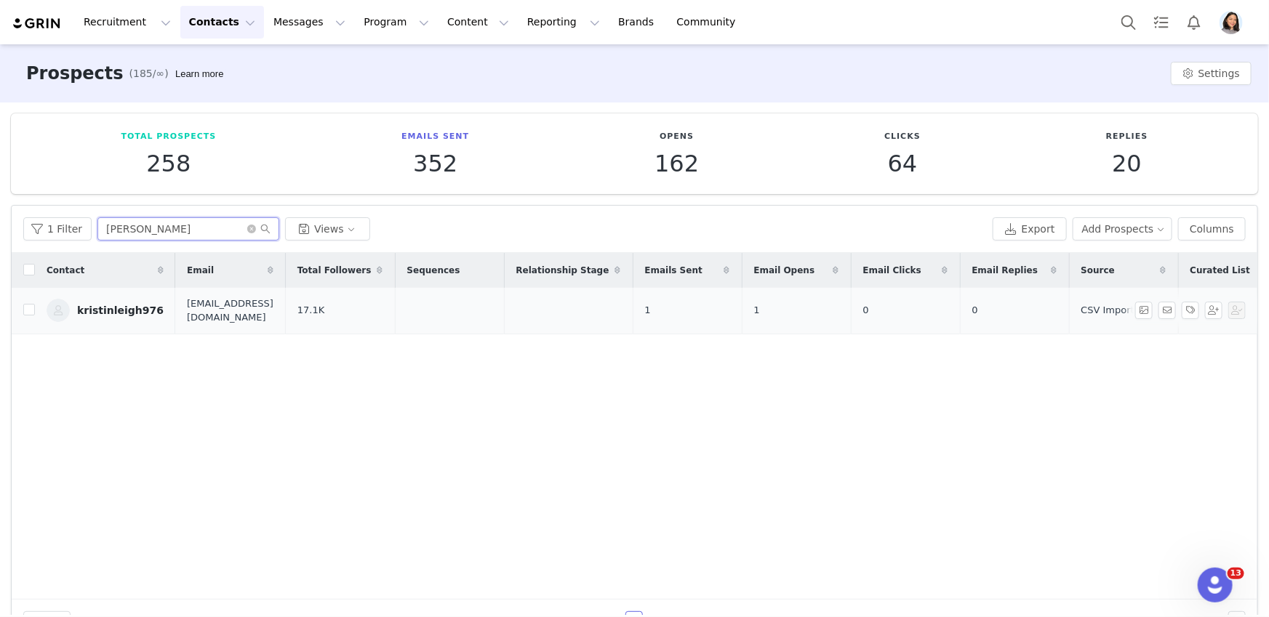
type input "kristin"
click at [116, 309] on div "kristinleigh976" at bounding box center [120, 311] width 87 height 12
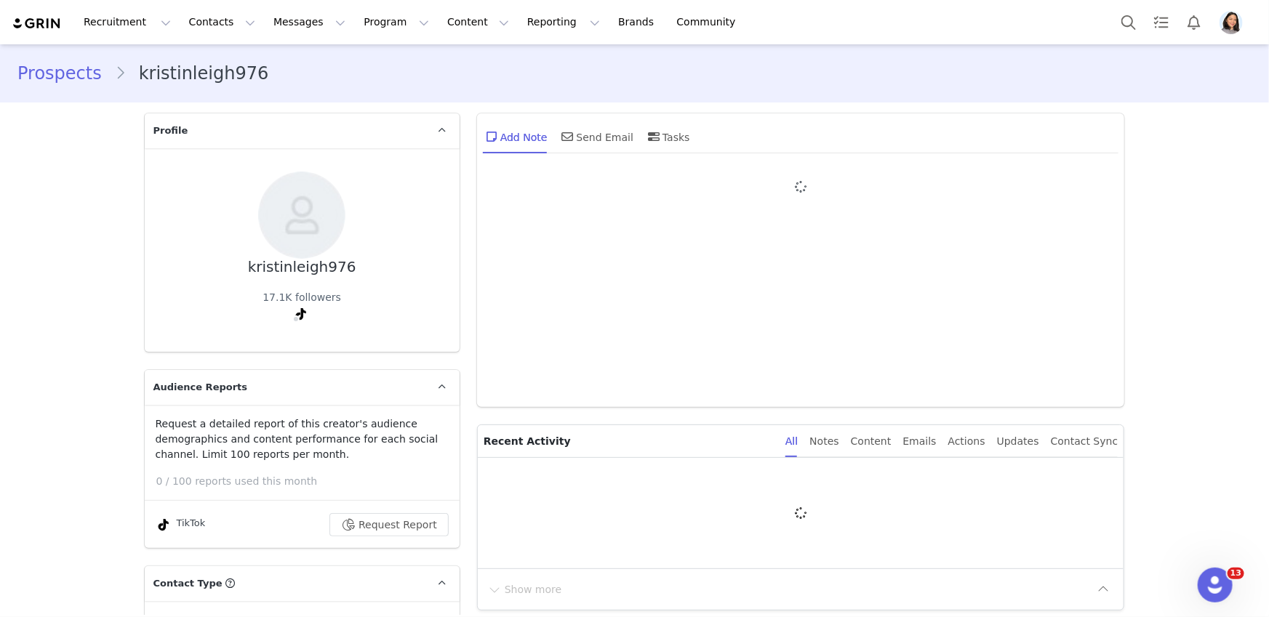
type input "+1 (United States)"
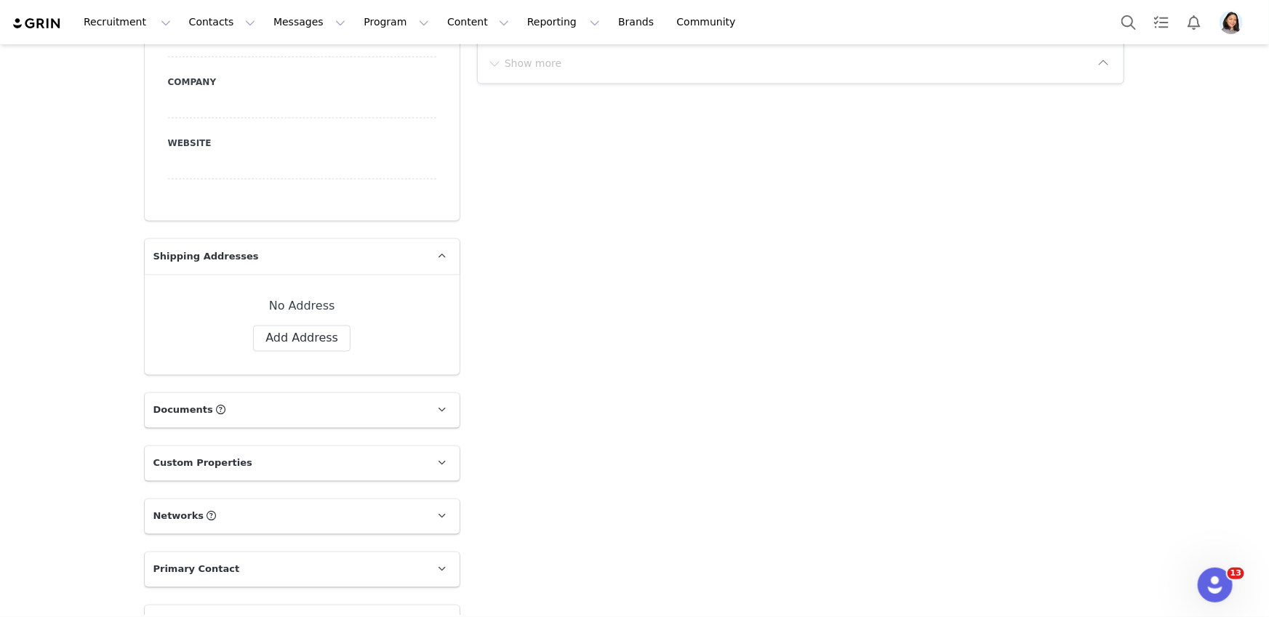
scroll to position [1379, 0]
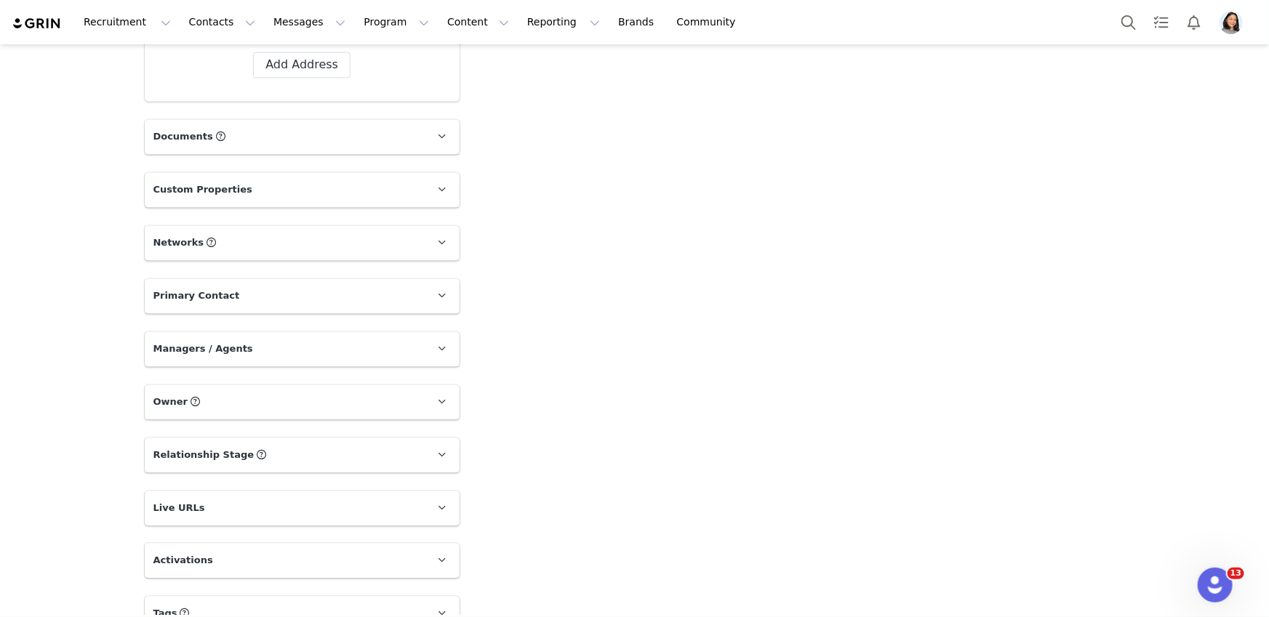
click at [207, 544] on p "Activations" at bounding box center [285, 561] width 280 height 35
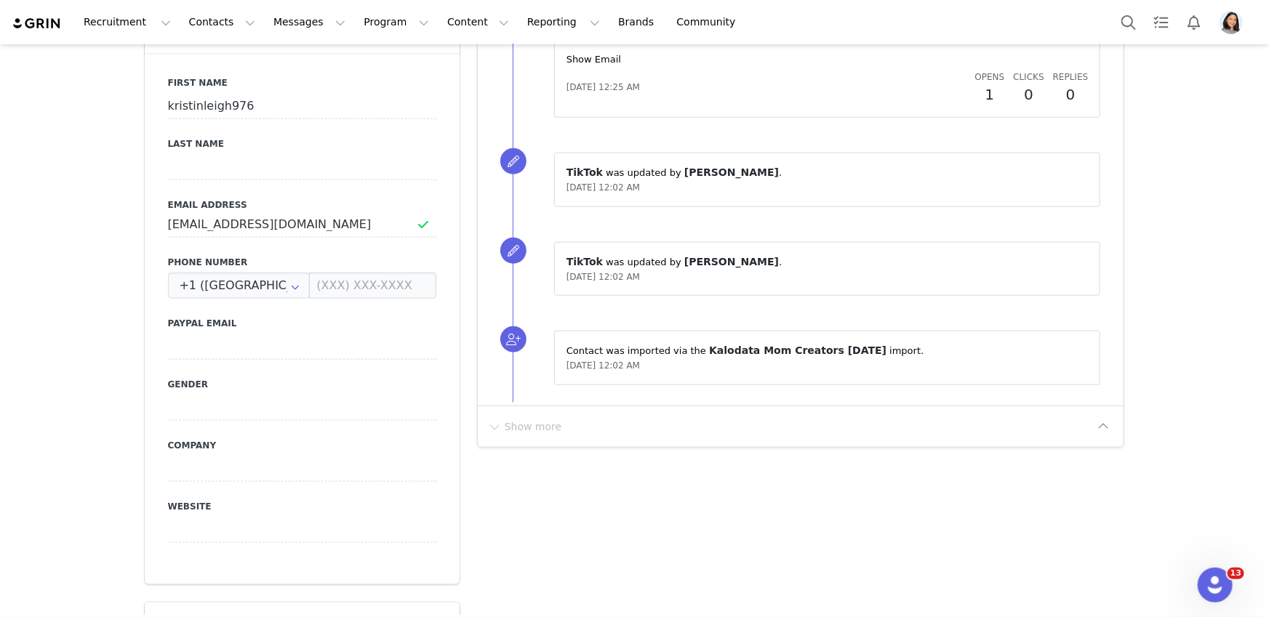
scroll to position [377, 0]
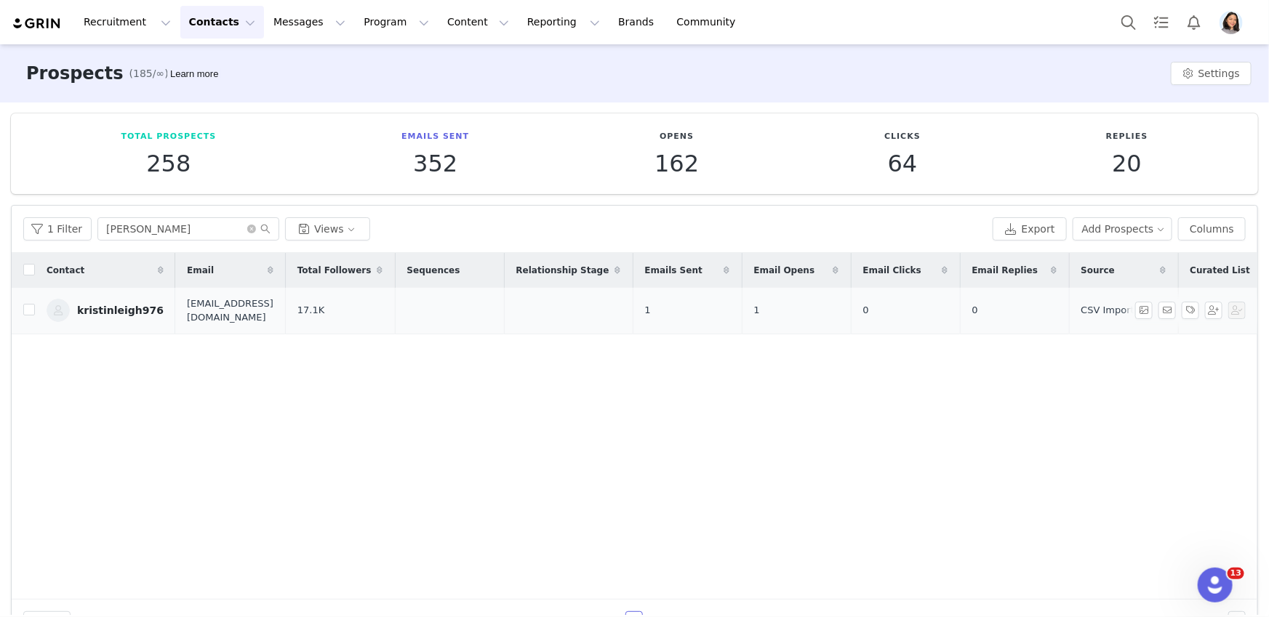
click at [21, 307] on td at bounding box center [23, 311] width 23 height 47
click at [27, 312] on input "checkbox" at bounding box center [29, 310] width 12 height 12
checkbox input "true"
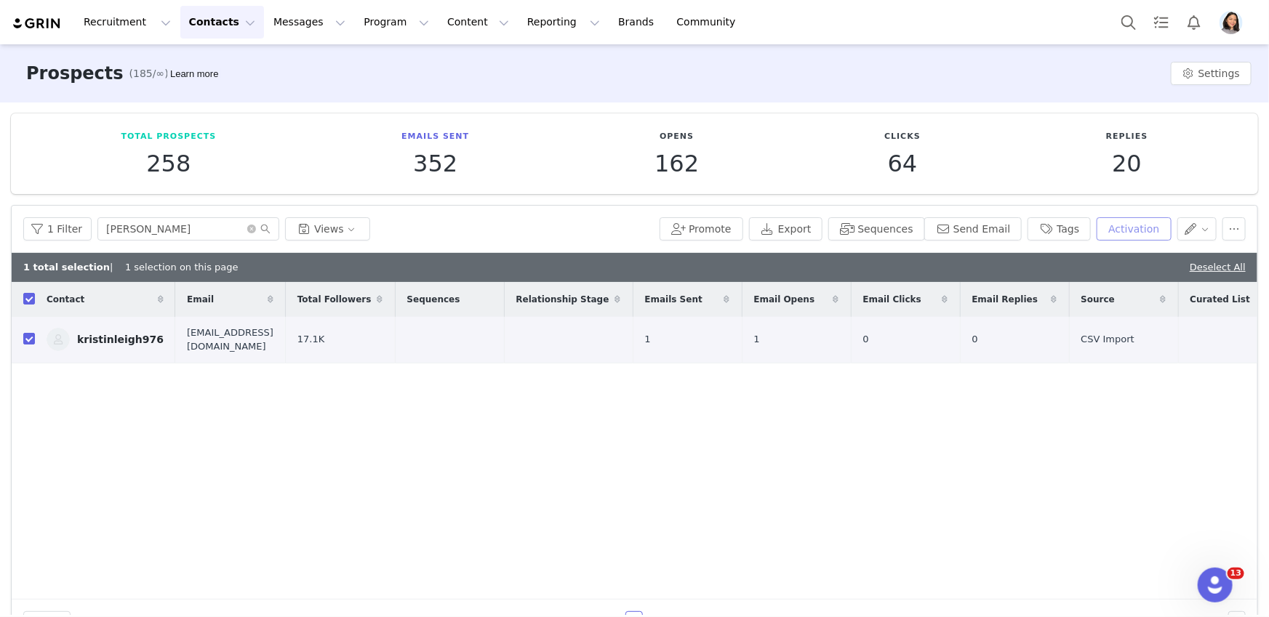
click at [1119, 236] on button "Activation" at bounding box center [1133, 228] width 74 height 23
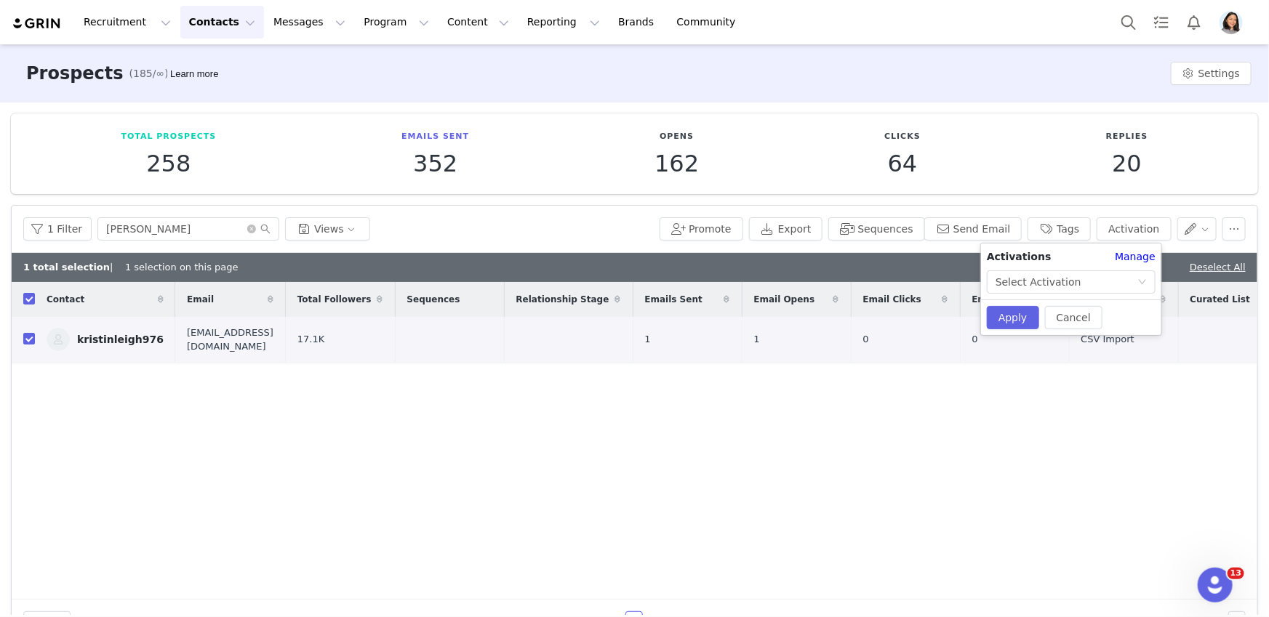
click at [1094, 269] on div "Activations Manage Select Activation" at bounding box center [1071, 271] width 180 height 44
click at [1091, 278] on div "Select Activation" at bounding box center [1066, 282] width 142 height 22
click at [1038, 278] on div "Select Activation" at bounding box center [1038, 282] width 86 height 22
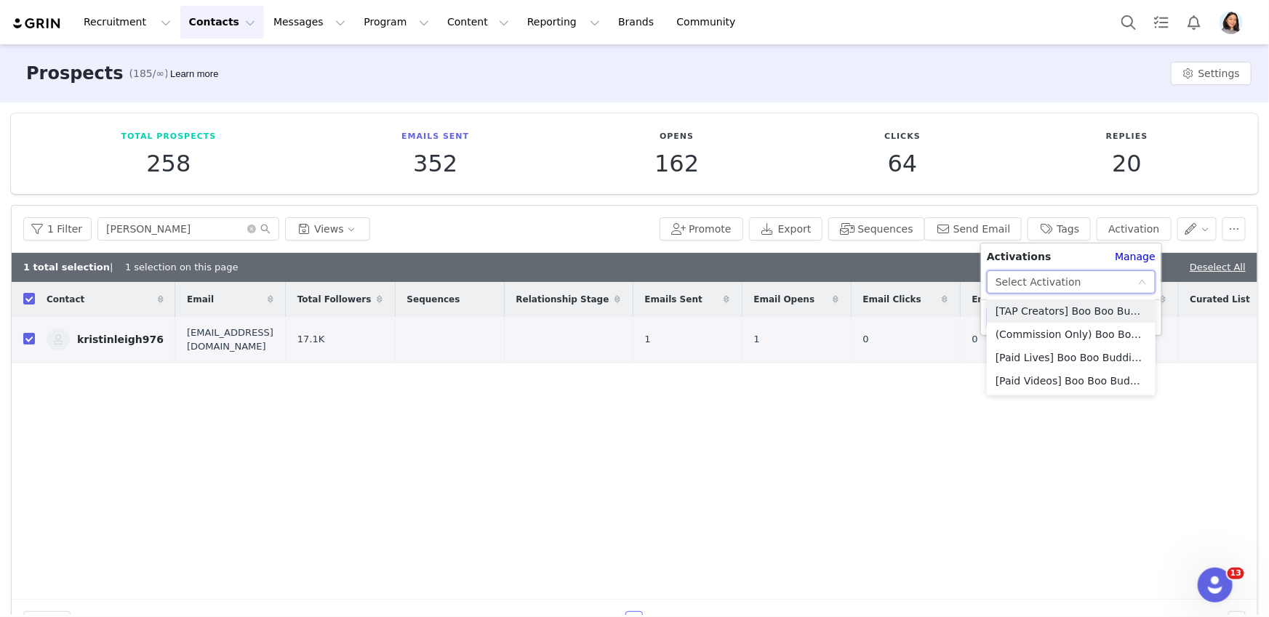
click at [719, 441] on div "Contact Email Total Followers Sequences Relationship Stage Emails Sent Email Op…" at bounding box center [634, 441] width 1245 height 318
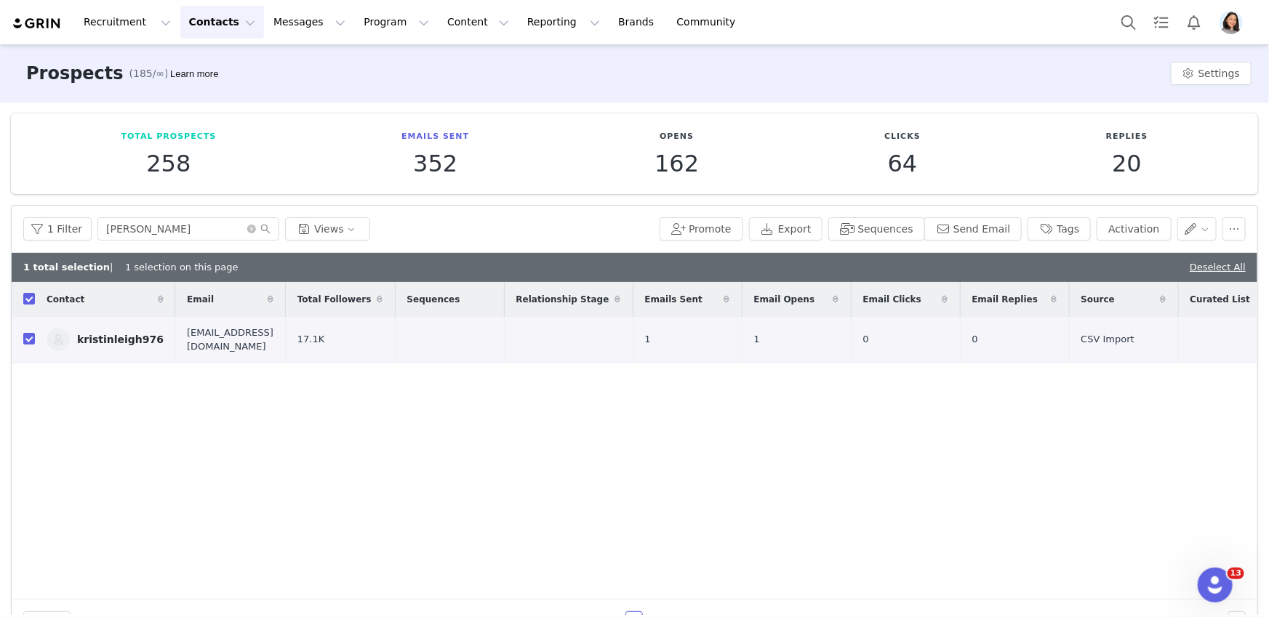
click at [1229, 12] on img "Profile" at bounding box center [1230, 22] width 23 height 23
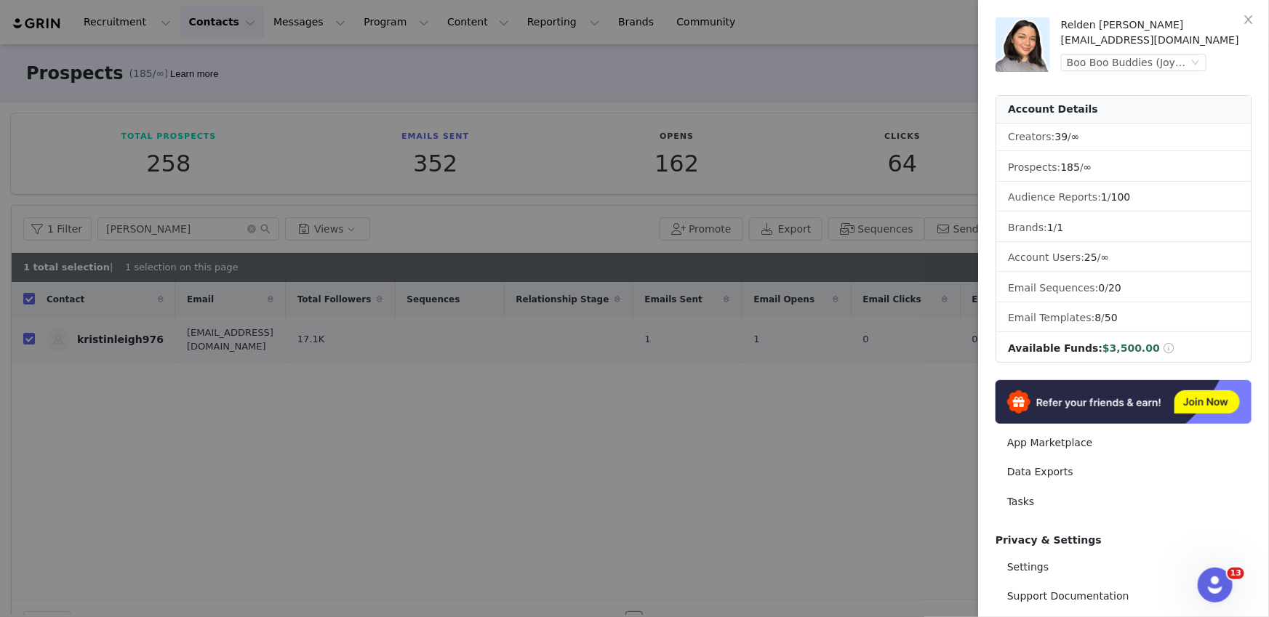
click at [1179, 71] on div "Relden Loris Campanilla Relden@Joybyte.com Boo Boo Buddies (Joybyte)" at bounding box center [1156, 44] width 190 height 55
click at [1177, 68] on div "Boo Boo Buddies (Joybyte)" at bounding box center [1127, 63] width 121 height 16
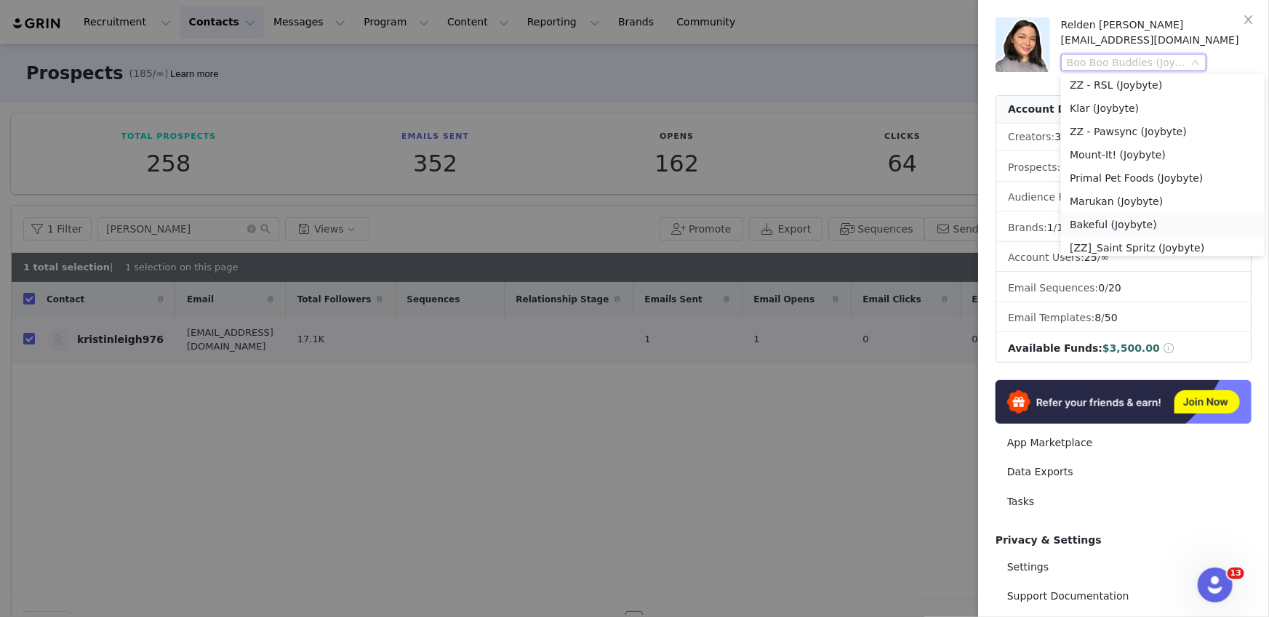
scroll to position [1107, 0]
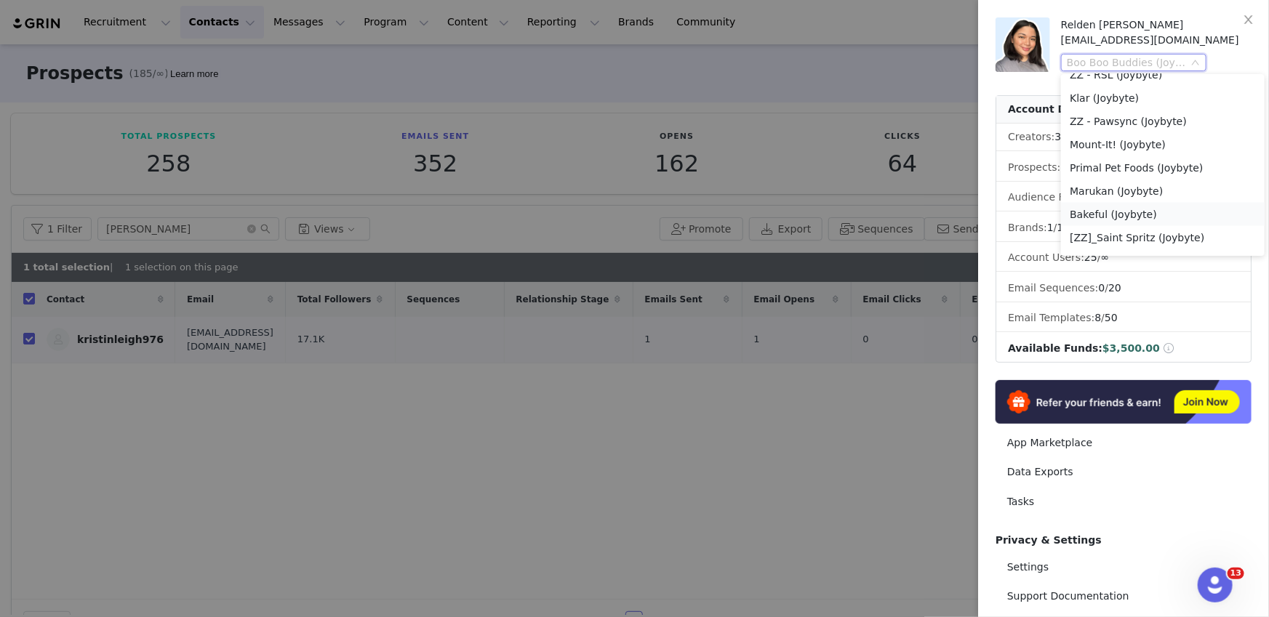
click at [1100, 212] on li "Bakeful (Joybyte)" at bounding box center [1163, 214] width 204 height 23
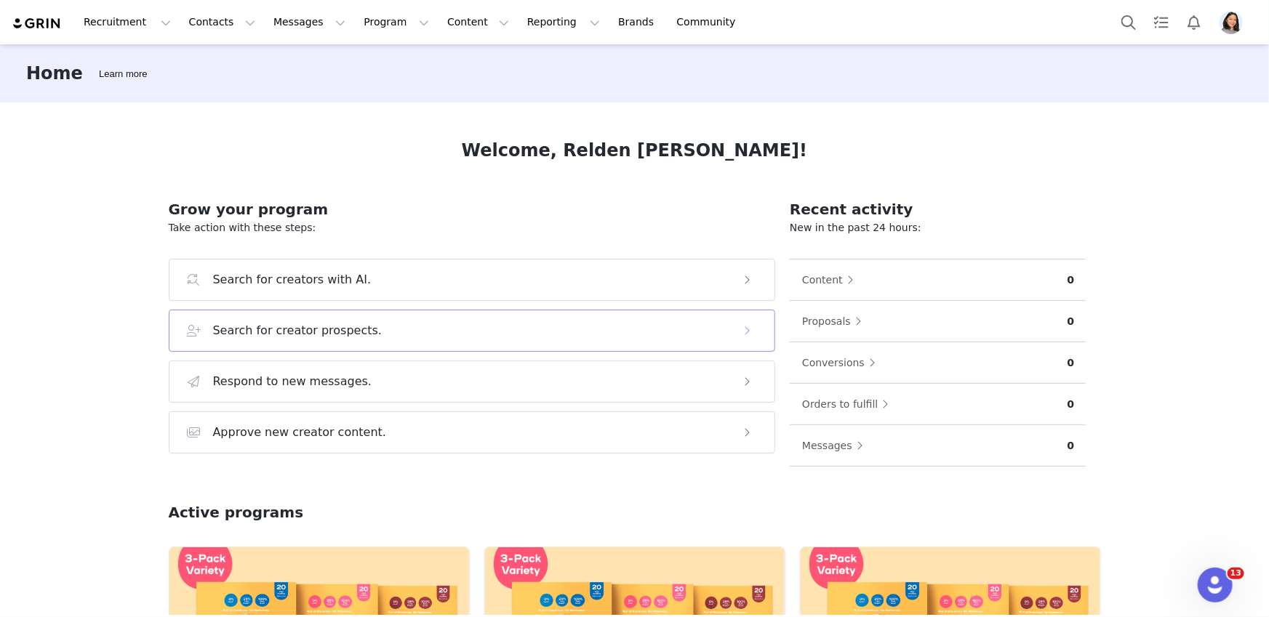
click at [313, 329] on h3 "Search for creator prospects." at bounding box center [297, 330] width 169 height 17
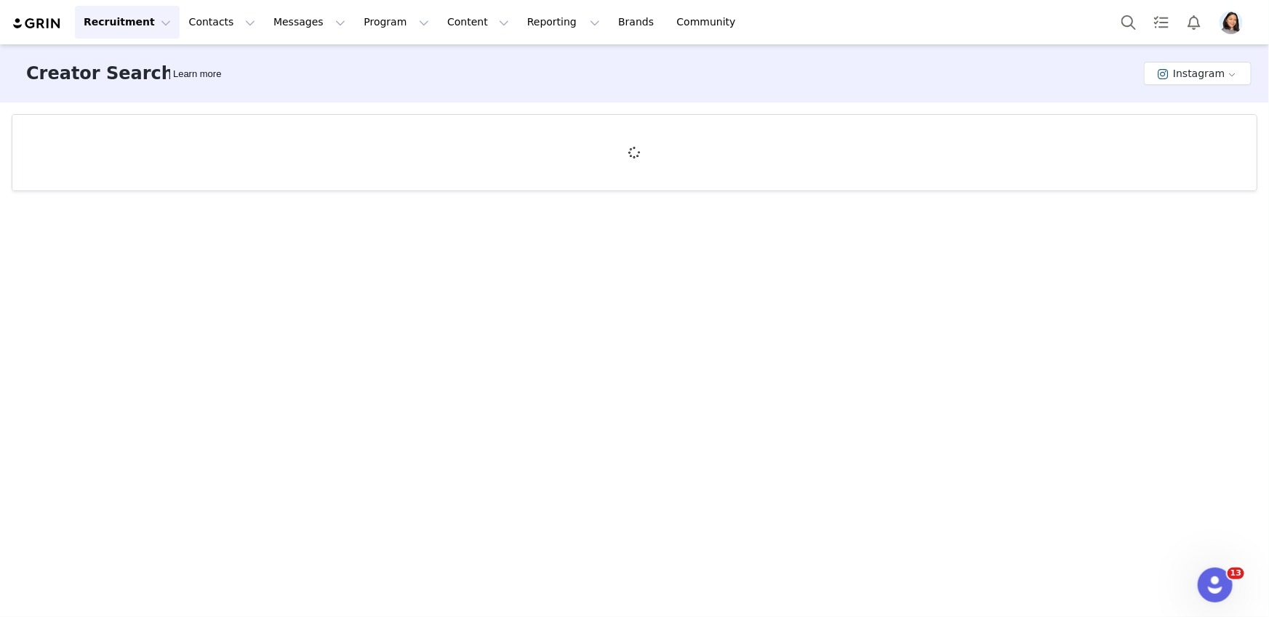
click at [497, 93] on div "Creator Search Learn more Instagram" at bounding box center [634, 73] width 1269 height 58
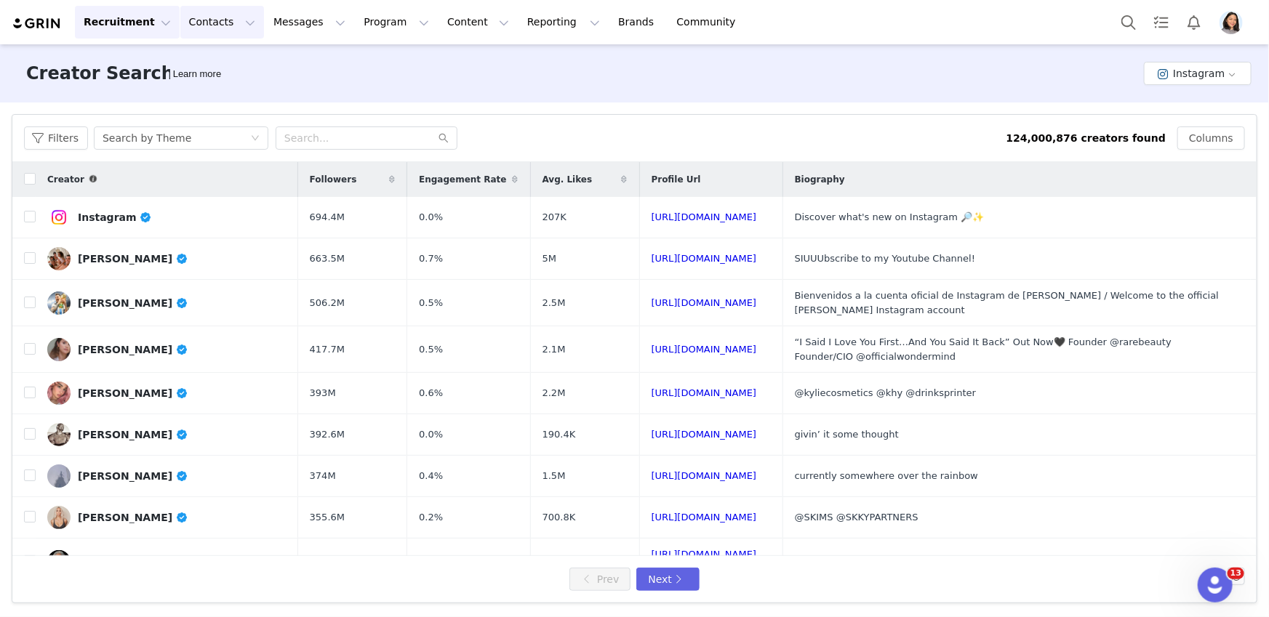
click at [197, 31] on button "Contacts Contacts" at bounding box center [222, 22] width 84 height 33
click at [198, 80] on link "Prospects" at bounding box center [227, 91] width 115 height 27
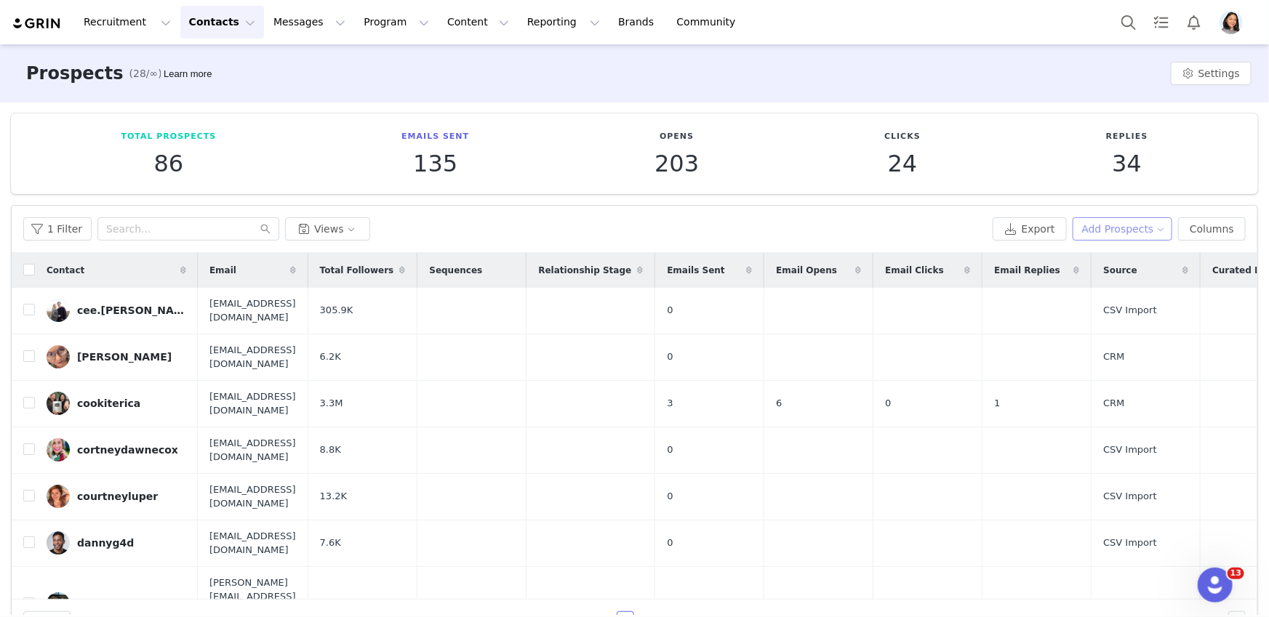
click at [1123, 228] on button "Add Prospects" at bounding box center [1122, 228] width 100 height 23
click at [1123, 227] on button "Add Prospects" at bounding box center [1122, 228] width 100 height 23
click at [1115, 236] on button "Add Prospects" at bounding box center [1122, 228] width 100 height 23
click at [1106, 244] on ul "Add a Prospect Import Prospects" at bounding box center [1110, 269] width 121 height 52
click at [1096, 259] on span "Add a Prospect" at bounding box center [1114, 257] width 76 height 16
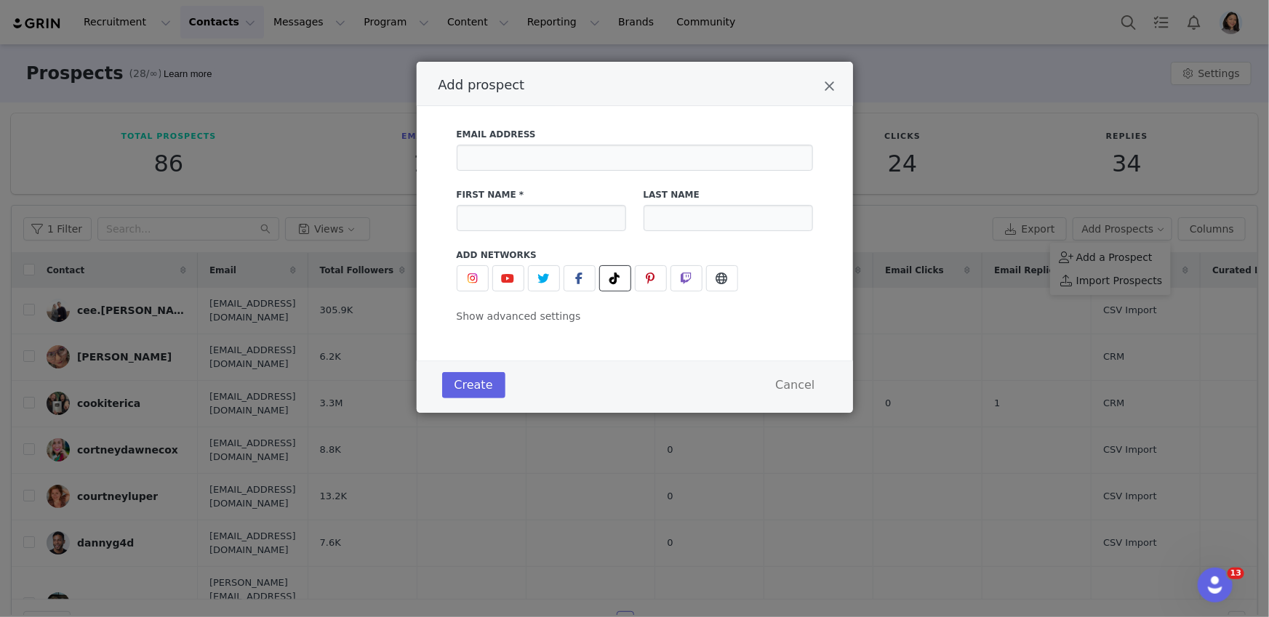
click at [606, 278] on span "Add prospect" at bounding box center [614, 278] width 17 height 17
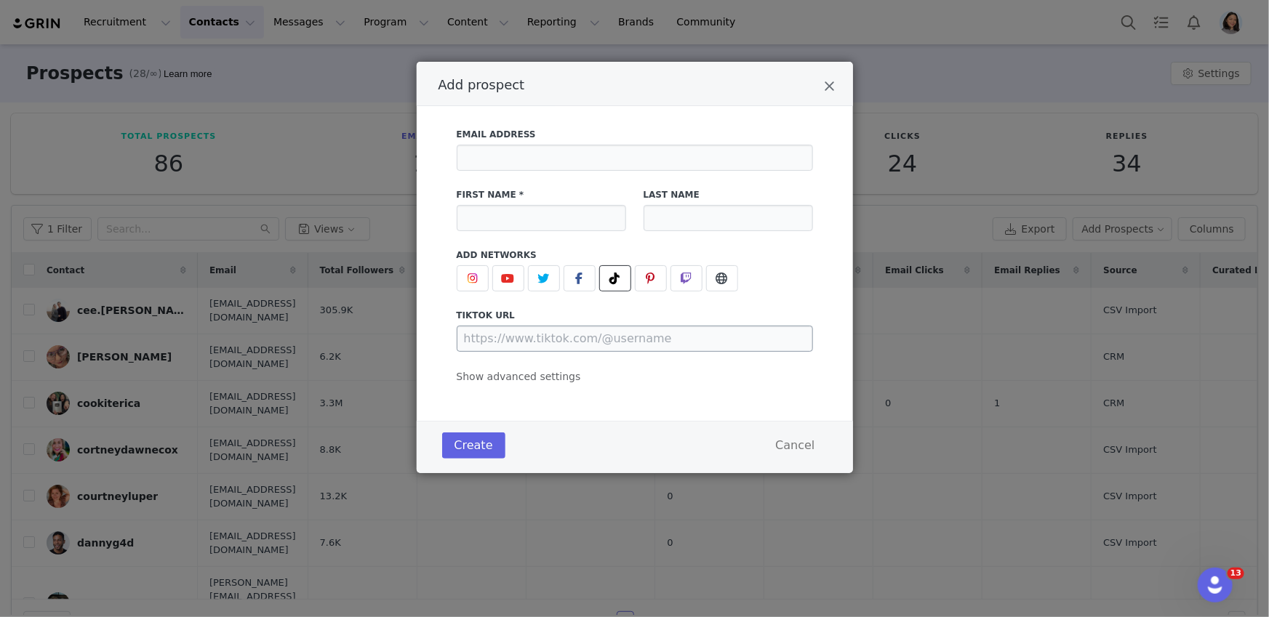
drag, startPoint x: 590, startPoint y: 321, endPoint x: 583, endPoint y: 334, distance: 15.3
click at [590, 321] on label "tiktok URL" at bounding box center [635, 315] width 356 height 13
click at [583, 334] on input "Add prospect" at bounding box center [635, 339] width 356 height 26
paste input "[URL][DOMAIN_NAME]"
type input "[URL][DOMAIN_NAME]"
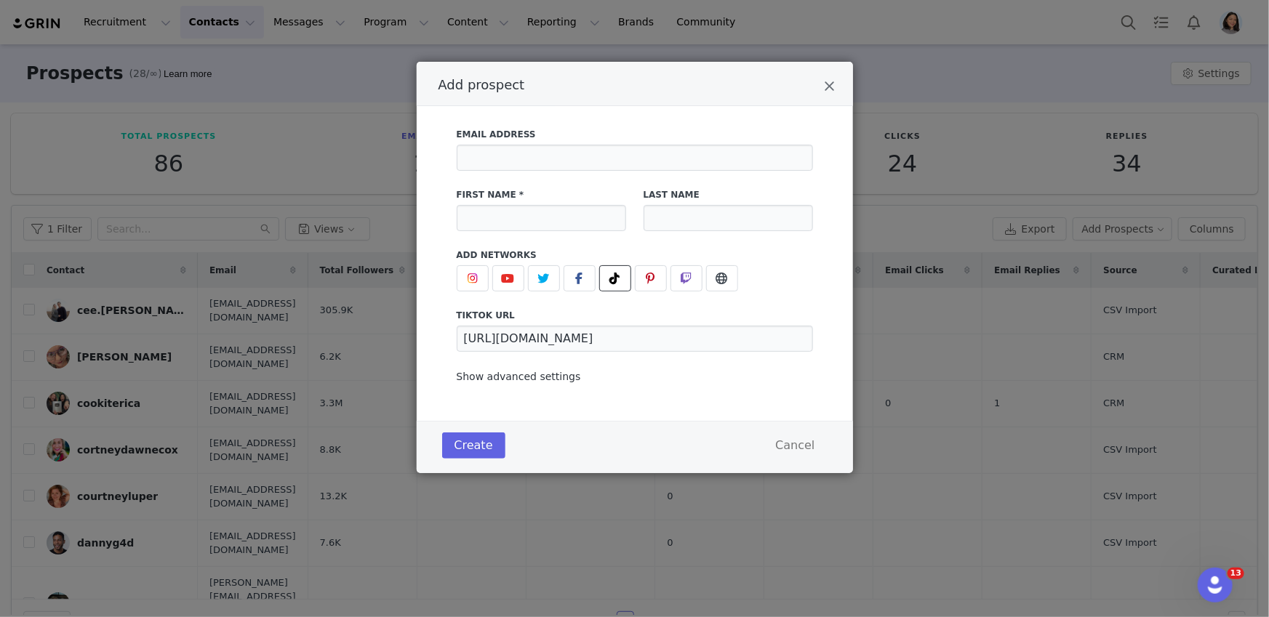
click at [551, 377] on span "Show advanced settings" at bounding box center [519, 377] width 124 height 12
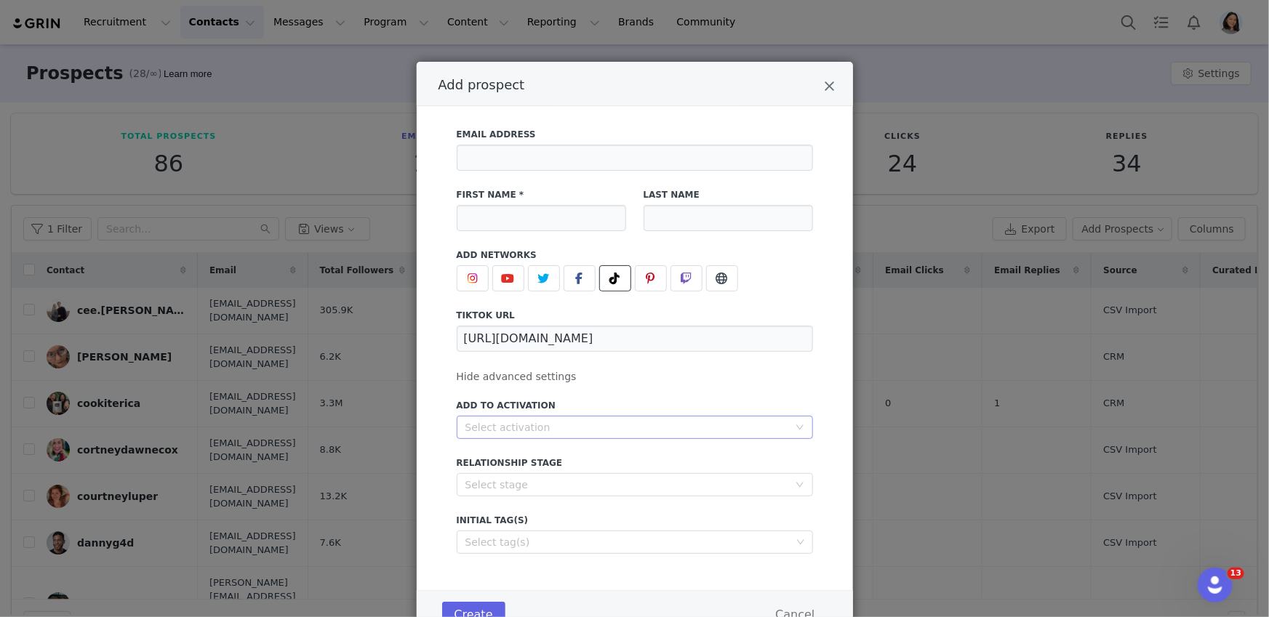
click at [528, 420] on div "Select activation" at bounding box center [626, 427] width 323 height 15
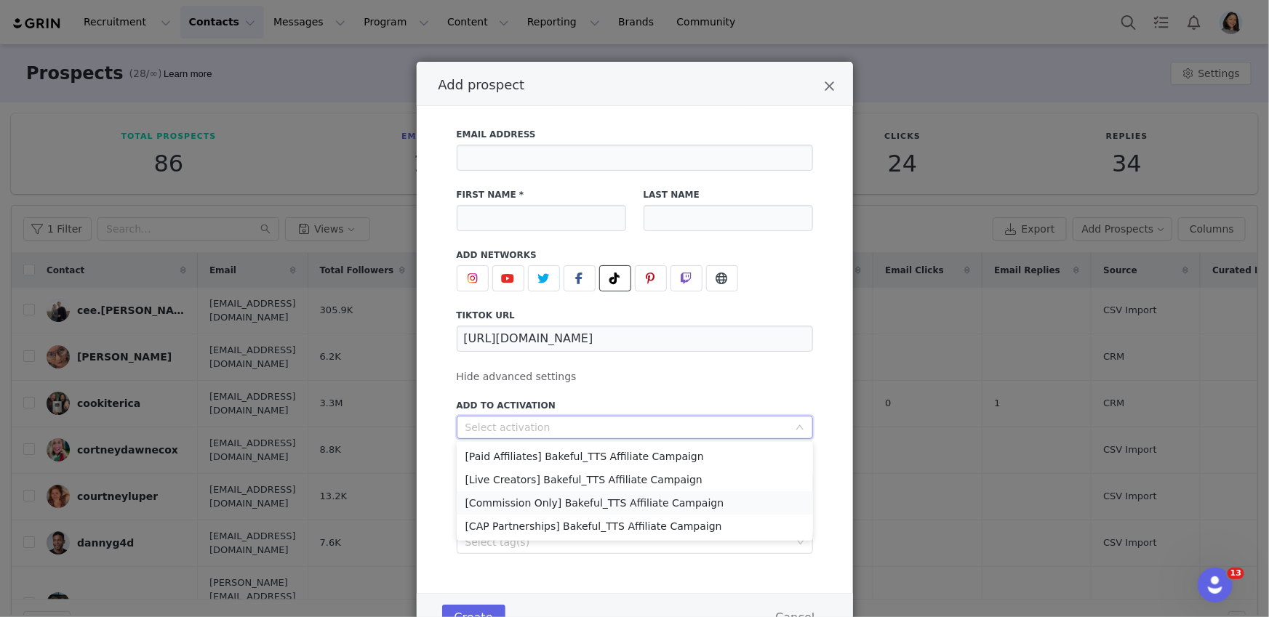
click at [499, 494] on li "[Commission Only] Bakeful_TTS Affiliate Campaign" at bounding box center [635, 502] width 356 height 23
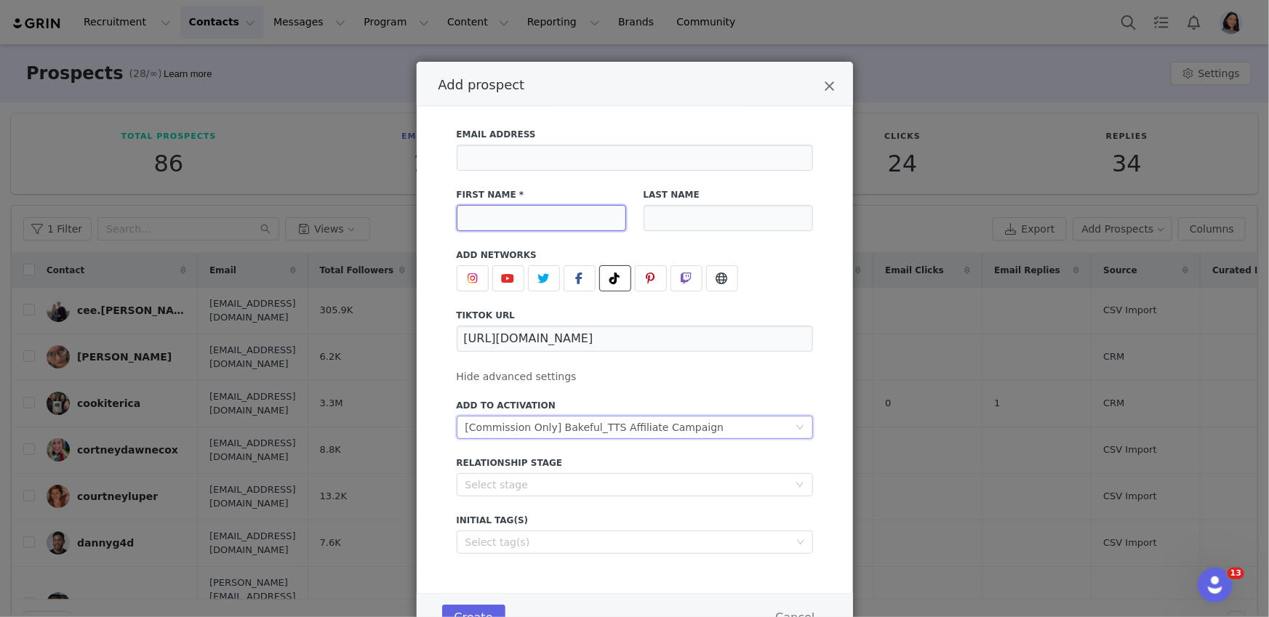
click at [510, 228] on input "Add prospect" at bounding box center [541, 218] width 169 height 26
paste input "🦋[PERSON_NAME]🦋"
type input "🦋[PERSON_NAME]🦋"
click at [557, 157] on input "Add prospect" at bounding box center [635, 158] width 356 height 26
paste input "[EMAIL_ADDRESS][DOMAIN_NAME]"
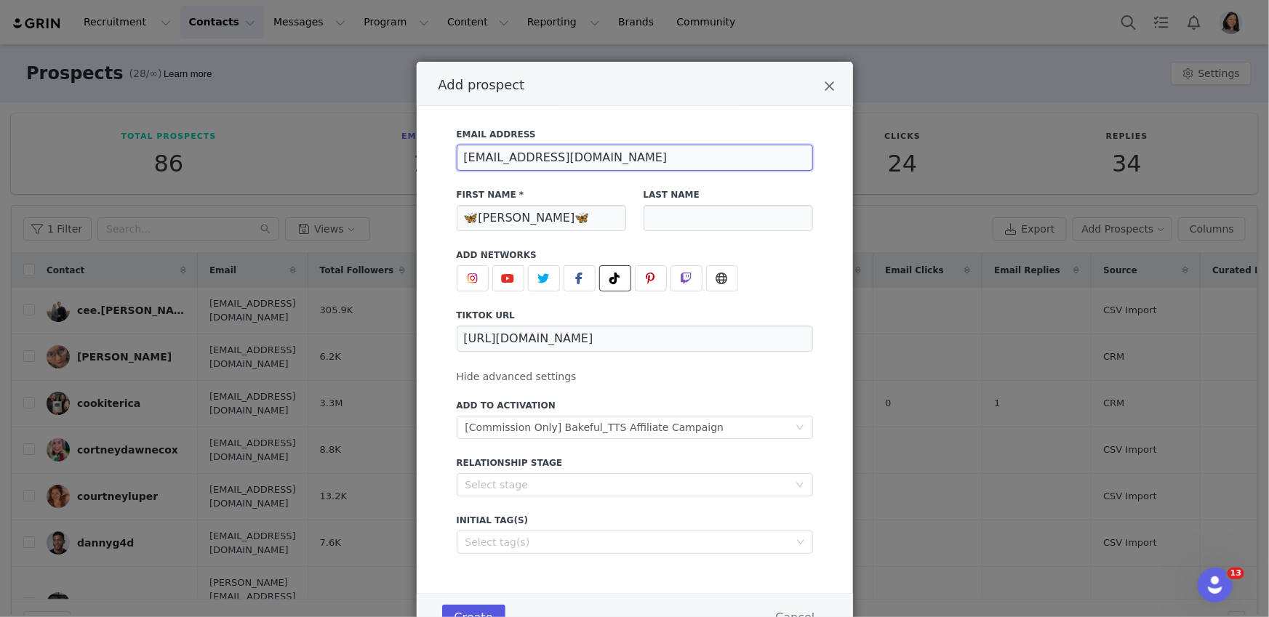
type input "[EMAIL_ADDRESS][DOMAIN_NAME]"
click at [467, 608] on button "Create" at bounding box center [473, 618] width 63 height 26
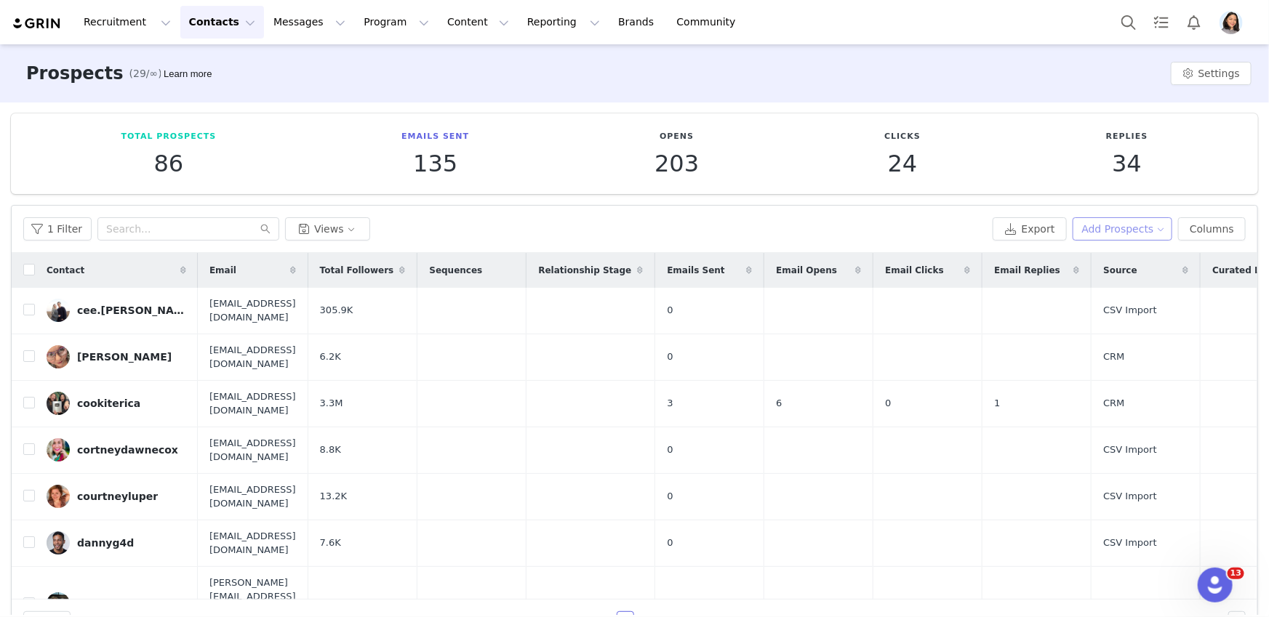
drag, startPoint x: 1117, startPoint y: 223, endPoint x: 1111, endPoint y: 228, distance: 7.7
click at [1116, 223] on button "Add Prospects" at bounding box center [1122, 228] width 100 height 23
click at [1078, 252] on span "Add a Prospect" at bounding box center [1114, 257] width 76 height 16
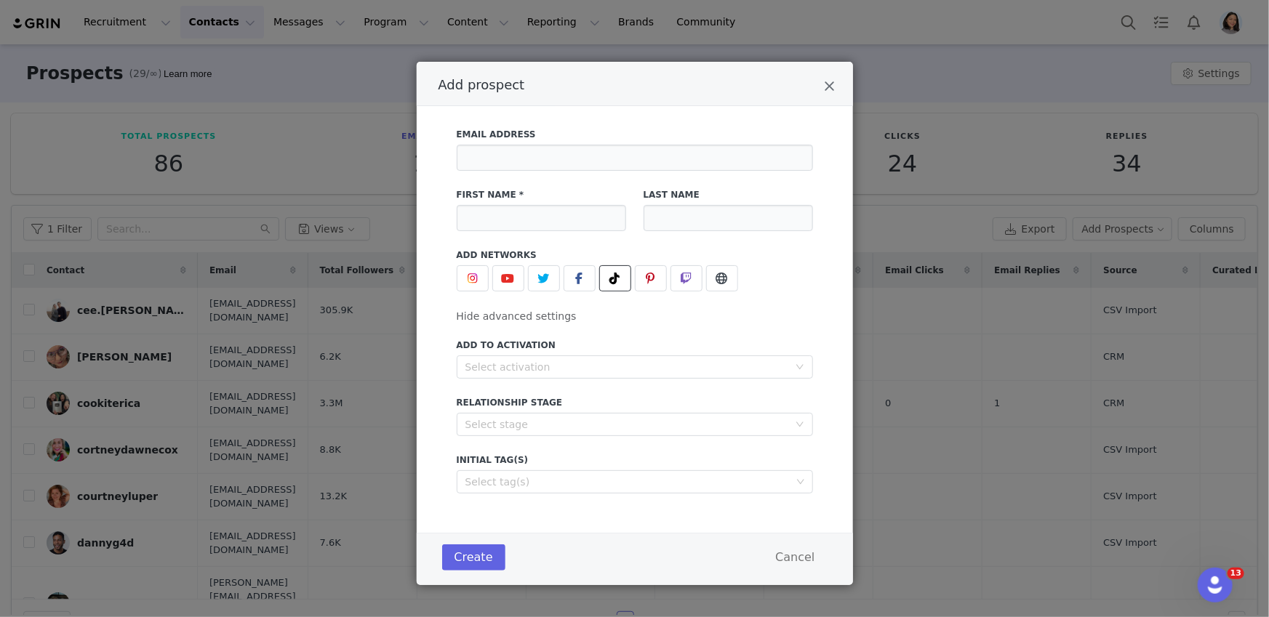
drag, startPoint x: 611, startPoint y: 278, endPoint x: 572, endPoint y: 308, distance: 49.7
click at [611, 278] on icon "Add prospect" at bounding box center [615, 279] width 10 height 12
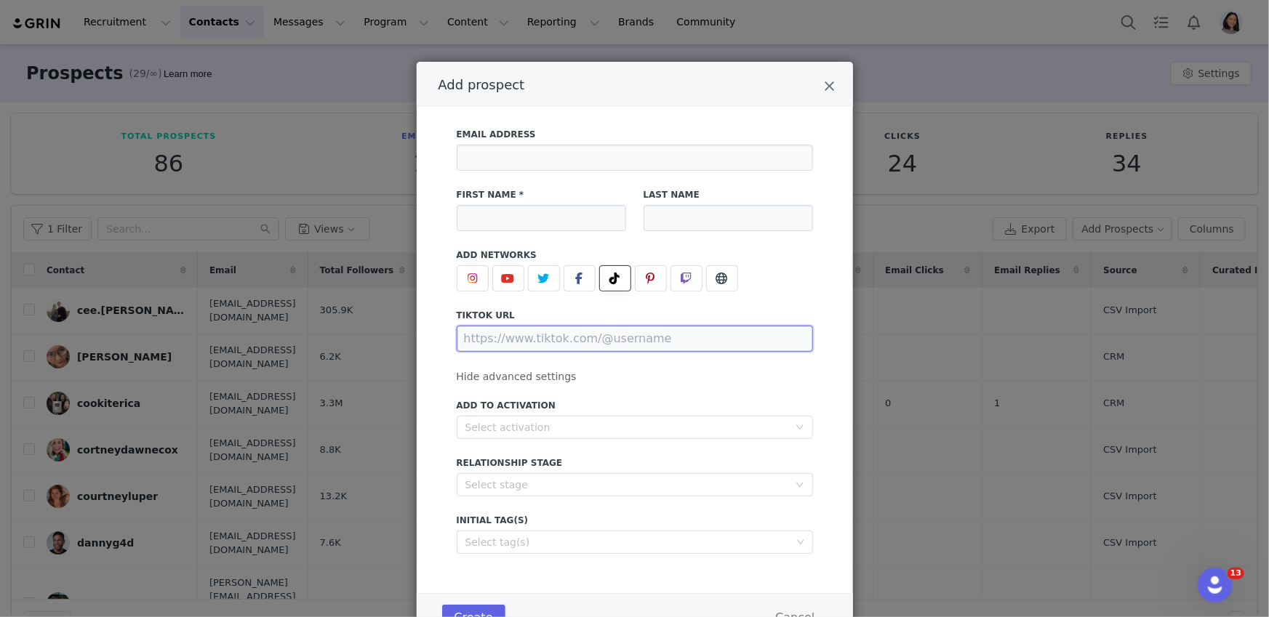
click at [533, 349] on input "Add prospect" at bounding box center [635, 339] width 356 height 26
paste input "[URL][DOMAIN_NAME]"
type input "[URL][DOMAIN_NAME]"
click at [477, 218] on input "Add prospect" at bounding box center [541, 218] width 169 height 26
paste input "[PERSON_NAME]"
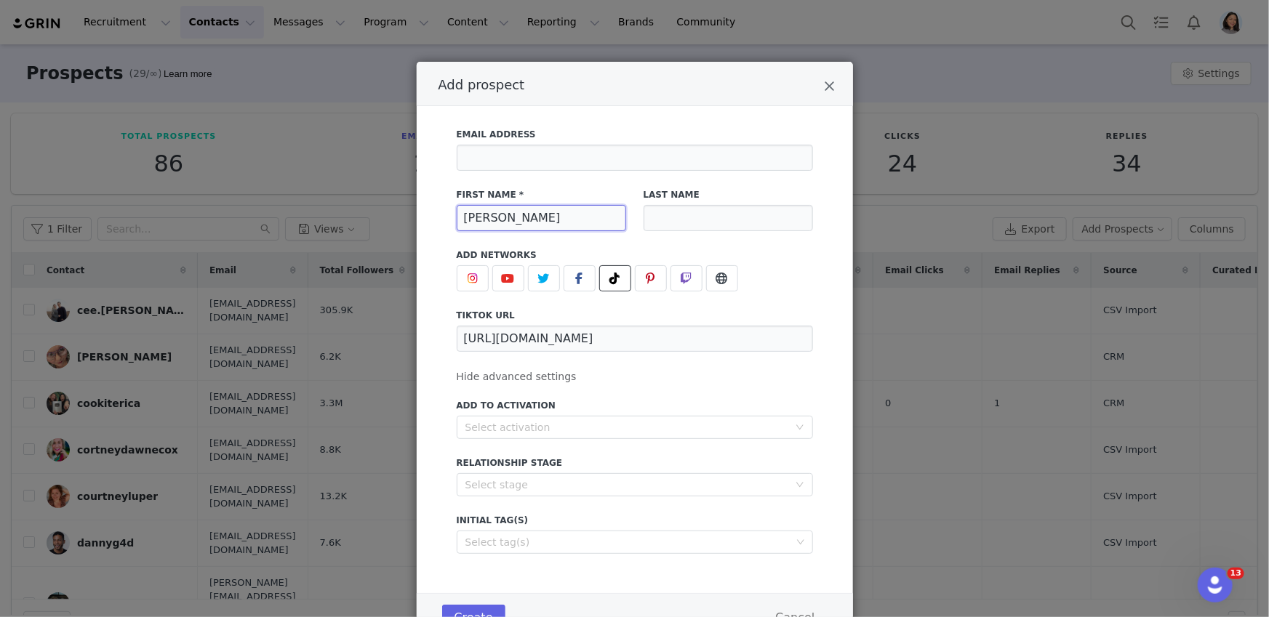
type input "[PERSON_NAME]"
click at [494, 152] on input "Add prospect" at bounding box center [635, 158] width 356 height 26
paste input "[EMAIL_ADDRESS][DOMAIN_NAME]"
click at [555, 425] on div "Select activation" at bounding box center [626, 427] width 323 height 15
type input "[EMAIL_ADDRESS][DOMAIN_NAME]"
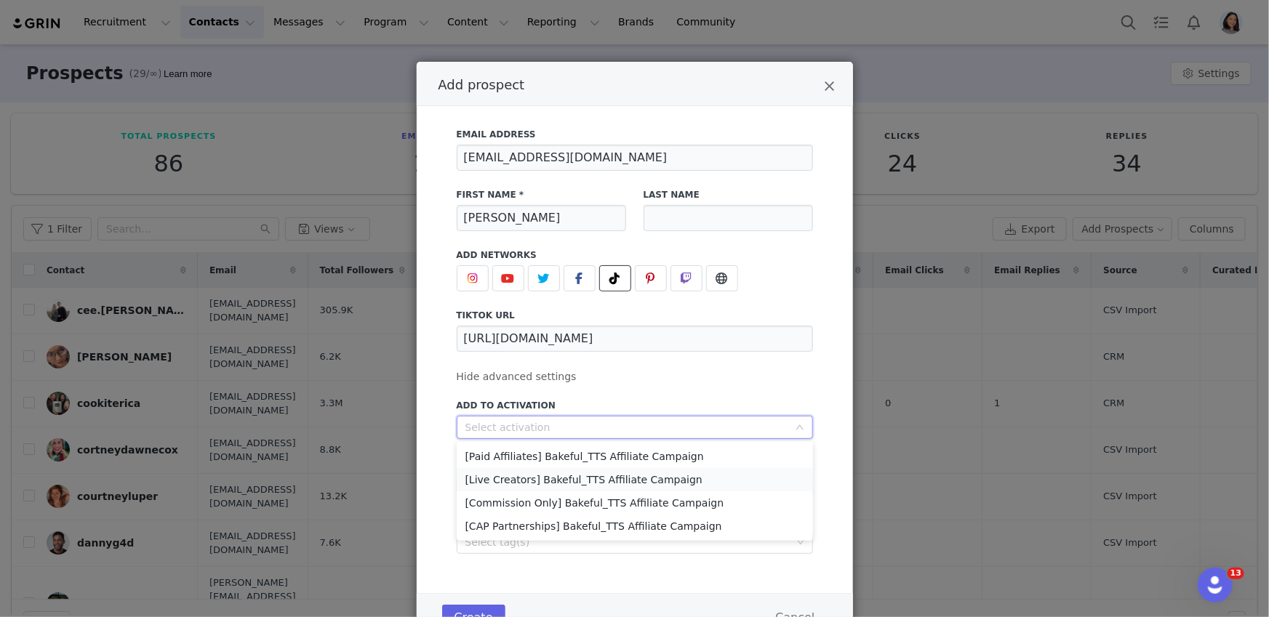
click at [516, 489] on li "[Live Creators] Bakeful_TTS Affiliate Campaign" at bounding box center [635, 479] width 356 height 23
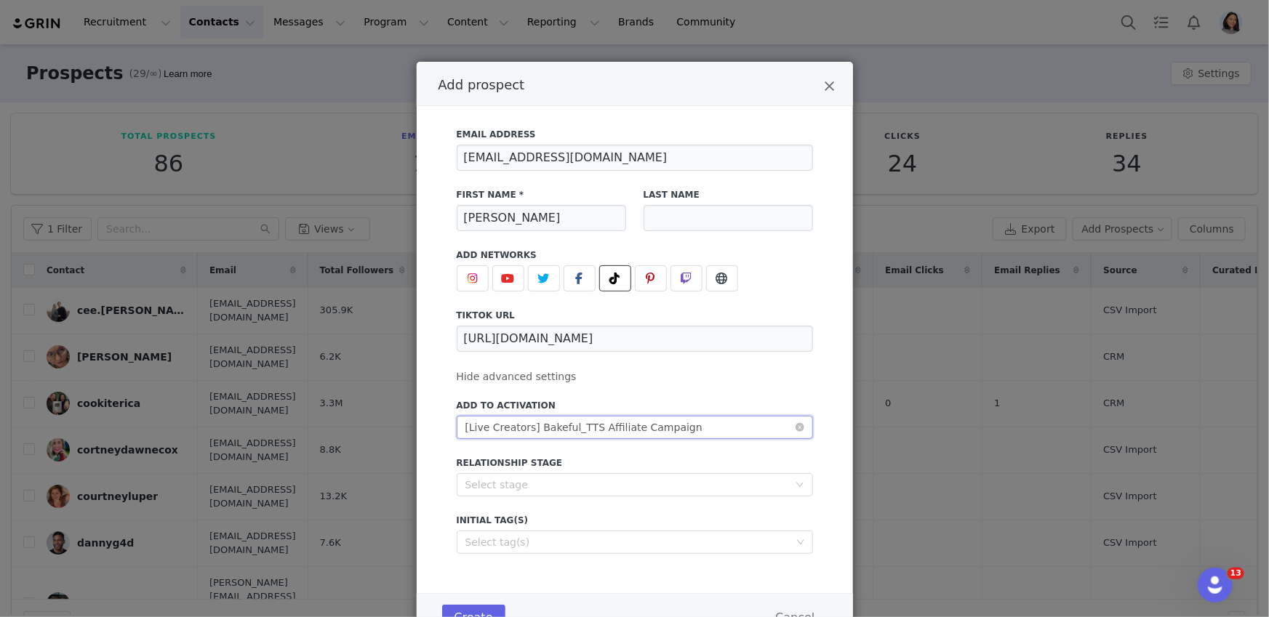
click at [510, 435] on div "[Live Creators] Bakeful_TTS Affiliate Campaign" at bounding box center [583, 428] width 237 height 22
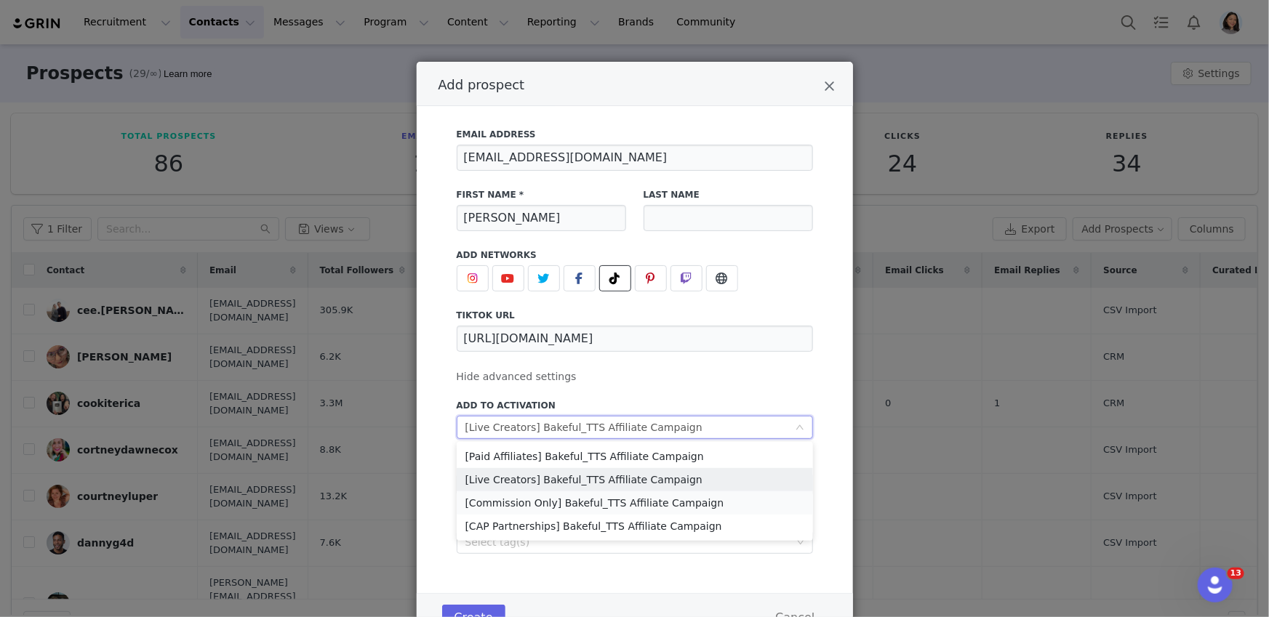
click at [497, 500] on li "[Commission Only] Bakeful_TTS Affiliate Campaign" at bounding box center [635, 502] width 356 height 23
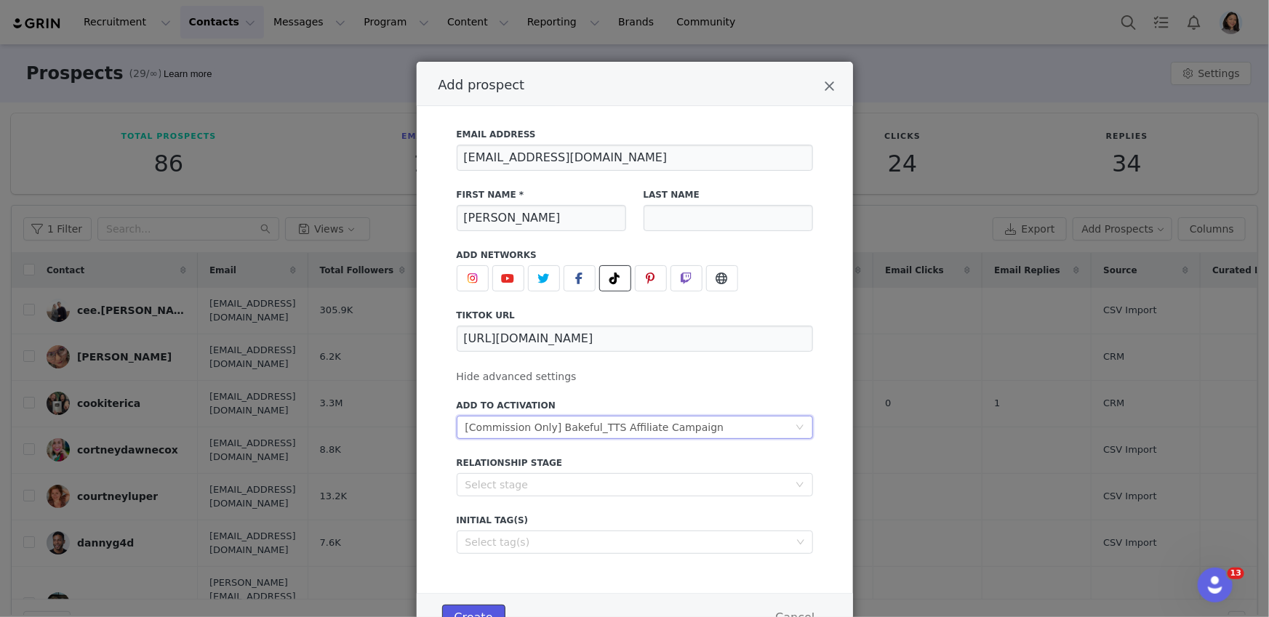
click at [469, 610] on button "Create" at bounding box center [473, 618] width 63 height 26
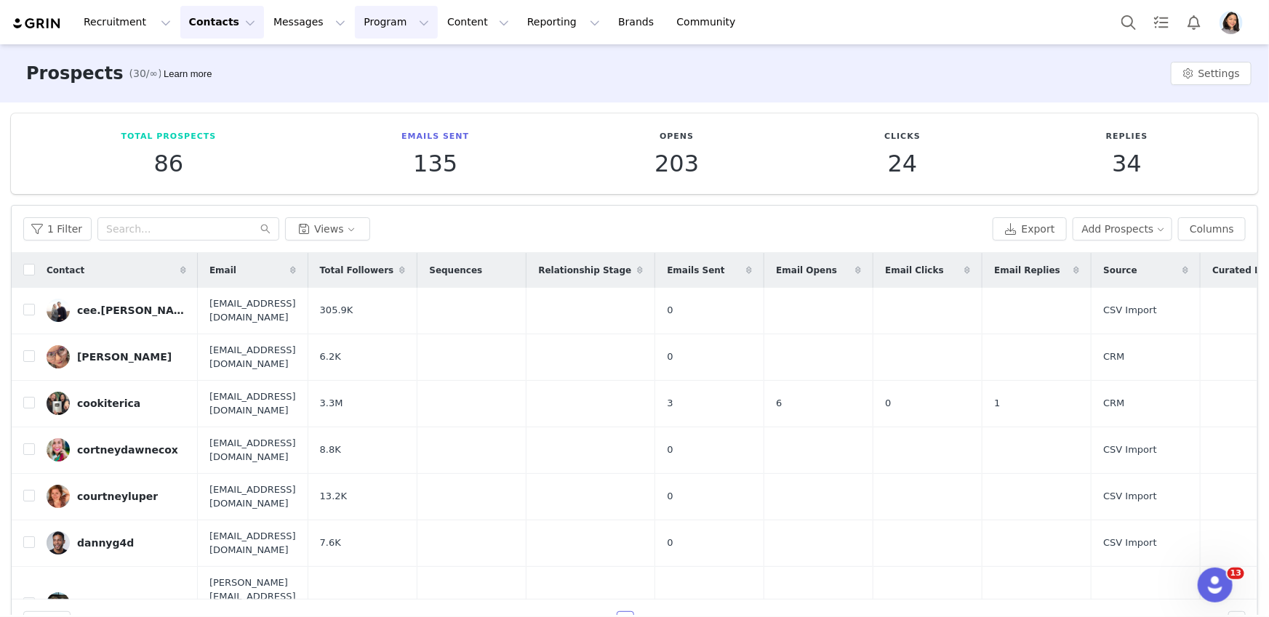
drag, startPoint x: 361, startPoint y: 10, endPoint x: 372, endPoint y: 23, distance: 16.6
click at [363, 11] on button "Program Program" at bounding box center [396, 22] width 83 height 33
click at [385, 59] on p "Activations" at bounding box center [371, 64] width 56 height 15
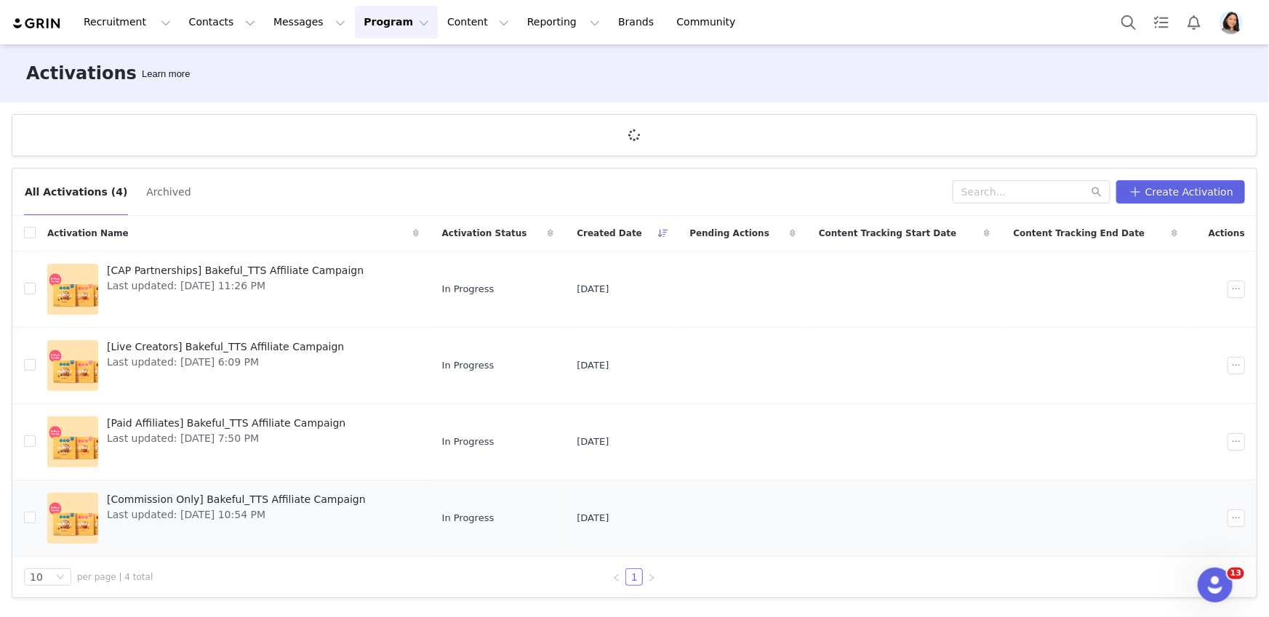
click at [150, 502] on span "[Commission Only] Bakeful_TTS Affiliate Campaign" at bounding box center [236, 499] width 259 height 15
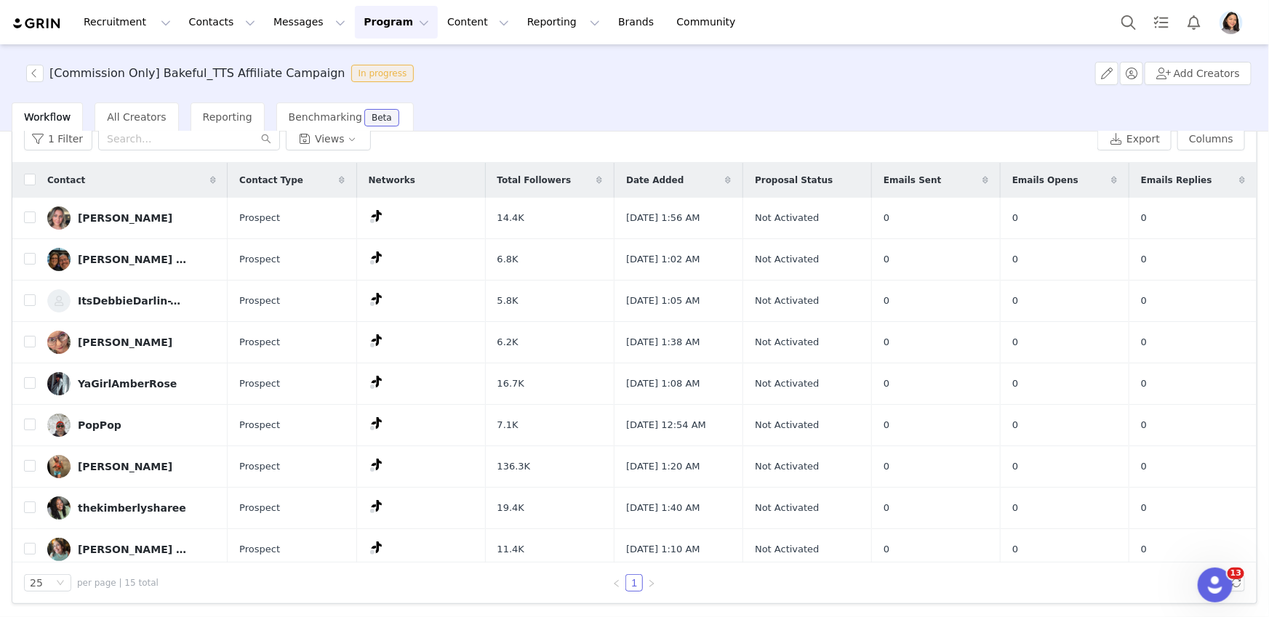
click at [213, 153] on div "1 Filter Views Export Columns" at bounding box center [634, 139] width 1244 height 47
click at [212, 140] on input "text" at bounding box center [189, 138] width 182 height 23
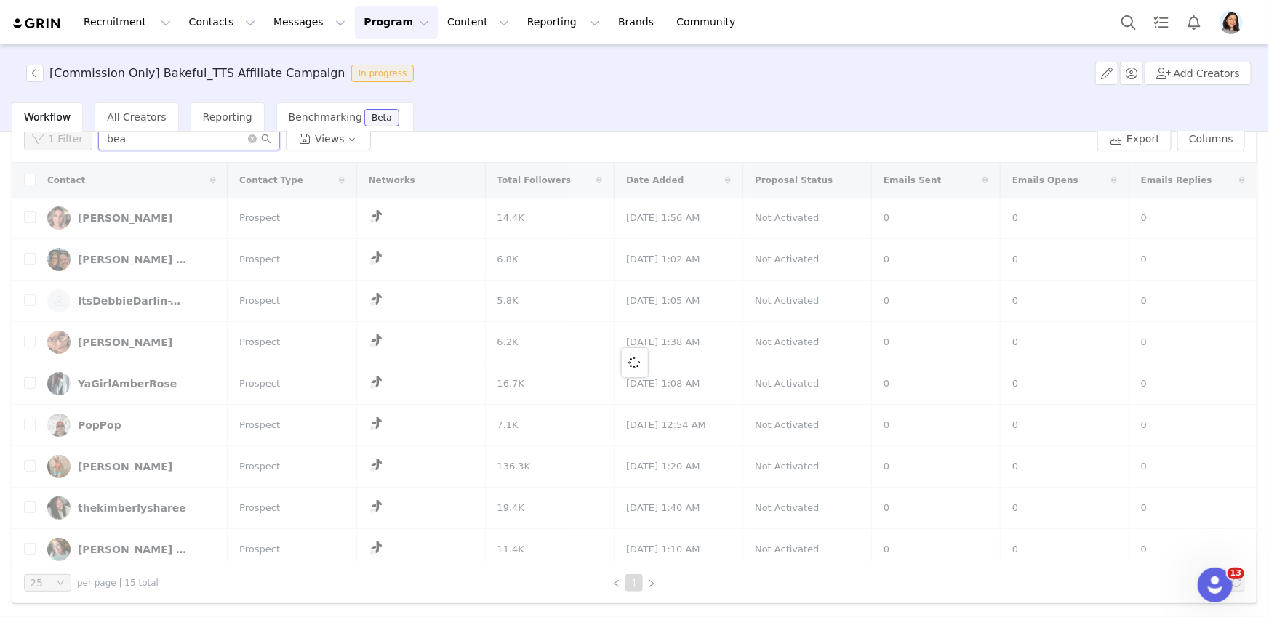
scroll to position [15, 0]
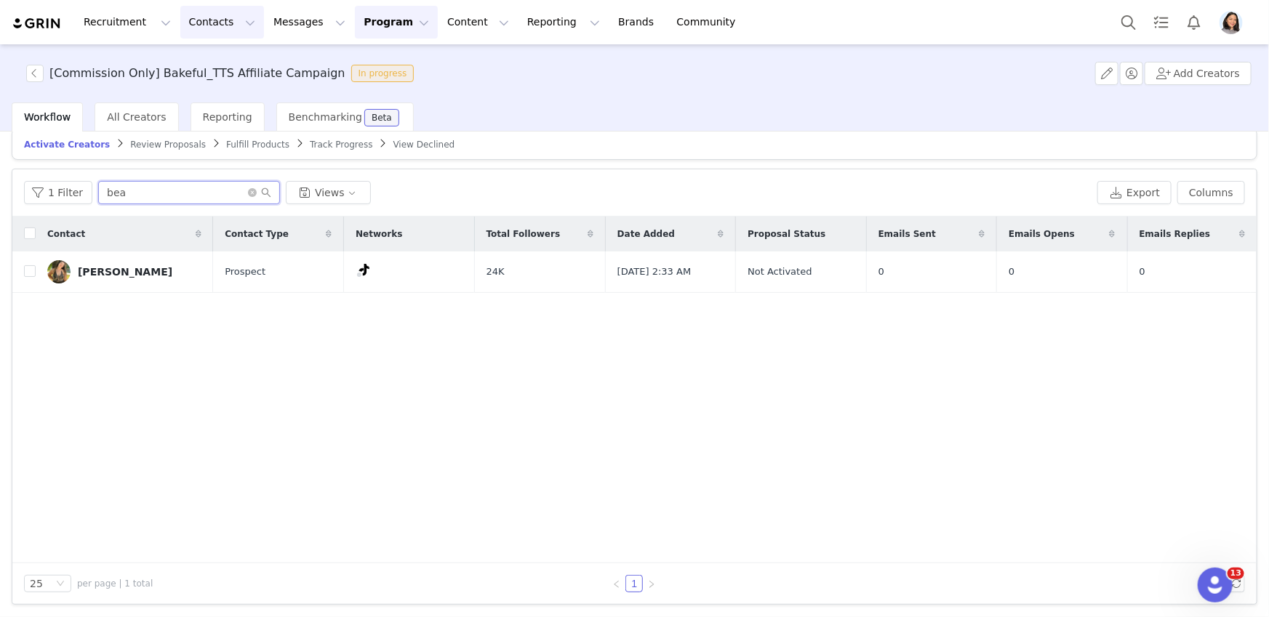
type input "bea"
click at [180, 25] on button "Contacts Contacts" at bounding box center [222, 22] width 84 height 33
click at [249, 192] on icon "icon: close-circle" at bounding box center [252, 192] width 9 height 9
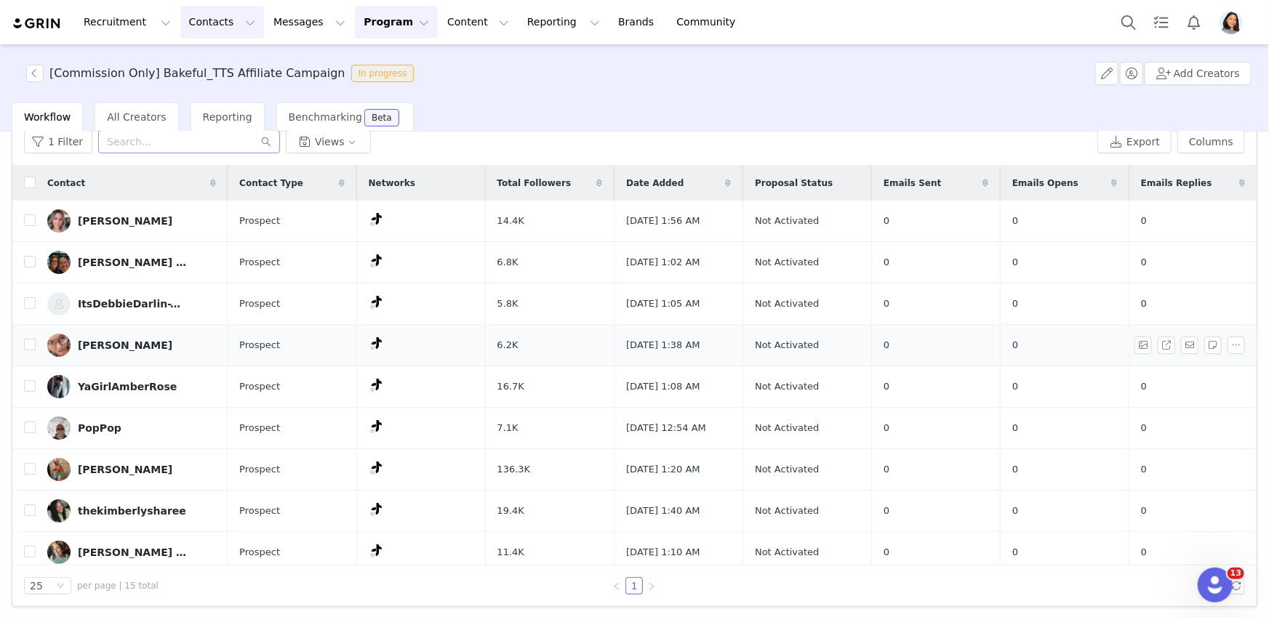
scroll to position [0, 0]
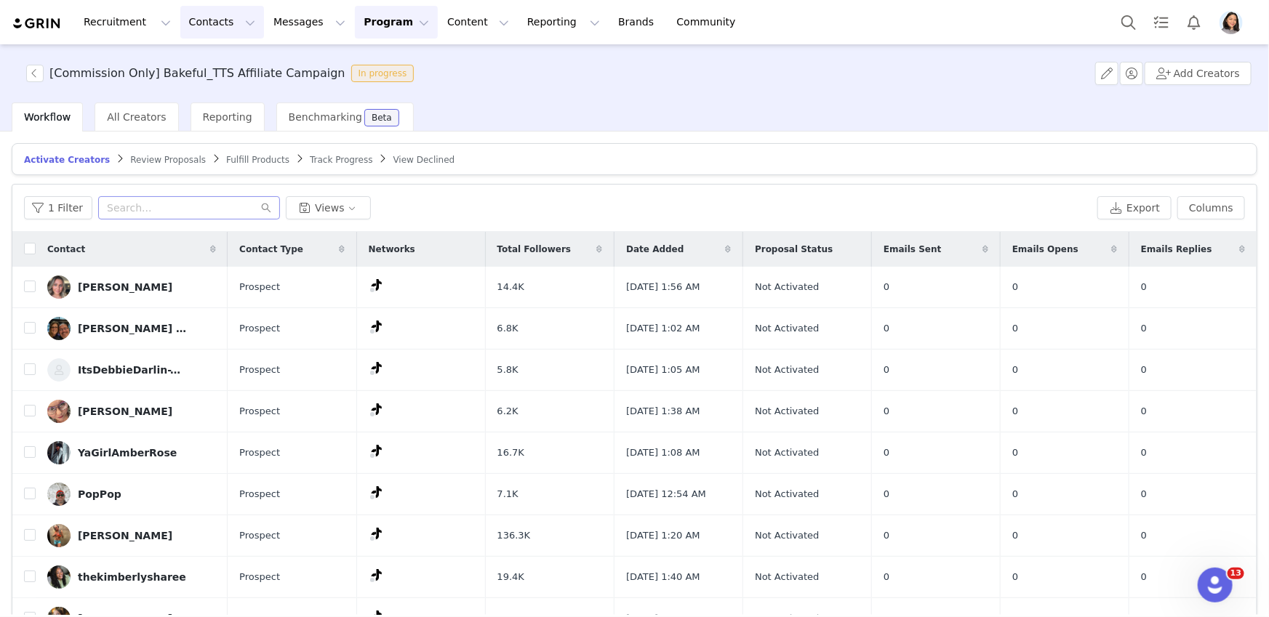
click at [180, 33] on button "Contacts Contacts" at bounding box center [222, 22] width 84 height 33
click at [198, 84] on p "Prospects" at bounding box center [206, 91] width 49 height 15
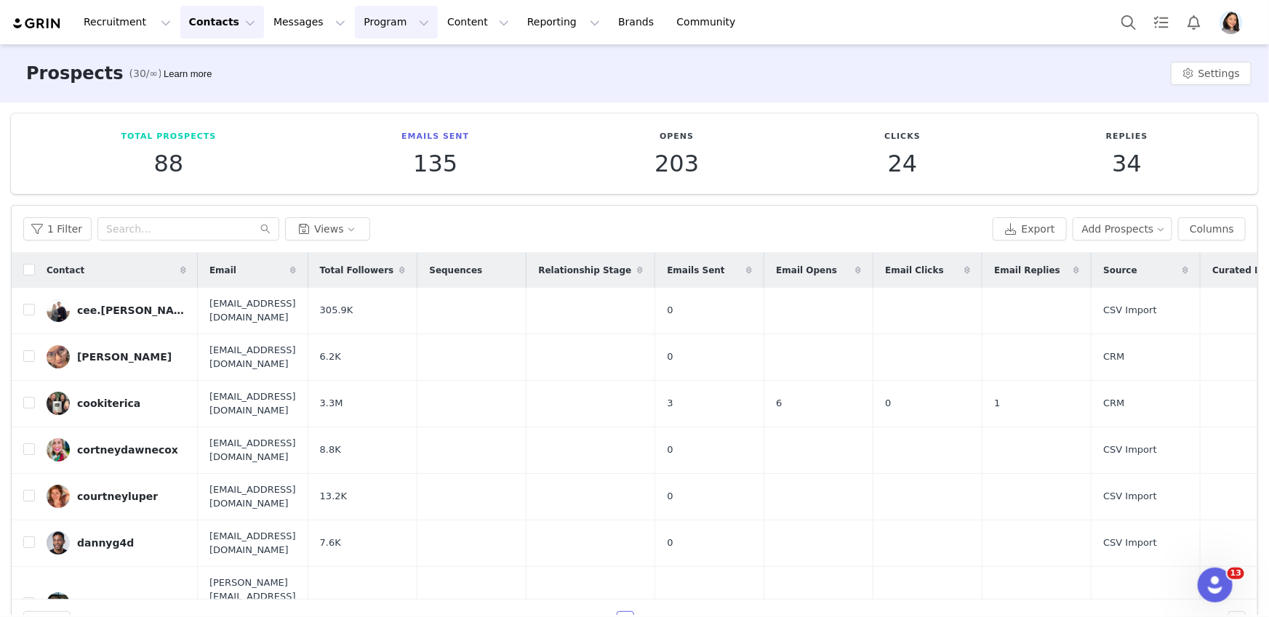
click at [361, 18] on button "Program Program" at bounding box center [396, 22] width 83 height 33
click at [363, 68] on p "Activations" at bounding box center [371, 64] width 56 height 15
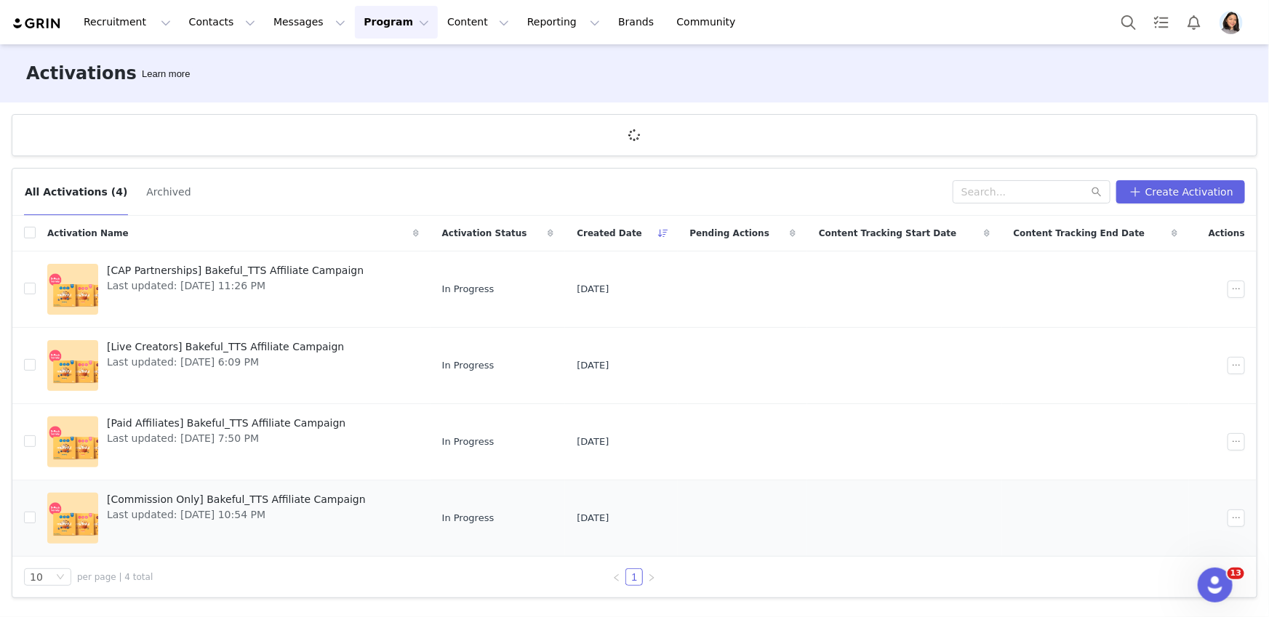
click at [129, 488] on td "[Commission Only] Bakeful_TTS Affiliate Campaign Last updated: [DATE] 10:54 PM" at bounding box center [233, 519] width 395 height 76
click at [137, 489] on div "[Commission Only] Bakeful_TTS Affiliate Campaign Last updated: [DATE] 10:54 PM" at bounding box center [236, 518] width 276 height 58
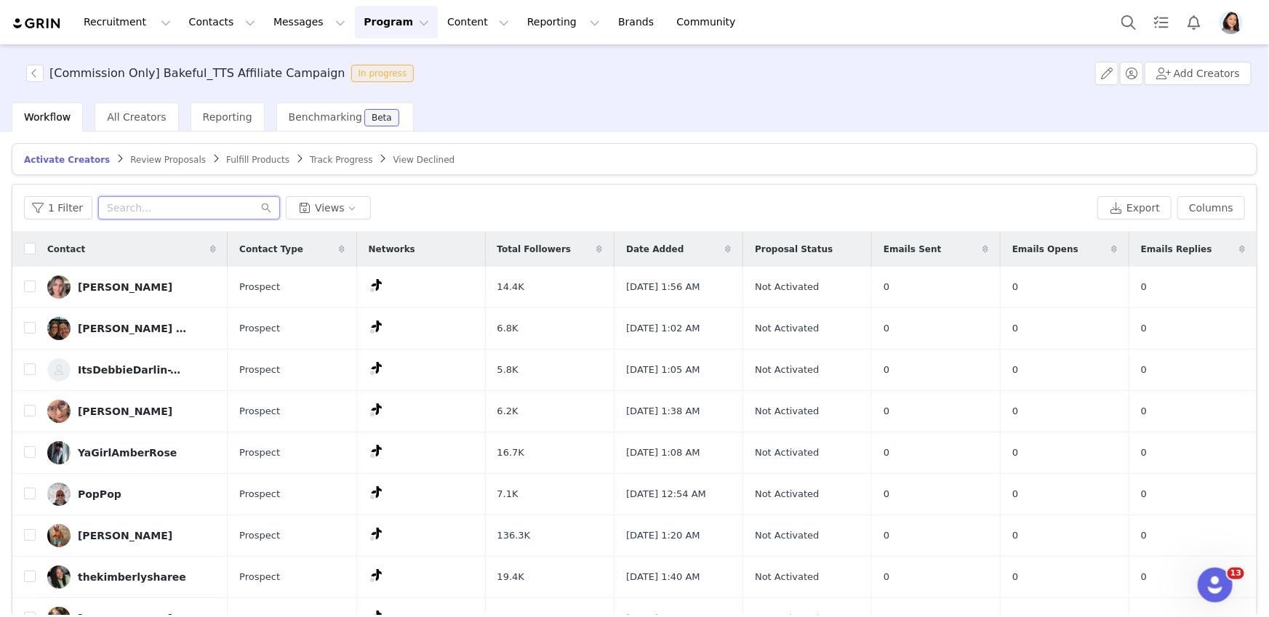
click at [182, 217] on input "text" at bounding box center [189, 207] width 182 height 23
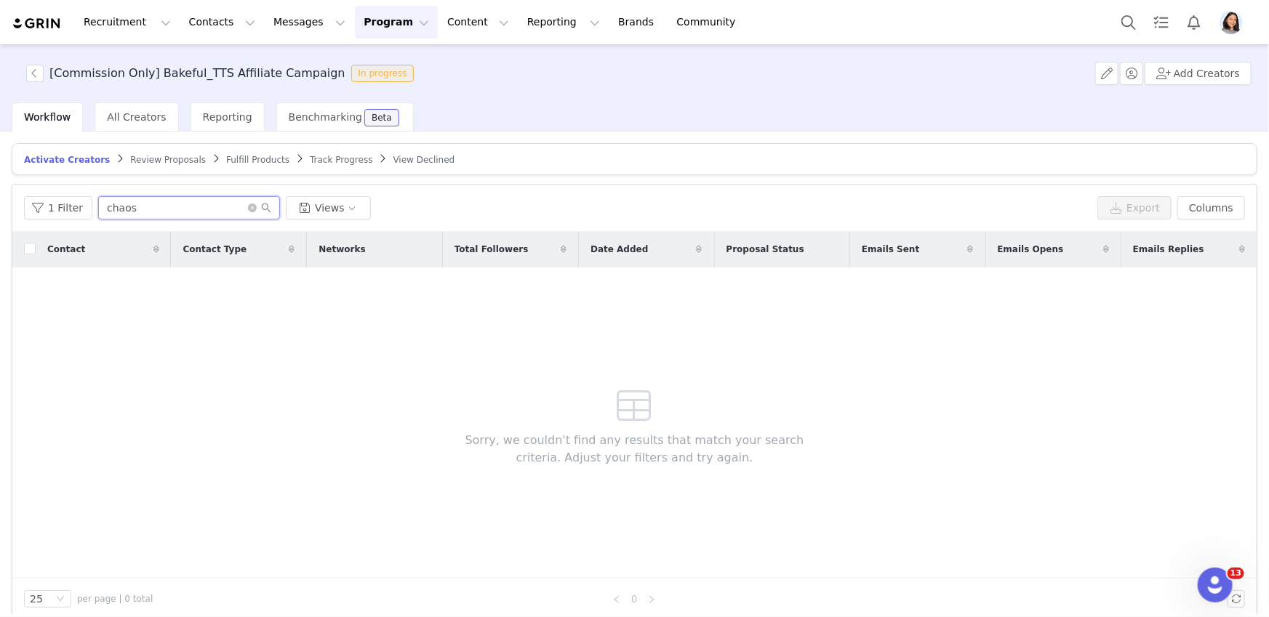
type input "chaos"
click at [252, 208] on icon "icon: close-circle" at bounding box center [252, 208] width 9 height 9
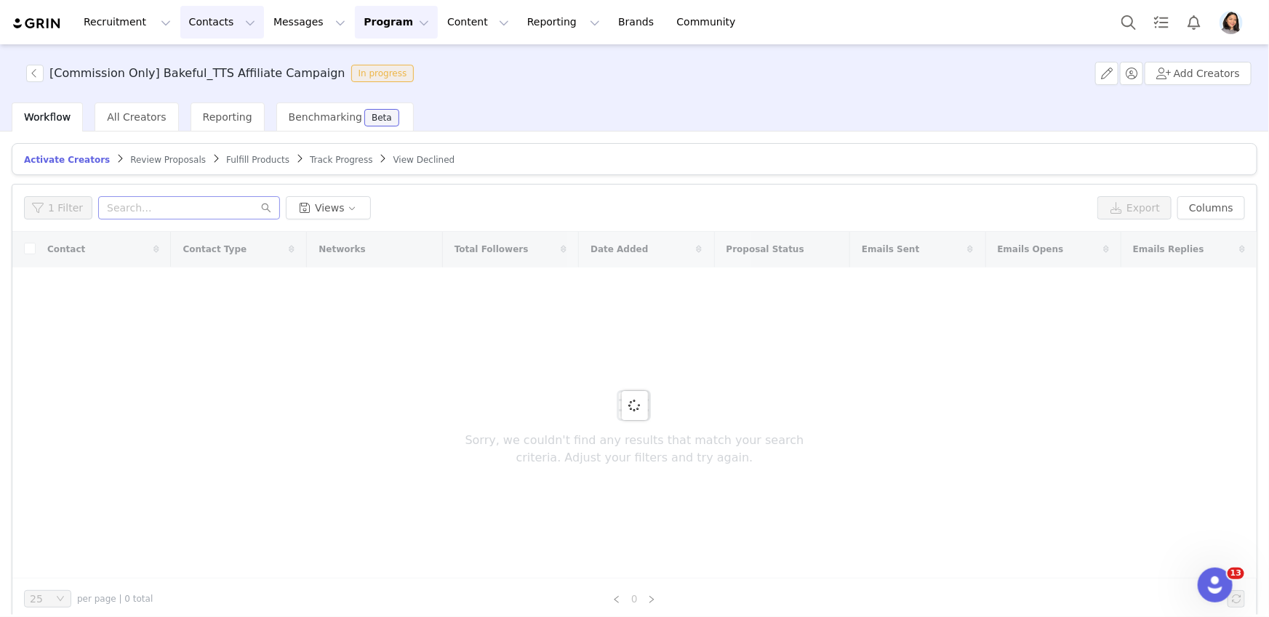
click at [196, 33] on button "Contacts Contacts" at bounding box center [222, 22] width 84 height 33
click at [208, 99] on link "Prospects" at bounding box center [227, 91] width 115 height 27
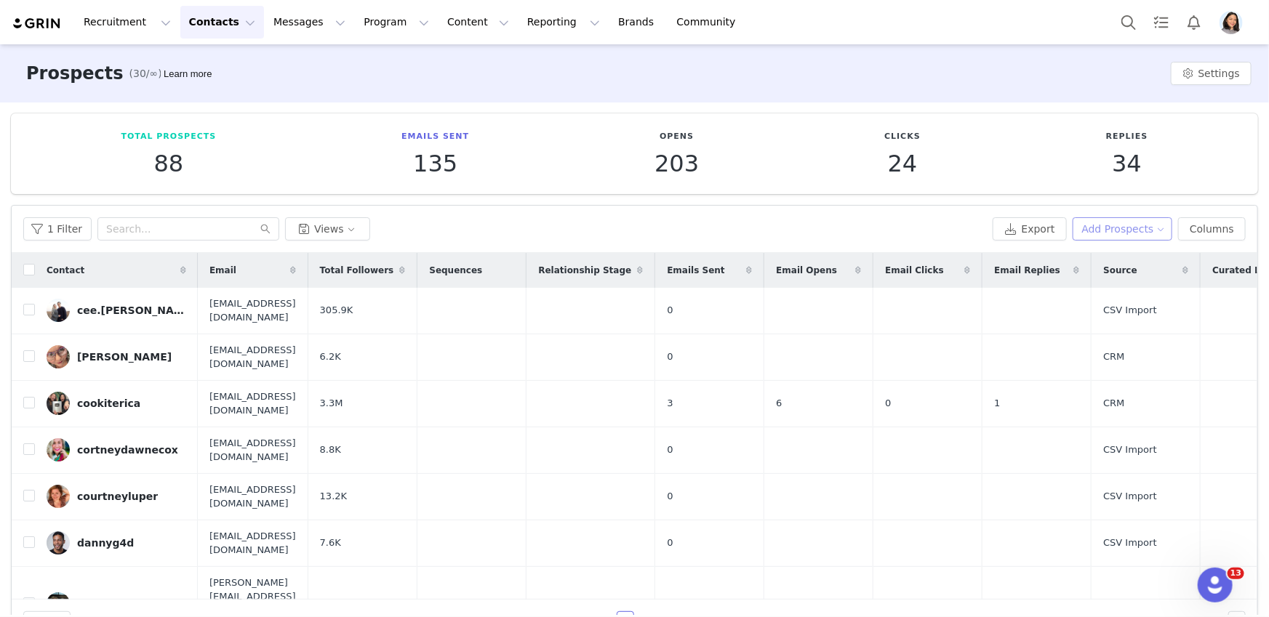
click at [1098, 238] on button "Add Prospects" at bounding box center [1122, 228] width 100 height 23
click at [1090, 253] on span "Add a Prospect" at bounding box center [1114, 257] width 76 height 16
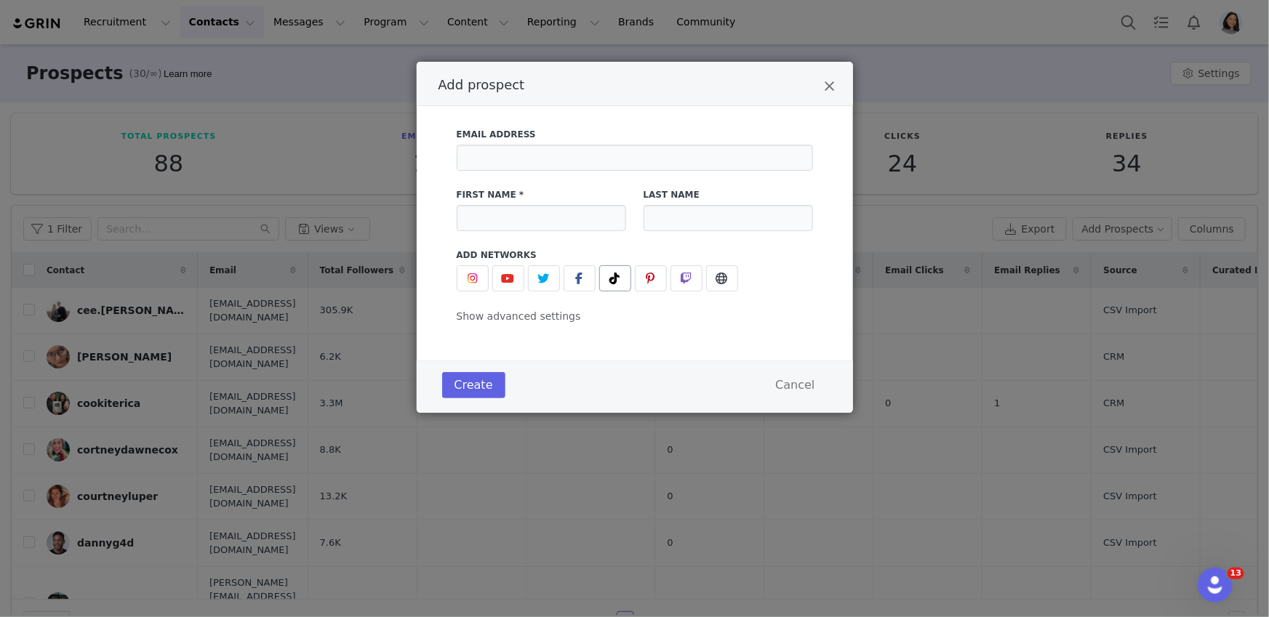
click at [598, 281] on div "Add prospect" at bounding box center [635, 278] width 356 height 26
click at [601, 278] on button "Add prospect" at bounding box center [615, 278] width 32 height 26
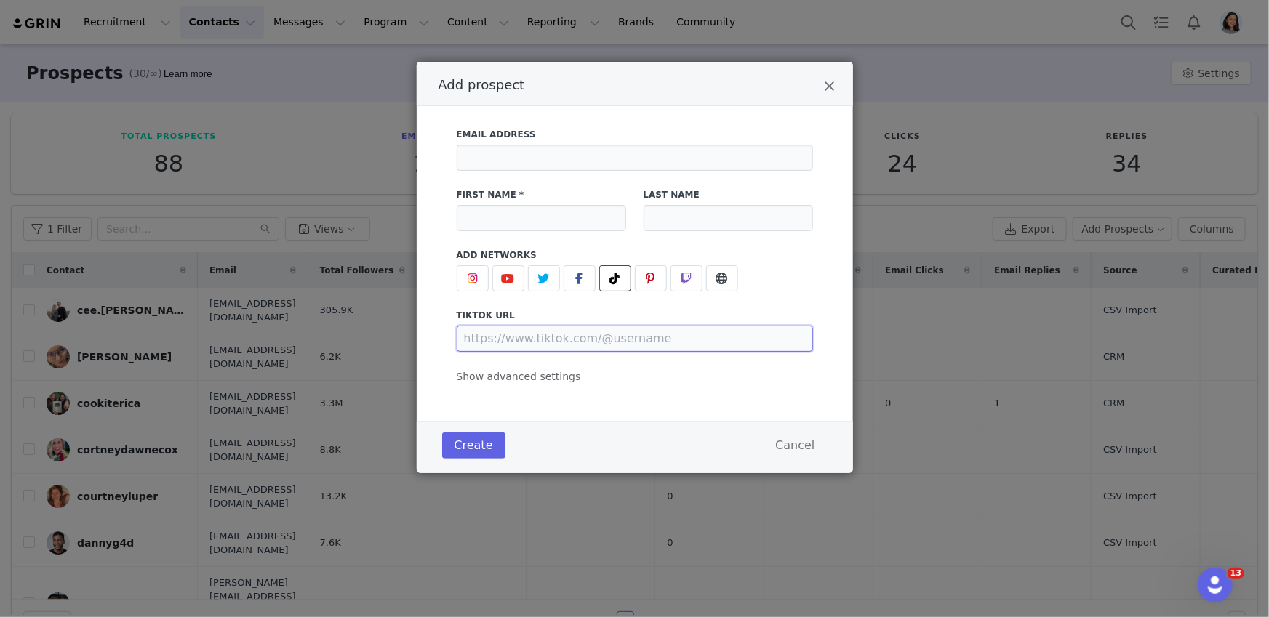
click at [545, 332] on input "Add prospect" at bounding box center [635, 339] width 356 height 26
paste input "[URL][DOMAIN_NAME]"
type input "[URL][DOMAIN_NAME]"
click at [528, 230] on input "Add prospect" at bounding box center [541, 218] width 169 height 26
paste input "ChaosCoordinatorAngela📲❌"
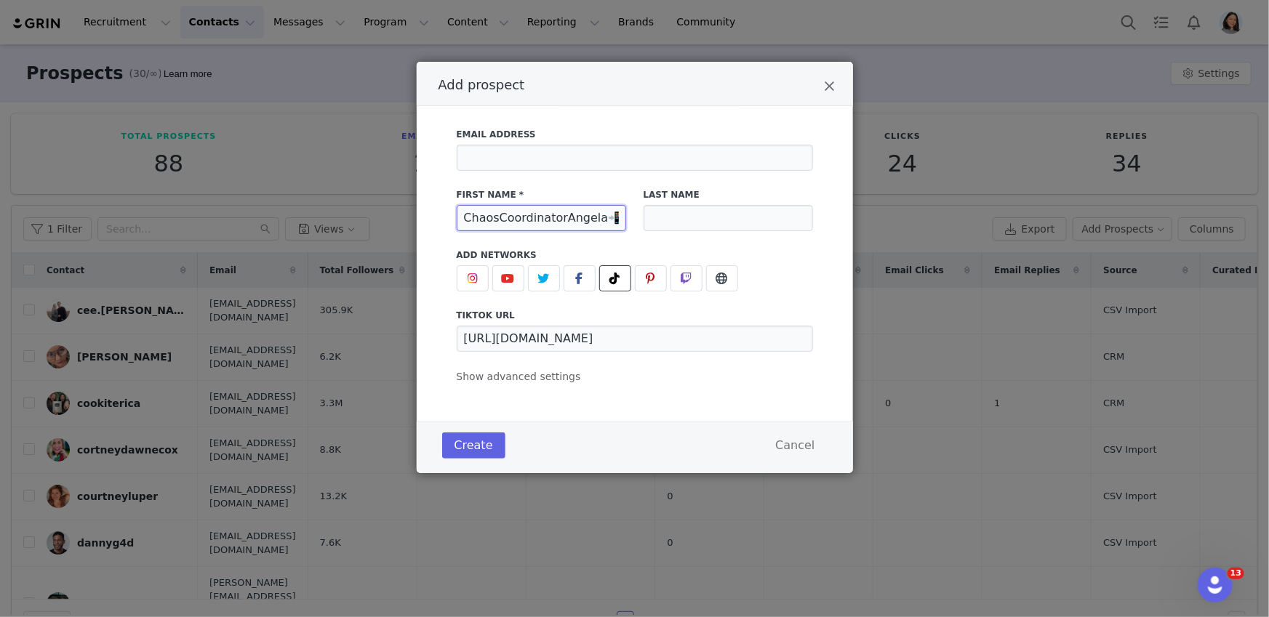
scroll to position [0, 4]
type input "ChaosCoordinatorAngela📲❌"
click at [485, 154] on input "Add prospect" at bounding box center [635, 158] width 356 height 26
paste input "[EMAIL_ADDRESS][DOMAIN_NAME]"
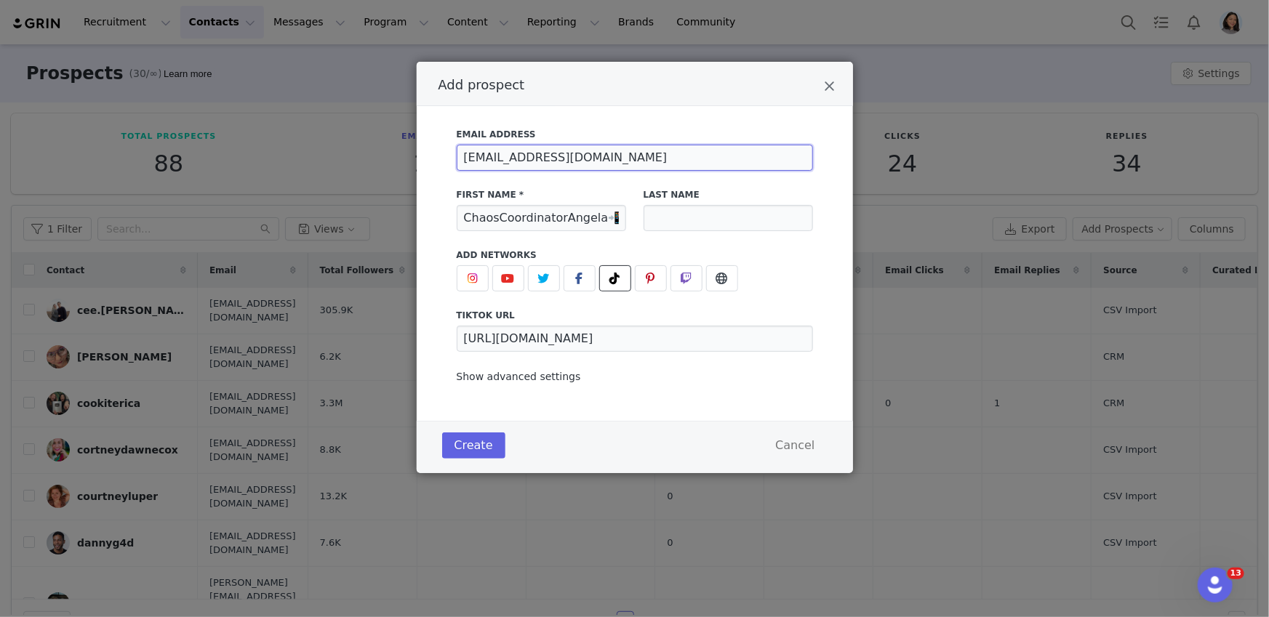
type input "[EMAIL_ADDRESS][DOMAIN_NAME]"
click at [534, 376] on span "Show advanced settings" at bounding box center [519, 377] width 124 height 12
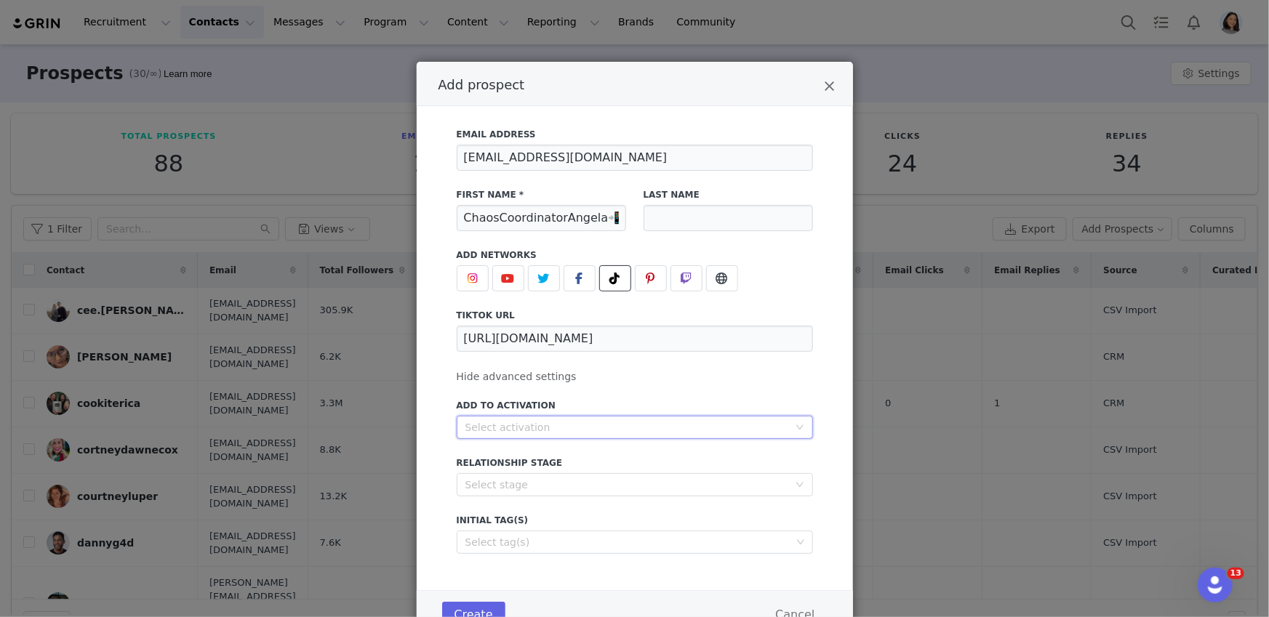
click at [519, 434] on div "Select activation" at bounding box center [629, 428] width 329 height 22
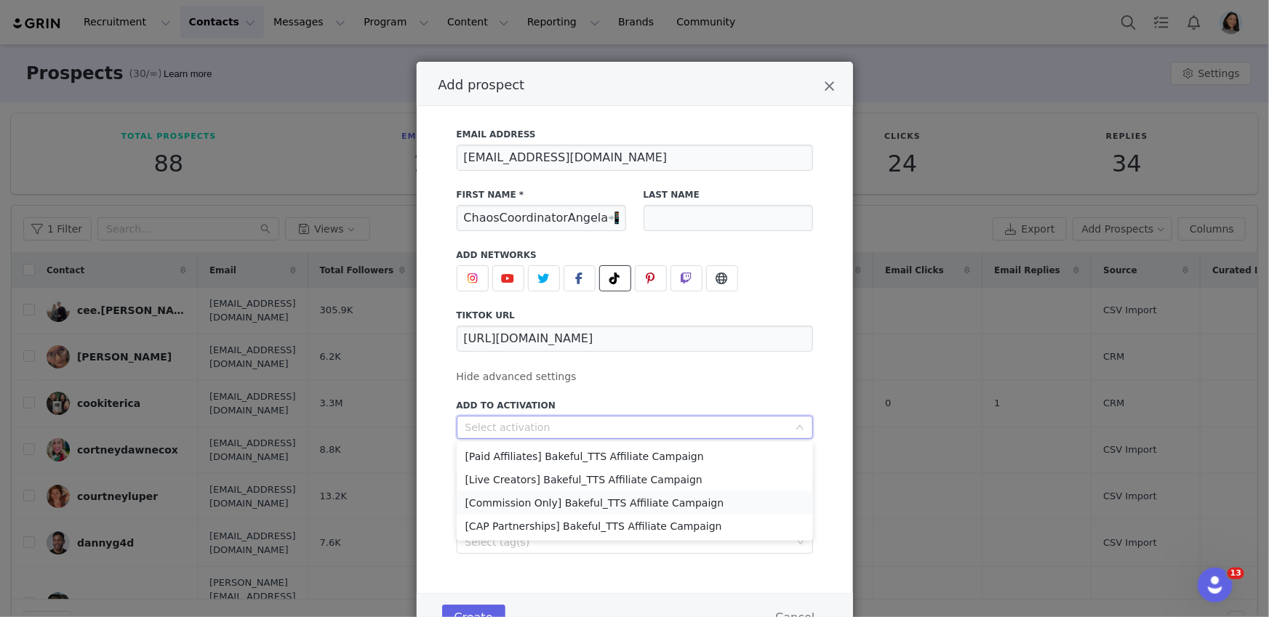
click at [503, 500] on li "[Commission Only] Bakeful_TTS Affiliate Campaign" at bounding box center [635, 502] width 356 height 23
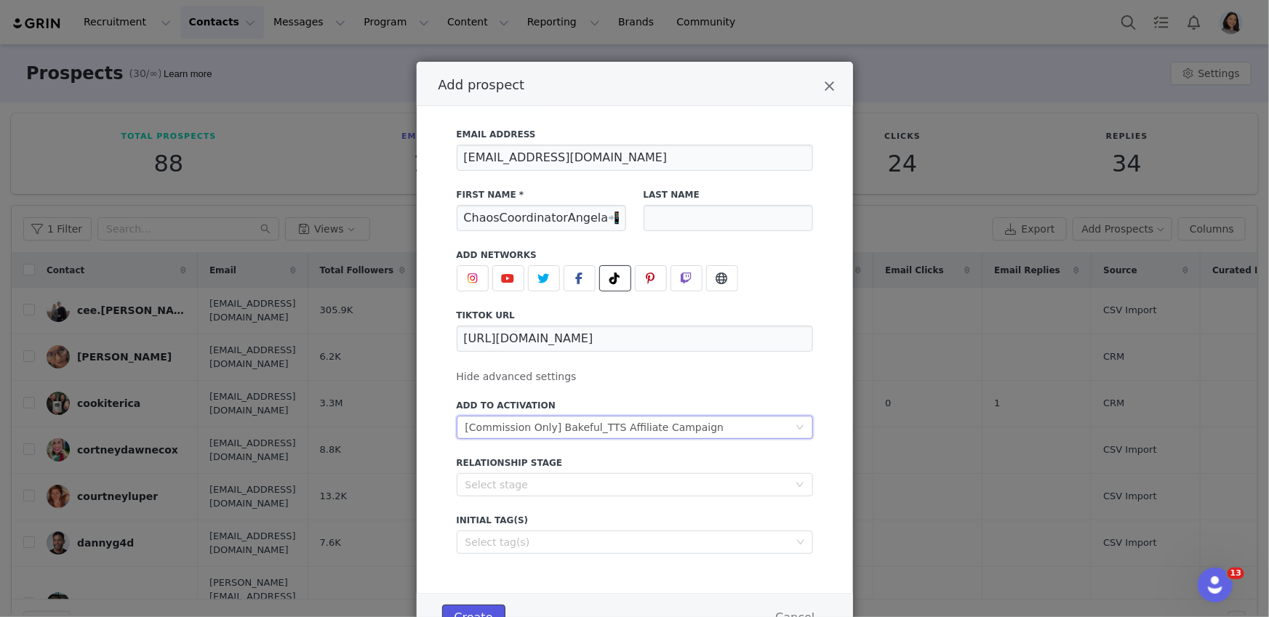
click at [482, 608] on button "Create" at bounding box center [473, 618] width 63 height 26
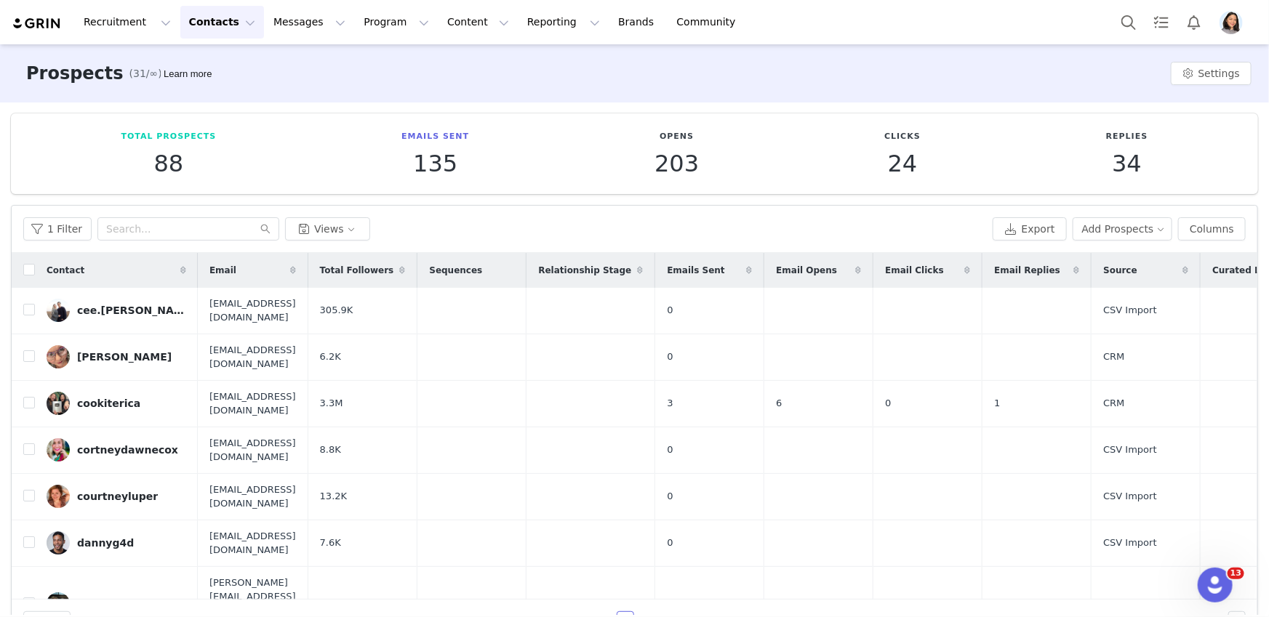
click at [1232, 23] on img "Profile" at bounding box center [1230, 22] width 23 height 23
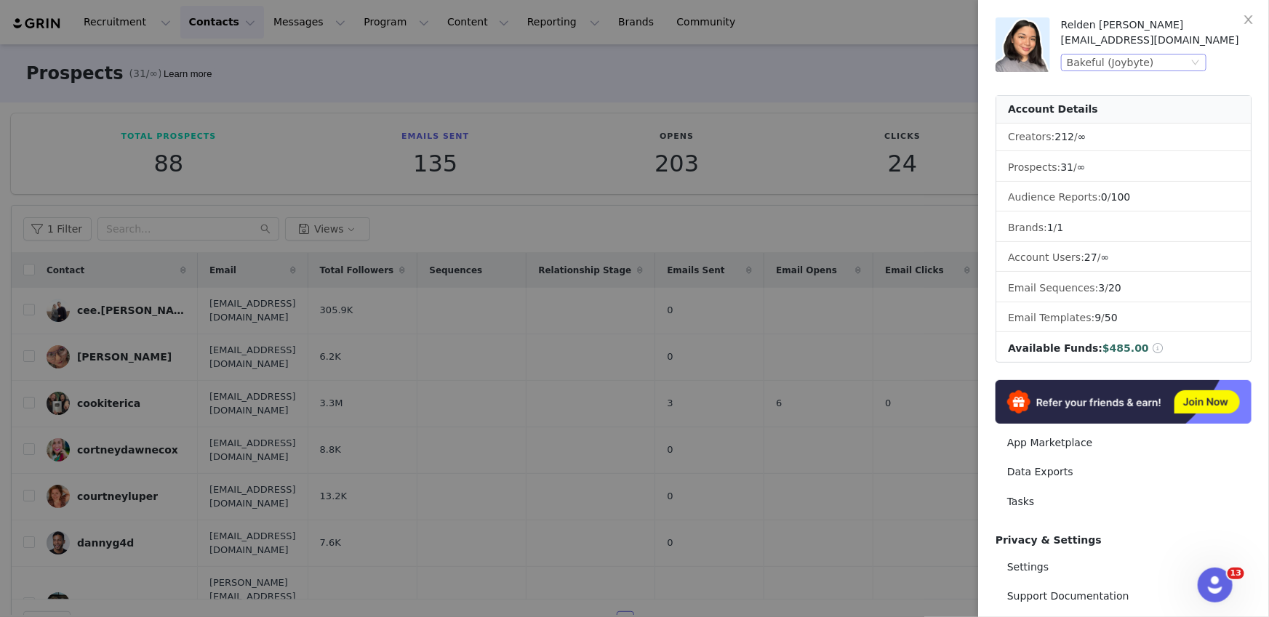
click at [1196, 69] on div "Bakeful (Joybyte)" at bounding box center [1133, 62] width 145 height 17
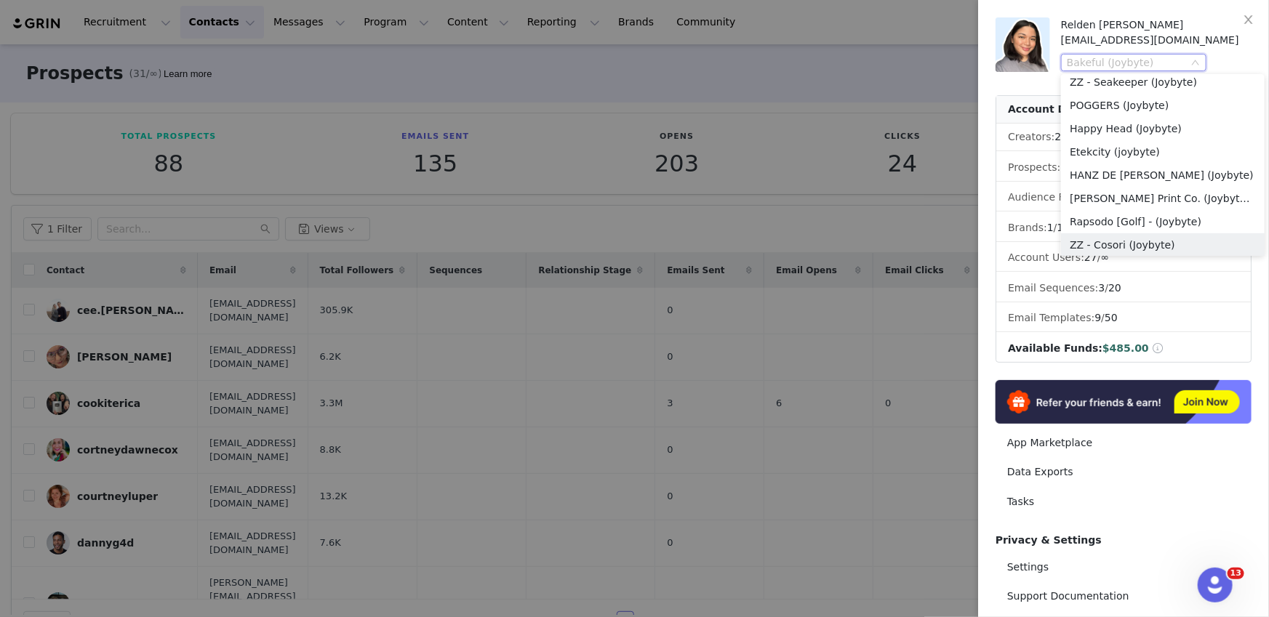
scroll to position [273, 0]
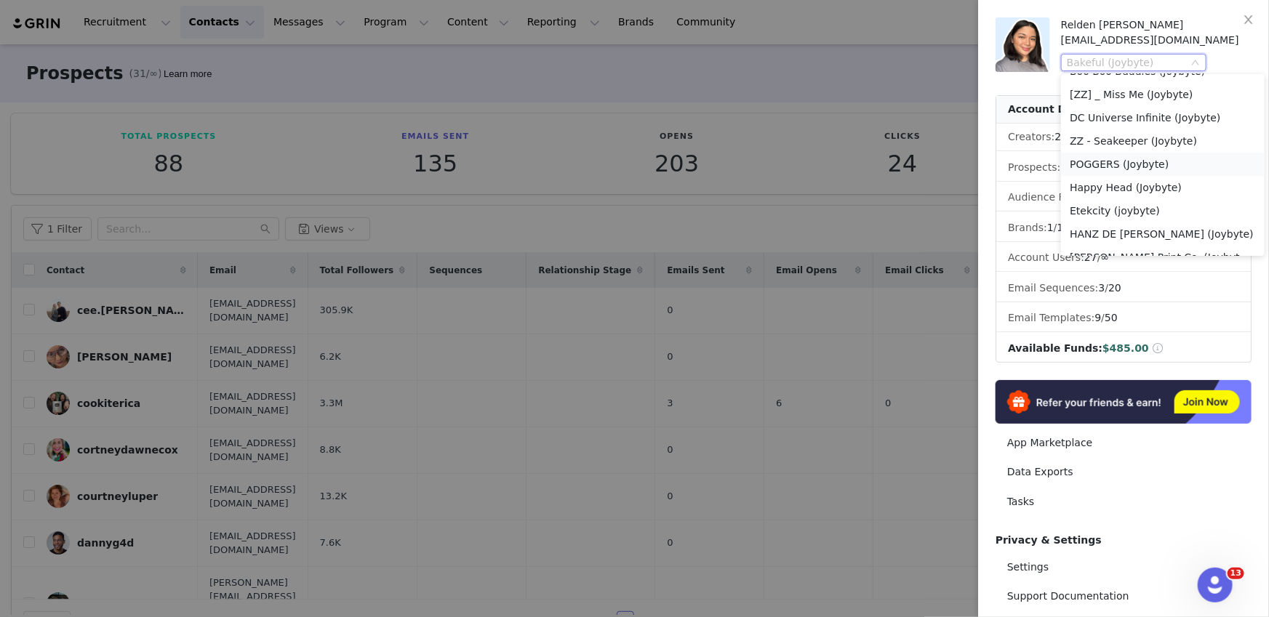
click at [1151, 156] on li "POGGERS (Joybyte)" at bounding box center [1163, 164] width 204 height 23
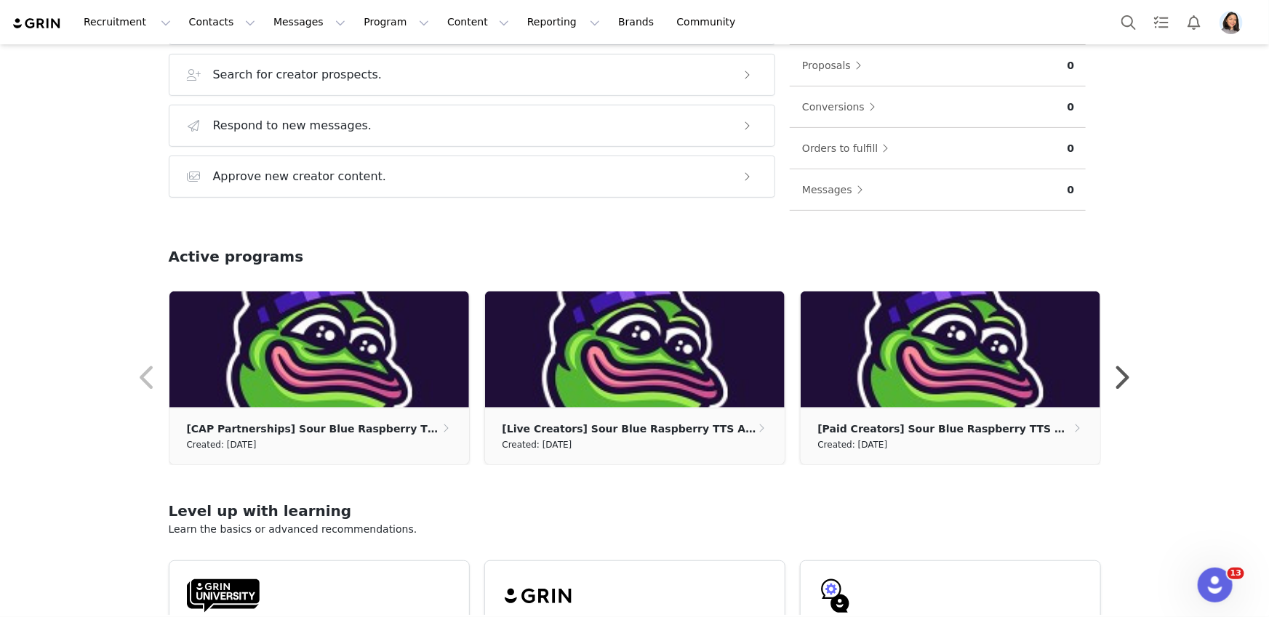
scroll to position [350, 0]
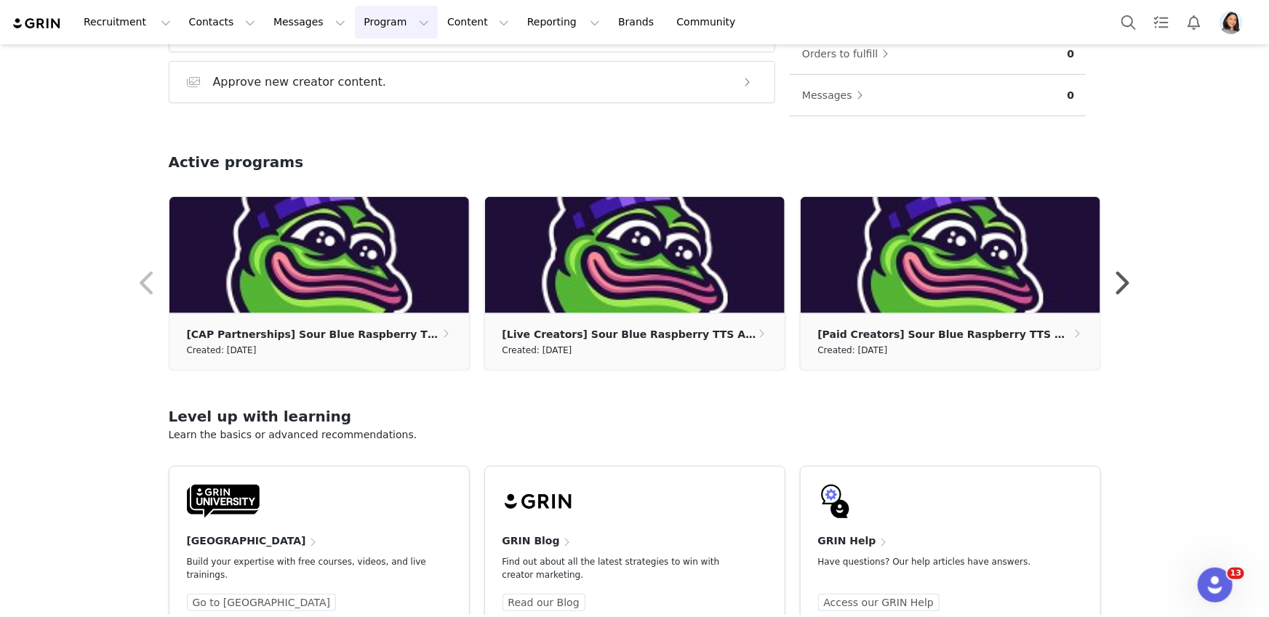
click at [386, 24] on button "Program Program" at bounding box center [396, 22] width 83 height 33
click at [375, 63] on p "Activations" at bounding box center [371, 64] width 56 height 15
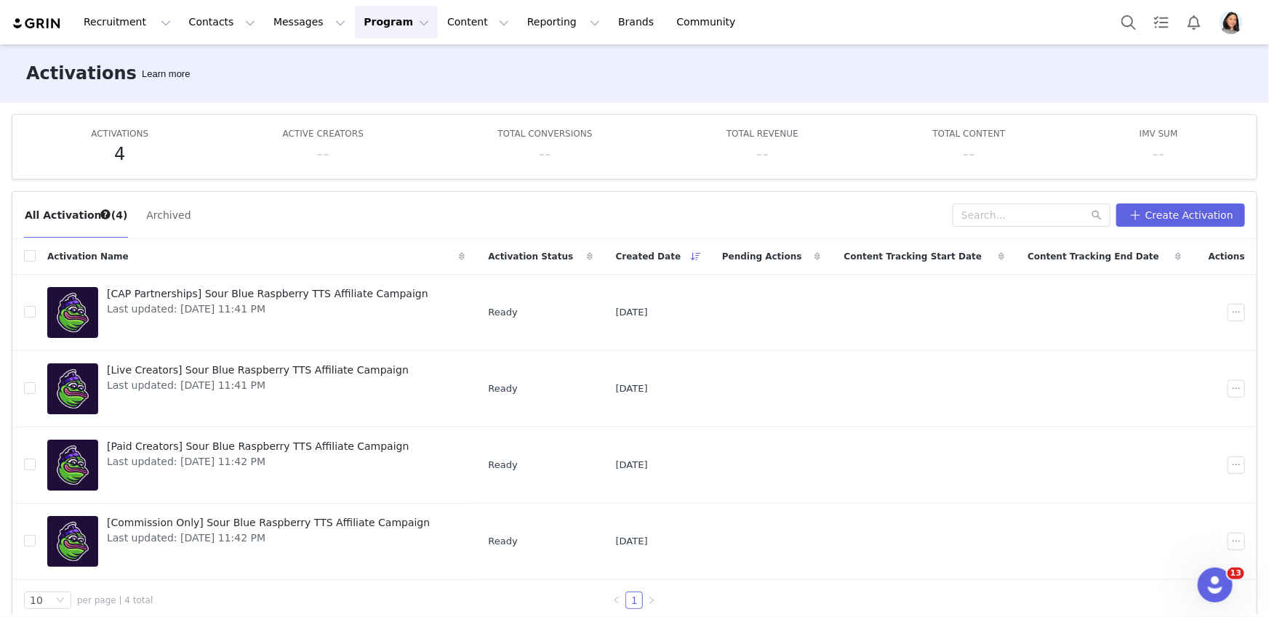
click at [41, 22] on img at bounding box center [37, 24] width 51 height 14
